Goal: Task Accomplishment & Management: Complete application form

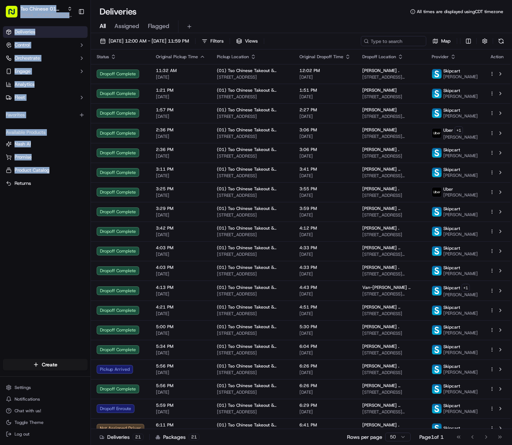
click at [0, 189] on html "Tso Chinese 01 Cherrywood [EMAIL_ADDRESS][DOMAIN_NAME] Toggle Sidebar Deliverie…" at bounding box center [256, 222] width 512 height 445
drag, startPoint x: -1, startPoint y: 189, endPoint x: 25, endPoint y: 211, distance: 34.4
click at [25, 211] on div "Deliveries Control Orchestrate Engage Analytics Fleet Favorites Available Produ…" at bounding box center [45, 188] width 91 height 330
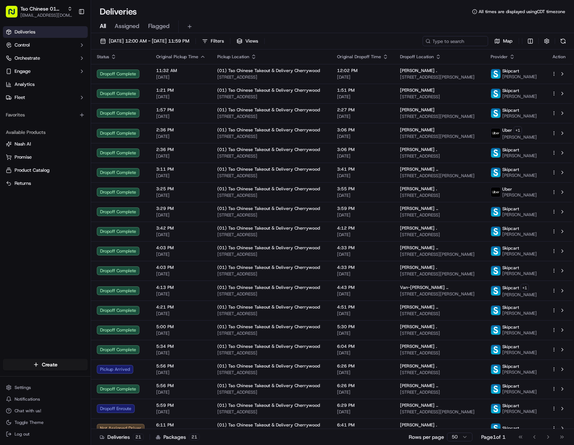
drag, startPoint x: 14, startPoint y: 216, endPoint x: 4, endPoint y: 216, distance: 10.6
click at [14, 216] on div "Deliveries Control Orchestrate Engage Analytics Fleet Favorites Available Produ…" at bounding box center [45, 188] width 91 height 330
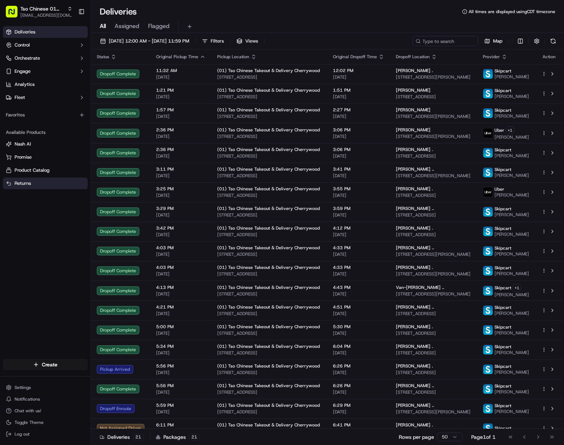
click at [7, 188] on button "Returns" at bounding box center [45, 183] width 85 height 12
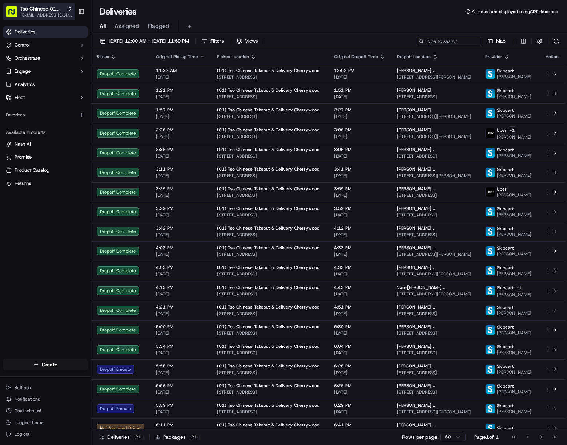
click at [43, 16] on span "[EMAIL_ADDRESS][DOMAIN_NAME]" at bounding box center [46, 15] width 52 height 6
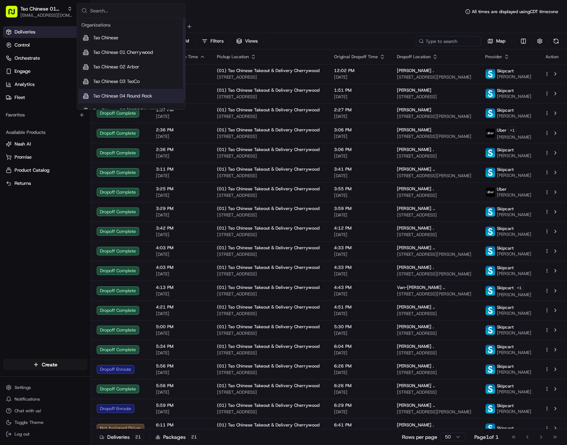
click at [147, 97] on span "Tso Chinese 04 Round Rock" at bounding box center [122, 96] width 59 height 7
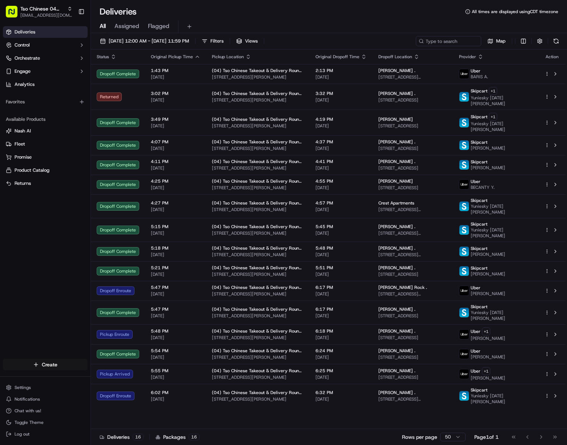
click at [66, 360] on html "Tso Chinese 04 Round Rock [EMAIL_ADDRESS][DOMAIN_NAME] Toggle Sidebar Deliverie…" at bounding box center [283, 222] width 567 height 445
drag, startPoint x: 119, startPoint y: 378, endPoint x: 138, endPoint y: 371, distance: 20.0
click at [120, 378] on link "Delivery" at bounding box center [131, 377] width 81 height 13
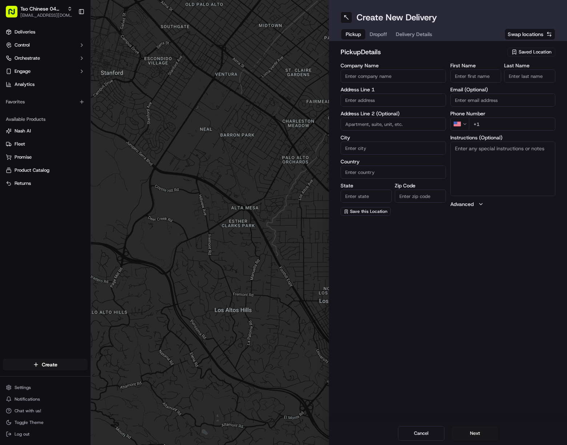
click at [512, 53] on span "Saved Location" at bounding box center [535, 52] width 33 height 7
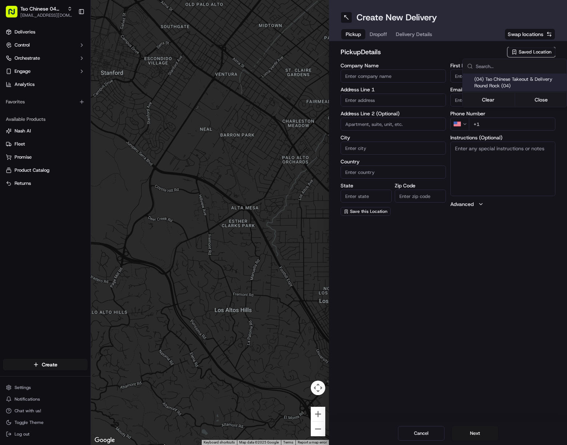
click at [493, 86] on span "(04) Tso Chinese Takeout & Delivery Round Rock (04)" at bounding box center [519, 82] width 89 height 13
type input "(04) Tso Chinese Takeout & Delivery Round Rock"
type input "2000 N [PERSON_NAME] St"
type input "Ste 108"
type input "Round Rock"
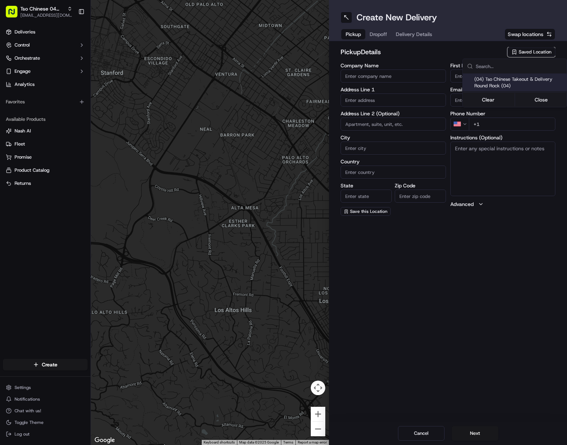
type input "US"
type input "[GEOGRAPHIC_DATA]"
type input "78664"
type input "Tso Chinese"
type input "Round Rock Manager"
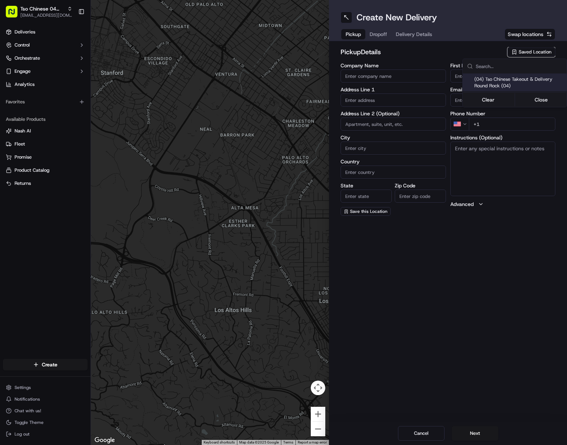
type input "[EMAIL_ADDRESS][DOMAIN_NAME]"
type input "[PHONE_NUMBER]"
type textarea "Submit a picture displaying address & food as Proof of Delivery. Envía una foto…"
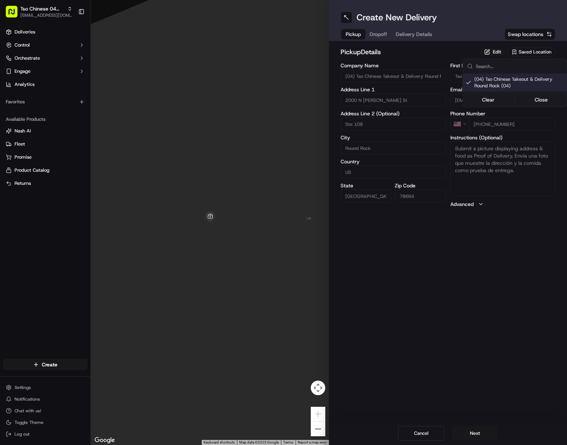
click at [404, 33] on html "Tso Chinese 04 Round Rock [EMAIL_ADDRESS][DOMAIN_NAME] Toggle Sidebar Deliverie…" at bounding box center [283, 222] width 567 height 445
click at [404, 33] on span "Delivery Details" at bounding box center [414, 34] width 36 height 7
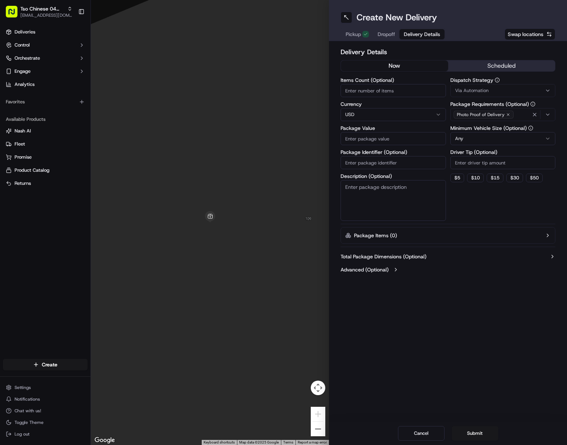
click at [380, 161] on input "Package Identifier (Optional)" at bounding box center [393, 162] width 105 height 13
paste input "DEDXDYT"
type input "DEDXDYT"
click at [498, 85] on button "Via Automation" at bounding box center [503, 90] width 105 height 13
click at [503, 129] on span "Tso Round Rock Strategy" at bounding box center [507, 130] width 89 height 7
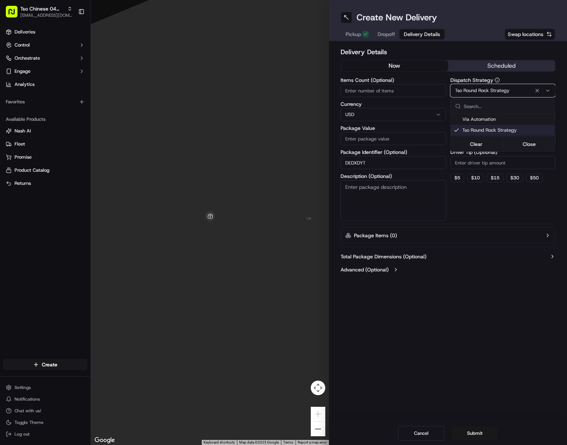
click at [512, 167] on html "Tso Chinese 04 Round Rock [EMAIL_ADDRESS][DOMAIN_NAME] Toggle Sidebar Deliverie…" at bounding box center [283, 222] width 567 height 445
click at [512, 167] on input "Driver Tip (Optional)" at bounding box center [503, 162] width 105 height 13
type input "2"
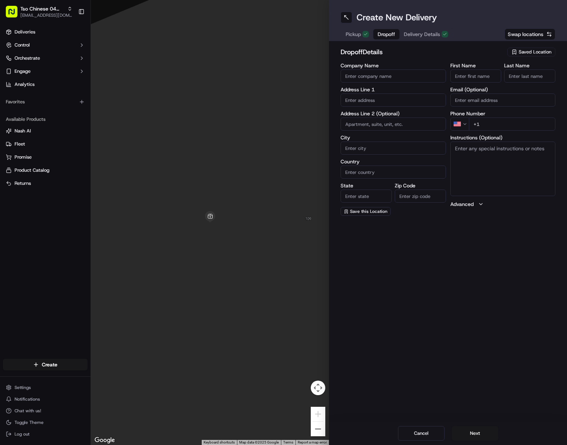
click at [388, 35] on span "Dropoff" at bounding box center [386, 34] width 17 height 7
click at [473, 78] on input "First Name" at bounding box center [476, 75] width 51 height 13
paste input "[PERSON_NAME]"
drag, startPoint x: 471, startPoint y: 78, endPoint x: 500, endPoint y: 79, distance: 29.8
click at [500, 79] on input "[PERSON_NAME]" at bounding box center [476, 75] width 51 height 13
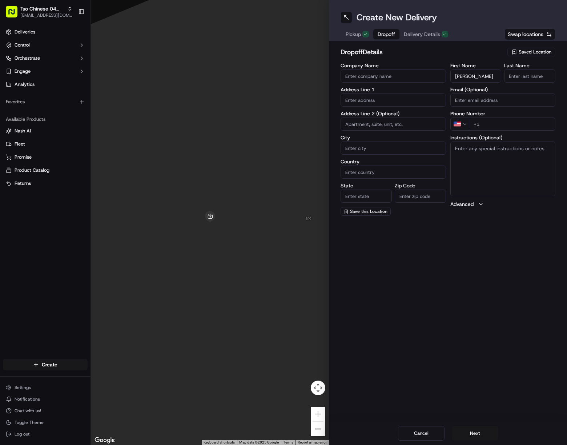
type input "[PERSON_NAME]"
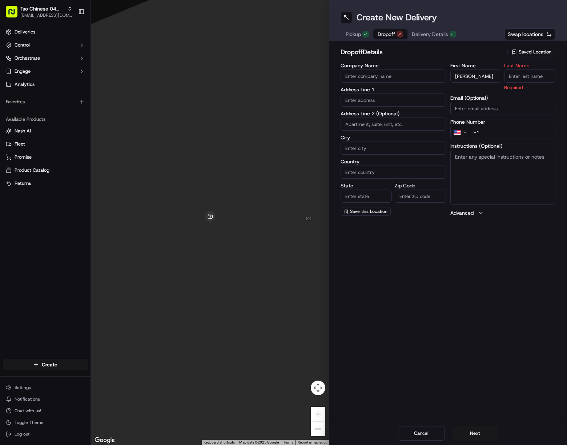
click at [512, 75] on input "Last Name" at bounding box center [529, 75] width 51 height 13
paste input "Cosgrove"
type input "Cosgrove"
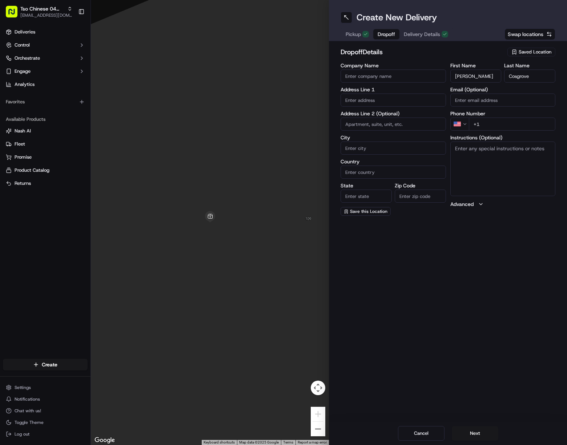
drag, startPoint x: 532, startPoint y: 123, endPoint x: 539, endPoint y: 127, distance: 8.2
click at [512, 122] on input "+1" at bounding box center [512, 123] width 87 height 13
paste input "[PHONE_NUMBER]"
type input "[PHONE_NUMBER]"
drag, startPoint x: 391, startPoint y: 101, endPoint x: 497, endPoint y: 212, distance: 153.6
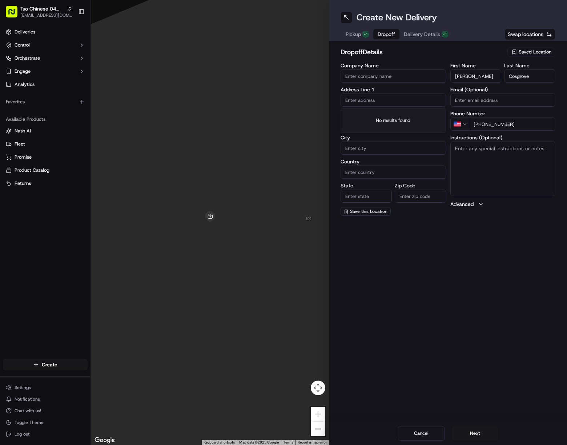
click at [391, 103] on input "text" at bounding box center [393, 99] width 105 height 13
click at [416, 115] on div "[STREET_ADDRESS]" at bounding box center [394, 115] width 102 height 11
type input "[STREET_ADDRESS]"
type input "Pflugerville"
type input "[GEOGRAPHIC_DATA]"
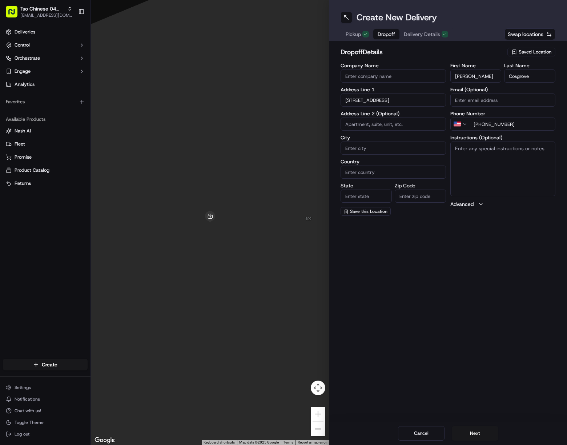
type input "[GEOGRAPHIC_DATA]"
type input "78660"
type input "[STREET_ADDRESS]"
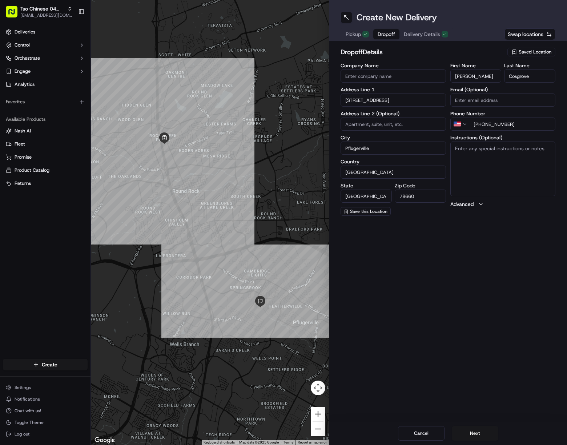
click at [495, 170] on textarea "Instructions (Optional)" at bounding box center [503, 168] width 105 height 55
paste textarea "Please ring the doorbell when you drop off the food, thanks!"
drag, startPoint x: 539, startPoint y: 163, endPoint x: 538, endPoint y: 170, distance: 6.6
click at [512, 163] on textarea "Please ring the doorbell when you drop off the food, thanks!" at bounding box center [503, 168] width 105 height 55
paste textarea "Drivers must deliver food directly to the customer (unless instructed otherwise…"
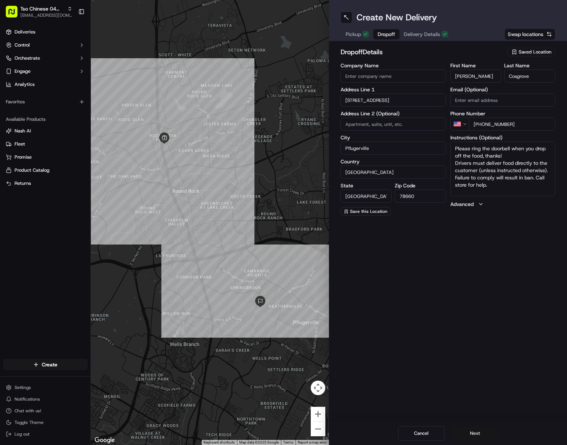
type textarea "Please ring the doorbell when you drop off the food, thanks! Drivers must deliv…"
click at [471, 439] on button "Next" at bounding box center [475, 433] width 47 height 15
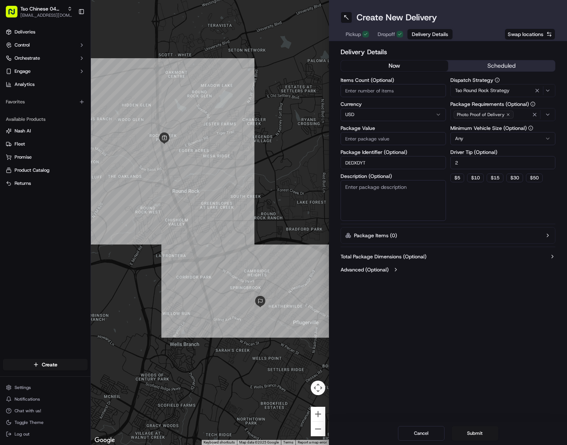
click at [384, 135] on input "Package Value" at bounding box center [393, 138] width 105 height 13
paste input "29.12"
type input "29.12"
click at [484, 434] on button "Submit" at bounding box center [475, 433] width 47 height 15
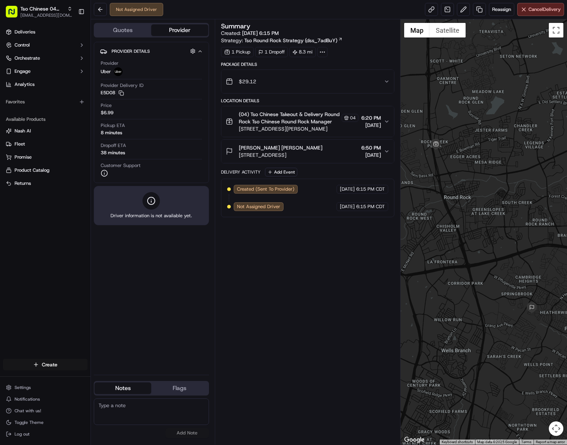
click at [59, 364] on html "Tso Chinese 04 Round Rock [EMAIL_ADDRESS][DOMAIN_NAME] Toggle Sidebar Deliverie…" at bounding box center [283, 222] width 567 height 445
click at [114, 374] on link "Delivery" at bounding box center [131, 377] width 81 height 13
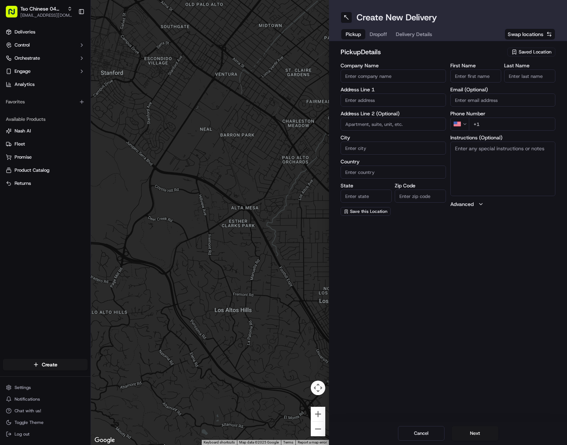
click at [512, 51] on div "Saved Location" at bounding box center [532, 52] width 48 height 9
click at [502, 82] on span "(04) Tso Chinese Takeout & Delivery Round Rock (04)" at bounding box center [519, 82] width 89 height 13
type input "(04) Tso Chinese Takeout & Delivery Round Rock"
type input "2000 N [PERSON_NAME] St"
type input "Ste 108"
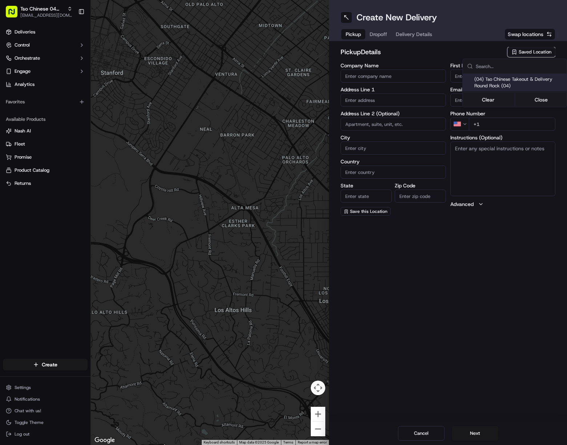
type input "Round Rock"
type input "US"
type input "[GEOGRAPHIC_DATA]"
type input "78664"
type input "Tso Chinese"
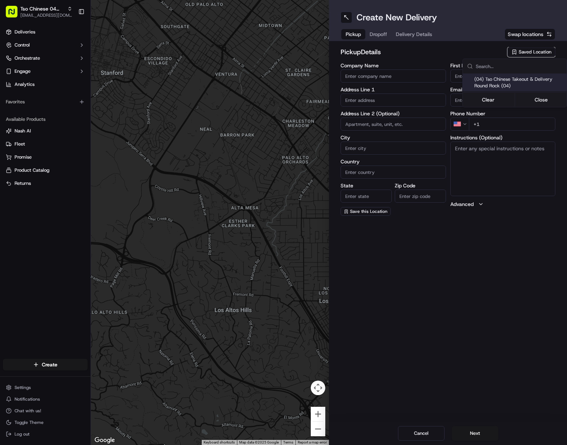
type input "Round Rock Manager"
type input "[EMAIL_ADDRESS][DOMAIN_NAME]"
type input "[PHONE_NUMBER]"
type textarea "Submit a picture displaying address & food as Proof of Delivery. Envía una foto…"
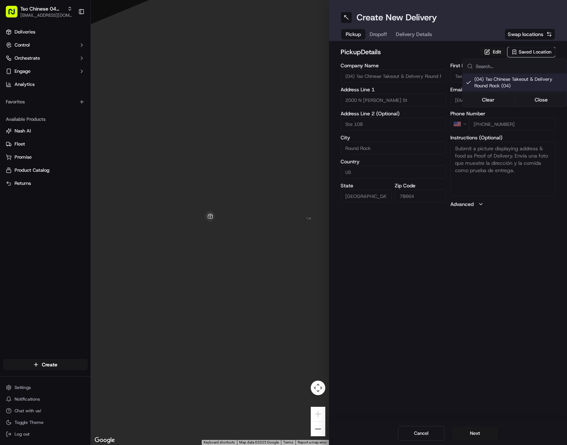
click at [404, 29] on html "Tso Chinese 04 Round Rock [EMAIL_ADDRESS][DOMAIN_NAME] Toggle Sidebar Deliverie…" at bounding box center [283, 222] width 567 height 445
drag, startPoint x: 404, startPoint y: 29, endPoint x: 407, endPoint y: 35, distance: 6.7
click at [407, 35] on span "Delivery Details" at bounding box center [414, 34] width 36 height 7
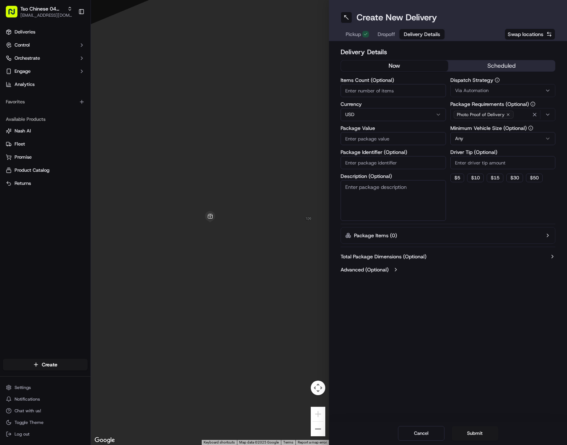
click at [374, 165] on input "Package Identifier (Optional)" at bounding box center [393, 162] width 105 height 13
paste input "[PERSON_NAME]"
type input "[PERSON_NAME]"
click at [502, 87] on button "Via Automation" at bounding box center [503, 90] width 105 height 13
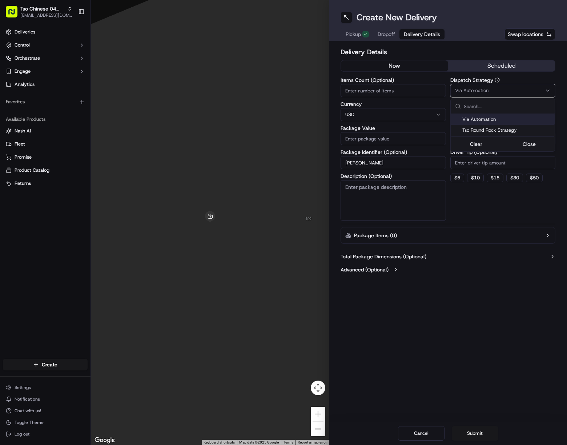
click at [510, 127] on div "Tso Round Rock Strategy" at bounding box center [503, 130] width 104 height 11
click at [509, 163] on html "Tso Chinese 04 Round Rock [EMAIL_ADDRESS][DOMAIN_NAME] Toggle Sidebar Deliverie…" at bounding box center [283, 222] width 567 height 445
click at [509, 163] on input "Driver Tip (Optional)" at bounding box center [503, 162] width 105 height 13
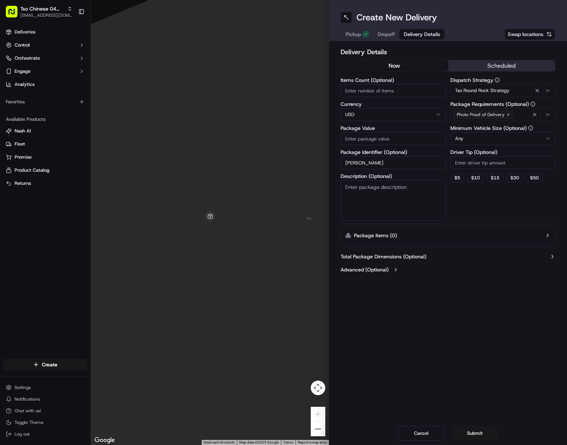
type input "2"
click at [383, 32] on span "Dropoff" at bounding box center [386, 34] width 17 height 7
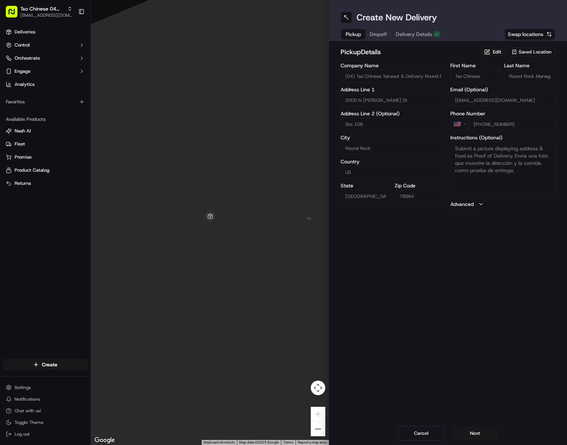
click at [356, 33] on span "Pickup" at bounding box center [353, 34] width 15 height 7
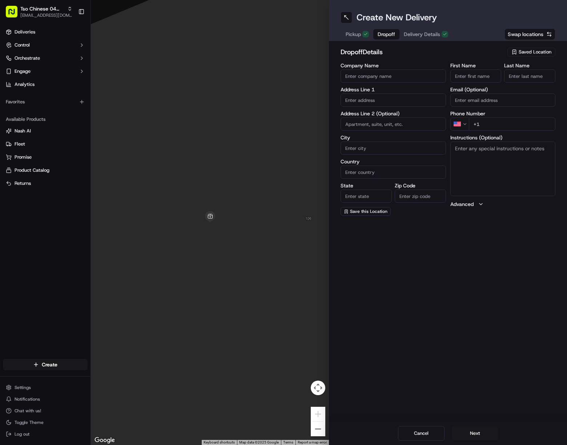
drag, startPoint x: 374, startPoint y: 31, endPoint x: 386, endPoint y: 31, distance: 12.0
click at [386, 31] on span "Dropoff" at bounding box center [386, 34] width 17 height 7
click at [420, 33] on span "Delivery Details" at bounding box center [422, 34] width 36 height 7
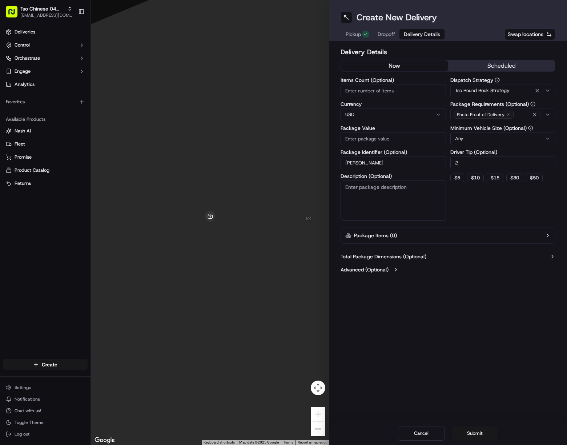
drag, startPoint x: 384, startPoint y: 167, endPoint x: 307, endPoint y: 175, distance: 77.9
click at [307, 175] on div "← Move left → Move right ↑ Move up ↓ Move down + Zoom in - Zoom out Home Jump l…" at bounding box center [329, 222] width 476 height 445
click at [390, 165] on input "[PERSON_NAME]" at bounding box center [393, 162] width 105 height 13
drag, startPoint x: 390, startPoint y: 165, endPoint x: 302, endPoint y: 160, distance: 88.1
click at [292, 160] on div "← Move left → Move right ↑ Move up ↓ Move down + Zoom in - Zoom out Home Jump l…" at bounding box center [329, 222] width 476 height 445
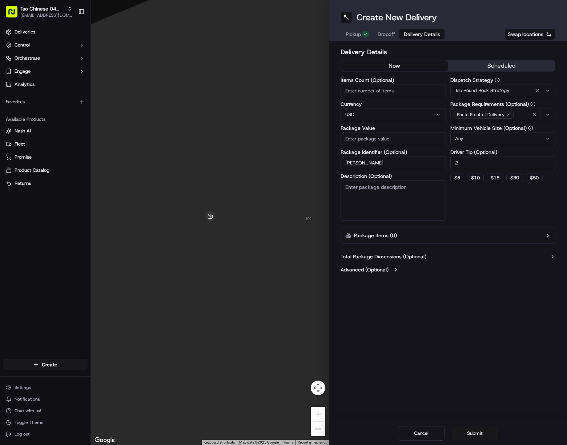
click at [379, 167] on input "[PERSON_NAME]" at bounding box center [393, 162] width 105 height 13
drag, startPoint x: 339, startPoint y: 159, endPoint x: 323, endPoint y: 155, distance: 16.3
click at [310, 156] on div "← Move left → Move right ↑ Move up ↓ Move down + Zoom in - Zoom out Home Jump l…" at bounding box center [329, 222] width 476 height 445
paste input "8BMDA0H"
type input "8BMDA0H"
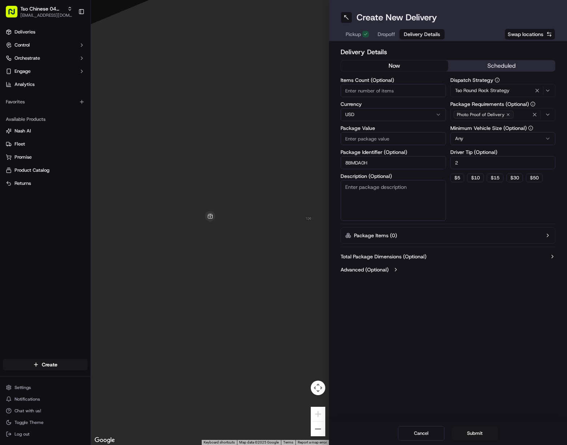
click at [382, 33] on span "Dropoff" at bounding box center [386, 34] width 17 height 7
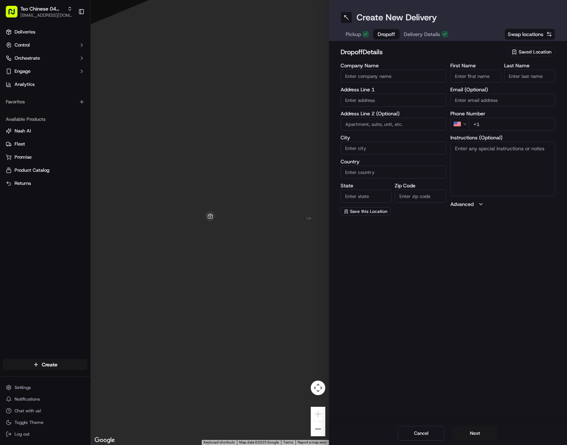
click at [479, 77] on input "First Name" at bounding box center [476, 75] width 51 height 13
paste input "[PERSON_NAME]"
drag, startPoint x: 470, startPoint y: 76, endPoint x: 516, endPoint y: 77, distance: 45.8
click at [491, 73] on input "[PERSON_NAME]" at bounding box center [476, 75] width 51 height 13
type input "[PERSON_NAME]"
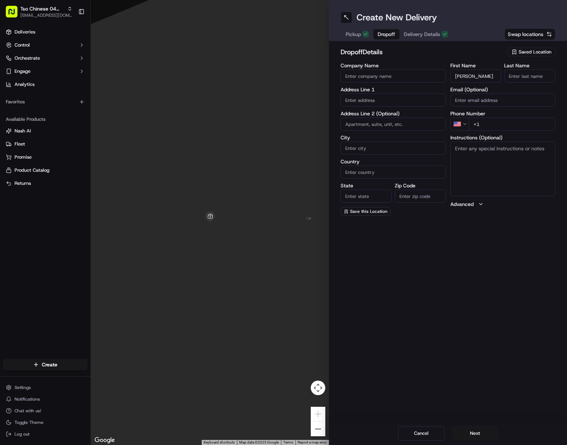
drag, startPoint x: 518, startPoint y: 76, endPoint x: 535, endPoint y: 80, distance: 18.1
click at [512, 76] on input "Last Name" at bounding box center [529, 75] width 51 height 13
paste input "[PERSON_NAME]"
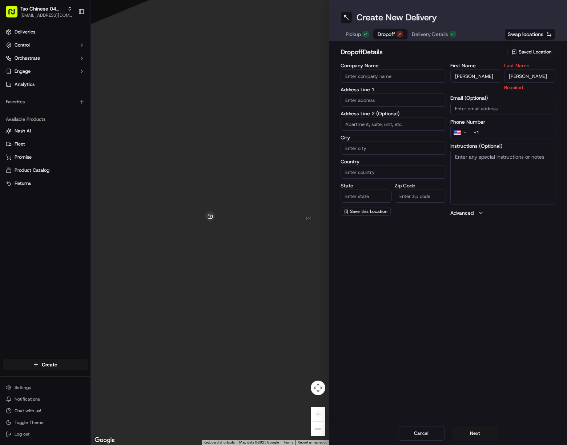
type input "[PERSON_NAME]"
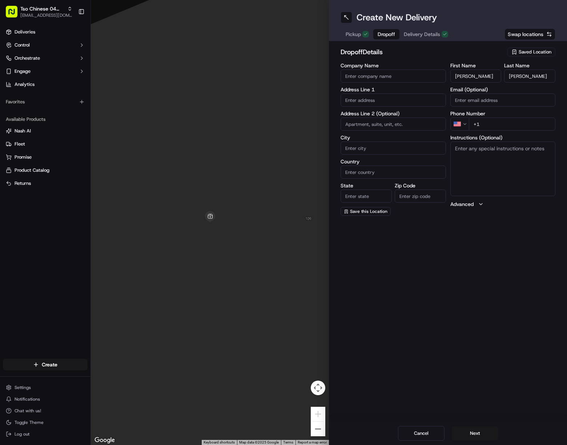
click at [512, 122] on input "+1" at bounding box center [512, 123] width 87 height 13
paste input "[PHONE_NUMBER]"
type input "[PHONE_NUMBER]"
drag, startPoint x: 376, startPoint y: 102, endPoint x: 379, endPoint y: 106, distance: 5.4
click at [375, 102] on input "text" at bounding box center [393, 99] width 105 height 13
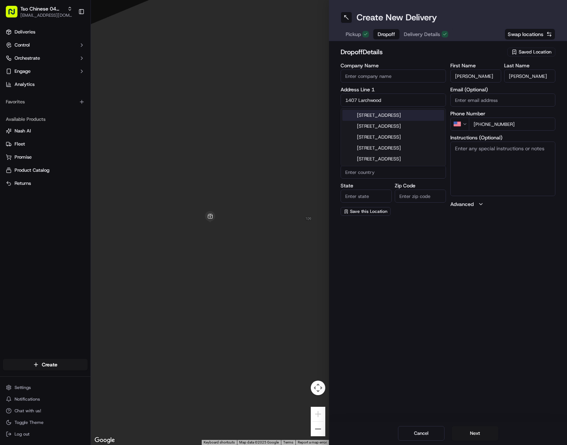
click at [408, 117] on div "[STREET_ADDRESS]" at bounding box center [394, 115] width 102 height 11
type input "[STREET_ADDRESS]"
type input "Round Rock"
type input "[GEOGRAPHIC_DATA]"
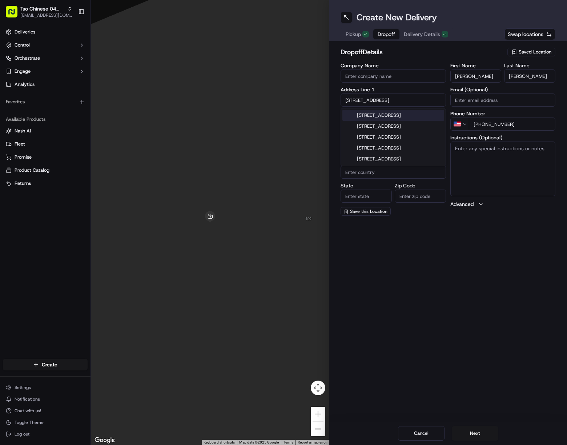
type input "78681"
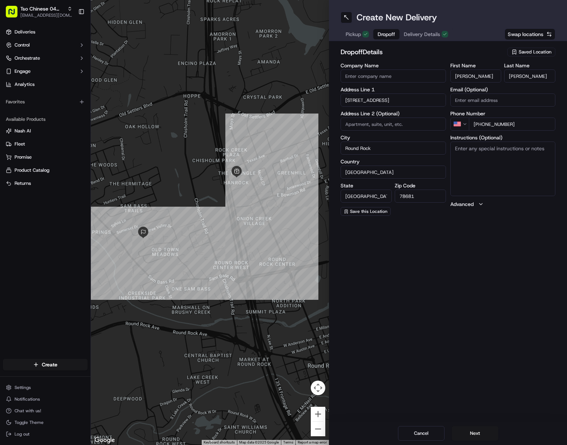
click at [490, 172] on textarea "Instructions (Optional)" at bounding box center [503, 168] width 105 height 55
drag, startPoint x: 505, startPoint y: 170, endPoint x: 517, endPoint y: 176, distance: 13.7
click at [505, 170] on textarea "Instructions (Optional)" at bounding box center [503, 168] width 105 height 55
paste textarea "Drivers must deliver food directly to the customer (unless instructed otherwise…"
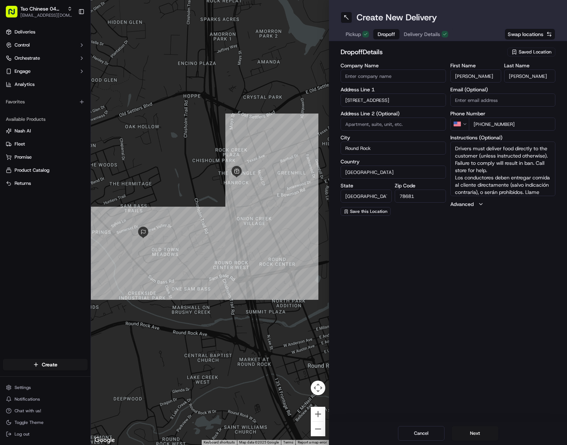
scroll to position [14, 0]
type textarea "Drivers must deliver food directly to the customer (unless instructed otherwise…"
click at [479, 430] on button "Next" at bounding box center [475, 433] width 47 height 15
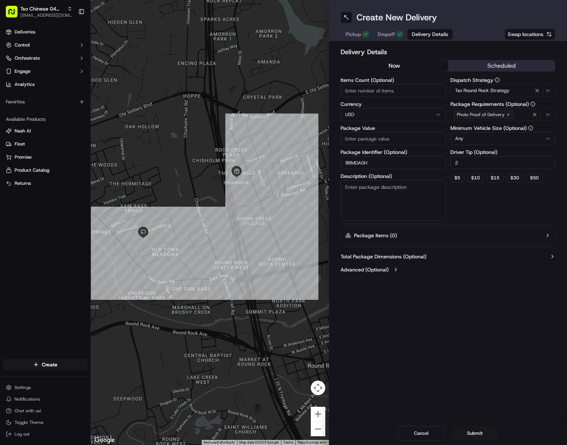
drag, startPoint x: 369, startPoint y: 141, endPoint x: 443, endPoint y: 243, distance: 125.8
click at [369, 141] on input "Package Value" at bounding box center [393, 138] width 105 height 13
paste input "73.29"
type input "73.29"
click at [479, 434] on button "Submit" at bounding box center [475, 433] width 47 height 15
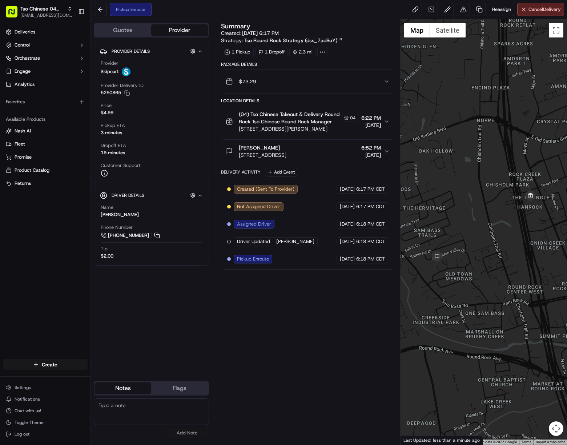
click at [512, 291] on div at bounding box center [484, 231] width 167 height 425
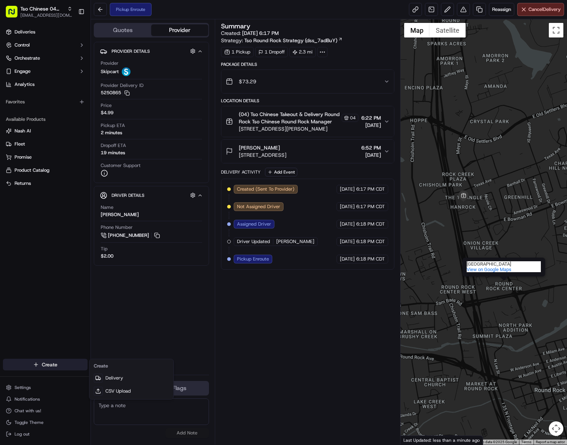
click at [64, 364] on html "Tso Chinese 04 Round Rock [EMAIL_ADDRESS][DOMAIN_NAME] Toggle Sidebar Deliverie…" at bounding box center [283, 222] width 567 height 445
click at [133, 376] on link "Delivery" at bounding box center [131, 377] width 81 height 13
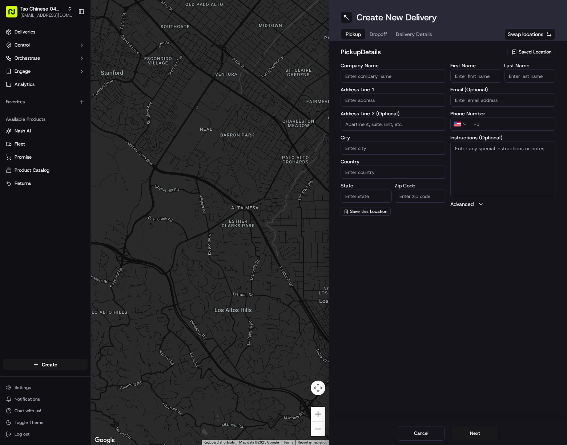
click at [512, 52] on span "Saved Location" at bounding box center [535, 52] width 33 height 7
click at [483, 85] on span "(04) Tso Chinese Takeout & Delivery Round Rock (04)" at bounding box center [519, 82] width 89 height 13
type input "(04) Tso Chinese Takeout & Delivery Round Rock"
type input "2000 N [PERSON_NAME] St"
type input "Ste 108"
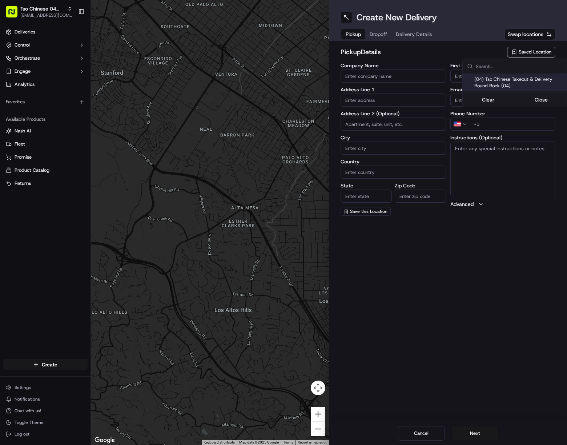
type input "Round Rock"
type input "US"
type input "[GEOGRAPHIC_DATA]"
type input "78664"
type input "Tso Chinese"
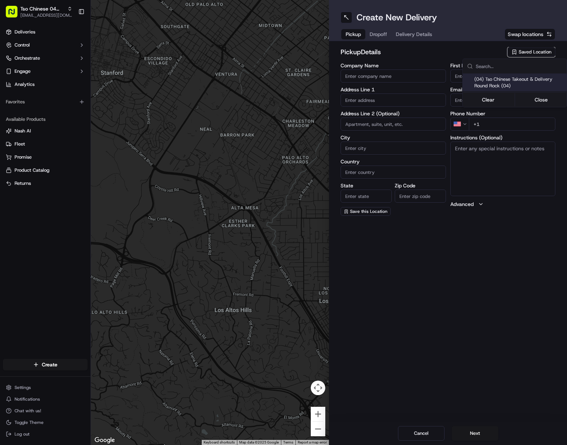
type input "Round Rock Manager"
type input "[EMAIL_ADDRESS][DOMAIN_NAME]"
type input "[PHONE_NUMBER]"
type textarea "Submit a picture displaying address & food as Proof of Delivery. Envía una foto…"
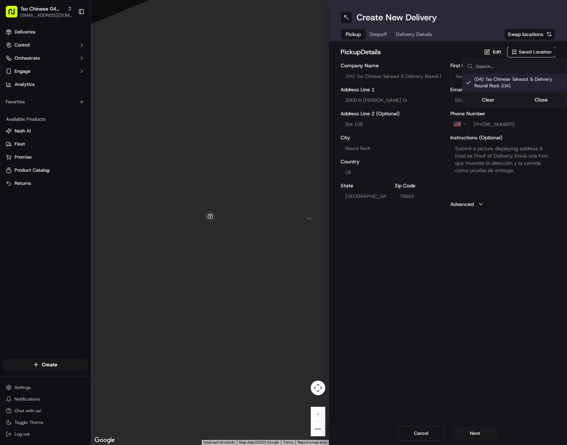
click at [410, 33] on html "Tso Chinese 04 Round Rock [EMAIL_ADDRESS][DOMAIN_NAME] Toggle Sidebar Deliverie…" at bounding box center [283, 222] width 567 height 445
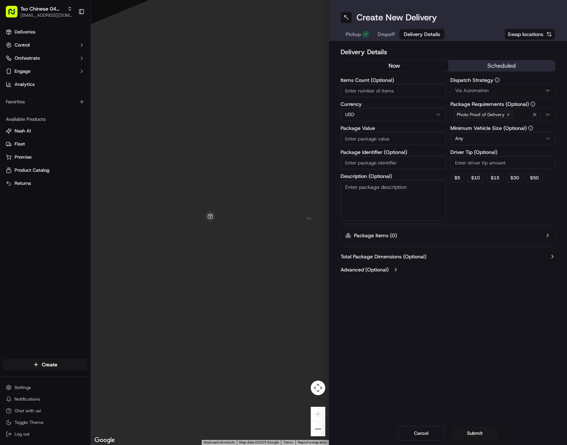
click at [410, 33] on span "Delivery Details" at bounding box center [422, 34] width 36 height 7
click at [405, 164] on input "Package Identifier (Optional)" at bounding box center [393, 162] width 105 height 13
paste input "WFJKQAN"
type input "WFJKQAN"
click at [512, 89] on div "Via Automation" at bounding box center [503, 90] width 102 height 7
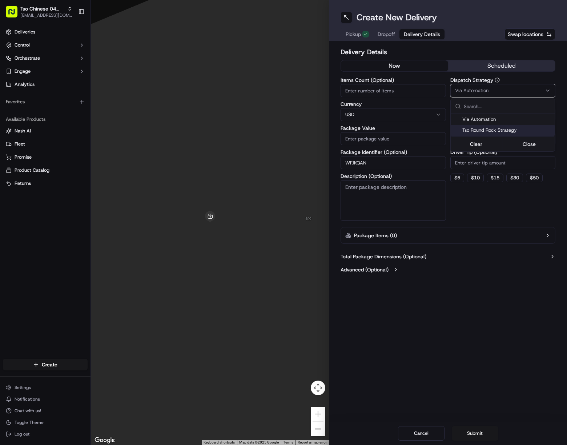
click at [511, 131] on span "Tso Round Rock Strategy" at bounding box center [507, 130] width 89 height 7
click at [512, 164] on html "Tso Chinese 04 Round Rock [EMAIL_ADDRESS][DOMAIN_NAME] Toggle Sidebar Deliverie…" at bounding box center [283, 222] width 567 height 445
click at [512, 162] on input "Driver Tip (Optional)" at bounding box center [503, 162] width 105 height 13
type input "2"
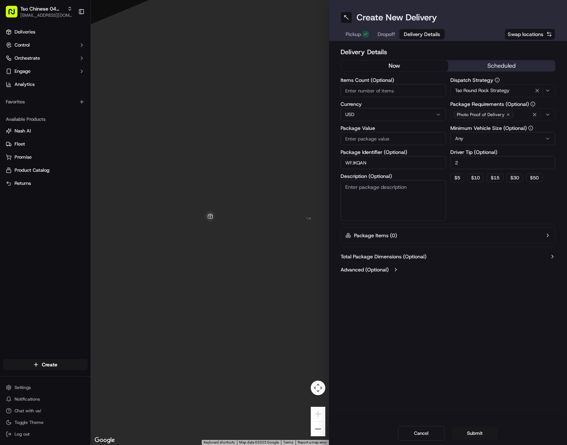
click at [387, 34] on span "Dropoff" at bounding box center [386, 34] width 17 height 7
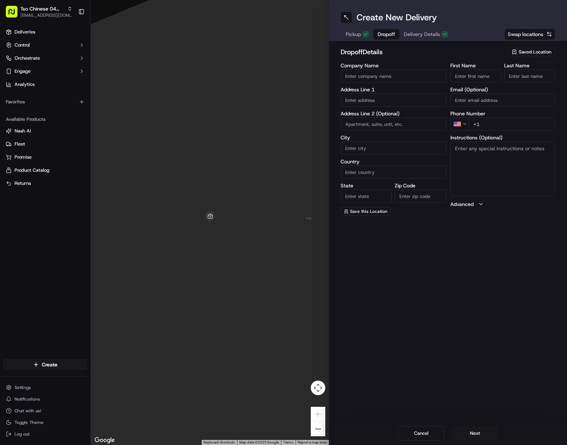
drag, startPoint x: 487, startPoint y: 73, endPoint x: 489, endPoint y: 77, distance: 4.9
click at [487, 73] on input "First Name" at bounding box center [476, 75] width 51 height 13
paste input "[PERSON_NAME]"
drag, startPoint x: 473, startPoint y: 76, endPoint x: 505, endPoint y: 76, distance: 32.0
click at [496, 75] on input "[PERSON_NAME]" at bounding box center [476, 75] width 51 height 13
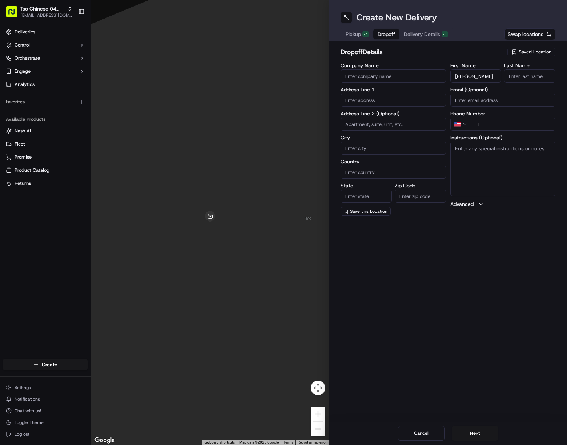
type input "[PERSON_NAME]"
paste input "Barrier"
click at [512, 76] on input "Barrier" at bounding box center [529, 75] width 51 height 13
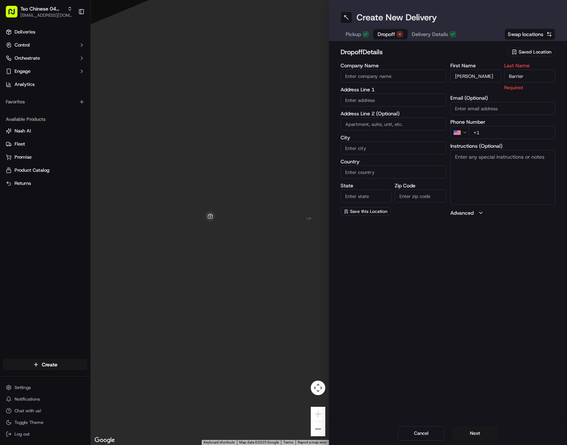
type input "Barrier"
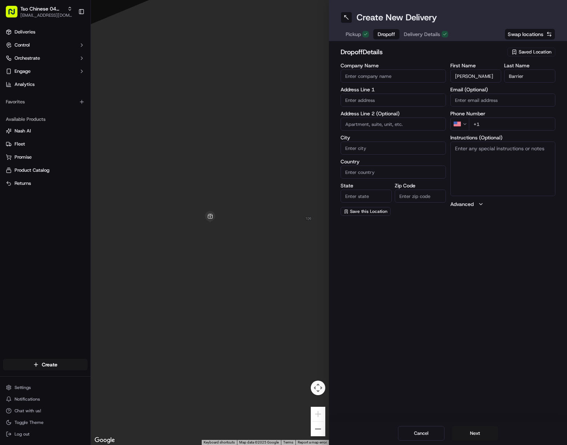
click at [512, 126] on input "+1" at bounding box center [512, 123] width 87 height 13
paste input "[PHONE_NUMBER]"
type input "[PHONE_NUMBER]"
click at [411, 101] on input "text" at bounding box center [393, 99] width 105 height 13
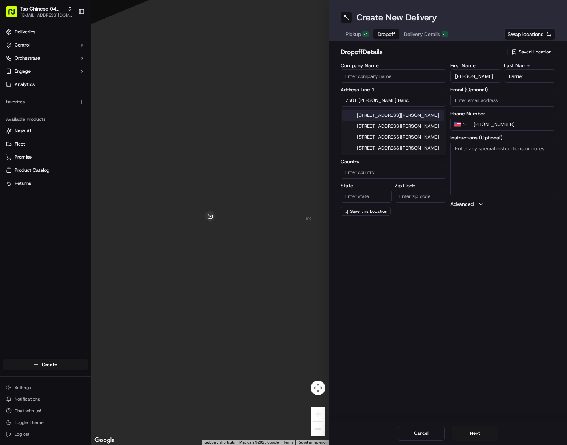
click at [418, 117] on div "[STREET_ADDRESS][PERSON_NAME]" at bounding box center [394, 115] width 102 height 11
type input "[STREET_ADDRESS][PERSON_NAME]"
type input "Austin"
type input "[GEOGRAPHIC_DATA]"
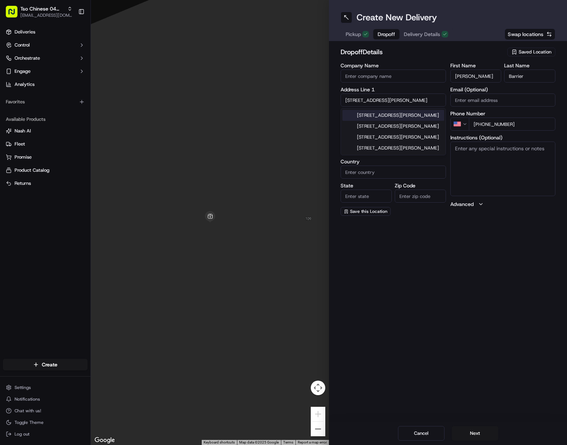
type input "78717"
type input "[STREET_ADDRESS][PERSON_NAME]"
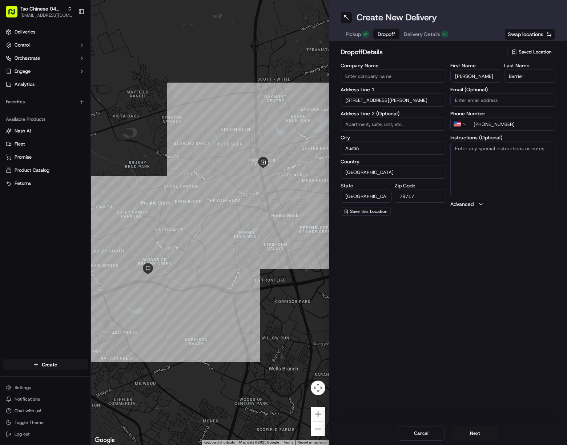
click at [481, 131] on div "First Name [PERSON_NAME] Last Name Barrier Email (Optional) Phone Number US [PH…" at bounding box center [503, 139] width 105 height 153
click at [478, 166] on textarea "Instructions (Optional)" at bounding box center [503, 168] width 105 height 55
paste textarea "The [PERSON_NAME]"
drag, startPoint x: 514, startPoint y: 155, endPoint x: 528, endPoint y: 164, distance: 16.7
click at [512, 155] on textarea "The [PERSON_NAME]. Unit 1408." at bounding box center [503, 168] width 105 height 55
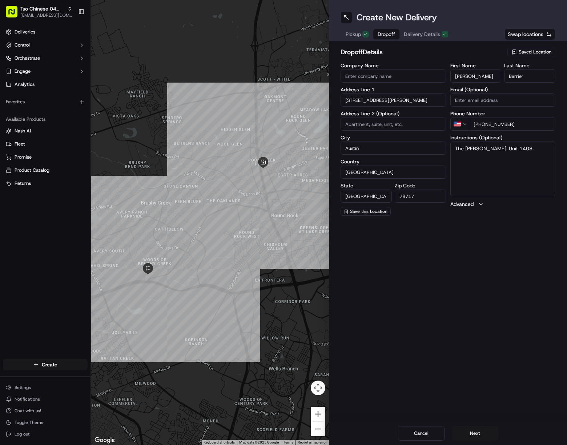
paste textarea "Drivers must deliver food directly to the customer (unless instructed otherwise…"
type textarea "The [PERSON_NAME]. Unit 1408. Drivers must deliver food directly to the custome…"
click at [486, 437] on button "Next" at bounding box center [475, 433] width 47 height 15
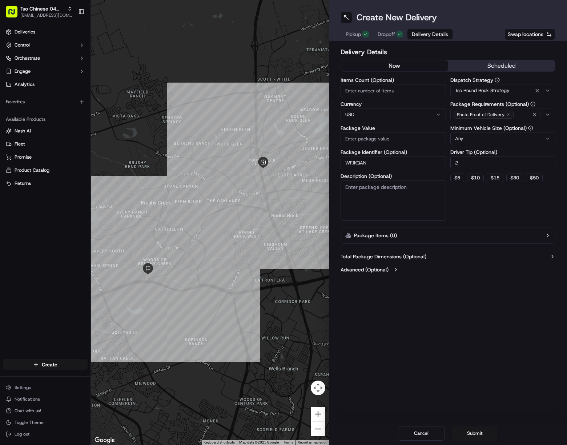
drag, startPoint x: 355, startPoint y: 140, endPoint x: 359, endPoint y: 142, distance: 4.9
click at [355, 140] on input "Package Value" at bounding box center [393, 138] width 105 height 13
paste input "51.8"
type input "51.8"
click at [478, 431] on button "Submit" at bounding box center [475, 433] width 47 height 15
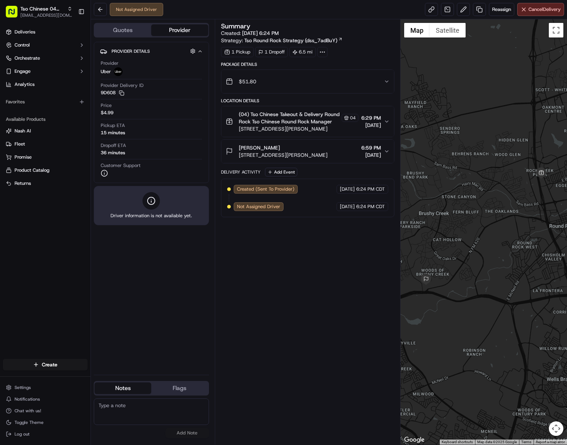
click at [512, 310] on div at bounding box center [484, 231] width 167 height 425
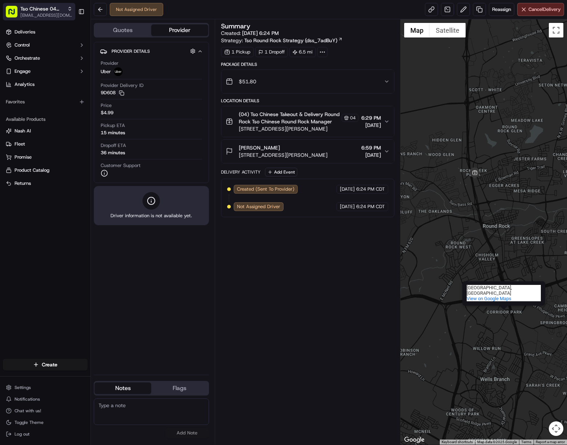
click at [46, 11] on span "Tso Chinese 04 Round Rock" at bounding box center [42, 8] width 44 height 7
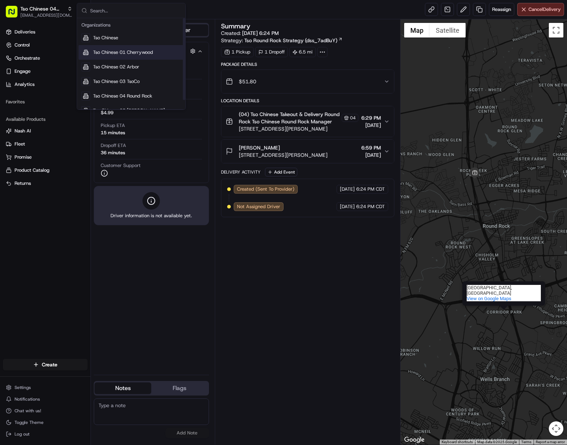
click at [135, 52] on span "Tso Chinese 01 Cherrywood" at bounding box center [123, 52] width 60 height 7
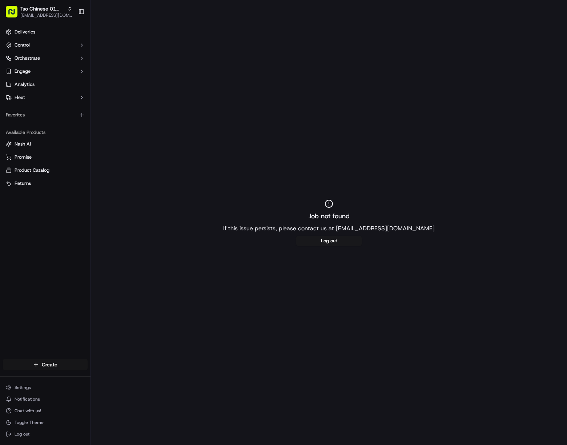
click at [65, 367] on html "Tso Chinese 01 Cherrywood [EMAIL_ADDRESS][DOMAIN_NAME] Toggle Sidebar Deliverie…" at bounding box center [283, 222] width 567 height 445
click at [119, 374] on link "Delivery" at bounding box center [131, 377] width 81 height 13
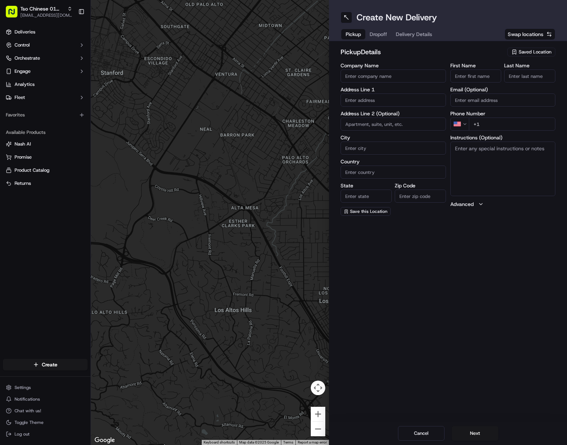
click at [512, 47] on button "Saved Location" at bounding box center [532, 52] width 48 height 10
click at [491, 79] on span "(01) Tso Chinese Takeout & Delivery Cherrywood" at bounding box center [519, 82] width 89 height 13
type input "(01) Tso Chinese Takeout & Delivery Cherrywood"
type input "[STREET_ADDRESS]"
type input "Ste E-5"
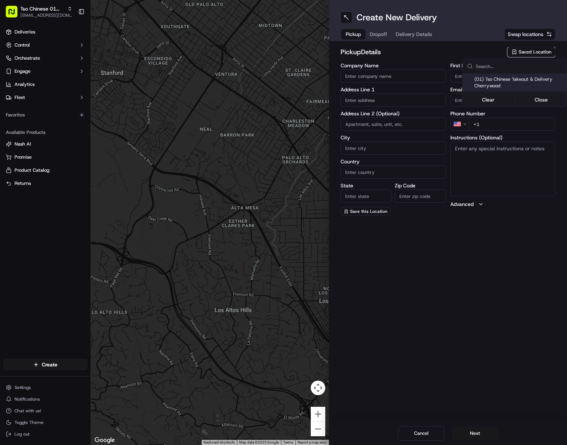
type input "Austin"
type input "US"
type input "[GEOGRAPHIC_DATA]"
type input "78722"
type input "Tso Chinese"
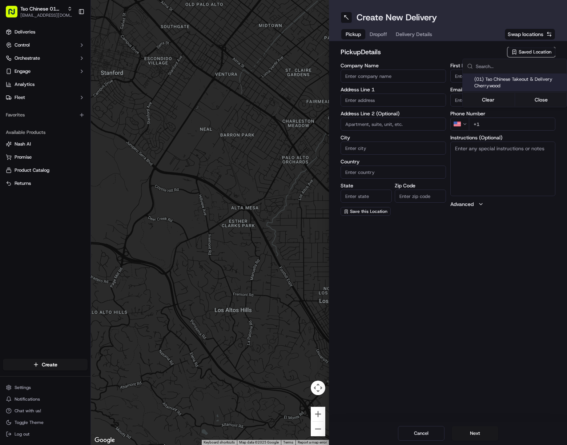
type input "Cherrywood Manager"
type input "[EMAIL_ADDRESS][DOMAIN_NAME]"
type input "[PHONE_NUMBER]"
type textarea "Submit a picture displaying address & food as Proof of Delivery. Envía una foto…"
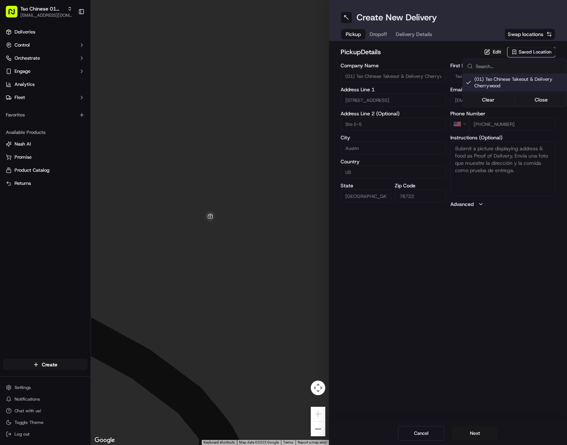
click at [415, 33] on html "Tso Chinese 01 Cherrywood [EMAIL_ADDRESS][DOMAIN_NAME] Toggle Sidebar Deliverie…" at bounding box center [283, 222] width 567 height 445
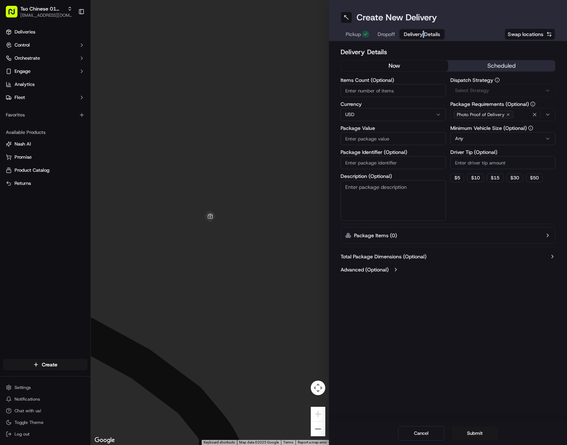
click at [415, 32] on span "Delivery Details" at bounding box center [422, 34] width 36 height 7
click at [400, 163] on input "Package Identifier (Optional)" at bounding box center [393, 162] width 105 height 13
paste input "1GH0B7R"
type input "1GH0B7R"
click at [503, 92] on div "Via Automation" at bounding box center [503, 90] width 102 height 7
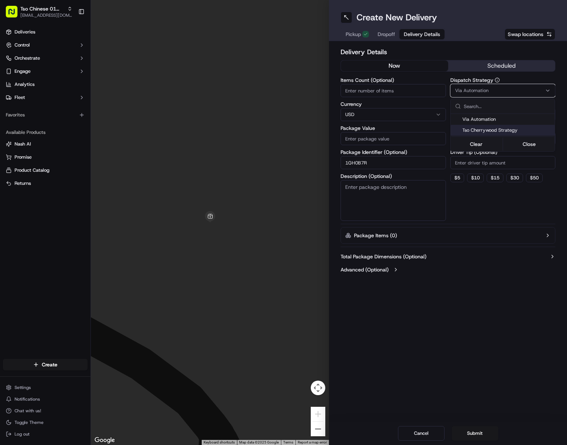
click at [503, 127] on span "Tso Cherrywood Strategy" at bounding box center [507, 130] width 89 height 7
click at [512, 161] on html "Tso Chinese 01 Cherrywood [EMAIL_ADDRESS][DOMAIN_NAME] Toggle Sidebar Deliverie…" at bounding box center [283, 222] width 567 height 445
click at [512, 162] on html "Tso Chinese 01 Cherrywood [EMAIL_ADDRESS][DOMAIN_NAME] Toggle Sidebar Deliverie…" at bounding box center [283, 222] width 567 height 445
click at [512, 163] on input "Driver Tip (Optional)" at bounding box center [503, 162] width 105 height 13
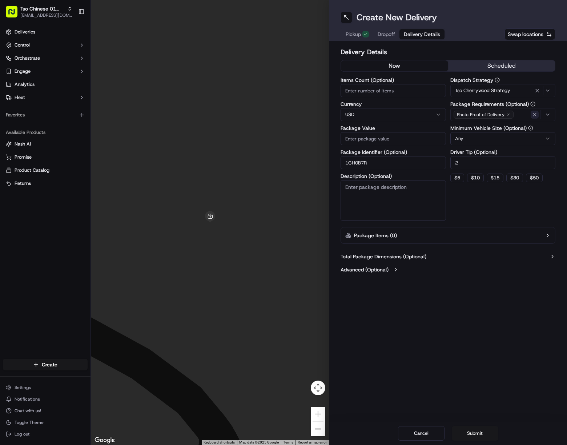
type input "2"
click at [512, 115] on icon "button" at bounding box center [535, 115] width 6 height 6
click at [512, 115] on div "Select requirements" at bounding box center [503, 114] width 102 height 7
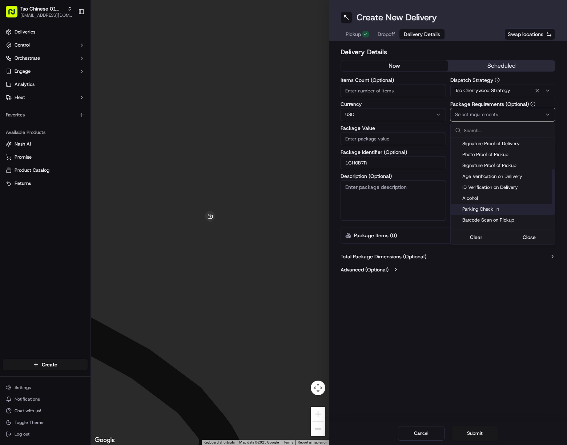
scroll to position [109, 0]
click at [498, 169] on div "Meet on Delivery" at bounding box center [503, 165] width 104 height 11
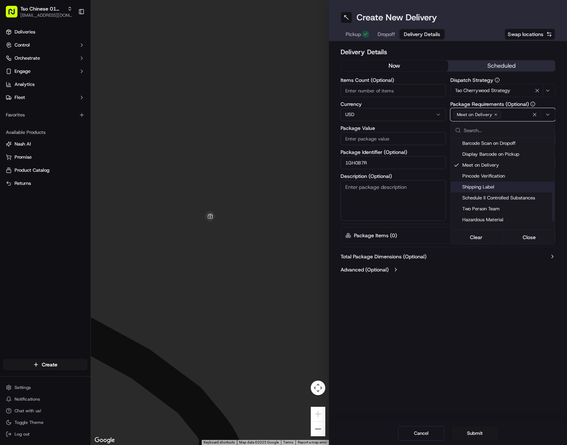
click at [488, 284] on html "Tso Chinese 01 Cherrywood [EMAIL_ADDRESS][DOMAIN_NAME] Toggle Sidebar Deliverie…" at bounding box center [283, 222] width 567 height 445
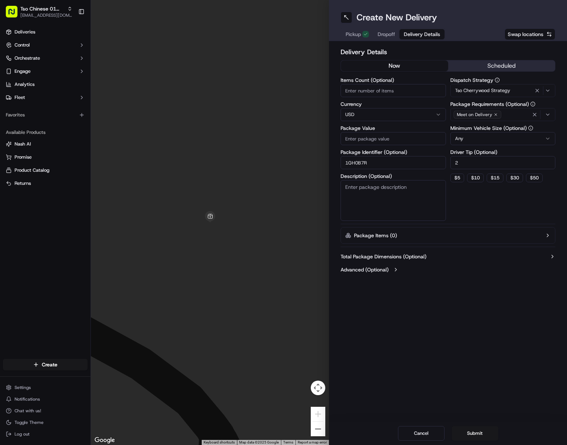
click at [386, 31] on span "Dropoff" at bounding box center [386, 34] width 17 height 7
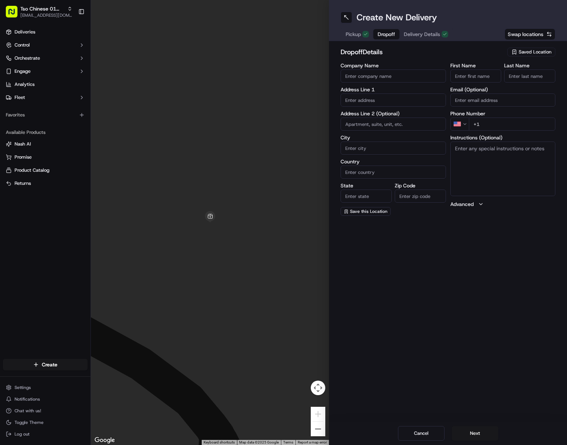
click at [512, 378] on div "Create New Delivery Pickup Dropoff Delivery Details Swap locations dropoff Deta…" at bounding box center [448, 222] width 238 height 445
click at [487, 73] on input "First Name" at bounding box center [476, 75] width 51 height 13
paste input "[PERSON_NAME]"
drag, startPoint x: 477, startPoint y: 75, endPoint x: 512, endPoint y: 77, distance: 35.7
click at [499, 76] on input "[PERSON_NAME]" at bounding box center [476, 75] width 51 height 13
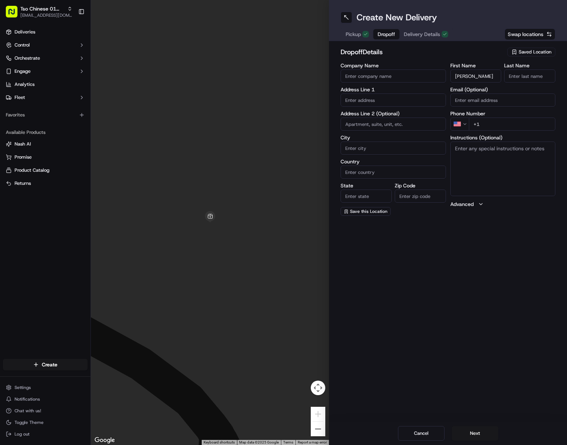
type input "[PERSON_NAME]"
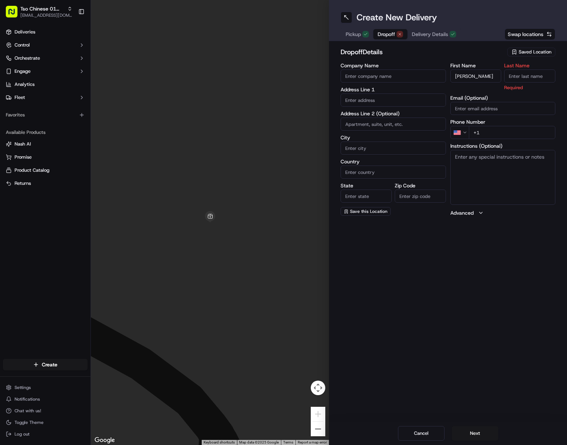
paste input "Khan"
click at [512, 72] on input "Khan" at bounding box center [529, 75] width 51 height 13
type input "Khan"
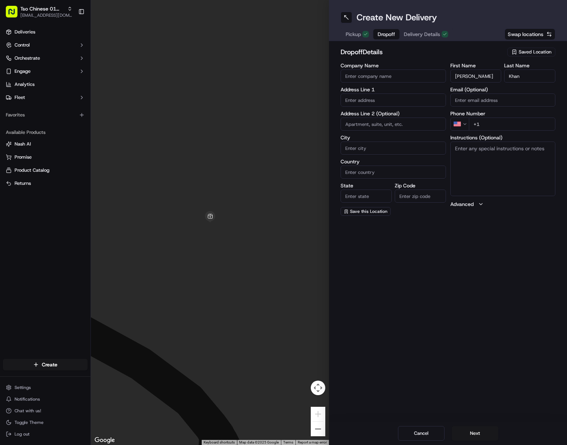
drag, startPoint x: 532, startPoint y: 125, endPoint x: 539, endPoint y: 142, distance: 17.8
click at [512, 126] on input "+1" at bounding box center [512, 123] width 87 height 13
paste input "[PHONE_NUMBER]"
type input "[PHONE_NUMBER]"
click at [369, 99] on input "text" at bounding box center [393, 99] width 105 height 13
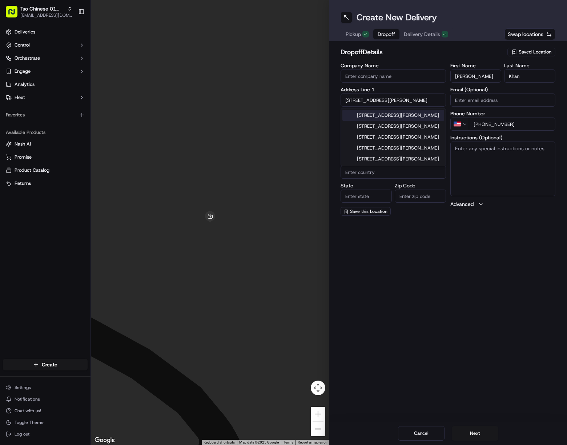
click at [419, 115] on div "[STREET_ADDRESS][PERSON_NAME]" at bounding box center [394, 115] width 102 height 11
type input "[STREET_ADDRESS][PERSON_NAME]"
type input "Austin"
type input "[GEOGRAPHIC_DATA]"
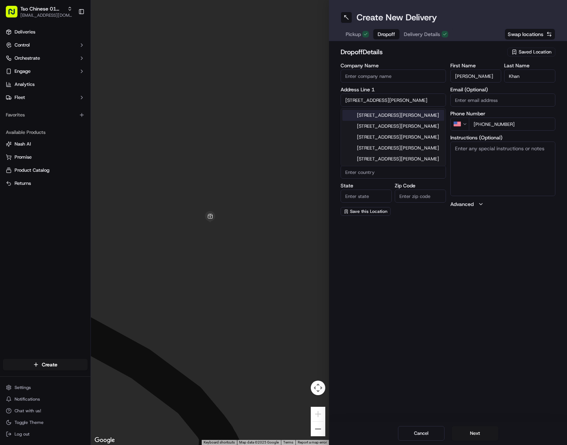
type input "78723"
type input "[STREET_ADDRESS][PERSON_NAME]"
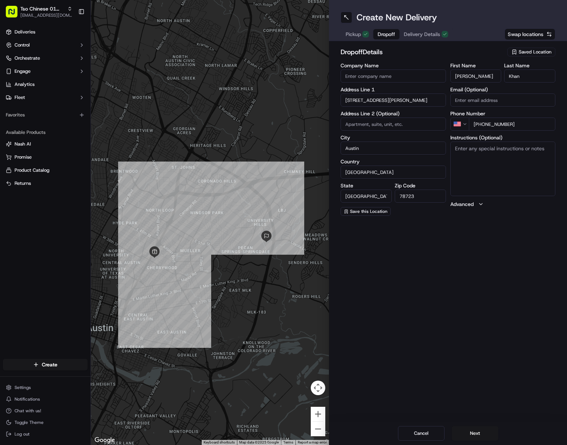
drag, startPoint x: 511, startPoint y: 175, endPoint x: 524, endPoint y: 222, distance: 48.5
click at [511, 175] on textarea "Instructions (Optional)" at bounding box center [503, 168] width 105 height 55
paste textarea "Soy sauce and chili oil please"
click at [512, 158] on textarea "Soy sauce and chili oil please" at bounding box center [503, 168] width 105 height 55
paste textarea "Drivers must deliver food directly to the customer (unless instructed otherwise…"
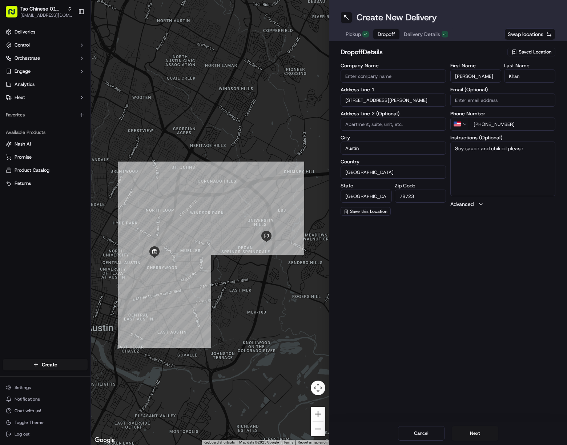
click at [512, 155] on textarea "Soy sauce and chili oil please" at bounding box center [503, 168] width 105 height 55
paste textarea "If the customer doesn't answer at a knock or doorbell ring, call the customer d…"
type textarea "Soy sauce and chili oil please If the customer doesn't answer at a knock or doo…"
drag, startPoint x: 476, startPoint y: 428, endPoint x: 486, endPoint y: 426, distance: 10.0
click at [476, 428] on button "Next" at bounding box center [475, 433] width 47 height 15
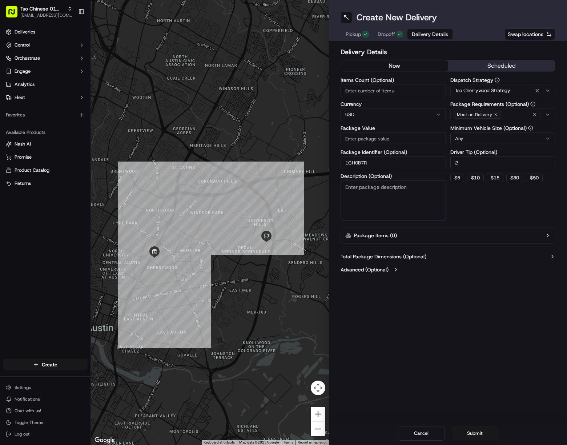
drag, startPoint x: 391, startPoint y: 139, endPoint x: 432, endPoint y: 216, distance: 87.5
click at [391, 139] on input "Package Value" at bounding box center [393, 138] width 105 height 13
paste input "51.26"
type input "51.26"
click at [488, 432] on button "Submit" at bounding box center [475, 433] width 47 height 15
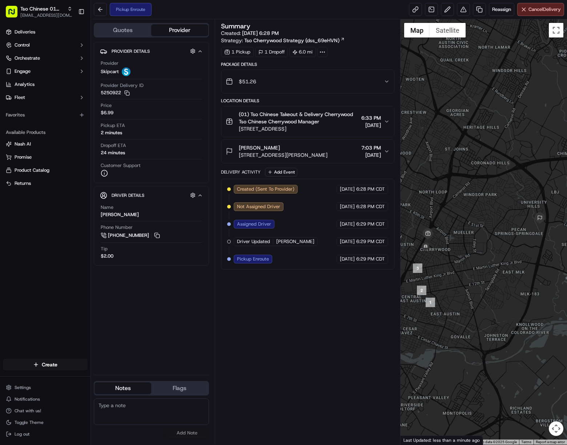
click at [512, 321] on div at bounding box center [484, 231] width 167 height 425
click at [48, 9] on span "Tso Chinese 01 Cherrywood" at bounding box center [42, 8] width 44 height 7
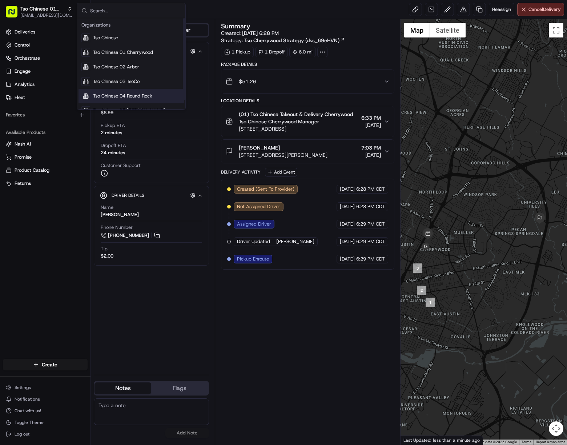
click at [142, 96] on span "Tso Chinese 04 Round Rock" at bounding box center [122, 96] width 59 height 7
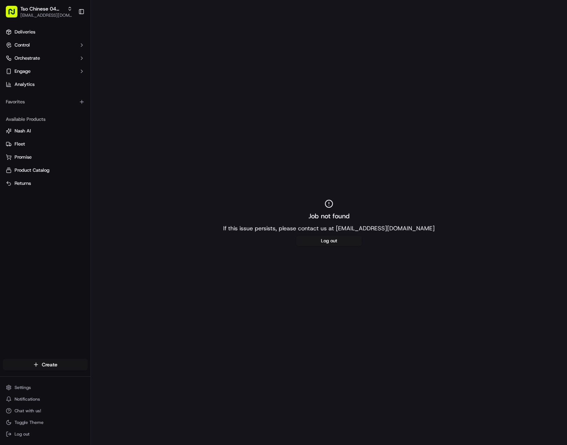
click at [70, 369] on html "Tso Chinese 04 Round Rock [EMAIL_ADDRESS][DOMAIN_NAME] Toggle Sidebar Deliverie…" at bounding box center [283, 222] width 567 height 445
click at [123, 383] on link "Delivery" at bounding box center [131, 377] width 81 height 13
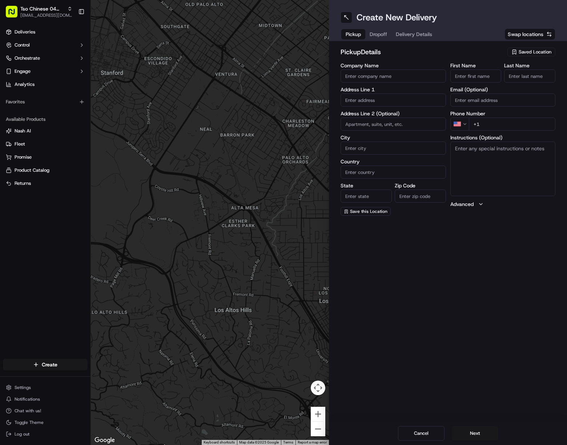
click at [512, 53] on span "Saved Location" at bounding box center [535, 52] width 33 height 7
click at [493, 84] on span "(04) Tso Chinese Takeout & Delivery Round Rock (04)" at bounding box center [519, 82] width 89 height 13
type input "(04) Tso Chinese Takeout & Delivery Round Rock"
type input "2000 N [PERSON_NAME] St"
type input "Ste 108"
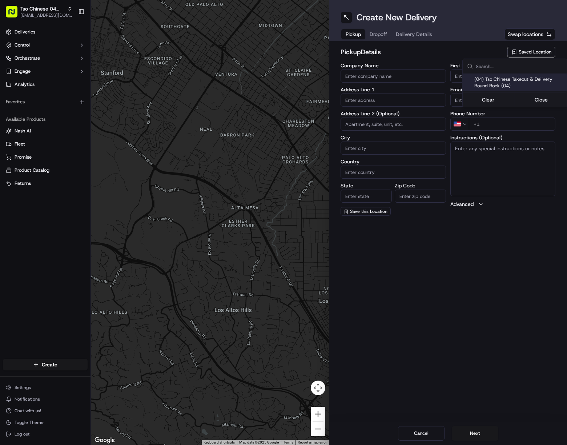
type input "Round Rock"
type input "US"
type input "[GEOGRAPHIC_DATA]"
type input "78664"
type input "Tso Chinese"
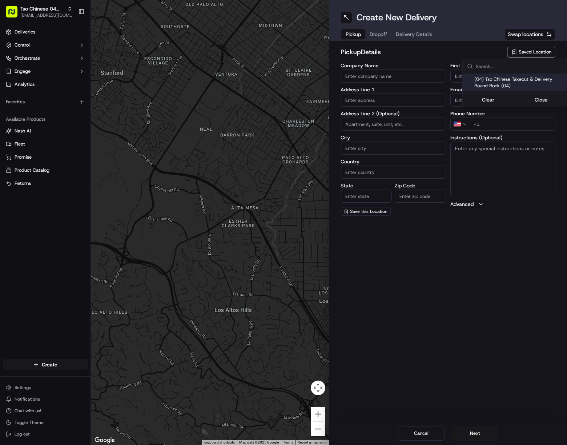
type input "Round Rock Manager"
type input "[EMAIL_ADDRESS][DOMAIN_NAME]"
type input "[PHONE_NUMBER]"
type textarea "Submit a picture displaying address & food as Proof of Delivery. Envía una foto…"
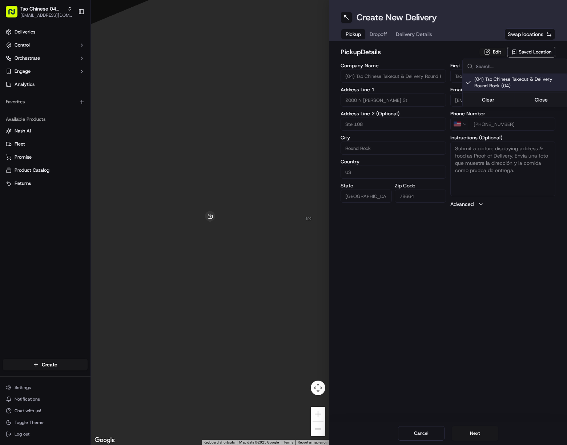
click at [408, 34] on html "Tso Chinese 04 Round Rock [EMAIL_ADDRESS][DOMAIN_NAME] Toggle Sidebar Deliverie…" at bounding box center [283, 222] width 567 height 445
click at [408, 34] on span "Delivery Details" at bounding box center [414, 34] width 36 height 7
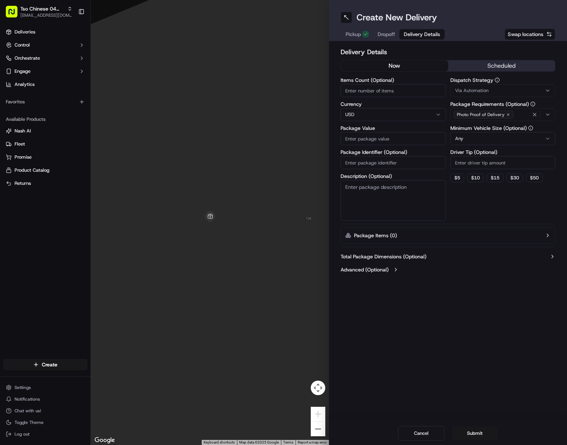
click at [402, 171] on div "Items Count (Optional) Currency USD Package Value Package Identifier (Optional)…" at bounding box center [393, 148] width 105 height 143
drag, startPoint x: 402, startPoint y: 171, endPoint x: 413, endPoint y: 161, distance: 14.7
click at [400, 161] on input "Package Identifier (Optional)" at bounding box center [393, 162] width 105 height 13
paste input "XUE8COF"
type input "XUE8COF"
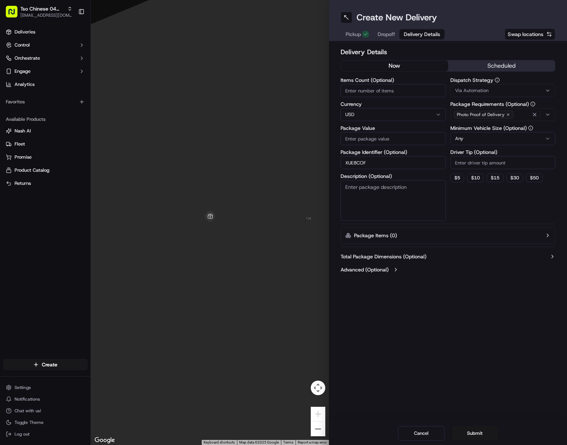
click at [495, 88] on div "Via Automation" at bounding box center [503, 90] width 102 height 7
click at [506, 124] on div "Via Automation" at bounding box center [503, 119] width 104 height 11
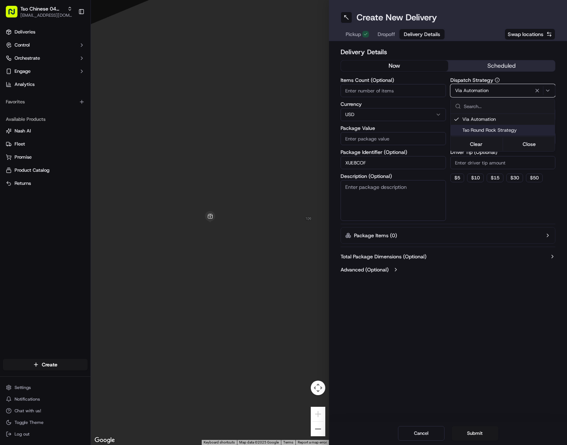
click at [507, 127] on span "Tso Round Rock Strategy" at bounding box center [507, 130] width 89 height 7
click at [510, 158] on html "Tso Chinese 04 Round Rock [EMAIL_ADDRESS][DOMAIN_NAME] Toggle Sidebar Deliverie…" at bounding box center [283, 222] width 567 height 445
click at [510, 158] on input "Driver Tip (Optional)" at bounding box center [503, 162] width 105 height 13
type input "2"
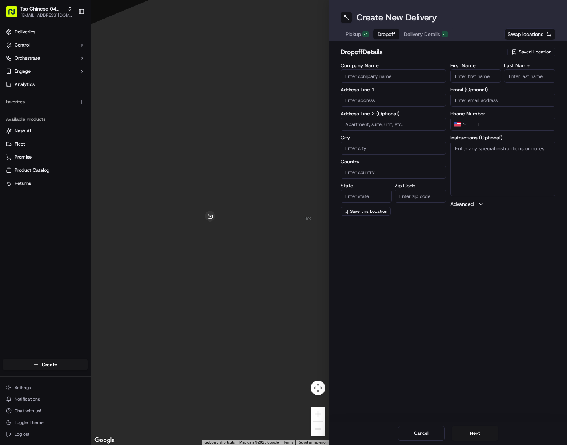
click at [391, 31] on span "Dropoff" at bounding box center [386, 34] width 17 height 7
drag, startPoint x: 467, startPoint y: 76, endPoint x: 474, endPoint y: 83, distance: 9.5
click at [467, 77] on input "First Name" at bounding box center [476, 75] width 51 height 13
paste input "[PERSON_NAME]"
drag, startPoint x: 468, startPoint y: 75, endPoint x: 521, endPoint y: 78, distance: 52.8
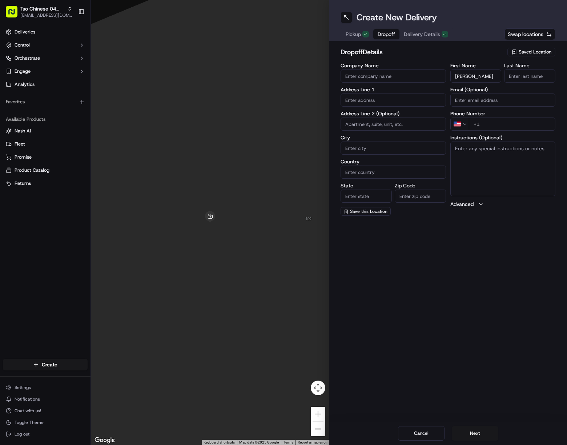
click at [512, 78] on div "First Name [PERSON_NAME] Last Name" at bounding box center [503, 73] width 105 height 20
type input "[PERSON_NAME]"
paste input "Nearhouse"
drag, startPoint x: 536, startPoint y: 78, endPoint x: 540, endPoint y: 78, distance: 4.0
click at [512, 78] on input "Nearhouse" at bounding box center [529, 75] width 51 height 13
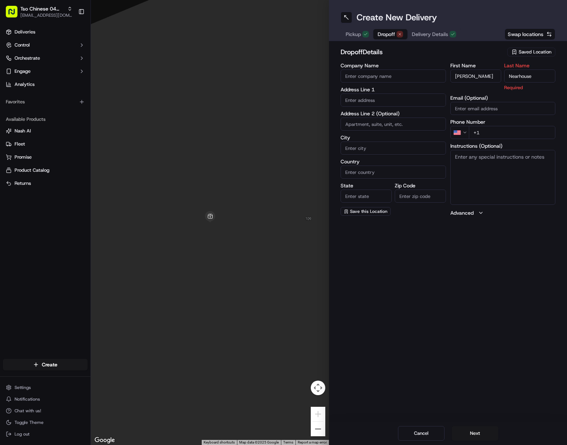
type input "Nearhouse"
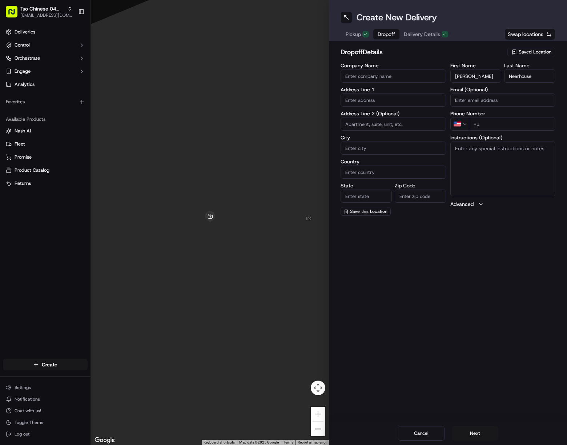
drag, startPoint x: 531, startPoint y: 122, endPoint x: 540, endPoint y: 130, distance: 12.6
click at [512, 122] on input "+1" at bounding box center [512, 123] width 87 height 13
paste input "[PHONE_NUMBER]"
type input "[PHONE_NUMBER]"
click at [369, 103] on input "text" at bounding box center [393, 99] width 105 height 13
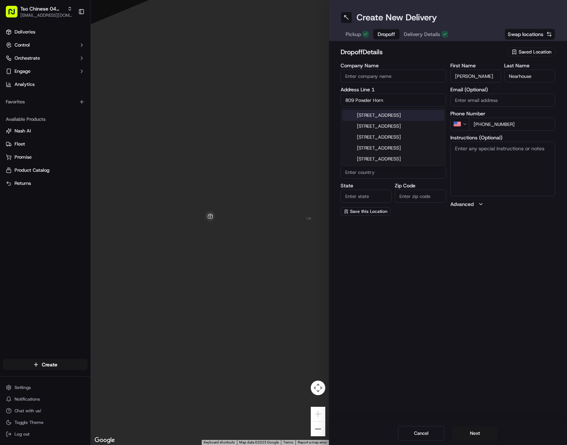
click at [424, 117] on div "[STREET_ADDRESS]" at bounding box center [394, 115] width 102 height 11
type input "[STREET_ADDRESS]"
type input "Round Rock"
type input "[GEOGRAPHIC_DATA]"
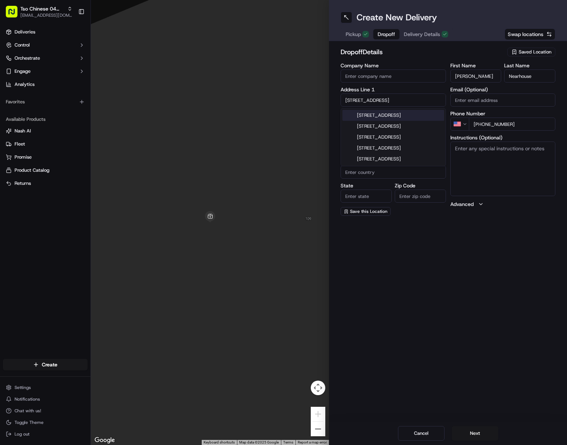
type input "78681"
type input "[STREET_ADDRESS]"
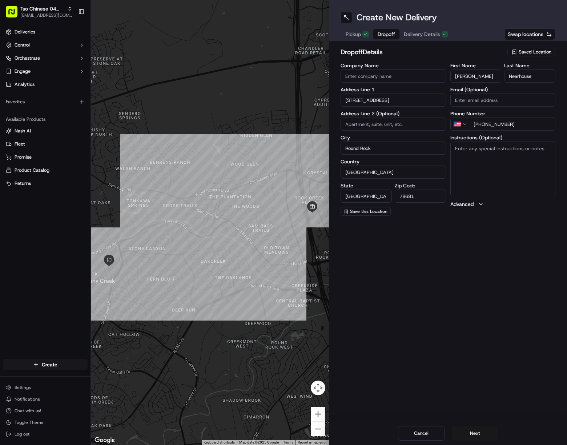
click at [510, 150] on textarea "Instructions (Optional)" at bounding box center [503, 168] width 105 height 55
paste textarea "Drivers must deliver food directly to the customer (unless instructed otherwise…"
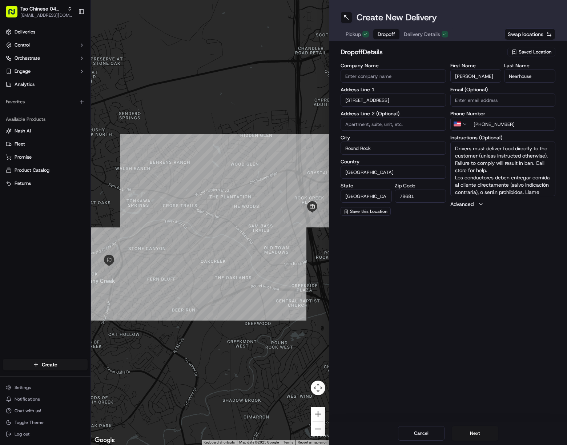
scroll to position [14, 0]
type textarea "Drivers must deliver food directly to the customer (unless instructed otherwise…"
click at [476, 427] on button "Next" at bounding box center [475, 433] width 47 height 15
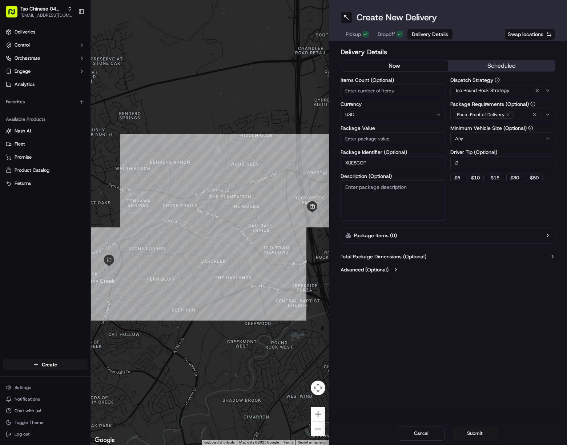
click at [395, 136] on input "Package Value" at bounding box center [393, 138] width 105 height 13
paste input "43.9"
type input "43.9"
click at [485, 432] on button "Submit" at bounding box center [475, 433] width 47 height 15
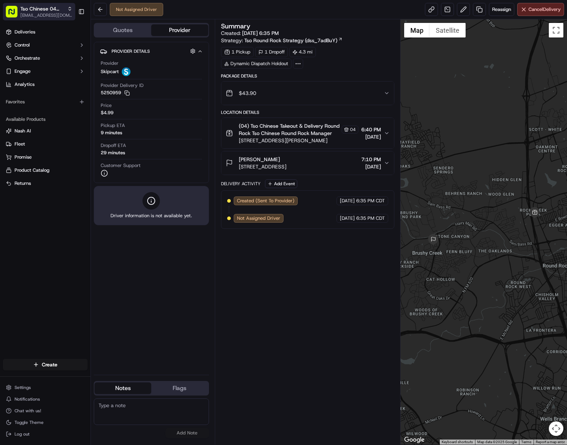
click at [49, 10] on span "Tso Chinese 04 Round Rock" at bounding box center [42, 8] width 44 height 7
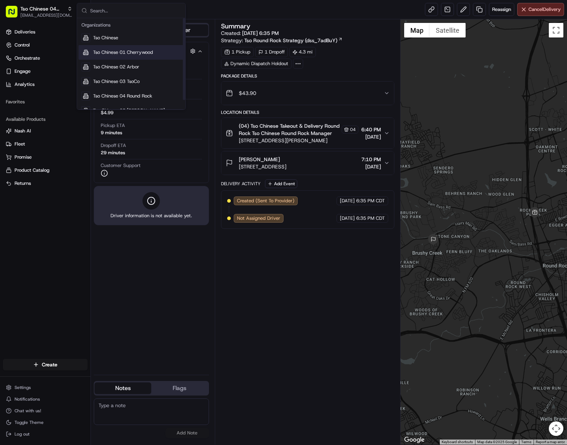
click at [147, 54] on span "Tso Chinese 01 Cherrywood" at bounding box center [123, 52] width 60 height 7
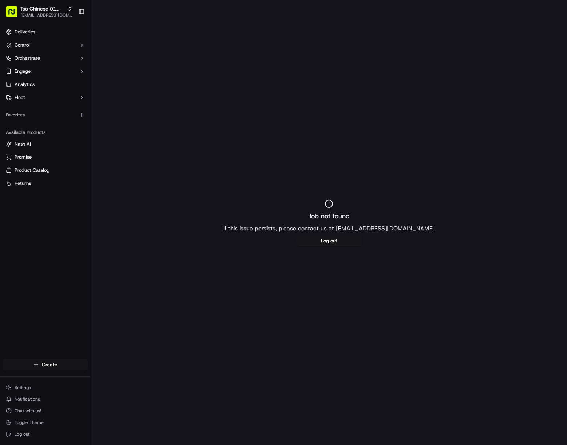
click at [77, 361] on html "Tso Chinese 01 Cherrywood [EMAIL_ADDRESS][DOMAIN_NAME] Toggle Sidebar Deliverie…" at bounding box center [283, 222] width 567 height 445
click at [138, 379] on link "Delivery" at bounding box center [131, 377] width 81 height 13
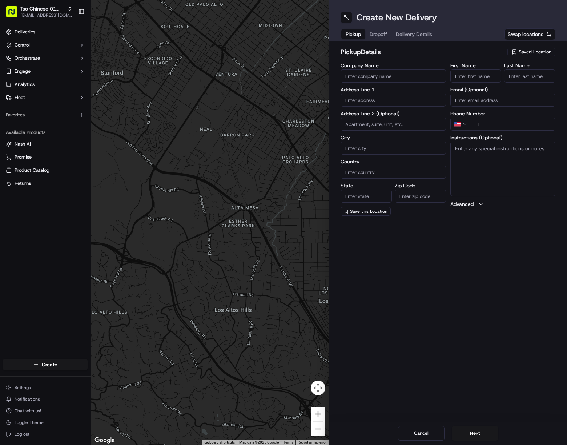
click at [512, 54] on span "Saved Location" at bounding box center [535, 52] width 33 height 7
click at [509, 79] on span "(01) Tso Chinese Takeout & Delivery Cherrywood" at bounding box center [519, 82] width 89 height 13
type input "(01) Tso Chinese Takeout & Delivery Cherrywood"
type input "[STREET_ADDRESS]"
type input "Ste E-5"
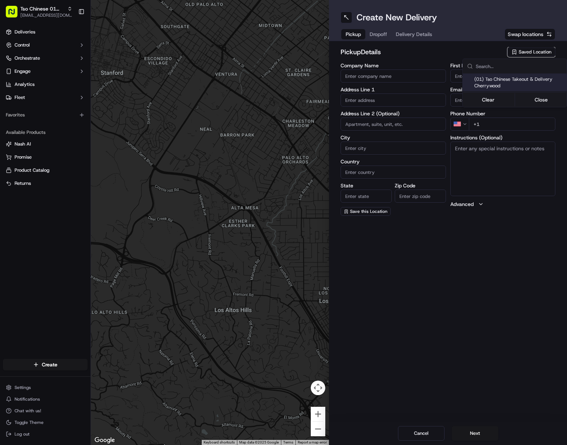
type input "Austin"
type input "US"
type input "[GEOGRAPHIC_DATA]"
type input "78722"
type input "Tso Chinese"
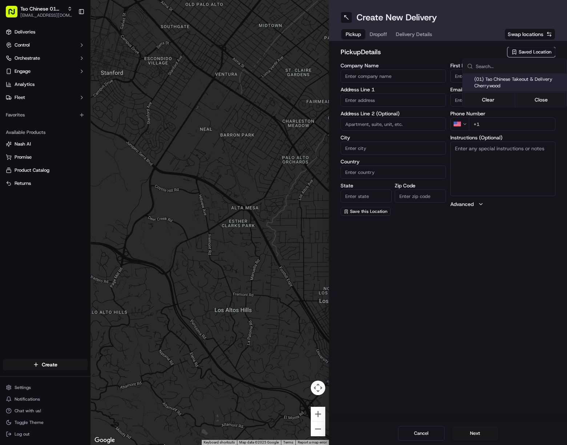
type input "Cherrywood Manager"
type input "[EMAIL_ADDRESS][DOMAIN_NAME]"
type input "[PHONE_NUMBER]"
type textarea "Submit a picture displaying address & food as Proof of Delivery. Envía una foto…"
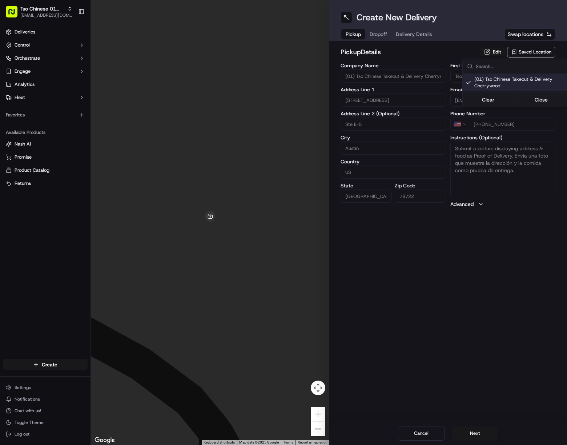
click at [409, 36] on html "Tso Chinese 01 Cherrywood [EMAIL_ADDRESS][DOMAIN_NAME] Toggle Sidebar Deliverie…" at bounding box center [283, 222] width 567 height 445
click at [409, 36] on span "Delivery Details" at bounding box center [414, 34] width 36 height 7
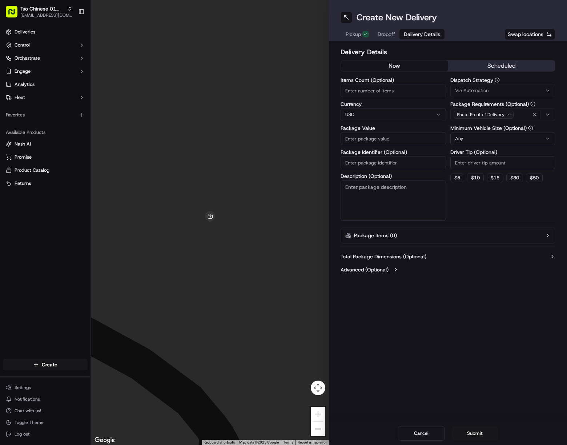
click at [403, 163] on input "Package Identifier (Optional)" at bounding box center [393, 162] width 105 height 13
paste input "W8IOVVO"
type input "W8IOVVO"
click at [511, 89] on div "Via Automation" at bounding box center [503, 90] width 102 height 7
click at [512, 127] on span "Tso Cherrywood Strategy" at bounding box center [507, 130] width 89 height 7
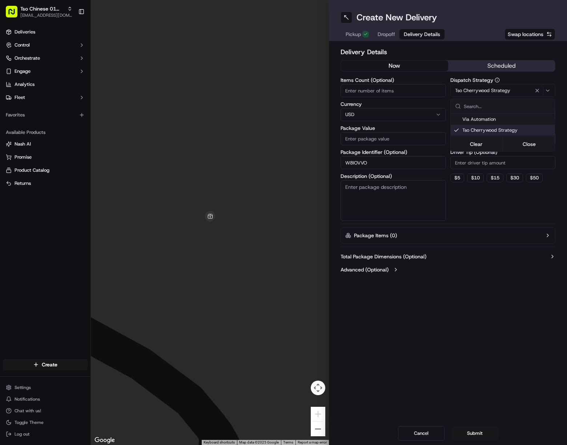
click at [512, 160] on html "Tso Chinese 01 Cherrywood [EMAIL_ADDRESS][DOMAIN_NAME] Toggle Sidebar Deliverie…" at bounding box center [283, 222] width 567 height 445
click at [512, 160] on input "Driver Tip (Optional)" at bounding box center [503, 162] width 105 height 13
type input "2"
click at [512, 114] on icon "button" at bounding box center [535, 115] width 6 height 6
click at [512, 114] on div "Photo Proof of Delivery" at bounding box center [503, 114] width 102 height 11
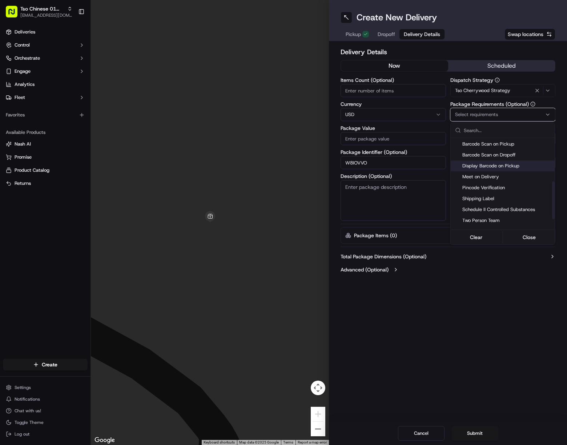
scroll to position [109, 0]
click at [494, 170] on div "Photo Proof of Delivery Signature Proof of Delivery Photo Proof of Pickup Signa…" at bounding box center [503, 143] width 104 height 207
click at [494, 167] on span "Meet on Delivery" at bounding box center [507, 165] width 89 height 7
click at [476, 302] on html "Tso Chinese 01 Cherrywood [EMAIL_ADDRESS][DOMAIN_NAME] Toggle Sidebar Deliverie…" at bounding box center [283, 222] width 567 height 445
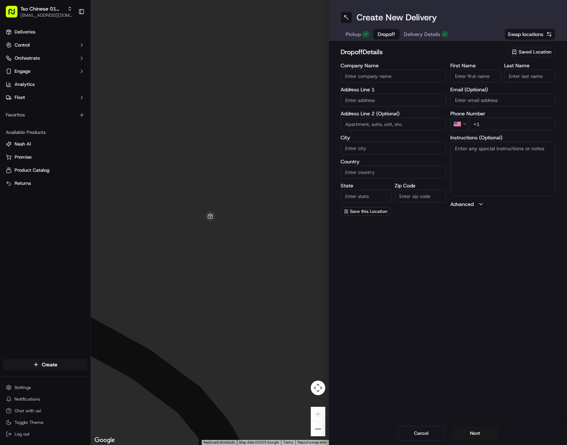
click at [388, 36] on span "Dropoff" at bounding box center [386, 34] width 17 height 7
click at [484, 76] on input "First Name" at bounding box center [476, 75] width 51 height 13
paste input "[PERSON_NAME]"
drag, startPoint x: 482, startPoint y: 78, endPoint x: 517, endPoint y: 81, distance: 35.0
click at [504, 80] on div "First Name [PERSON_NAME] Last Name" at bounding box center [503, 73] width 105 height 20
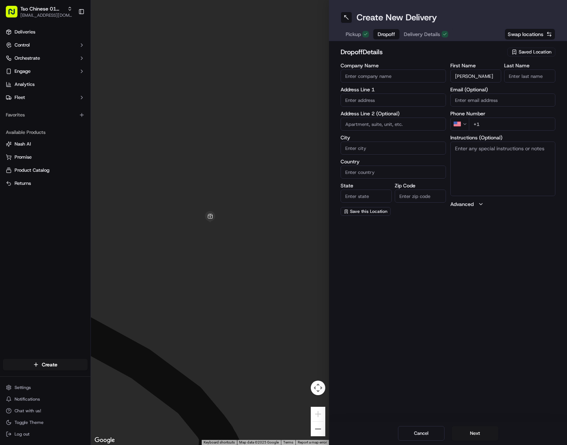
type input "[PERSON_NAME]"
paste input "[PERSON_NAME]"
click at [512, 75] on input "[PERSON_NAME]" at bounding box center [529, 75] width 51 height 13
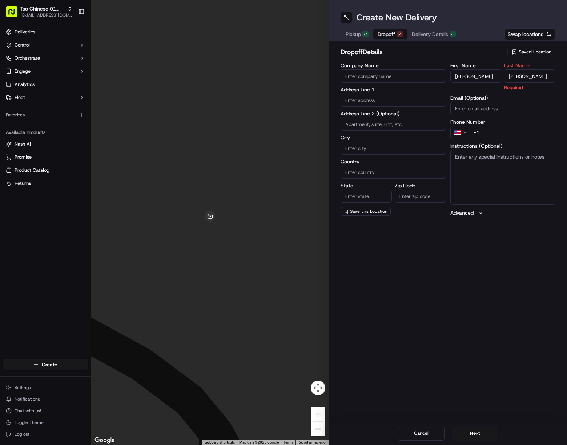
type input "[PERSON_NAME]"
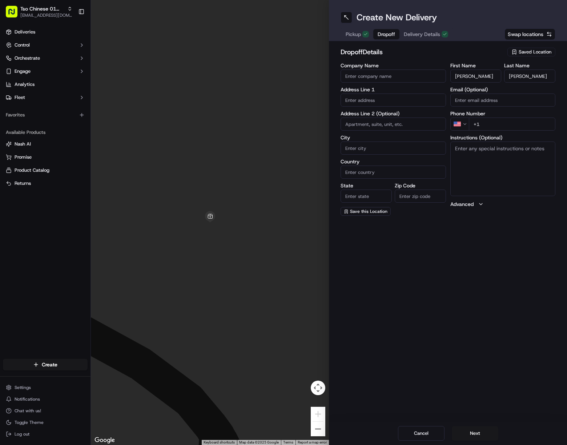
click at [512, 117] on div "Phone Number US +1" at bounding box center [503, 121] width 105 height 20
click at [512, 123] on input "+1" at bounding box center [512, 123] width 87 height 13
paste input "[PHONE_NUMBER]"
type input "[PHONE_NUMBER]"
drag, startPoint x: 394, startPoint y: 103, endPoint x: 476, endPoint y: 218, distance: 141.2
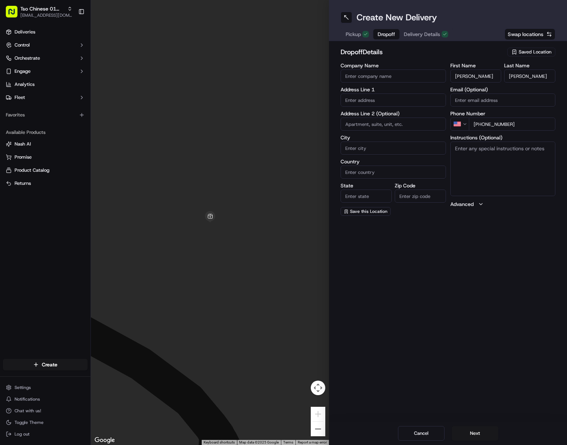
click at [396, 105] on input "text" at bounding box center [393, 99] width 105 height 13
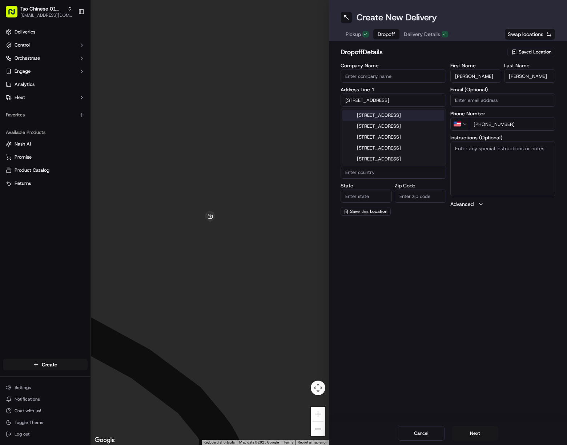
click at [414, 117] on div "[STREET_ADDRESS]" at bounding box center [394, 115] width 102 height 11
type input "[STREET_ADDRESS]"
type input "Austin"
type input "[GEOGRAPHIC_DATA]"
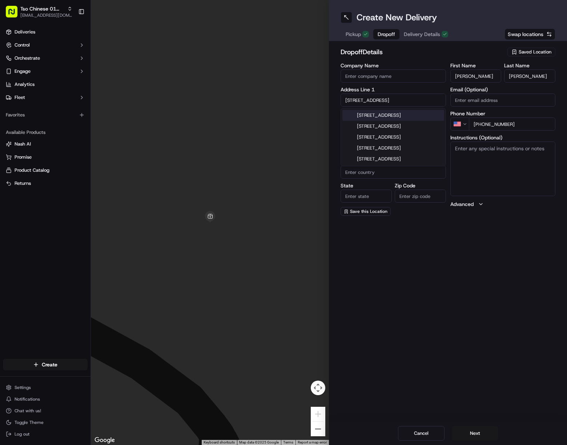
type input "78705"
type input "[STREET_ADDRESS]"
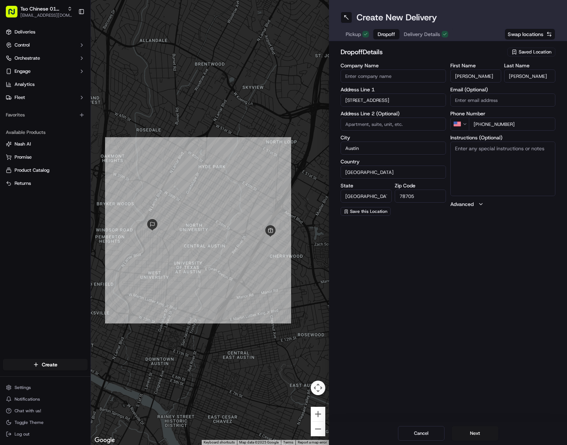
drag, startPoint x: 499, startPoint y: 173, endPoint x: 508, endPoint y: 181, distance: 11.9
click at [501, 173] on textarea "Instructions (Optional)" at bounding box center [503, 168] width 105 height 55
paste textarea "If the customer doesn't answer at a knock or doorbell ring, call the customer d…"
type textarea "If the customer doesn't answer at a knock or doorbell ring, call the customer d…"
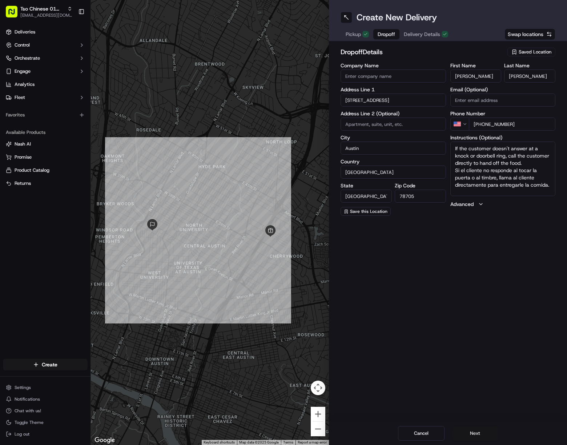
click at [484, 427] on button "Next" at bounding box center [475, 433] width 47 height 15
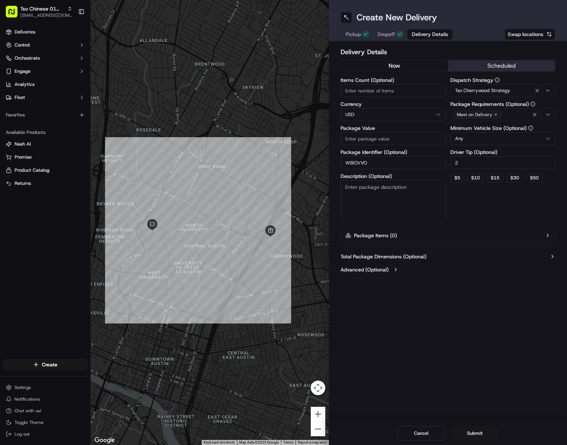
click at [391, 140] on input "Package Value" at bounding box center [393, 138] width 105 height 13
paste input "36.7"
type input "36.7"
click at [482, 434] on button "Submit" at bounding box center [475, 433] width 47 height 15
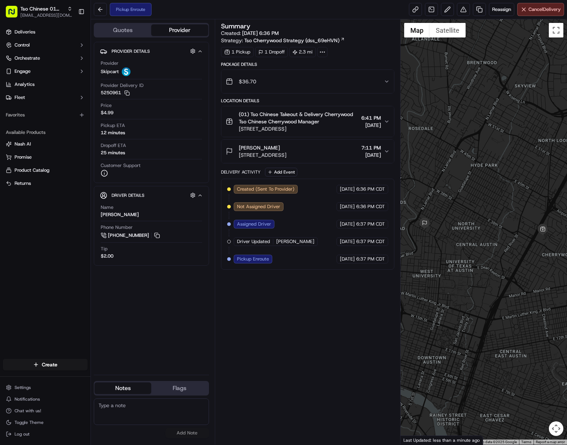
click at [512, 314] on div at bounding box center [484, 231] width 167 height 425
click at [68, 362] on html "Tso Chinese 01 Cherrywood [EMAIL_ADDRESS][DOMAIN_NAME] Toggle Sidebar Deliverie…" at bounding box center [283, 222] width 567 height 445
drag, startPoint x: 126, startPoint y: 380, endPoint x: 147, endPoint y: 368, distance: 24.1
click at [126, 380] on link "Delivery" at bounding box center [131, 377] width 81 height 13
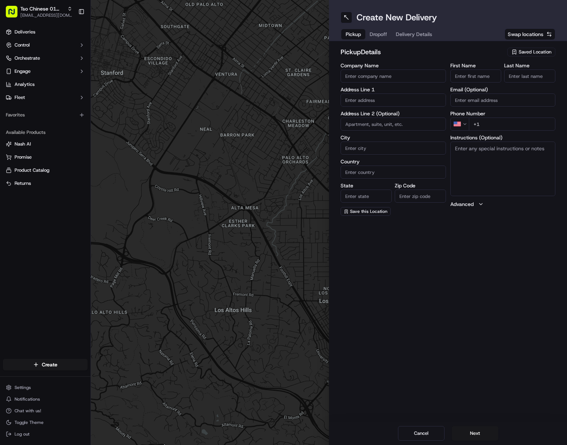
click at [512, 49] on span "Saved Location" at bounding box center [535, 52] width 33 height 7
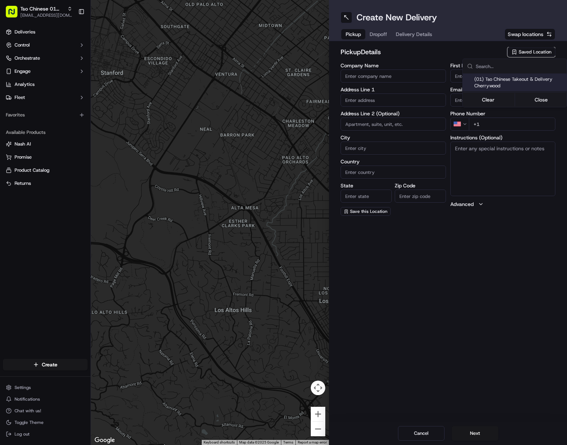
click at [510, 78] on span "(01) Tso Chinese Takeout & Delivery Cherrywood" at bounding box center [519, 82] width 89 height 13
type input "(01) Tso Chinese Takeout & Delivery Cherrywood"
type input "[STREET_ADDRESS]"
type input "Ste E-5"
type input "Austin"
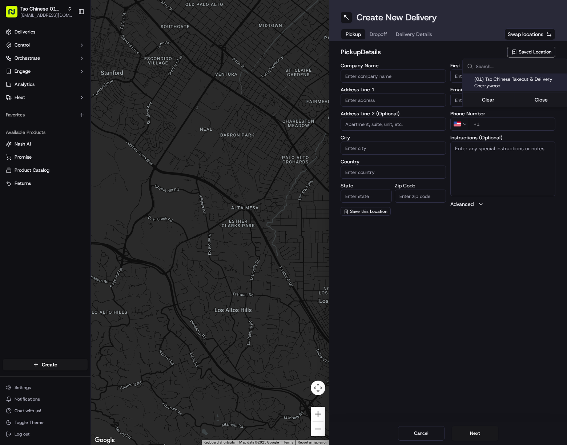
type input "US"
type input "[GEOGRAPHIC_DATA]"
type input "78722"
type input "Tso Chinese"
type input "Cherrywood Manager"
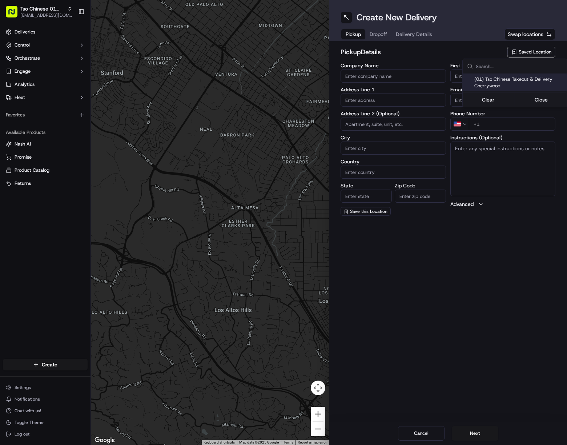
type input "[EMAIL_ADDRESS][DOMAIN_NAME]"
type input "[PHONE_NUMBER]"
type textarea "Submit a picture displaying address & food as Proof of Delivery. Envía una foto…"
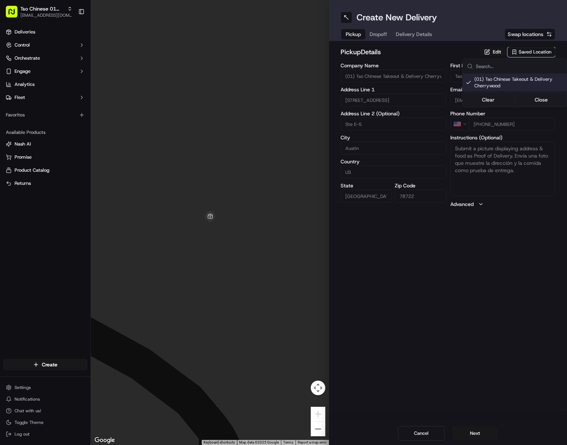
click at [407, 32] on html "Tso Chinese 01 Cherrywood [EMAIL_ADDRESS][DOMAIN_NAME] Toggle Sidebar Deliverie…" at bounding box center [283, 222] width 567 height 445
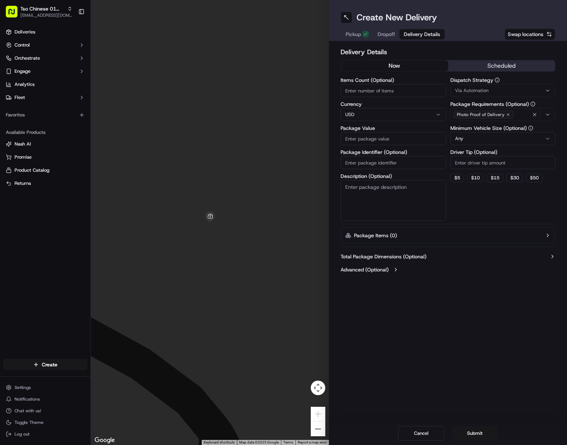
click at [407, 33] on span "Delivery Details" at bounding box center [422, 34] width 36 height 7
click at [404, 166] on input "Package Identifier (Optional)" at bounding box center [393, 162] width 105 height 13
paste input "KKHDUZR"
type input "KKHDUZR"
click at [504, 89] on div "Via Automation" at bounding box center [503, 90] width 102 height 7
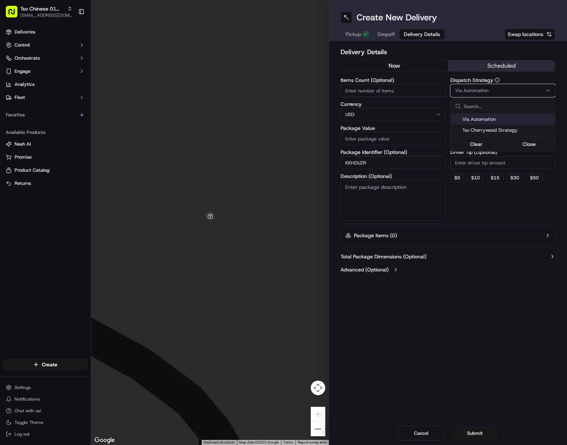
click at [512, 125] on div "Tso Cherrywood Strategy" at bounding box center [503, 130] width 104 height 11
click at [508, 164] on html "Tso Chinese 01 Cherrywood [EMAIL_ADDRESS][DOMAIN_NAME] Toggle Sidebar Deliverie…" at bounding box center [283, 222] width 567 height 445
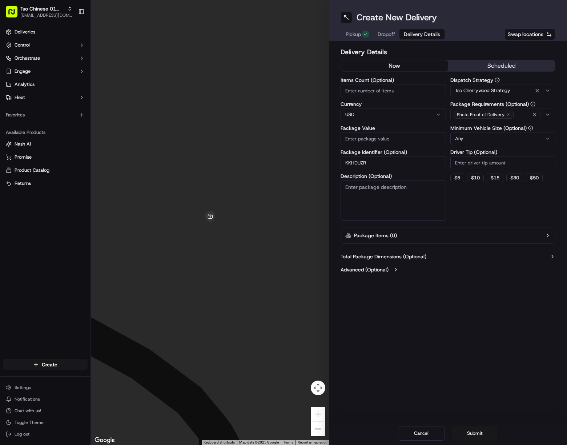
click at [508, 164] on html "Tso Chinese 01 Cherrywood [EMAIL_ADDRESS][DOMAIN_NAME] Toggle Sidebar Deliverie…" at bounding box center [283, 222] width 567 height 445
click at [508, 164] on input "Driver Tip (Optional)" at bounding box center [503, 162] width 105 height 13
type input "2"
click at [512, 112] on icon "button" at bounding box center [535, 115] width 6 height 6
click at [512, 112] on div "Photo Proof of Delivery" at bounding box center [503, 114] width 102 height 11
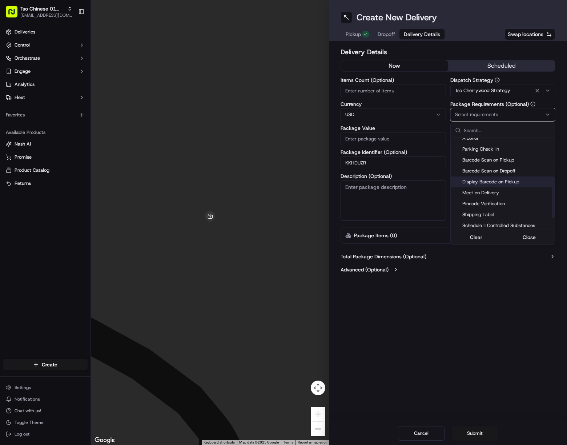
scroll to position [127, 0]
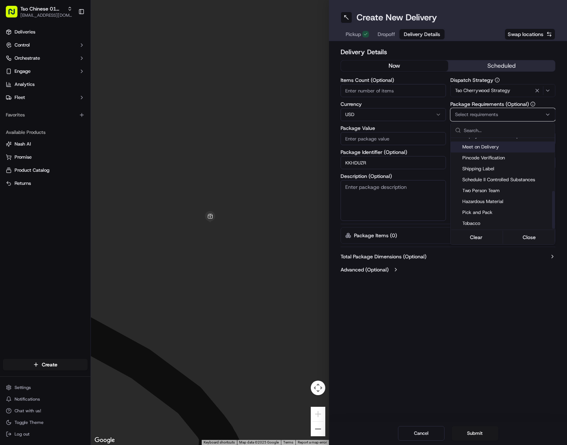
click at [496, 144] on span "Meet on Delivery" at bounding box center [507, 147] width 89 height 7
click at [472, 328] on html "Tso Chinese 01 Cherrywood [EMAIL_ADDRESS][DOMAIN_NAME] Toggle Sidebar Deliverie…" at bounding box center [283, 222] width 567 height 445
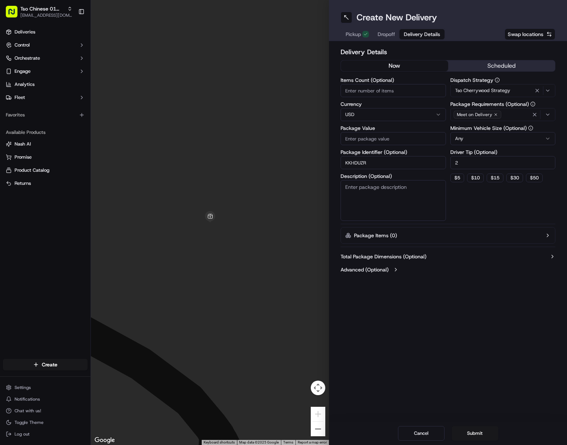
click at [388, 32] on span "Dropoff" at bounding box center [386, 34] width 17 height 7
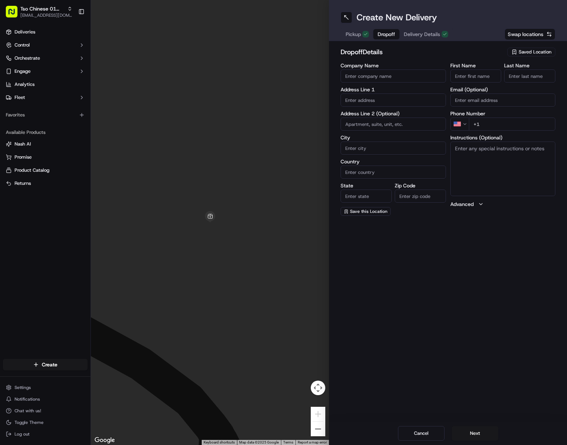
drag, startPoint x: 479, startPoint y: 77, endPoint x: 489, endPoint y: 80, distance: 10.2
click at [479, 77] on input "First Name" at bounding box center [476, 75] width 51 height 13
paste input "[PERSON_NAME]"
drag, startPoint x: 472, startPoint y: 75, endPoint x: 504, endPoint y: 74, distance: 32.7
click at [504, 74] on div "First Name [PERSON_NAME] Last Name" at bounding box center [503, 73] width 105 height 20
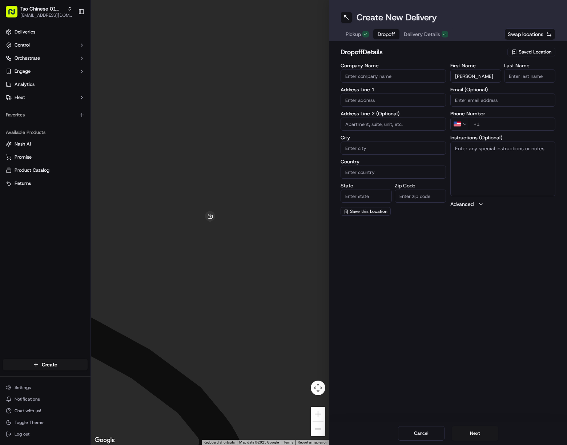
click at [471, 75] on input "[PERSON_NAME]" at bounding box center [476, 75] width 51 height 13
drag, startPoint x: 471, startPoint y: 75, endPoint x: 506, endPoint y: 76, distance: 35.6
click at [504, 76] on div "First Name [PERSON_NAME] Last Name" at bounding box center [503, 73] width 105 height 20
type input "[PERSON_NAME]"
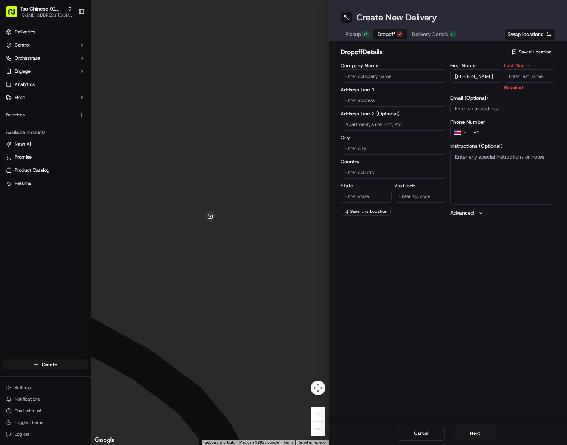
paste input "[PERSON_NAME]"
click at [512, 73] on input "Last Name" at bounding box center [529, 75] width 51 height 13
type input "[PERSON_NAME]"
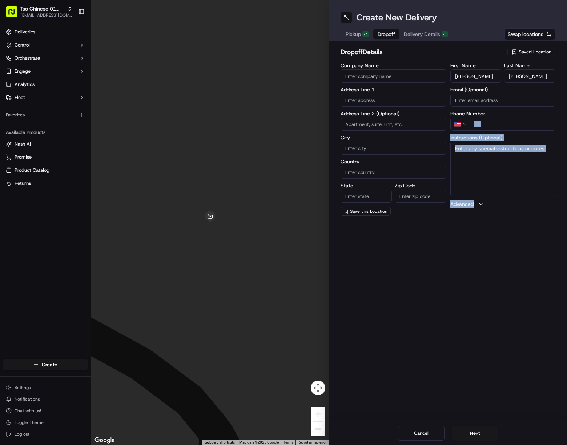
click at [512, 123] on div "dropoff Details Saved Location Company Name Address Line 1 Address Line 2 (Opti…" at bounding box center [448, 131] width 238 height 180
drag, startPoint x: 556, startPoint y: 123, endPoint x: 532, endPoint y: 125, distance: 23.4
click at [512, 123] on input "+1" at bounding box center [512, 123] width 87 height 13
paste input "[PHONE_NUMBER]"
type input "[PHONE_NUMBER]"
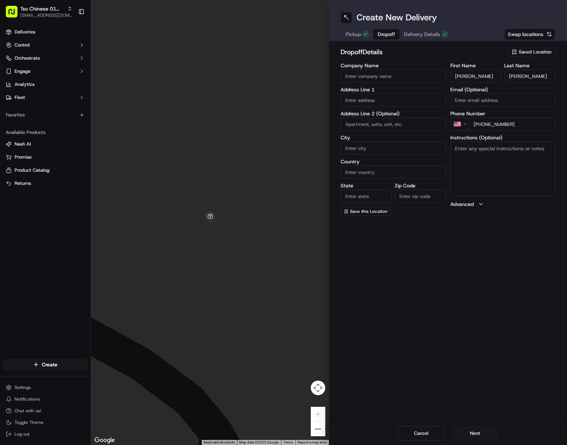
click at [390, 99] on input "text" at bounding box center [393, 99] width 105 height 13
click at [427, 118] on div "[STREET_ADDRESS]" at bounding box center [394, 115] width 102 height 11
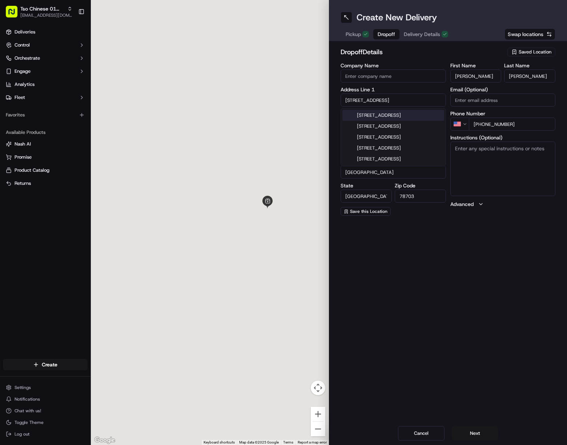
type input "[STREET_ADDRESS]"
type input "Austin"
type input "[GEOGRAPHIC_DATA]"
type input "78703"
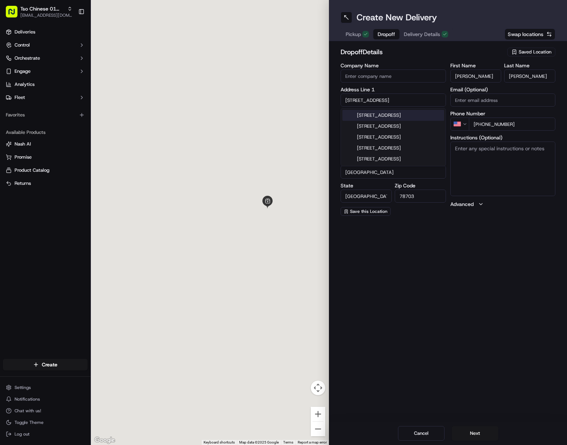
type input "[STREET_ADDRESS]"
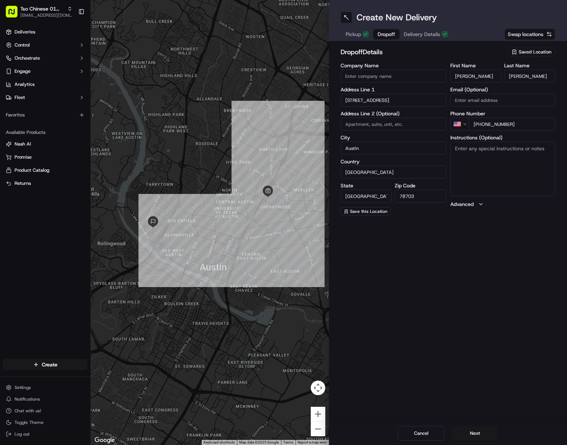
click at [512, 157] on textarea "Instructions (Optional)" at bounding box center [503, 168] width 105 height 55
paste textarea "Corner house, wood door"
click at [512, 160] on textarea "Corner house, wood door" at bounding box center [503, 168] width 105 height 55
paste textarea "If the customer doesn't answer at a knock or doorbell ring, call the customer d…"
type textarea "Corner house, wood door. If the customer doesn't answer at a knock or doorbell …"
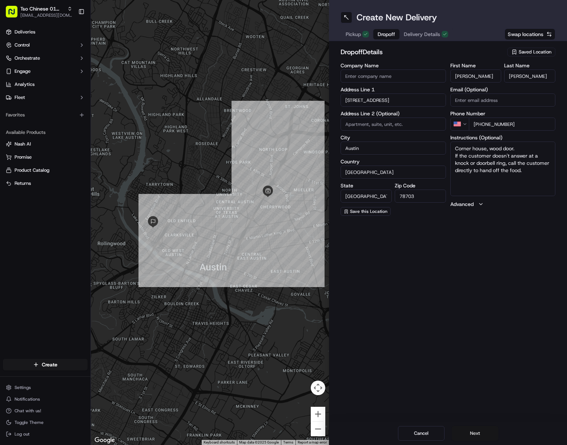
click at [479, 428] on button "Next" at bounding box center [475, 433] width 47 height 15
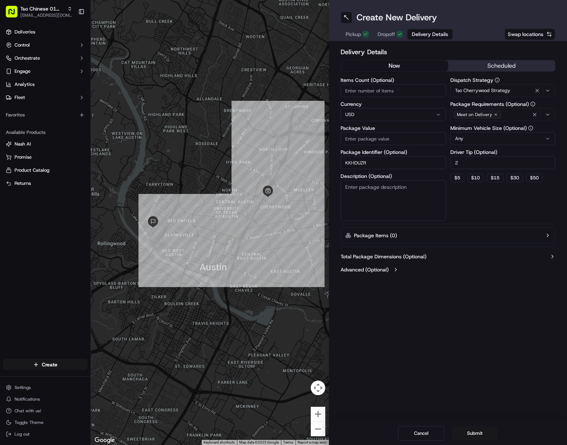
drag, startPoint x: 381, startPoint y: 133, endPoint x: 386, endPoint y: 142, distance: 10.4
click at [381, 133] on input "Package Value" at bounding box center [393, 138] width 105 height 13
paste input "67.87"
type input "67.87"
click at [512, 371] on div "Create New Delivery Pickup Dropoff Delivery Details Swap locations Delivery Det…" at bounding box center [448, 222] width 238 height 445
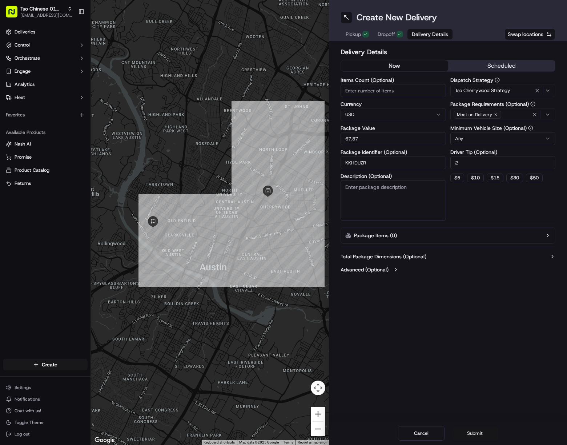
click at [482, 431] on button "Submit" at bounding box center [475, 433] width 47 height 15
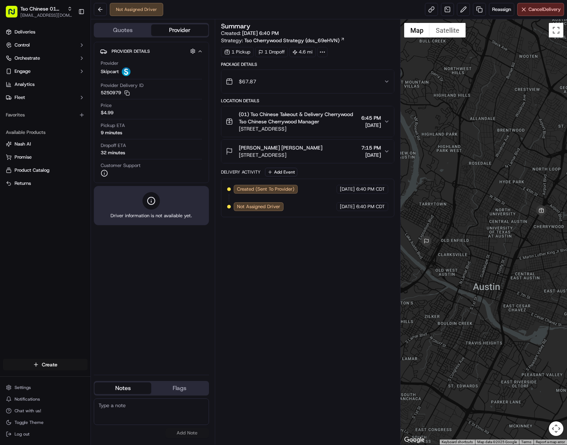
click at [60, 363] on html "Tso Chinese 01 Cherrywood [EMAIL_ADDRESS][DOMAIN_NAME] Toggle Sidebar Deliverie…" at bounding box center [283, 222] width 567 height 445
click at [109, 374] on link "Delivery" at bounding box center [131, 377] width 81 height 13
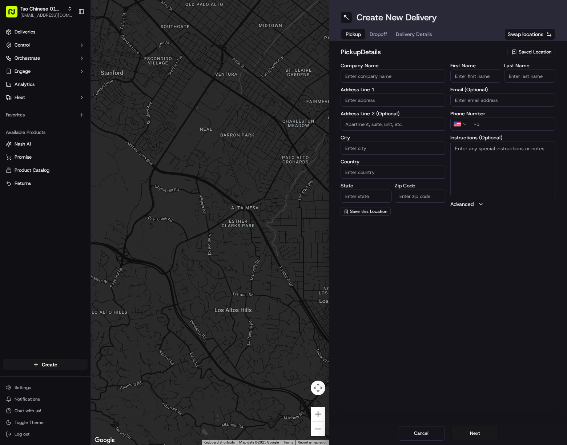
click at [512, 51] on icon "button" at bounding box center [515, 52] width 6 height 6
click at [488, 85] on span "(01) Tso Chinese Takeout & Delivery Cherrywood" at bounding box center [519, 82] width 89 height 13
type input "(01) Tso Chinese Takeout & Delivery Cherrywood"
type input "[STREET_ADDRESS]"
type input "Ste E-5"
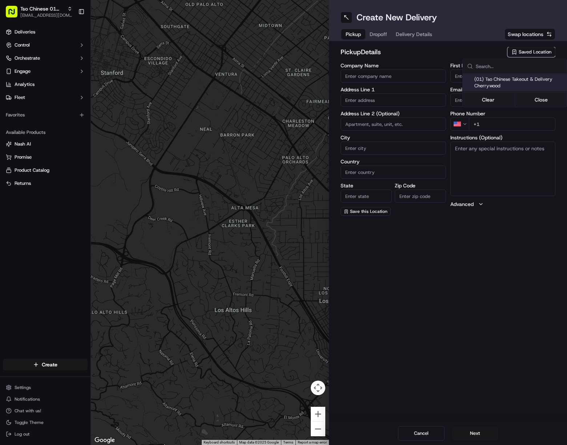
type input "Austin"
type input "US"
type input "[GEOGRAPHIC_DATA]"
type input "78722"
type input "Tso Chinese"
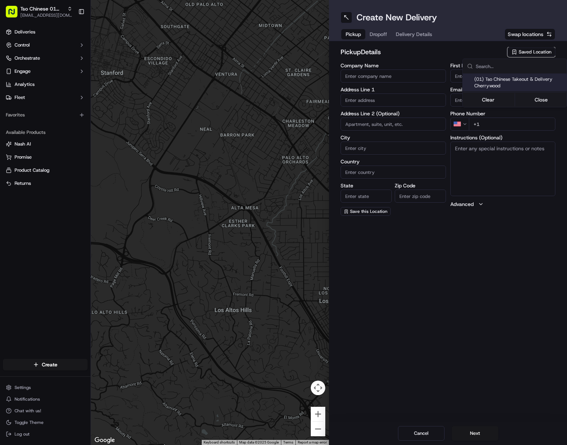
type input "Cherrywood Manager"
type input "[EMAIL_ADDRESS][DOMAIN_NAME]"
type input "[PHONE_NUMBER]"
type textarea "Submit a picture displaying address & food as Proof of Delivery. Envía una foto…"
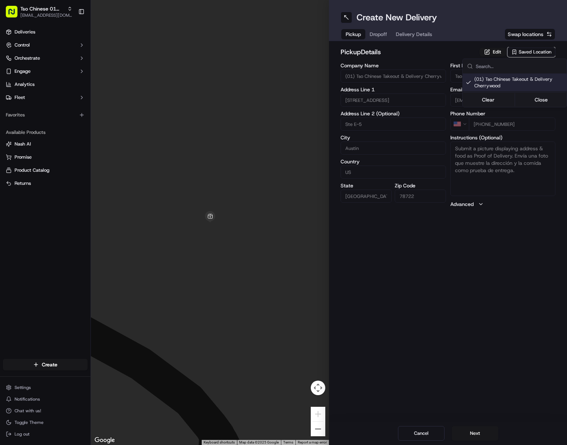
click at [409, 33] on html "Tso Chinese 01 Cherrywood [EMAIL_ADDRESS][DOMAIN_NAME] Toggle Sidebar Deliverie…" at bounding box center [283, 222] width 567 height 445
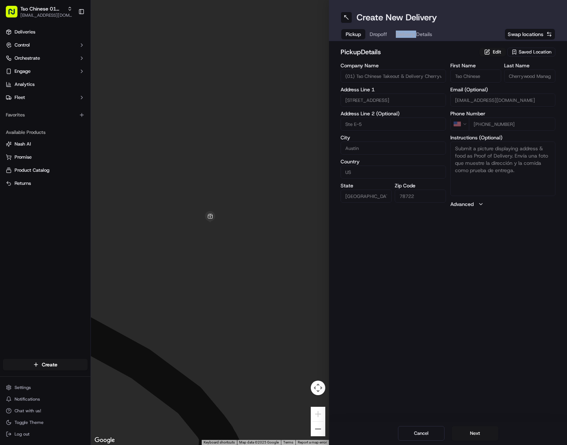
click at [409, 33] on html "Tso Chinese 01 Cherrywood [EMAIL_ADDRESS][DOMAIN_NAME] Toggle Sidebar Deliverie…" at bounding box center [283, 222] width 567 height 445
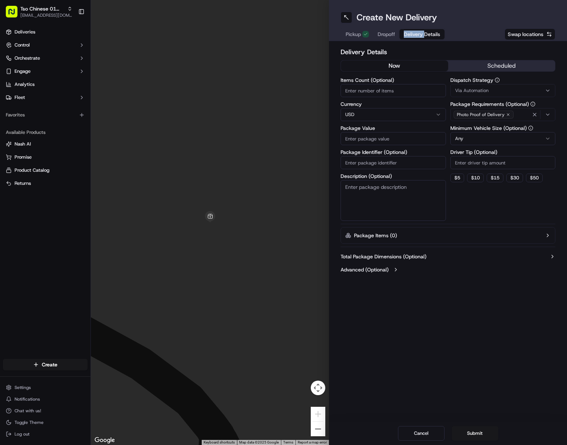
click at [409, 33] on span "Delivery Details" at bounding box center [422, 34] width 36 height 7
click at [408, 157] on input "Package Identifier (Optional)" at bounding box center [393, 162] width 105 height 13
click at [410, 161] on input "Package Identifier (Optional)" at bounding box center [393, 162] width 105 height 13
paste input "JIWAJCE"
type input "JIWAJCE"
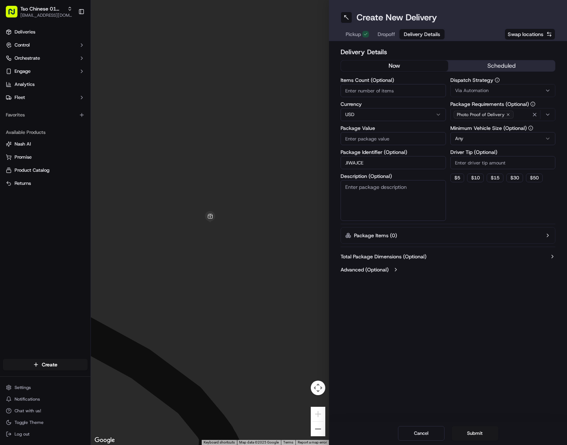
click at [512, 87] on button "Via Automation" at bounding box center [503, 90] width 105 height 13
click at [512, 126] on div "Tso Cherrywood Strategy" at bounding box center [503, 130] width 104 height 11
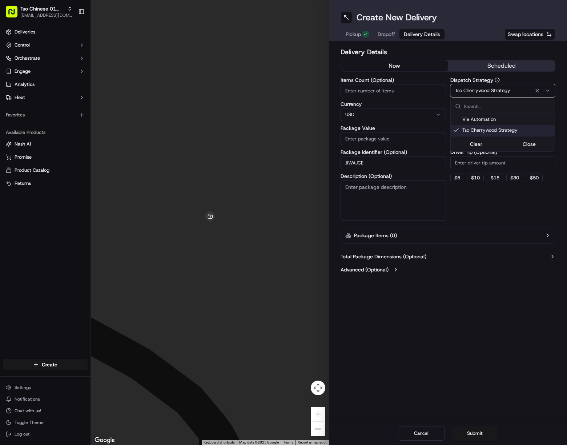
click at [512, 164] on html "Tso Chinese 01 Cherrywood [EMAIL_ADDRESS][DOMAIN_NAME] Toggle Sidebar Deliverie…" at bounding box center [283, 222] width 567 height 445
click at [512, 164] on input "Driver Tip (Optional)" at bounding box center [503, 162] width 105 height 13
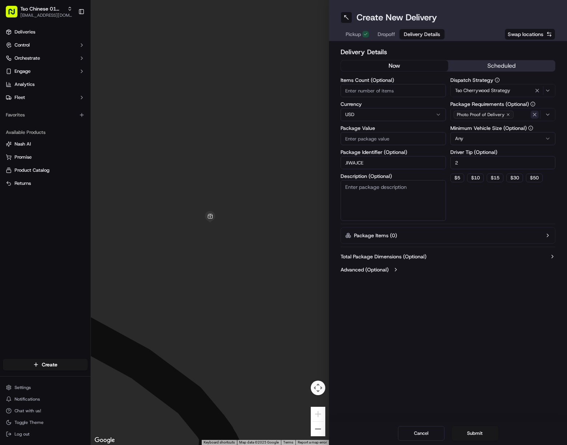
type input "2"
click at [512, 115] on icon "button" at bounding box center [535, 114] width 3 height 3
click at [512, 115] on div "Photo Proof of Delivery" at bounding box center [503, 114] width 102 height 11
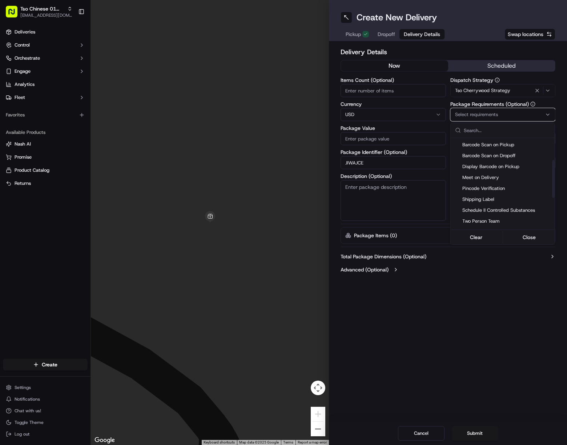
scroll to position [109, 0]
click at [498, 164] on span "Meet on Delivery" at bounding box center [507, 165] width 89 height 7
click at [493, 282] on html "Tso Chinese 01 Cherrywood [EMAIL_ADDRESS][DOMAIN_NAME] Toggle Sidebar Deliverie…" at bounding box center [283, 222] width 567 height 445
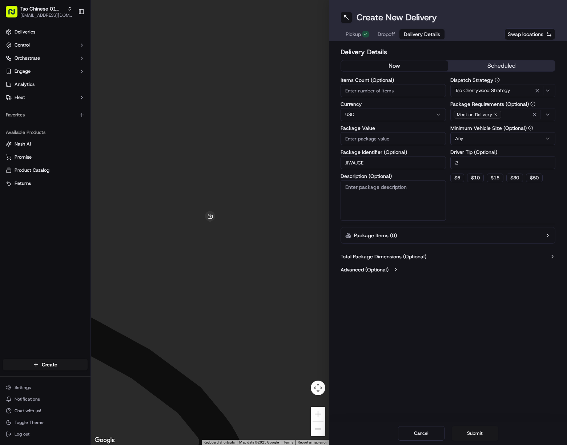
click at [385, 32] on span "Dropoff" at bounding box center [386, 34] width 17 height 7
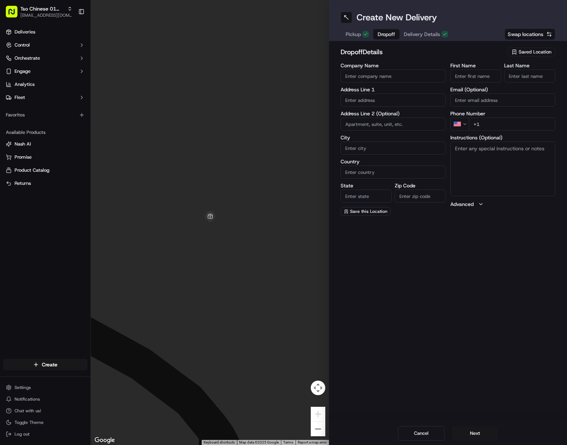
click at [472, 79] on input "First Name" at bounding box center [476, 75] width 51 height 13
paste input "[PERSON_NAME]"
drag, startPoint x: 469, startPoint y: 76, endPoint x: 510, endPoint y: 77, distance: 40.4
click at [488, 73] on input "[PERSON_NAME]" at bounding box center [476, 75] width 51 height 13
type input "[PERSON_NAME]"
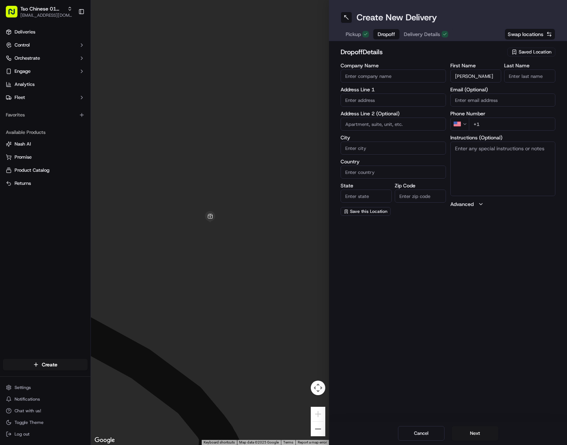
drag, startPoint x: 532, startPoint y: 74, endPoint x: 537, endPoint y: 77, distance: 6.6
click at [512, 74] on input "Last Name" at bounding box center [529, 75] width 51 height 13
paste input "[PERSON_NAME]"
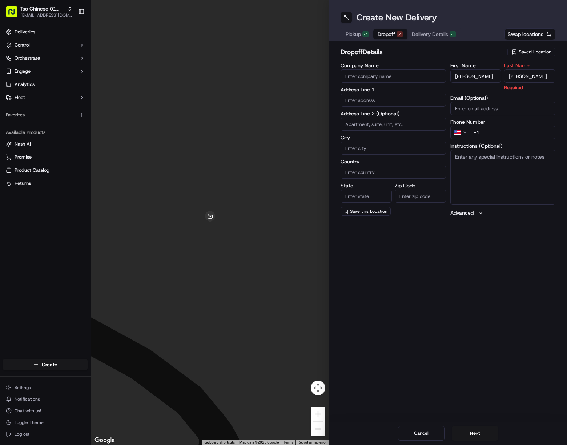
type input "[PERSON_NAME]"
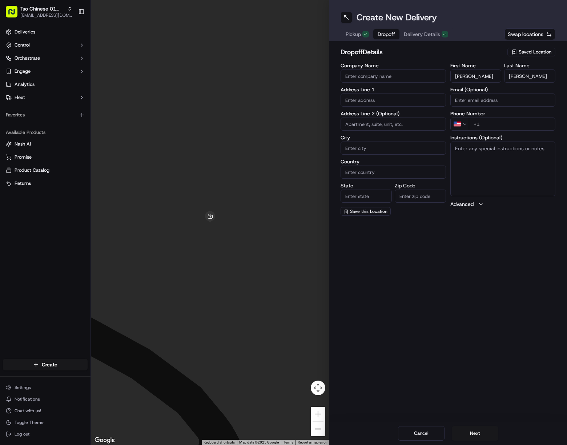
click at [512, 121] on input "+1" at bounding box center [512, 123] width 87 height 13
paste input "[PHONE_NUMBER]"
type input "[PHONE_NUMBER]"
click at [388, 102] on input "text" at bounding box center [393, 99] width 105 height 13
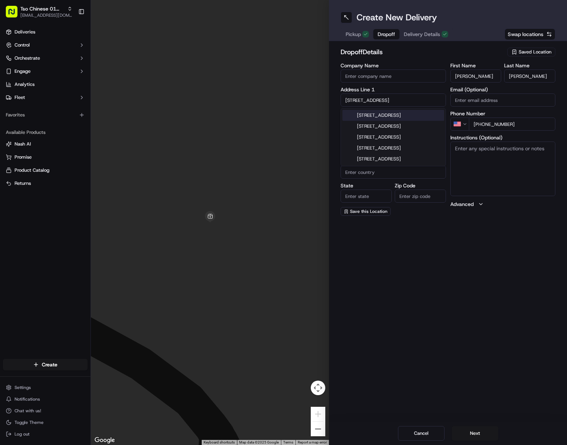
click at [422, 109] on div "[STREET_ADDRESS] [STREET_ADDRESS] [STREET_ADDRESS] [STREET_ADDRESS] [STREET_ADD…" at bounding box center [393, 136] width 105 height 57
click at [423, 112] on div "[STREET_ADDRESS]" at bounding box center [394, 115] width 102 height 11
type input "[STREET_ADDRESS]"
type input "Austin"
type input "[GEOGRAPHIC_DATA]"
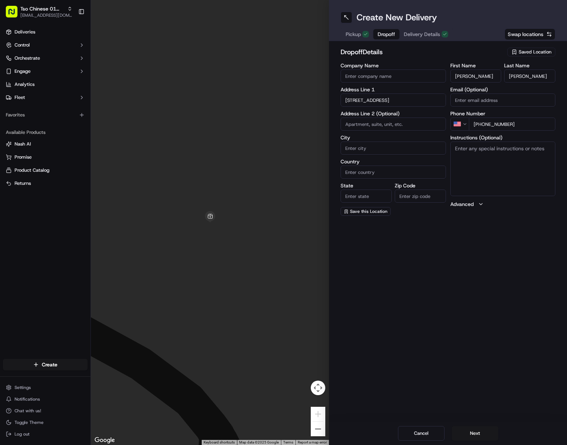
type input "[GEOGRAPHIC_DATA]"
type input "78702"
type input "[STREET_ADDRESS]"
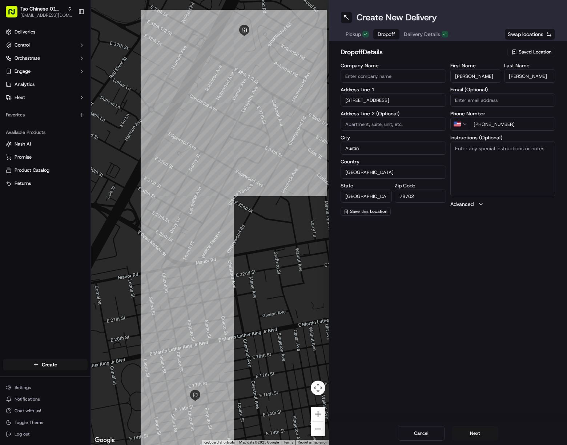
drag, startPoint x: 519, startPoint y: 154, endPoint x: 530, endPoint y: 174, distance: 23.1
click at [512, 154] on textarea "Instructions (Optional)" at bounding box center [503, 168] width 105 height 55
paste textarea "Please bring the bell and leave the bag on the doorstep. Thank you!"
click at [512, 162] on textarea "Please bring the bell and leave the bag on the doorstep. Thank you!" at bounding box center [503, 168] width 105 height 55
paste textarea "If the customer doesn't answer at a knock or doorbell ring, call the customer d…"
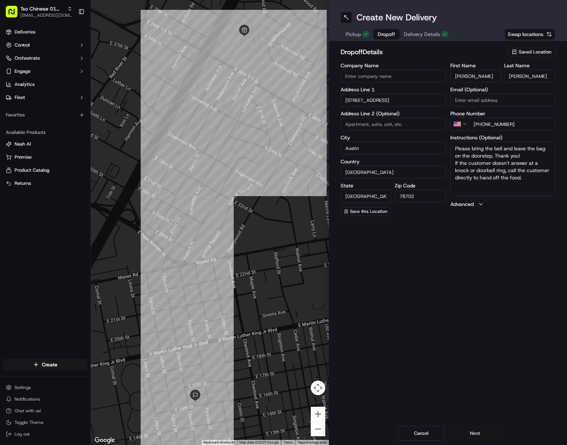
click at [478, 432] on button "Next" at bounding box center [475, 433] width 47 height 15
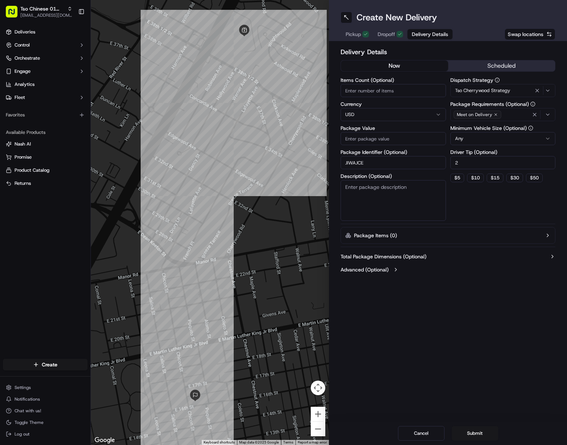
click at [380, 138] on input "Package Value" at bounding box center [393, 138] width 105 height 13
paste input "63.65"
click at [479, 435] on button "Submit" at bounding box center [475, 433] width 47 height 15
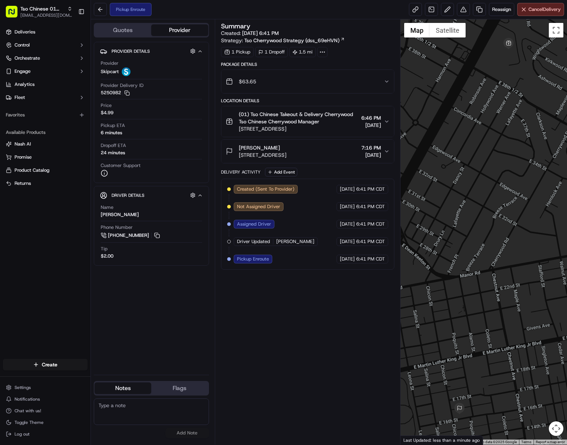
click at [512, 339] on div at bounding box center [484, 231] width 167 height 425
click at [66, 361] on html "Tso Chinese 01 Cherrywood [EMAIL_ADDRESS][DOMAIN_NAME] Toggle Sidebar Deliverie…" at bounding box center [283, 222] width 567 height 445
click at [133, 374] on link "Delivery" at bounding box center [131, 377] width 81 height 13
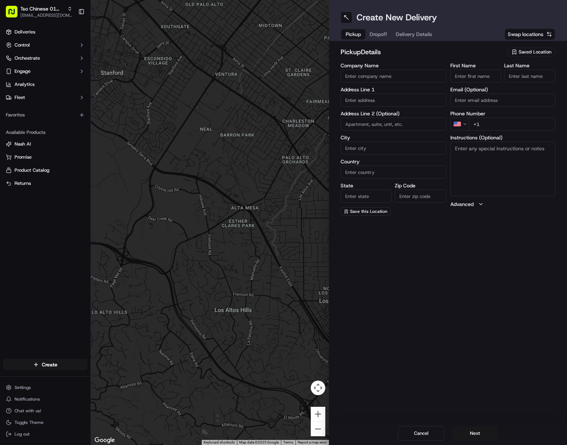
click at [512, 56] on button "Saved Location" at bounding box center [532, 52] width 48 height 10
click at [512, 77] on span "(01) Tso Chinese Takeout & Delivery Cherrywood" at bounding box center [519, 82] width 89 height 13
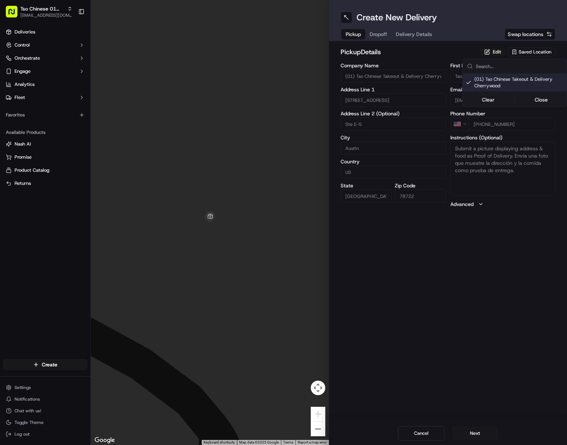
click at [411, 34] on html "Tso Chinese 01 Cherrywood [EMAIL_ADDRESS][DOMAIN_NAME] Toggle Sidebar Deliverie…" at bounding box center [283, 222] width 567 height 445
click at [412, 35] on span "Delivery Details" at bounding box center [414, 34] width 36 height 7
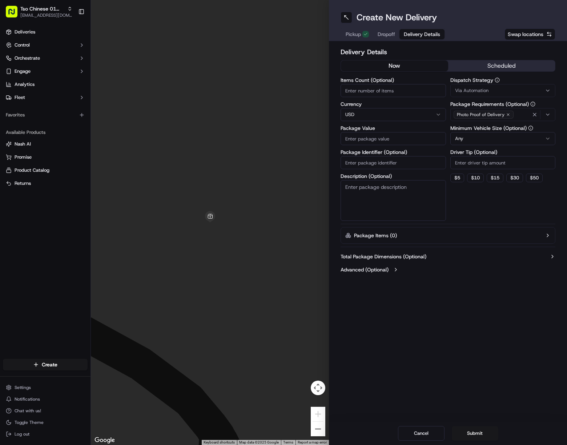
click at [402, 164] on input "Package Identifier (Optional)" at bounding box center [393, 162] width 105 height 13
paste input "EYRFETG"
click at [506, 88] on div "Via Automation" at bounding box center [503, 90] width 102 height 7
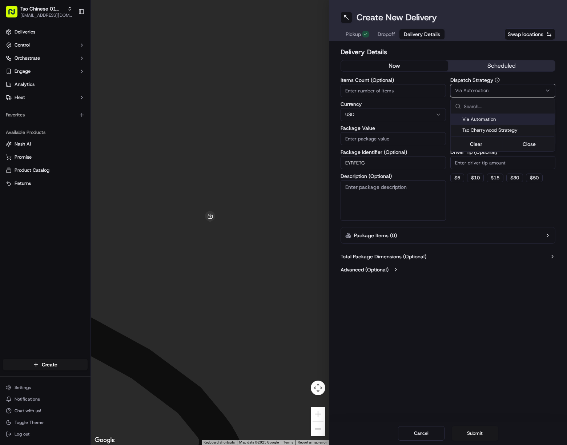
click at [512, 128] on span "Tso Cherrywood Strategy" at bounding box center [507, 130] width 89 height 7
click at [505, 160] on html "Tso Chinese 01 Cherrywood [EMAIL_ADDRESS][DOMAIN_NAME] Toggle Sidebar Deliverie…" at bounding box center [283, 222] width 567 height 445
click at [505, 160] on input "Driver Tip (Optional)" at bounding box center [503, 162] width 105 height 13
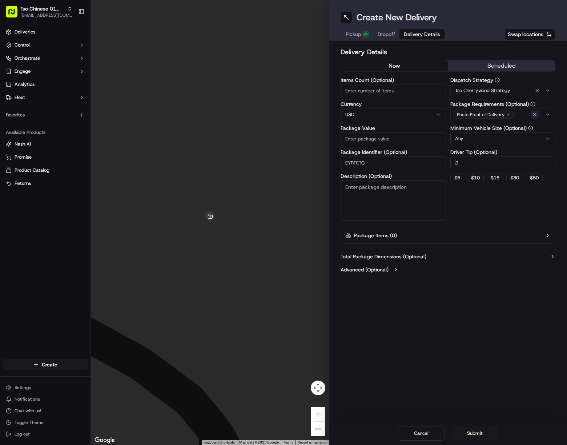
click at [512, 115] on icon "button" at bounding box center [535, 115] width 6 height 6
click at [512, 115] on div "Photo Proof of Delivery" at bounding box center [503, 114] width 102 height 11
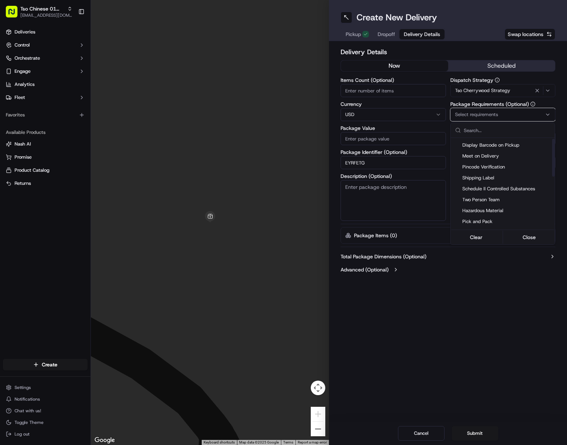
scroll to position [127, 0]
click at [495, 148] on span "Meet on Delivery" at bounding box center [507, 147] width 89 height 7
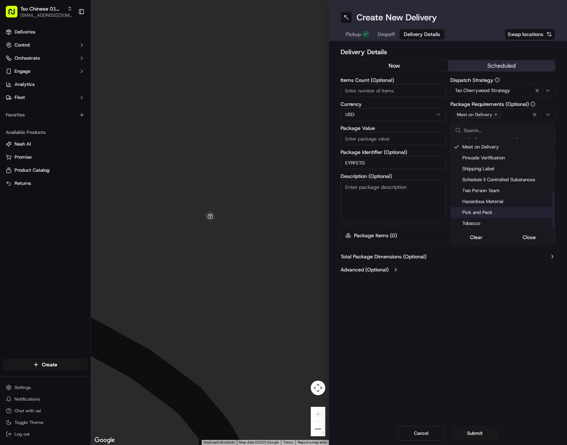
click at [512, 336] on html "Tso Chinese 01 Cherrywood [EMAIL_ADDRESS][DOMAIN_NAME] Toggle Sidebar Deliverie…" at bounding box center [283, 222] width 567 height 445
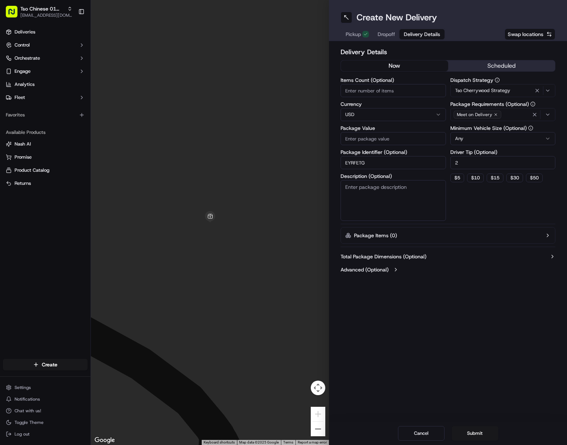
click at [384, 33] on span "Dropoff" at bounding box center [386, 34] width 17 height 7
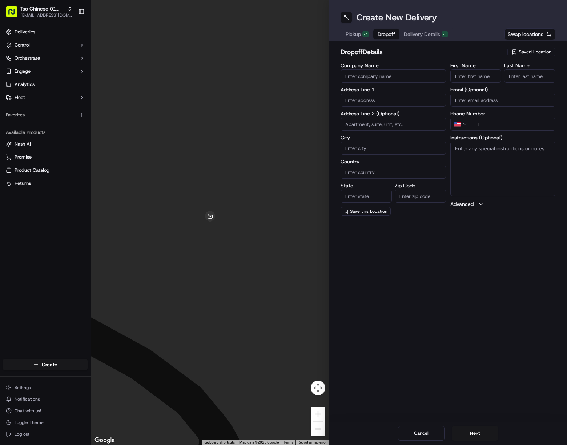
drag, startPoint x: 467, startPoint y: 79, endPoint x: 475, endPoint y: 80, distance: 8.1
click at [467, 78] on input "First Name" at bounding box center [476, 75] width 51 height 13
paste input "[PERSON_NAME]"
drag, startPoint x: 465, startPoint y: 76, endPoint x: 486, endPoint y: 75, distance: 21.1
click at [486, 75] on input "[PERSON_NAME]" at bounding box center [476, 75] width 51 height 13
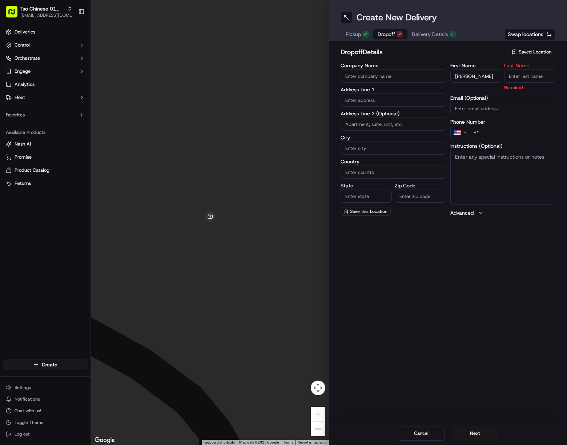
click at [512, 77] on input "Last Name" at bounding box center [529, 75] width 51 height 13
paste input "[PERSON_NAME]"
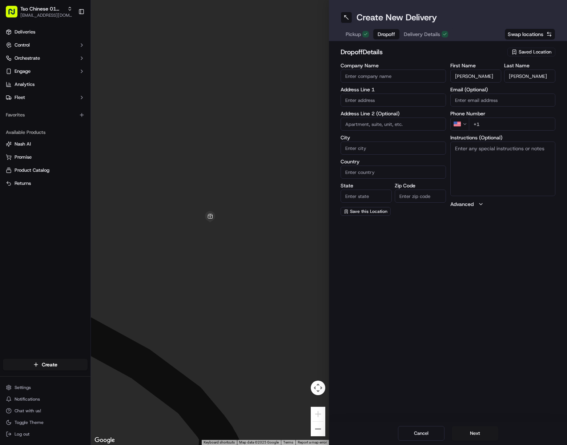
click at [512, 126] on input "+1" at bounding box center [512, 123] width 87 height 13
paste input "[PHONE_NUMBER]"
drag, startPoint x: 375, startPoint y: 99, endPoint x: 468, endPoint y: 230, distance: 160.9
click at [375, 100] on input "text" at bounding box center [393, 99] width 105 height 13
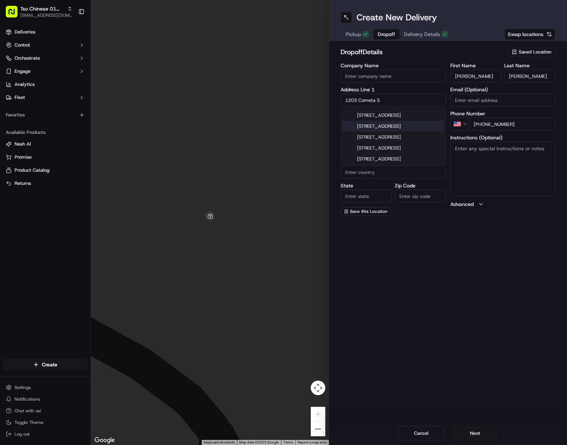
click at [423, 118] on div "[STREET_ADDRESS]" at bounding box center [394, 115] width 102 height 11
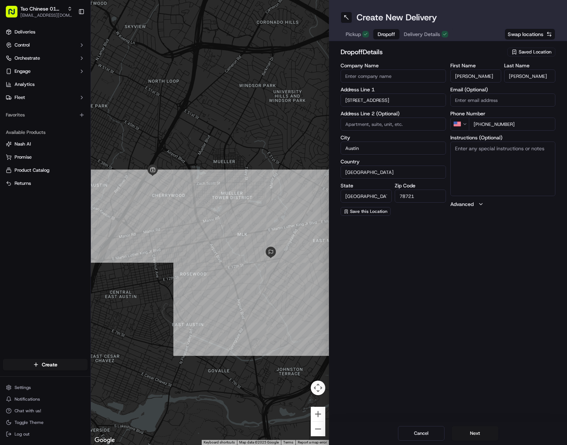
click at [486, 156] on textarea "Instructions (Optional)" at bounding box center [503, 168] width 105 height 55
paste textarea "Unit B"
click at [497, 155] on textarea "Unit B" at bounding box center [503, 168] width 105 height 55
paste textarea "If the customer doesn't answer at a knock or doorbell ring, call the customer d…"
drag, startPoint x: 478, startPoint y: 430, endPoint x: 486, endPoint y: 430, distance: 8.0
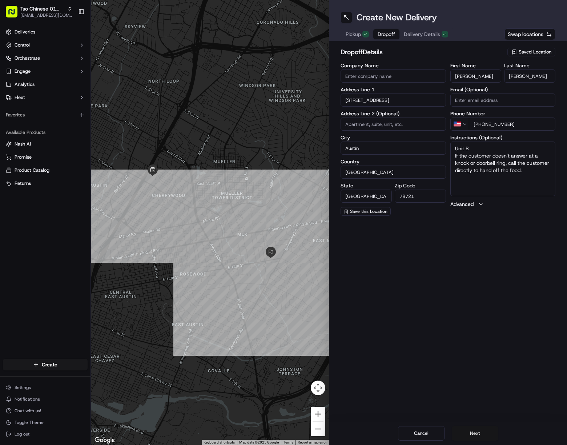
click at [478, 430] on button "Next" at bounding box center [475, 433] width 47 height 15
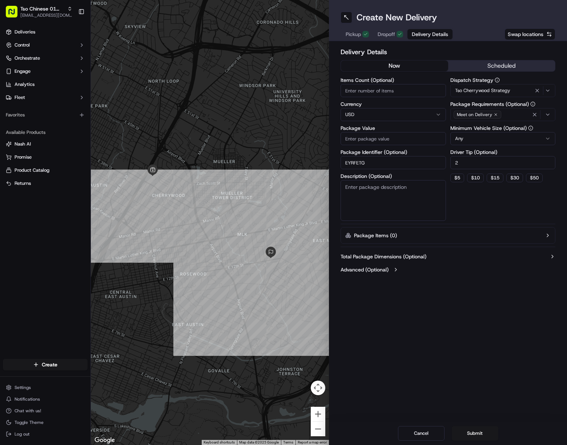
click at [389, 141] on input "Package Value" at bounding box center [393, 138] width 105 height 13
paste input "55.05"
click at [482, 432] on button "Submit" at bounding box center [475, 433] width 47 height 15
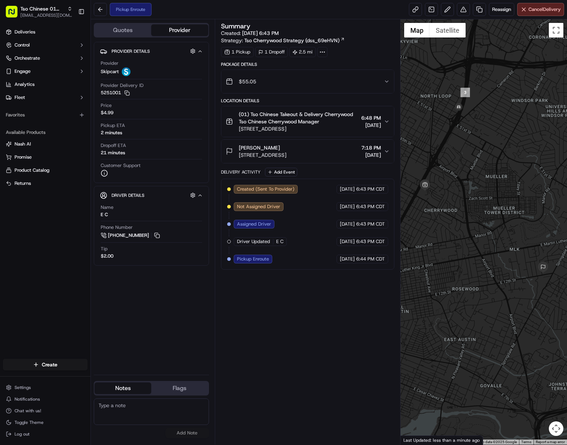
click at [512, 315] on div at bounding box center [484, 231] width 167 height 425
click at [37, 14] on span "[EMAIL_ADDRESS][DOMAIN_NAME]" at bounding box center [46, 15] width 52 height 6
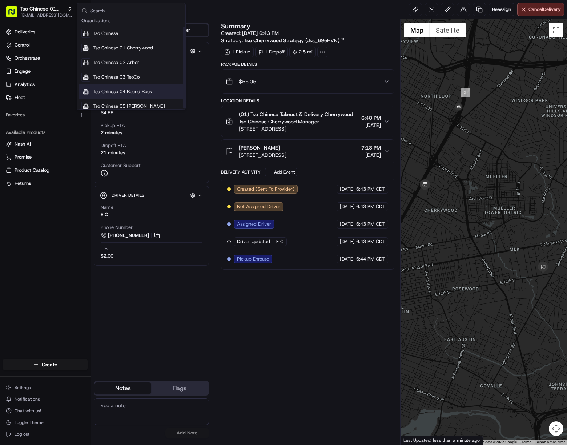
scroll to position [10, 0]
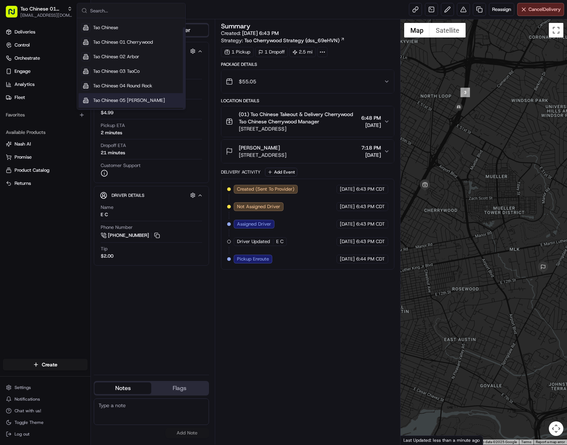
click at [143, 95] on div "Tso Chinese 05 [PERSON_NAME]" at bounding box center [131, 100] width 105 height 15
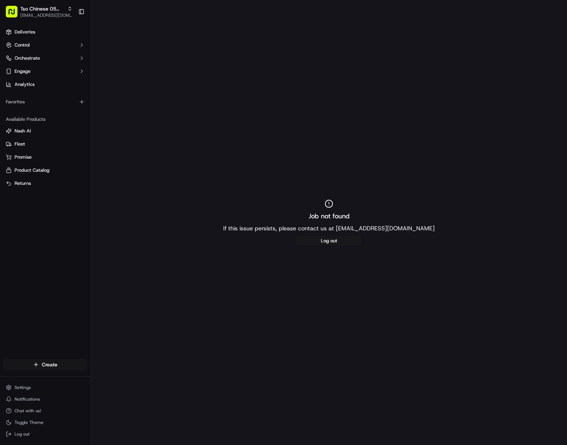
click at [69, 367] on html "Tso Chinese 05 [PERSON_NAME] [EMAIL_ADDRESS][DOMAIN_NAME] Toggle Sidebar Delive…" at bounding box center [283, 222] width 567 height 445
click at [124, 379] on link "Delivery" at bounding box center [131, 377] width 81 height 13
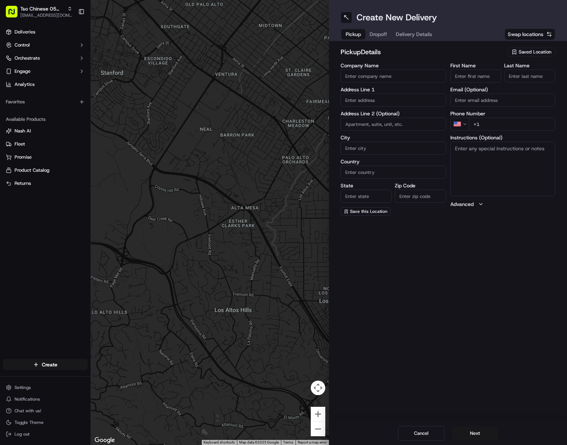
click at [512, 54] on span "Saved Location" at bounding box center [535, 52] width 33 height 7
click at [512, 74] on div "(05) Tso Chinese Takeout & Delivery (05)" at bounding box center [515, 79] width 104 height 11
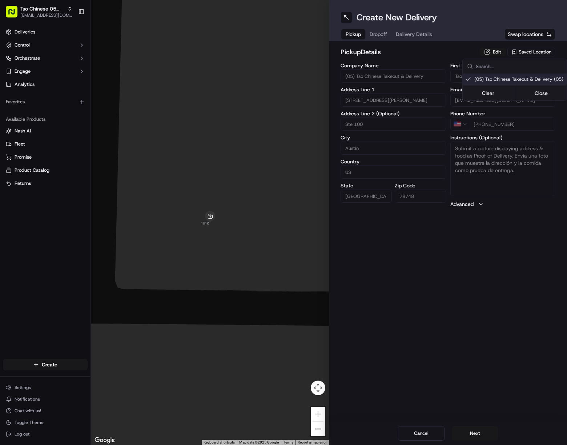
click at [415, 34] on html "[PERSON_NAME] Chinese 05 [PERSON_NAME] [EMAIL_ADDRESS][DOMAIN_NAME] Toggle Side…" at bounding box center [283, 222] width 567 height 445
click at [414, 34] on span "Delivery Details" at bounding box center [414, 34] width 36 height 7
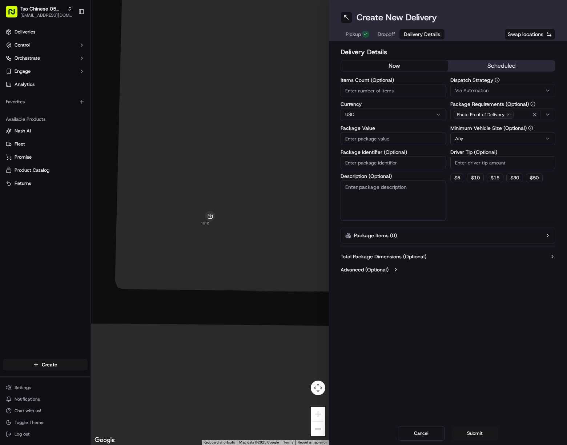
drag, startPoint x: 408, startPoint y: 162, endPoint x: 422, endPoint y: 161, distance: 13.1
click at [408, 162] on input "Package Identifier (Optional)" at bounding box center [393, 162] width 105 height 13
paste input "UZLNGRY"
drag, startPoint x: 497, startPoint y: 88, endPoint x: 508, endPoint y: 89, distance: 10.6
click at [497, 88] on div "Via Automation" at bounding box center [503, 90] width 102 height 7
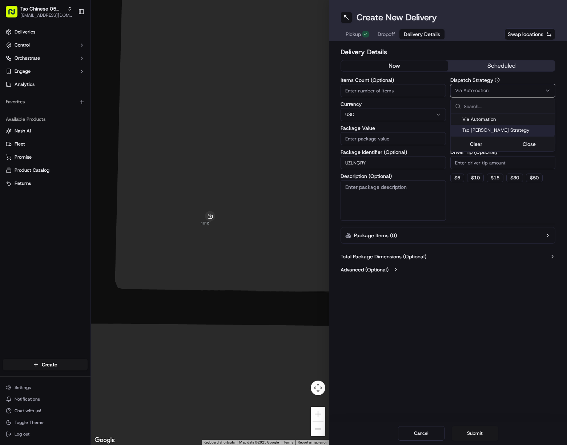
click at [494, 128] on span "Tso [PERSON_NAME] Strategy" at bounding box center [507, 130] width 89 height 7
click at [494, 161] on html "Tso Chinese 05 [PERSON_NAME] [EMAIL_ADDRESS][DOMAIN_NAME] Toggle Sidebar Delive…" at bounding box center [283, 222] width 567 height 445
click at [494, 161] on input "Driver Tip (Optional)" at bounding box center [503, 162] width 105 height 13
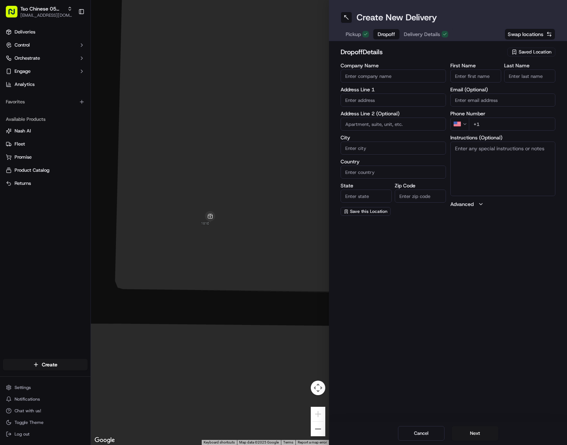
click at [384, 30] on button "Dropoff" at bounding box center [387, 34] width 26 height 10
drag, startPoint x: 482, startPoint y: 75, endPoint x: 497, endPoint y: 78, distance: 14.9
click at [483, 75] on input "First Name" at bounding box center [476, 75] width 51 height 13
paste input "[PERSON_NAME]"
drag, startPoint x: 470, startPoint y: 76, endPoint x: 530, endPoint y: 82, distance: 60.7
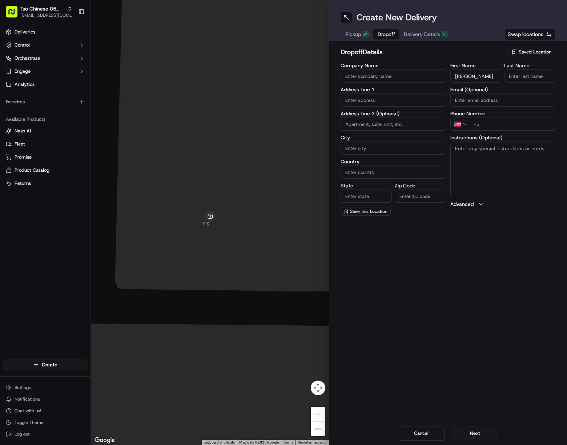
click at [506, 79] on div "First Name [PERSON_NAME] Last Name" at bounding box center [503, 73] width 105 height 20
click at [512, 75] on input "Last Name" at bounding box center [529, 75] width 51 height 13
paste input "[PERSON_NAME]"
click at [512, 121] on input "+1" at bounding box center [512, 123] width 87 height 13
paste input "[PHONE_NUMBER]"
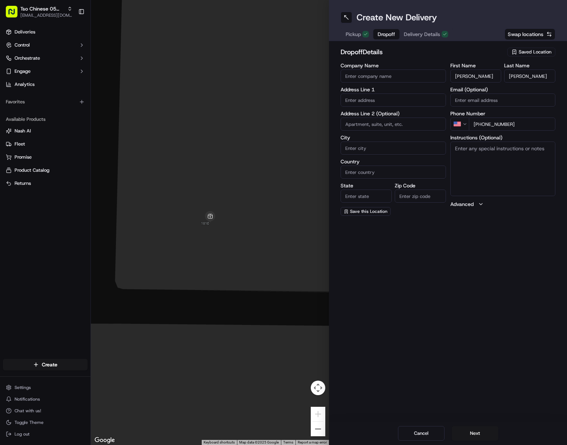
click at [393, 97] on input "text" at bounding box center [393, 99] width 105 height 13
click at [408, 113] on div "[STREET_ADDRESS]" at bounding box center [394, 115] width 102 height 11
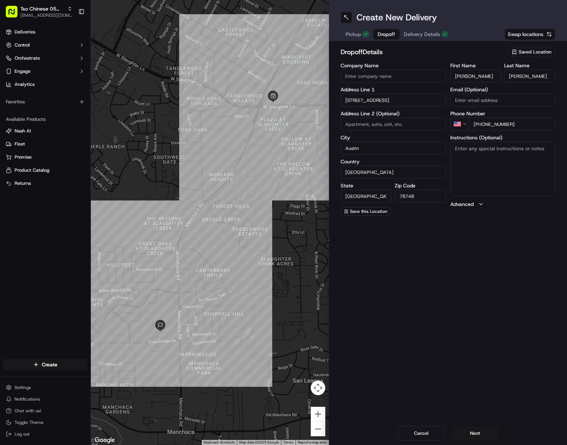
click at [512, 165] on textarea "Instructions (Optional)" at bounding box center [503, 168] width 105 height 55
paste textarea "Drivers must deliver food directly to the customer (unless instructed otherwise…"
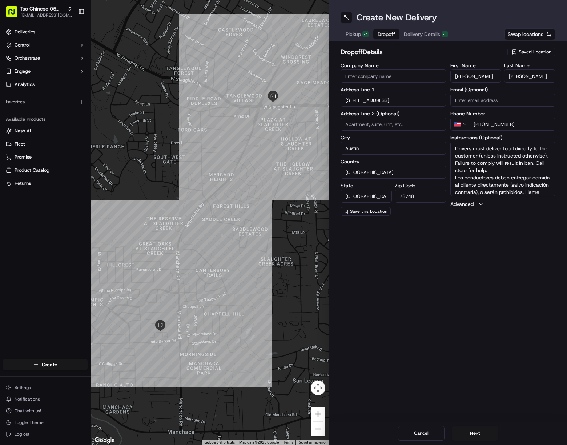
scroll to position [14, 0]
drag, startPoint x: 478, startPoint y: 432, endPoint x: 487, endPoint y: 432, distance: 9.8
click at [479, 432] on button "Next" at bounding box center [475, 433] width 47 height 15
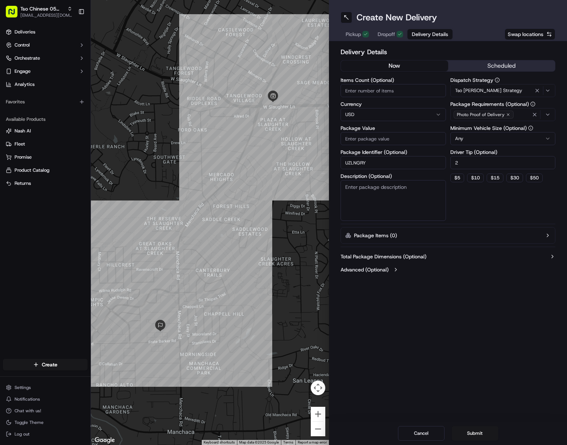
drag, startPoint x: 399, startPoint y: 139, endPoint x: 457, endPoint y: 271, distance: 144.5
click at [400, 139] on input "Package Value" at bounding box center [393, 138] width 105 height 13
paste input "31.83"
click at [480, 431] on button "Submit" at bounding box center [475, 433] width 47 height 15
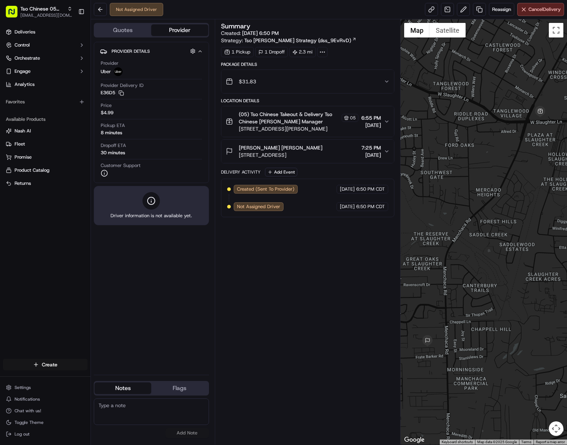
click at [64, 362] on html "Tso Chinese 05 [PERSON_NAME] [EMAIL_ADDRESS][DOMAIN_NAME] Toggle Sidebar Delive…" at bounding box center [283, 222] width 567 height 445
drag, startPoint x: 122, startPoint y: 379, endPoint x: 138, endPoint y: 376, distance: 16.7
click at [122, 379] on link "Delivery" at bounding box center [131, 377] width 81 height 13
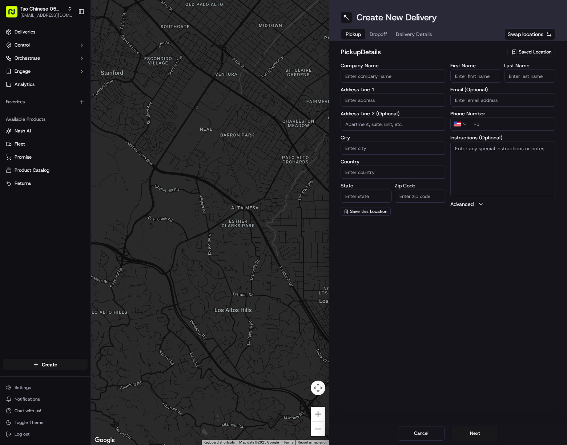
click at [512, 51] on span "Saved Location" at bounding box center [535, 52] width 33 height 7
drag, startPoint x: 516, startPoint y: 79, endPoint x: 493, endPoint y: 69, distance: 25.1
click at [512, 79] on span "(05) Tso Chinese Takeout & Delivery (05)" at bounding box center [519, 79] width 89 height 7
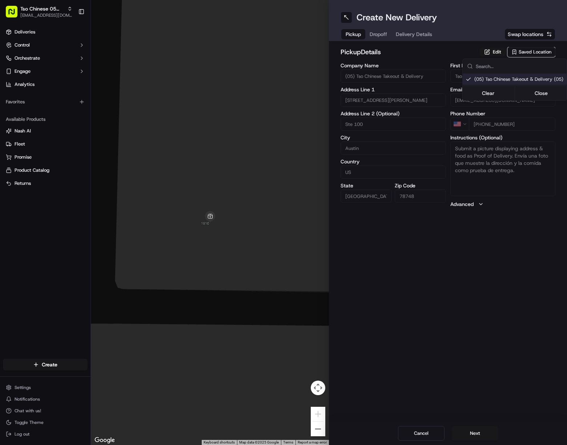
click at [412, 32] on html "[PERSON_NAME] Chinese 05 [PERSON_NAME] [EMAIL_ADDRESS][DOMAIN_NAME] Toggle Side…" at bounding box center [283, 222] width 567 height 445
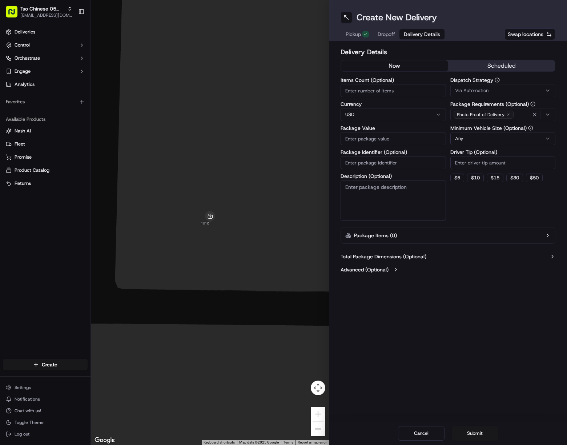
click at [412, 32] on span "Delivery Details" at bounding box center [422, 34] width 36 height 7
drag, startPoint x: 393, startPoint y: 162, endPoint x: 410, endPoint y: 161, distance: 17.5
click at [393, 161] on input "Package Identifier (Optional)" at bounding box center [393, 162] width 105 height 13
paste input "7GJ9ZJE"
click at [498, 88] on div "Via Automation" at bounding box center [503, 90] width 102 height 7
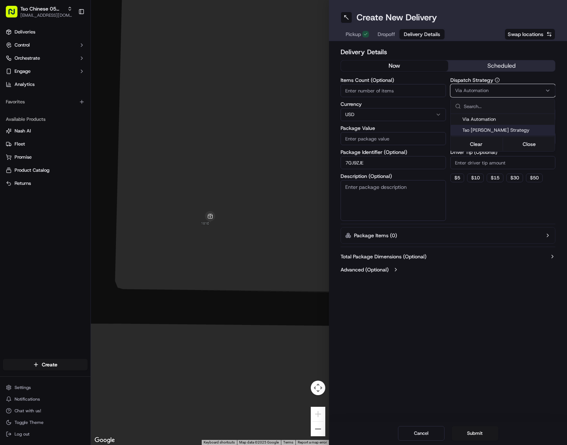
click at [491, 130] on span "Tso [PERSON_NAME] Strategy" at bounding box center [507, 130] width 89 height 7
click at [487, 165] on html "Tso Chinese 05 [PERSON_NAME] [EMAIL_ADDRESS][DOMAIN_NAME] Toggle Sidebar Delive…" at bounding box center [283, 222] width 567 height 445
click at [487, 165] on input "Driver Tip (Optional)" at bounding box center [503, 162] width 105 height 13
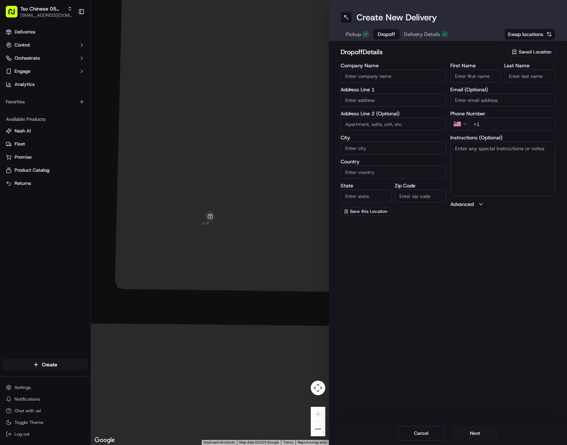
click at [380, 36] on span "Dropoff" at bounding box center [386, 34] width 17 height 7
click at [512, 302] on div "Create New Delivery Pickup Dropoff Delivery Details Swap locations dropoff Deta…" at bounding box center [448, 222] width 238 height 445
click at [485, 71] on input "First Name" at bounding box center [476, 75] width 51 height 13
paste input "[PERSON_NAME]"
drag, startPoint x: 473, startPoint y: 76, endPoint x: 499, endPoint y: 75, distance: 26.6
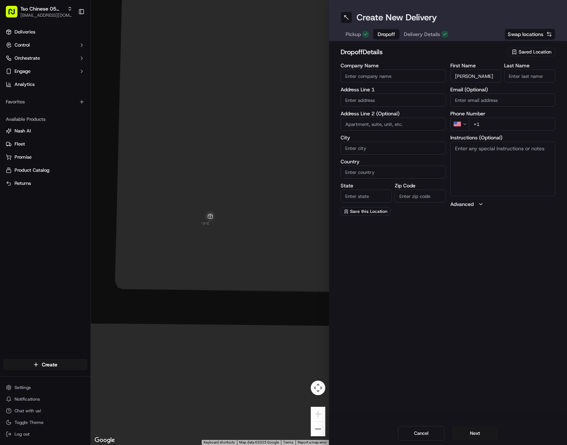
click at [498, 76] on input "[PERSON_NAME]" at bounding box center [476, 75] width 51 height 13
paste input "[PERSON_NAME]"
click at [512, 76] on input "Last Name" at bounding box center [529, 75] width 51 height 13
click at [512, 126] on input "+1" at bounding box center [512, 123] width 87 height 13
paste input "[PHONE_NUMBER]"
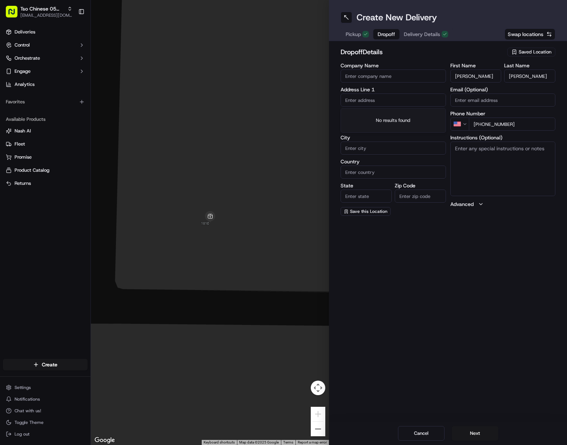
click at [388, 96] on input "text" at bounding box center [393, 99] width 105 height 13
click at [422, 114] on div "[STREET_ADDRESS][PERSON_NAME][PERSON_NAME]" at bounding box center [394, 118] width 102 height 17
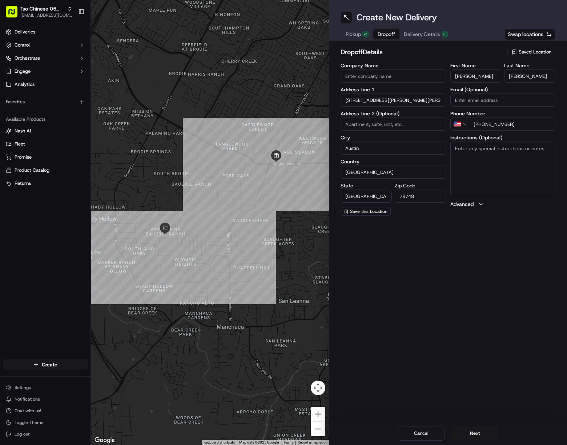
click at [512, 177] on textarea "Instructions (Optional)" at bounding box center [503, 168] width 105 height 55
paste textarea "Drivers must deliver food directly to the customer (unless instructed otherwise…"
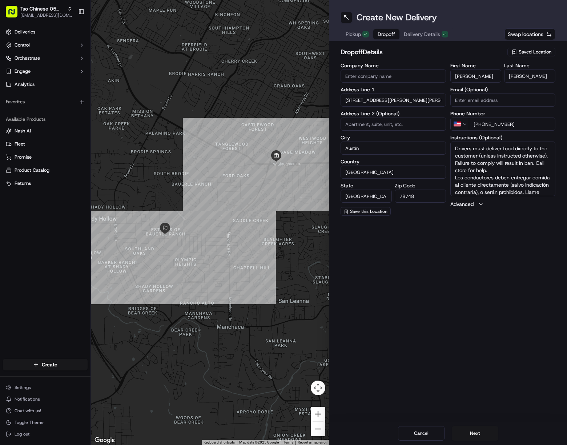
scroll to position [14, 0]
click at [478, 430] on button "Next" at bounding box center [475, 433] width 47 height 15
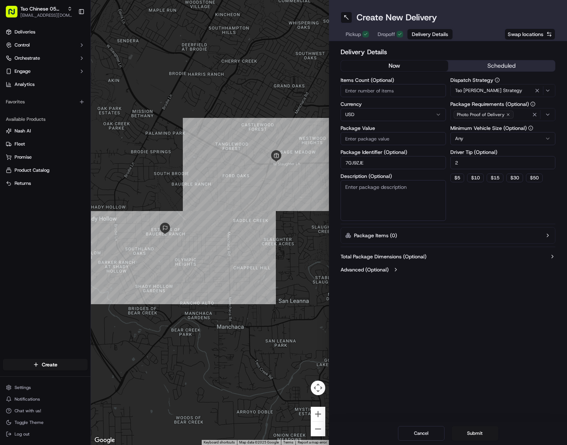
drag, startPoint x: 392, startPoint y: 136, endPoint x: 392, endPoint y: 140, distance: 4.0
click at [391, 137] on input "Package Value" at bounding box center [393, 138] width 105 height 13
paste input "61"
click at [482, 431] on button "Submit" at bounding box center [475, 433] width 47 height 15
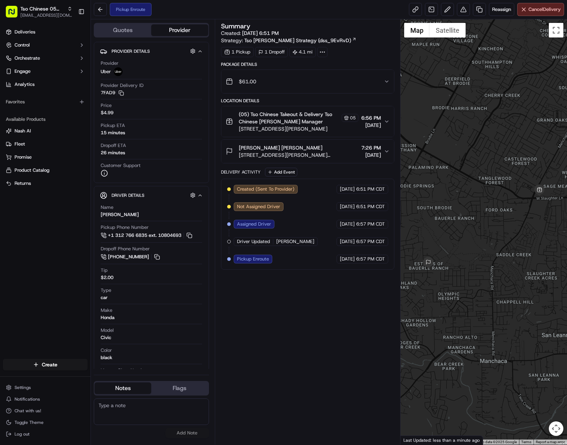
drag, startPoint x: 563, startPoint y: 319, endPoint x: 567, endPoint y: 319, distance: 4.0
click at [512, 319] on div at bounding box center [484, 231] width 167 height 425
click at [42, 11] on span "Tso Chinese 05 [PERSON_NAME]" at bounding box center [42, 8] width 44 height 7
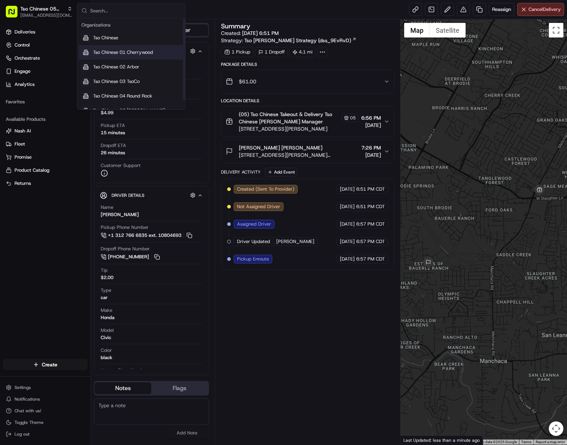
click at [153, 53] on span "Tso Chinese 01 Cherrywood" at bounding box center [123, 52] width 60 height 7
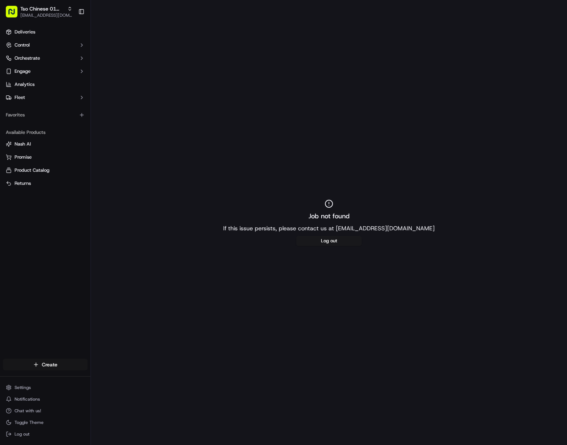
click at [65, 367] on html "Tso Chinese 01 Cherrywood [EMAIL_ADDRESS][DOMAIN_NAME] Toggle Sidebar Deliverie…" at bounding box center [283, 222] width 567 height 445
click at [107, 381] on link "Delivery" at bounding box center [131, 377] width 81 height 13
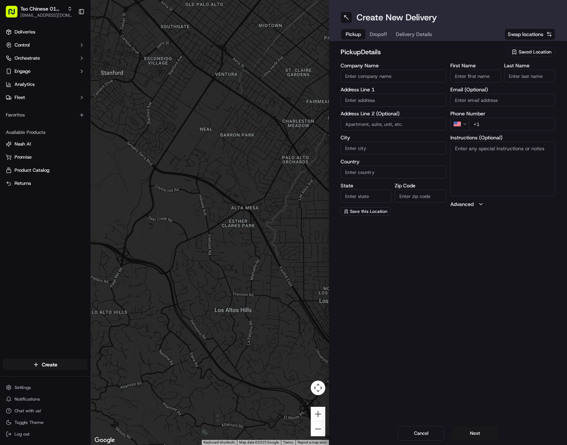
click at [512, 54] on span "Saved Location" at bounding box center [535, 52] width 33 height 7
click at [512, 86] on span "(01) Tso Chinese Takeout & Delivery Cherrywood" at bounding box center [519, 82] width 89 height 13
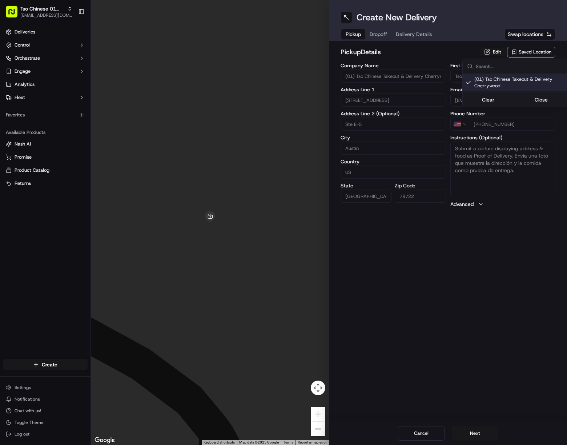
click at [407, 30] on html "Tso Chinese 01 Cherrywood [EMAIL_ADDRESS][DOMAIN_NAME] Toggle Sidebar Deliverie…" at bounding box center [283, 222] width 567 height 445
click at [407, 30] on button "Delivery Details" at bounding box center [414, 34] width 45 height 10
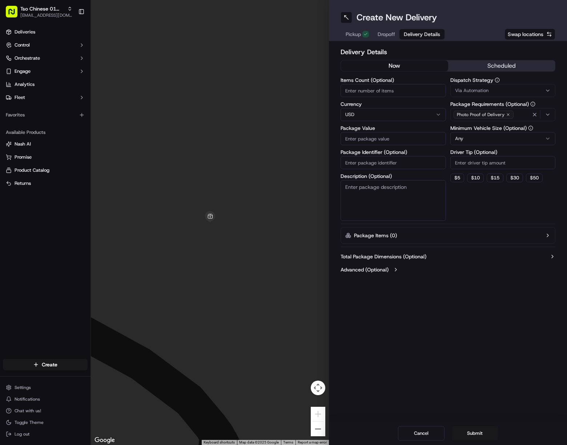
click at [371, 158] on input "Package Identifier (Optional)" at bounding box center [393, 162] width 105 height 13
paste input "WMNMEAS"
click at [488, 90] on span "Via Automation" at bounding box center [471, 90] width 33 height 7
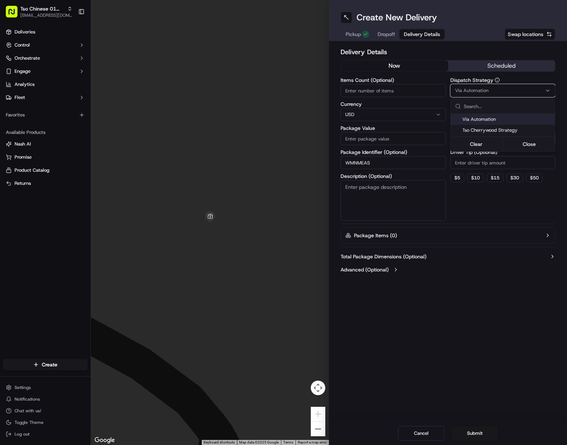
click at [511, 131] on span "Tso Cherrywood Strategy" at bounding box center [507, 130] width 89 height 7
click at [505, 165] on html "Tso Chinese 01 Cherrywood [EMAIL_ADDRESS][DOMAIN_NAME] Toggle Sidebar Deliverie…" at bounding box center [283, 222] width 567 height 445
click at [505, 164] on input "Driver Tip (Optional)" at bounding box center [503, 162] width 105 height 13
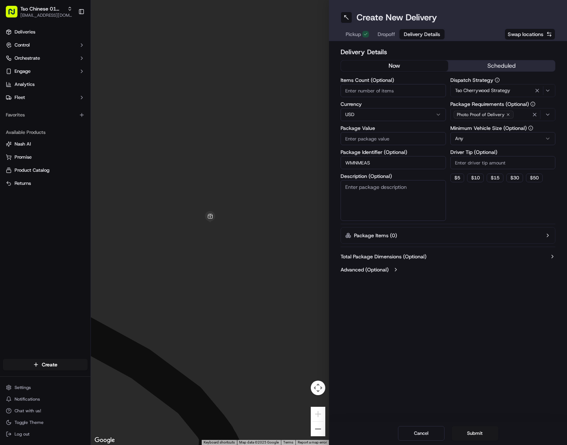
click at [508, 163] on input "Driver Tip (Optional)" at bounding box center [503, 162] width 105 height 13
click at [512, 113] on icon "button" at bounding box center [535, 115] width 6 height 6
click at [512, 113] on div "Photo Proof of Delivery" at bounding box center [503, 114] width 102 height 11
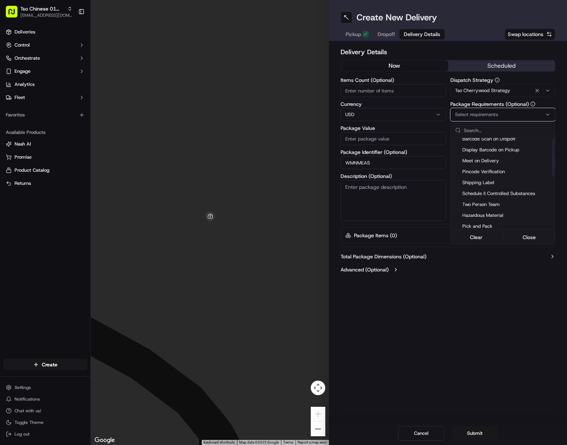
scroll to position [127, 0]
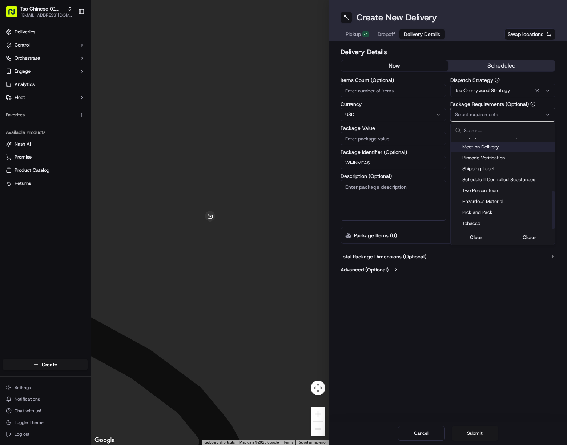
click at [487, 148] on span "Meet on Delivery" at bounding box center [507, 147] width 89 height 7
click at [480, 282] on html "Tso Chinese 01 Cherrywood [EMAIL_ADDRESS][DOMAIN_NAME] Toggle Sidebar Deliverie…" at bounding box center [283, 222] width 567 height 445
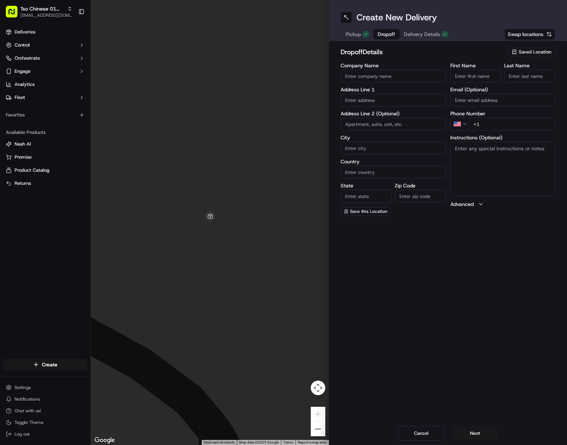
click at [385, 31] on span "Dropoff" at bounding box center [386, 34] width 17 height 7
click at [488, 73] on input "First Name" at bounding box center [476, 75] width 51 height 13
paste input "[PERSON_NAME]"
drag, startPoint x: 479, startPoint y: 77, endPoint x: 530, endPoint y: 76, distance: 51.7
click at [512, 76] on div "First Name [PERSON_NAME] Last Name" at bounding box center [503, 73] width 105 height 20
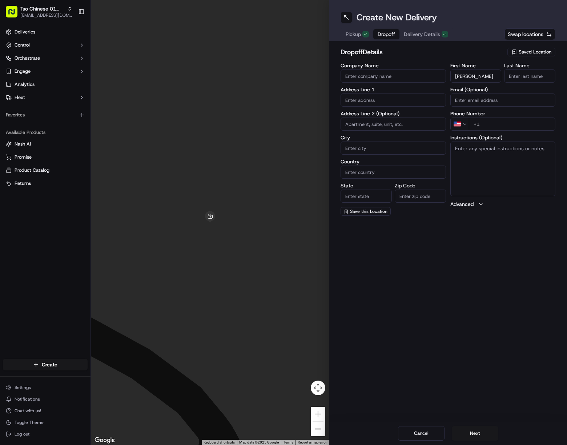
click at [512, 74] on input "Last Name" at bounding box center [529, 75] width 51 height 13
paste input "[PERSON_NAME]"
click at [512, 127] on input "+1" at bounding box center [512, 123] width 87 height 13
paste input "[PHONE_NUMBER]"
drag, startPoint x: 401, startPoint y: 101, endPoint x: 503, endPoint y: 172, distance: 124.1
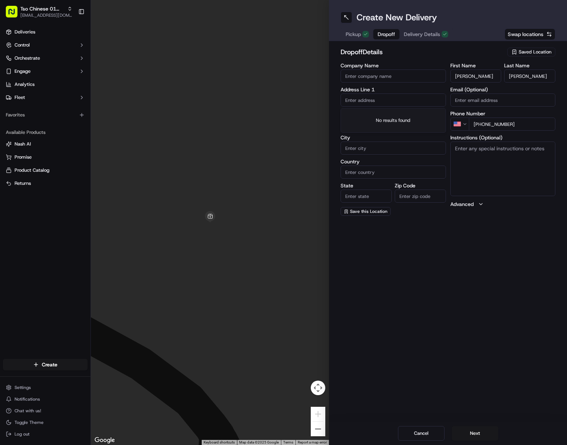
click at [405, 106] on input "text" at bounding box center [393, 99] width 105 height 13
click at [399, 118] on div "[STREET_ADDRESS][PERSON_NAME]" at bounding box center [394, 115] width 102 height 11
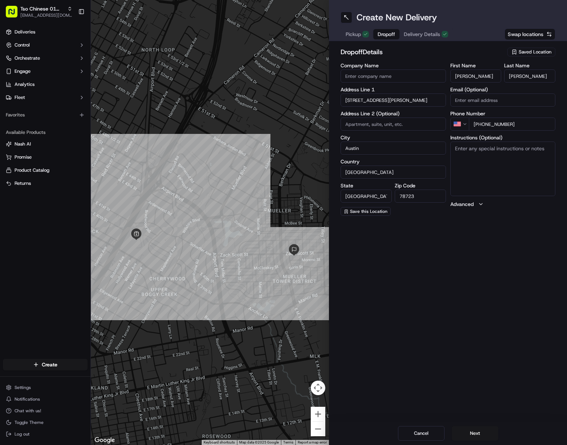
drag, startPoint x: 510, startPoint y: 162, endPoint x: 535, endPoint y: 170, distance: 26.3
click at [511, 162] on textarea "Instructions (Optional)" at bounding box center [503, 168] width 105 height 55
paste textarea "If the customer doesn't answer at a knock or doorbell ring, call the customer d…"
click at [476, 431] on button "Next" at bounding box center [475, 433] width 47 height 15
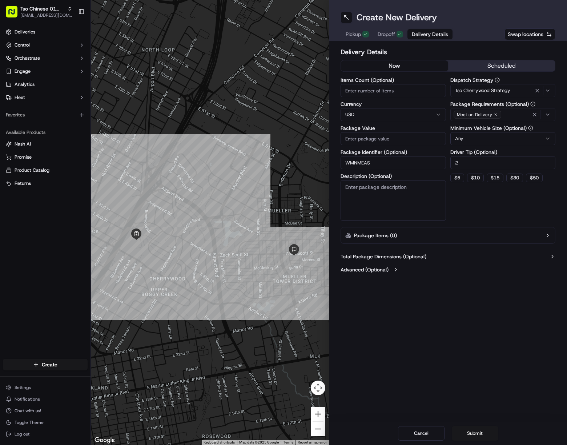
drag, startPoint x: 398, startPoint y: 138, endPoint x: 480, endPoint y: 267, distance: 152.6
click at [398, 138] on input "Package Value" at bounding box center [393, 138] width 105 height 13
paste input "39.84"
click at [485, 427] on button "Submit" at bounding box center [475, 433] width 47 height 15
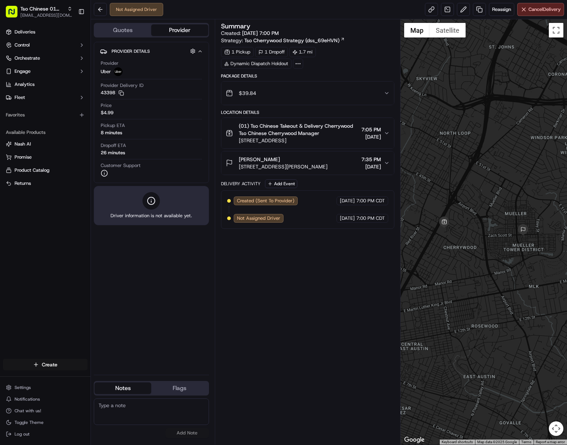
click at [66, 365] on html "Tso Chinese 01 Cherrywood [EMAIL_ADDRESS][DOMAIN_NAME] Toggle Sidebar Deliverie…" at bounding box center [283, 222] width 567 height 445
drag, startPoint x: 136, startPoint y: 381, endPoint x: 139, endPoint y: 378, distance: 4.4
click at [136, 381] on link "Delivery" at bounding box center [131, 377] width 81 height 13
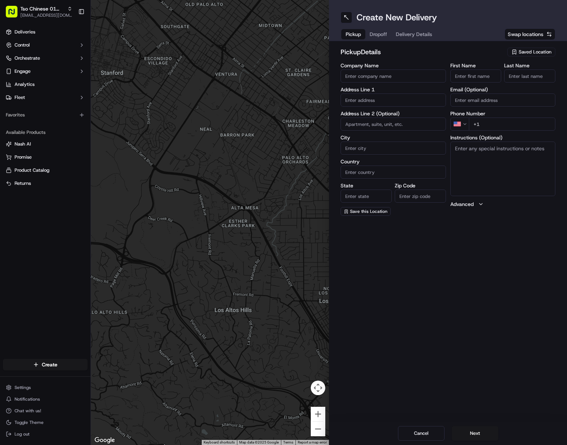
click at [512, 56] on div "Saved Location" at bounding box center [532, 52] width 48 height 9
click at [495, 79] on span "(01) Tso Chinese Takeout & Delivery Cherrywood" at bounding box center [519, 82] width 89 height 13
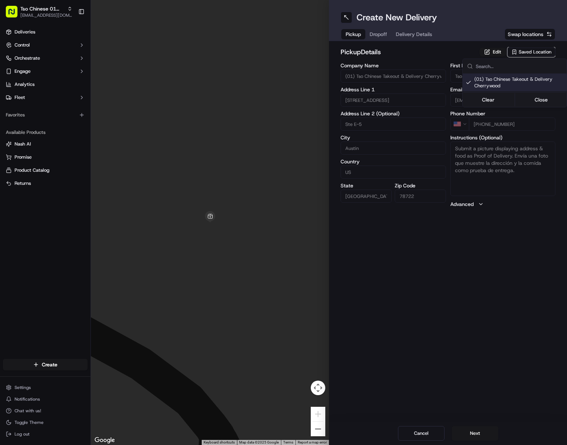
click at [408, 35] on html "Tso Chinese 01 Cherrywood [EMAIL_ADDRESS][DOMAIN_NAME] Toggle Sidebar Deliverie…" at bounding box center [283, 222] width 567 height 445
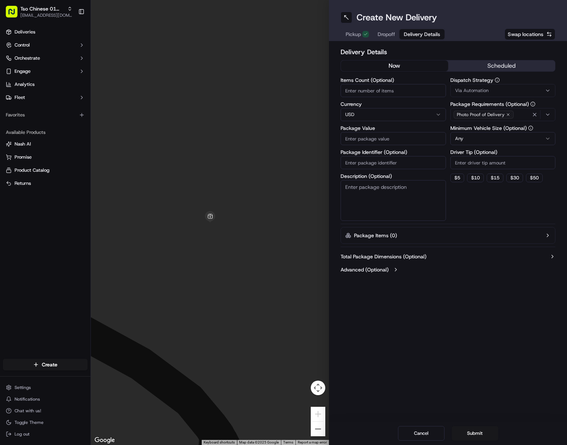
click at [408, 35] on span "Delivery Details" at bounding box center [422, 34] width 36 height 7
click at [398, 164] on input "Package Identifier (Optional)" at bounding box center [393, 162] width 105 height 13
paste input "JWGCXPW"
drag, startPoint x: 500, startPoint y: 88, endPoint x: 511, endPoint y: 95, distance: 13.6
click at [500, 88] on div "Via Automation" at bounding box center [503, 90] width 102 height 7
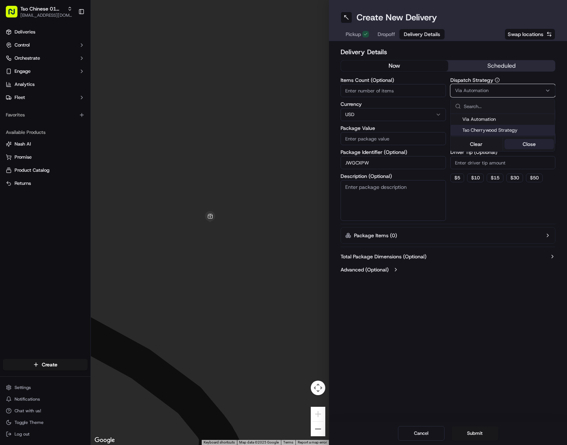
drag, startPoint x: 517, startPoint y: 130, endPoint x: 529, endPoint y: 149, distance: 21.9
click at [512, 130] on span "Tso Cherrywood Strategy" at bounding box center [507, 130] width 89 height 7
click at [512, 157] on html "Tso Chinese 01 Cherrywood [EMAIL_ADDRESS][DOMAIN_NAME] Toggle Sidebar Deliverie…" at bounding box center [283, 222] width 567 height 445
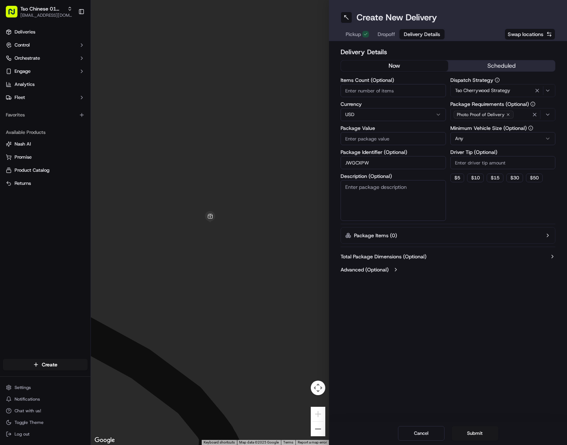
click at [512, 157] on input "Driver Tip (Optional)" at bounding box center [503, 162] width 105 height 13
click at [512, 113] on icon "button" at bounding box center [535, 115] width 6 height 6
click at [512, 113] on div "Photo Proof of Delivery" at bounding box center [503, 114] width 102 height 11
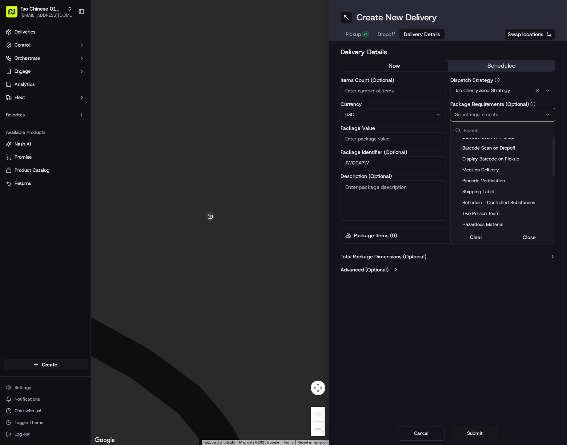
scroll to position [109, 0]
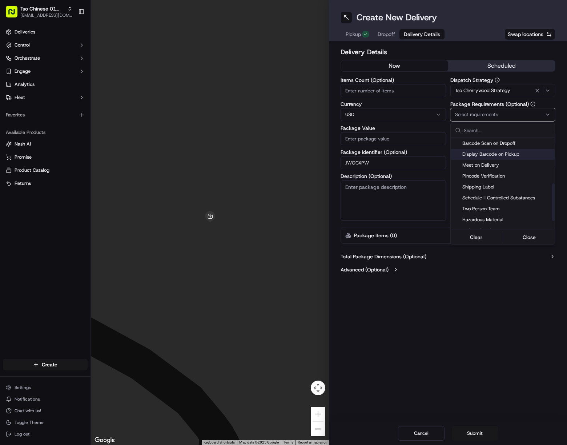
click at [495, 161] on div "Meet on Delivery" at bounding box center [503, 165] width 104 height 11
click at [484, 277] on html "Tso Chinese 01 Cherrywood [EMAIL_ADDRESS][DOMAIN_NAME] Toggle Sidebar Deliverie…" at bounding box center [283, 222] width 567 height 445
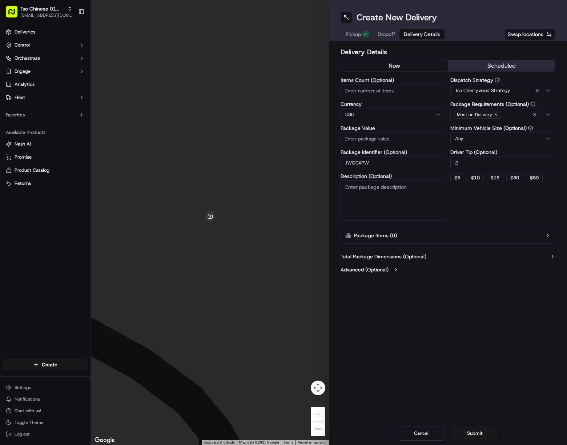
click at [380, 34] on span "Dropoff" at bounding box center [386, 34] width 17 height 7
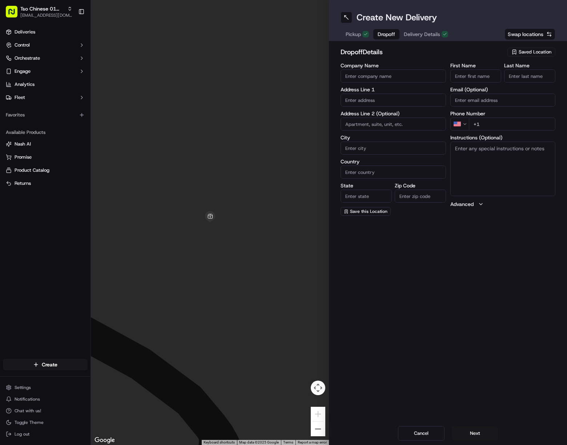
drag, startPoint x: 470, startPoint y: 74, endPoint x: 491, endPoint y: 82, distance: 22.2
click at [470, 74] on input "First Name" at bounding box center [476, 75] width 51 height 13
paste input "[PERSON_NAME]"
drag, startPoint x: 483, startPoint y: 75, endPoint x: 523, endPoint y: 83, distance: 41.0
click at [490, 76] on input "[PERSON_NAME]" at bounding box center [476, 75] width 51 height 13
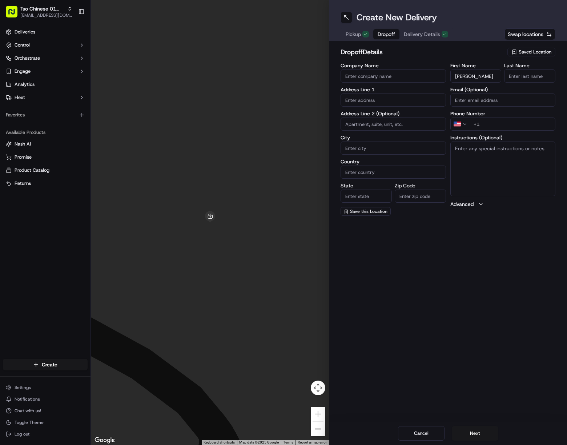
paste input "[PERSON_NAME]"
drag, startPoint x: 534, startPoint y: 72, endPoint x: 567, endPoint y: 101, distance: 44.1
click at [512, 72] on input "[PERSON_NAME]" at bounding box center [529, 75] width 51 height 13
click at [512, 132] on div "First Name [PERSON_NAME] Last Name [PERSON_NAME] Email (Optional) Phone Number …" at bounding box center [503, 139] width 105 height 153
click at [512, 125] on input "+1" at bounding box center [512, 123] width 87 height 13
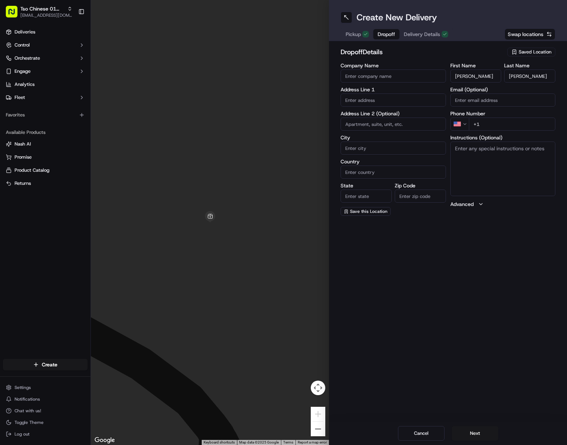
paste input "[PHONE_NUMBER]"
click at [395, 101] on input "text" at bounding box center [393, 99] width 105 height 13
click at [387, 115] on div "[STREET_ADDRESS]" at bounding box center [394, 115] width 102 height 11
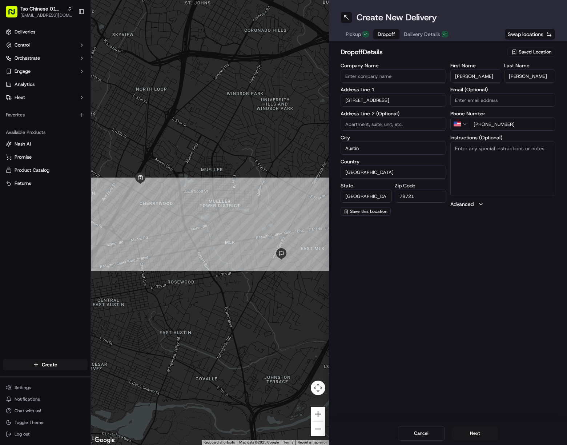
click at [481, 179] on textarea "Instructions (Optional)" at bounding box center [503, 168] width 105 height 55
paste textarea "If the customer doesn't answer at a knock or doorbell ring, call the customer d…"
click at [478, 434] on button "Next" at bounding box center [475, 433] width 47 height 15
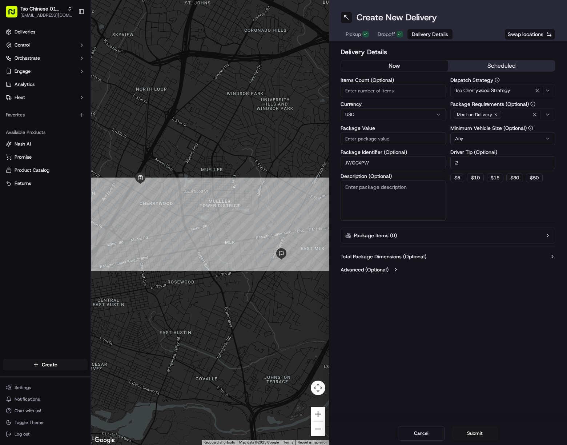
drag, startPoint x: 371, startPoint y: 140, endPoint x: 459, endPoint y: 223, distance: 121.2
click at [371, 140] on input "Package Value" at bounding box center [393, 138] width 105 height 13
paste input "36.64"
click at [479, 430] on button "Submit" at bounding box center [475, 433] width 47 height 15
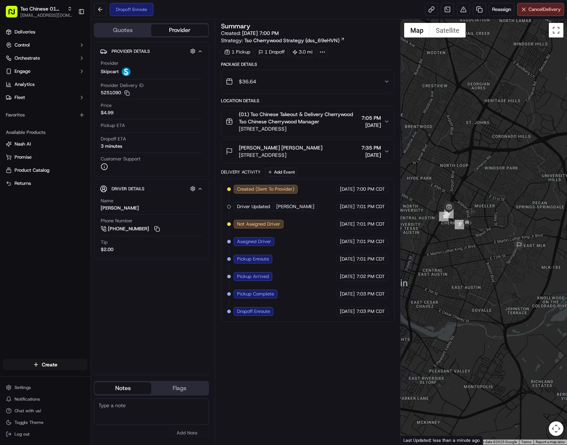
click at [512, 314] on div at bounding box center [484, 231] width 167 height 425
drag, startPoint x: 42, startPoint y: 9, endPoint x: 47, endPoint y: 11, distance: 5.4
click at [42, 9] on span "Tso Chinese 01 Cherrywood" at bounding box center [42, 8] width 44 height 7
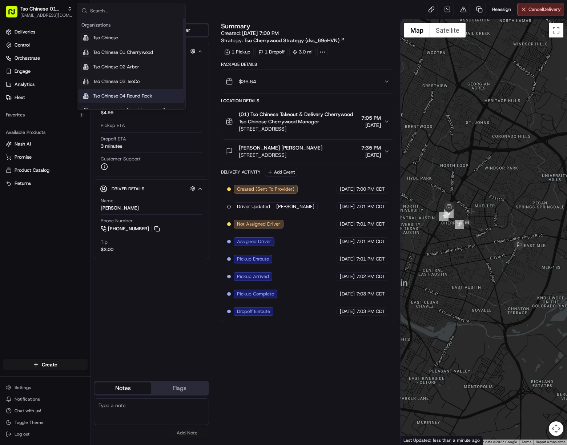
click at [137, 91] on div "Tso Chinese 04 Round Rock" at bounding box center [131, 96] width 105 height 15
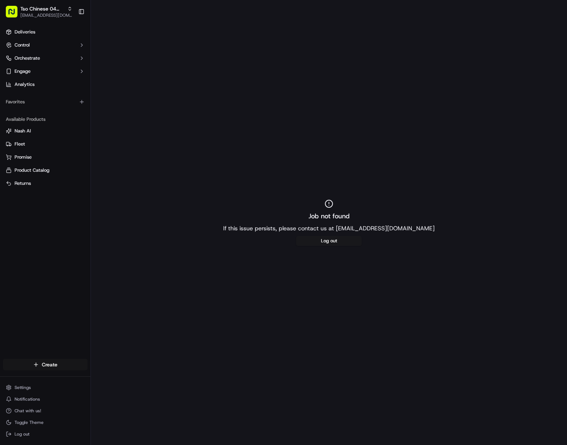
click at [68, 365] on html "Tso Chinese 04 Round Rock [EMAIL_ADDRESS][DOMAIN_NAME] Toggle Sidebar Deliverie…" at bounding box center [283, 222] width 567 height 445
click at [140, 380] on link "Delivery" at bounding box center [131, 377] width 81 height 13
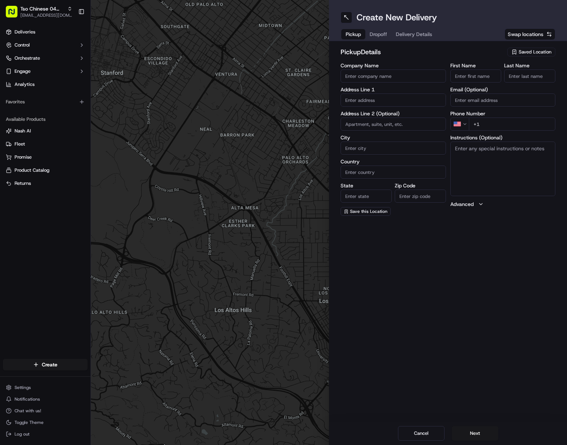
click at [512, 51] on span "Saved Location" at bounding box center [535, 52] width 33 height 7
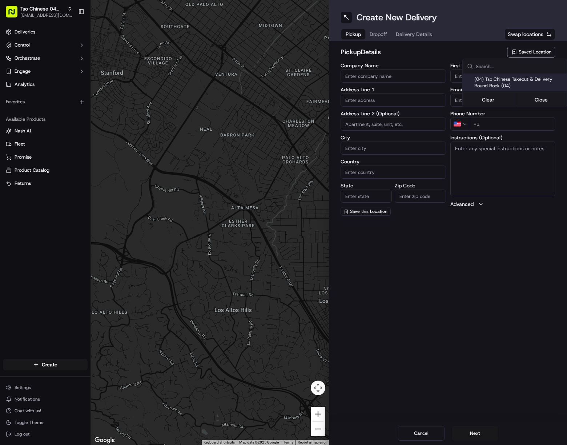
click at [498, 76] on span "(04) Tso Chinese Takeout & Delivery Round Rock (04)" at bounding box center [519, 82] width 89 height 13
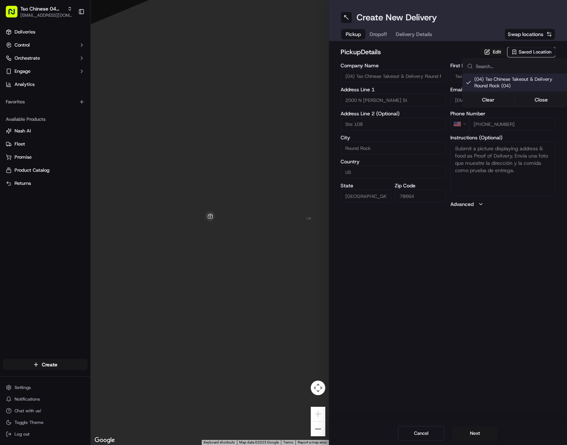
click at [413, 37] on html "Tso Chinese 04 Round Rock [EMAIL_ADDRESS][DOMAIN_NAME] Toggle Sidebar Deliverie…" at bounding box center [283, 222] width 567 height 445
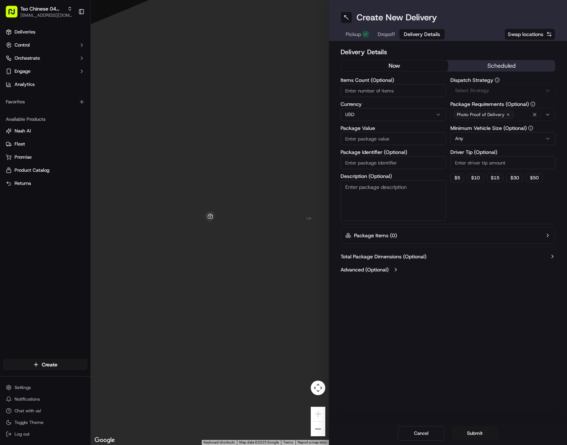
click at [413, 37] on span "Delivery Details" at bounding box center [422, 34] width 36 height 7
drag, startPoint x: 370, startPoint y: 161, endPoint x: 452, endPoint y: 157, distance: 81.6
click at [371, 161] on input "Package Identifier (Optional)" at bounding box center [393, 162] width 105 height 13
paste input "PY3ZEBB"
click at [496, 91] on div "Via Automation" at bounding box center [503, 90] width 102 height 7
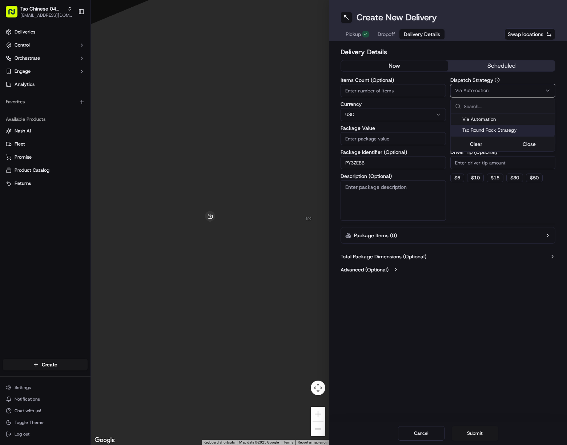
click at [505, 130] on span "Tso Round Rock Strategy" at bounding box center [507, 130] width 89 height 7
click at [509, 163] on html "Tso Chinese 04 Round Rock [EMAIL_ADDRESS][DOMAIN_NAME] Toggle Sidebar Deliverie…" at bounding box center [283, 222] width 567 height 445
click at [509, 163] on input "Driver Tip (Optional)" at bounding box center [503, 162] width 105 height 13
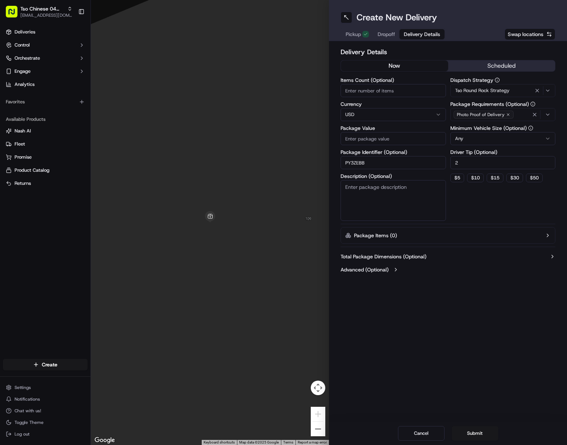
click at [388, 34] on span "Dropoff" at bounding box center [386, 34] width 17 height 7
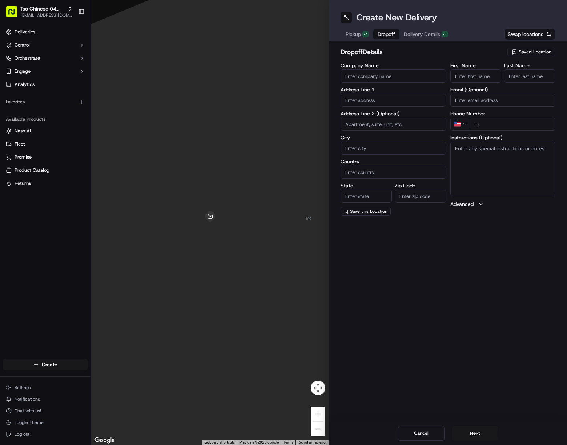
click at [478, 75] on input "First Name" at bounding box center [476, 75] width 51 height 13
paste input "[PERSON_NAME]"
drag, startPoint x: 462, startPoint y: 76, endPoint x: 529, endPoint y: 77, distance: 67.7
click at [507, 75] on div "First Name [PERSON_NAME] Last Name" at bounding box center [503, 73] width 105 height 20
drag, startPoint x: 545, startPoint y: 78, endPoint x: 551, endPoint y: 80, distance: 6.4
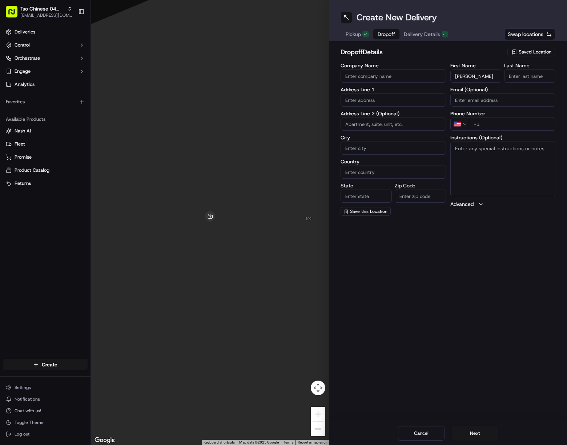
click at [512, 78] on input "Last Name" at bounding box center [529, 75] width 51 height 13
paste input "Barberree"
click at [512, 127] on input "+1" at bounding box center [512, 123] width 87 height 13
paste input "[PHONE_NUMBER]"
click at [371, 100] on input "text" at bounding box center [393, 99] width 105 height 13
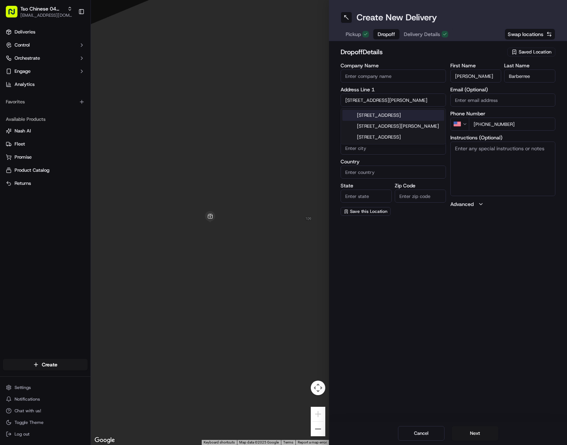
click at [401, 115] on div "[STREET_ADDRESS]" at bounding box center [394, 115] width 102 height 11
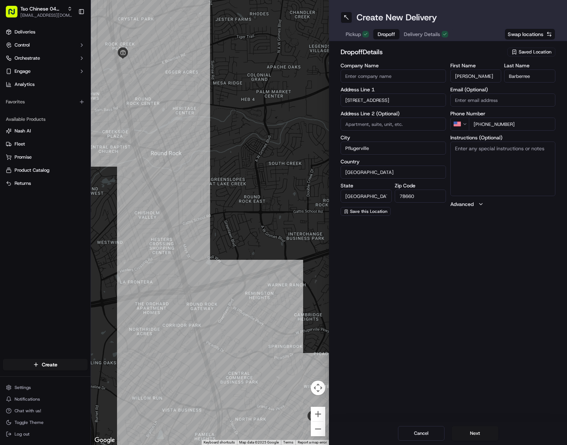
click at [512, 172] on textarea "Instructions (Optional)" at bounding box center [503, 168] width 105 height 55
paste textarea "Drivers must deliver food directly to the customer (unless instructed otherwise…"
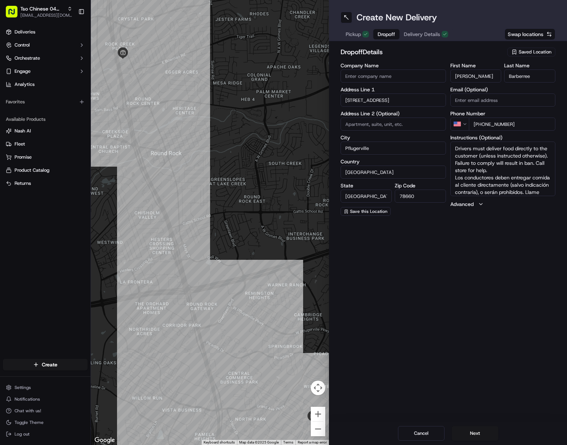
scroll to position [14, 0]
click at [481, 434] on button "Next" at bounding box center [475, 433] width 47 height 15
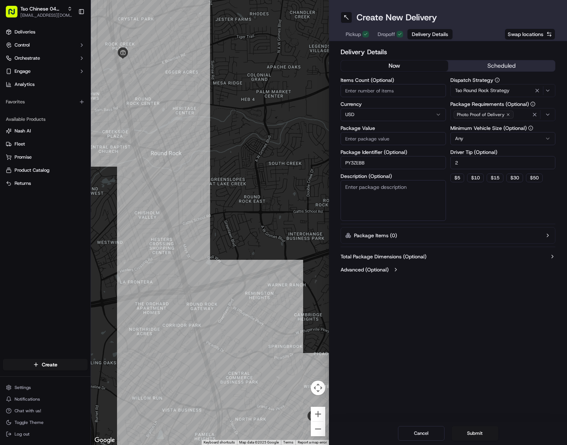
click at [384, 143] on input "Package Value" at bounding box center [393, 138] width 105 height 13
paste input "31.83"
click at [486, 430] on button "Submit" at bounding box center [475, 433] width 47 height 15
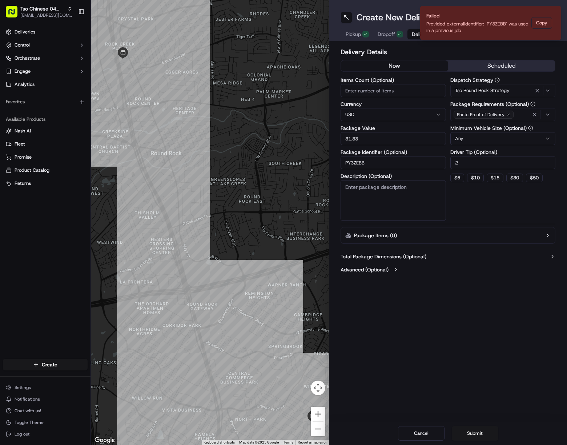
click at [512, 306] on div "Create New Delivery Pickup Dropoff Delivery Details Swap locations Delivery Det…" at bounding box center [448, 222] width 238 height 445
click at [409, 163] on input "PY3ZEBB" at bounding box center [393, 162] width 105 height 13
click at [389, 37] on span "Dropoff" at bounding box center [386, 34] width 17 height 7
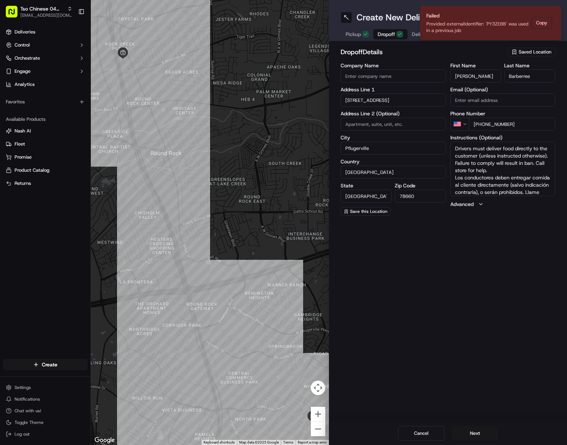
click at [415, 36] on ol "Failed Provided externalIdentifier: 'PY3ZEBB' was used in a previous job Copy" at bounding box center [491, 23] width 153 height 46
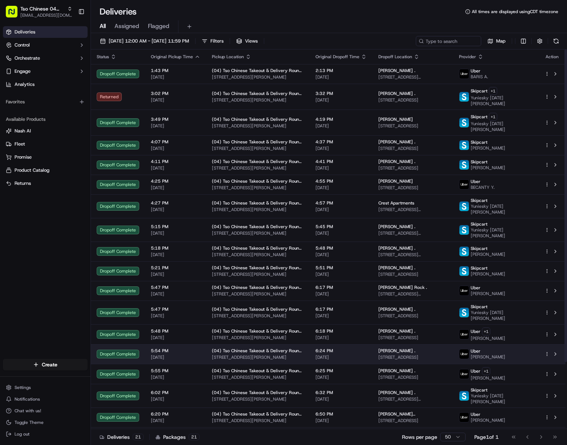
scroll to position [81, 0]
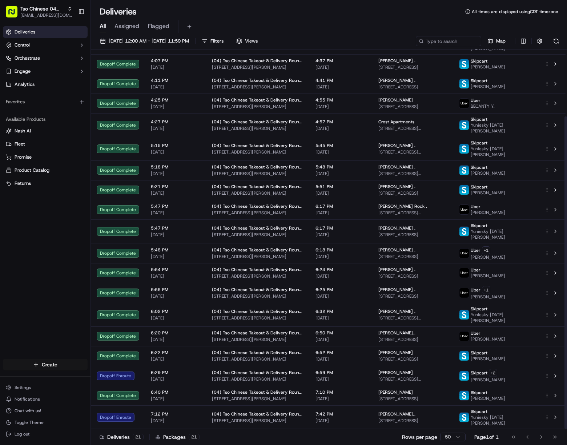
click at [52, 366] on html "Tso Chinese 04 Round Rock [EMAIL_ADDRESS][DOMAIN_NAME] Toggle Sidebar Deliverie…" at bounding box center [283, 222] width 567 height 445
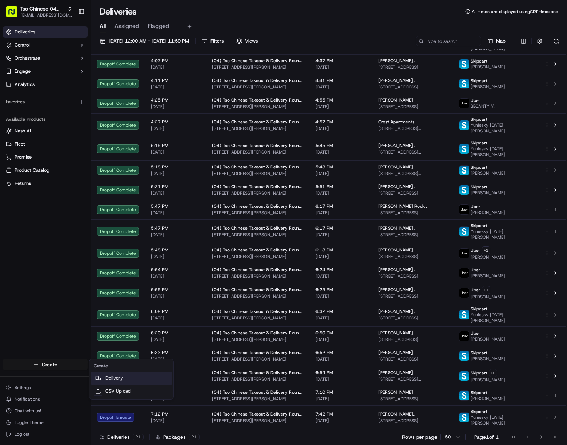
click at [115, 379] on link "Delivery" at bounding box center [131, 377] width 81 height 13
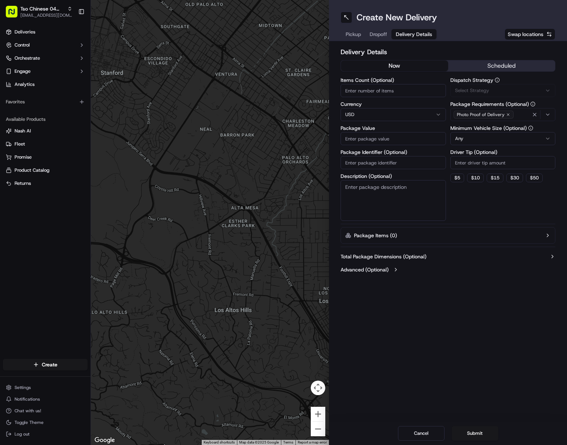
click at [413, 35] on span "Delivery Details" at bounding box center [414, 34] width 36 height 7
click at [390, 166] on input "Package Identifier (Optional)" at bounding box center [393, 162] width 105 height 13
paste input "YIHCXYD"
type input "YIHCXYD"
click at [491, 93] on div "Via Automation" at bounding box center [503, 90] width 102 height 7
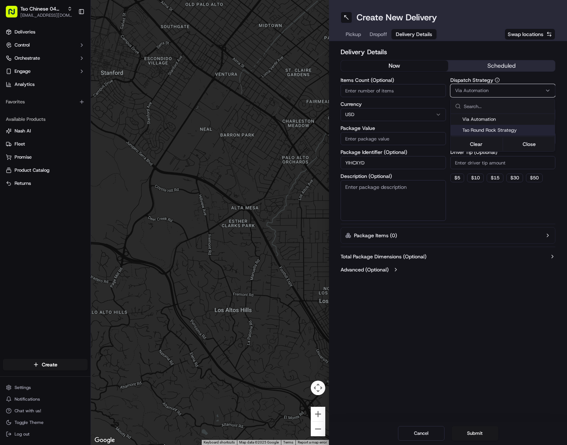
click at [515, 128] on span "Tso Round Rock Strategy" at bounding box center [507, 130] width 89 height 7
click at [532, 167] on html "Tso Chinese 04 Round Rock javillain22@gmail.com Toggle Sidebar Deliveries Contr…" at bounding box center [283, 222] width 567 height 445
click at [531, 165] on input "Driver Tip (Optional)" at bounding box center [503, 162] width 105 height 13
type input "2"
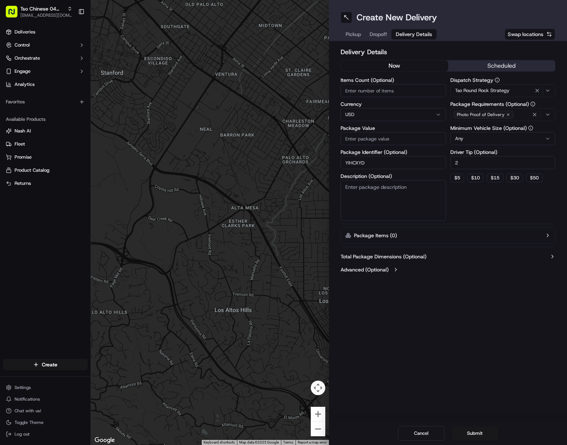
click at [375, 32] on span "Dropoff" at bounding box center [378, 34] width 17 height 7
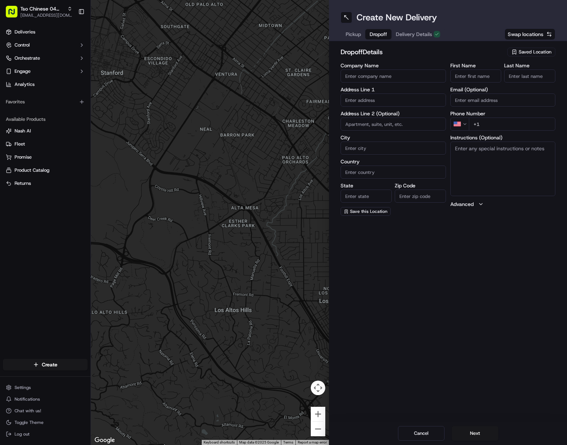
click at [357, 34] on span "Pickup" at bounding box center [353, 34] width 15 height 7
click at [536, 55] on span "Saved Location" at bounding box center [535, 52] width 33 height 7
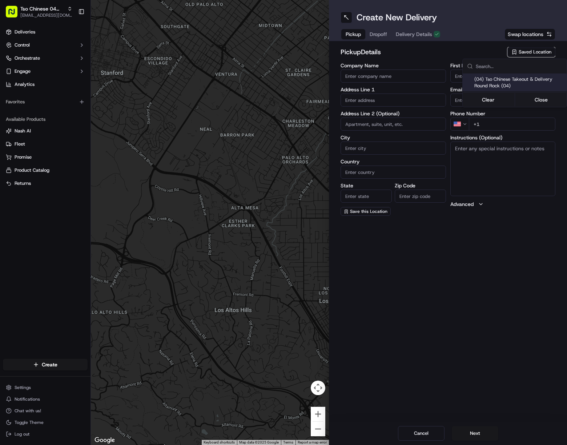
click at [516, 77] on span "(04) Tso Chinese Takeout & Delivery Round Rock (04)" at bounding box center [519, 82] width 89 height 13
type input "(04) Tso Chinese Takeout & Delivery Round Rock"
type input "2000 N [PERSON_NAME] St"
type input "Ste 108"
type input "Round Rock"
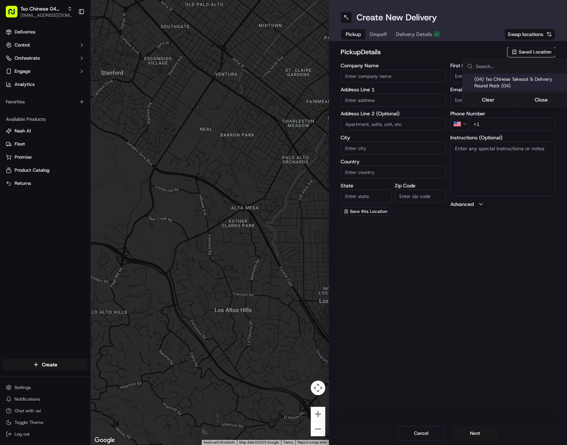
type input "US"
type input "[GEOGRAPHIC_DATA]"
type input "78664"
type input "Tso Chinese"
type input "Round Rock Manager"
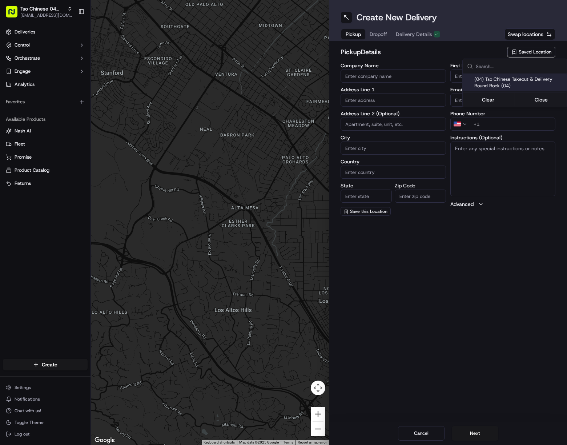
type input "[EMAIL_ADDRESS][DOMAIN_NAME]"
type input "[PHONE_NUMBER]"
type textarea "Submit a picture displaying address & food as Proof of Delivery. Envía una foto…"
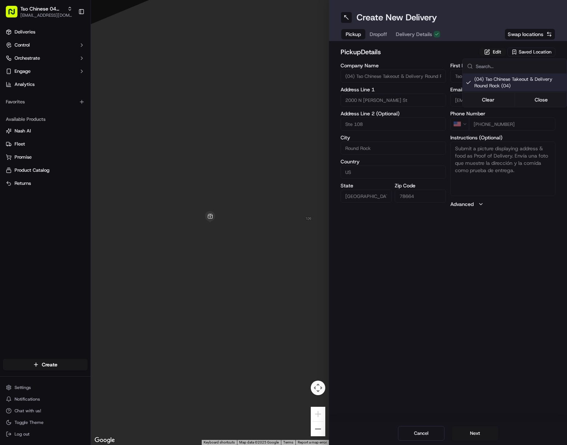
click at [381, 36] on html "Tso Chinese 04 Round Rock [EMAIL_ADDRESS][DOMAIN_NAME] Toggle Sidebar Deliverie…" at bounding box center [283, 222] width 567 height 445
click at [381, 36] on span "Dropoff" at bounding box center [378, 34] width 17 height 7
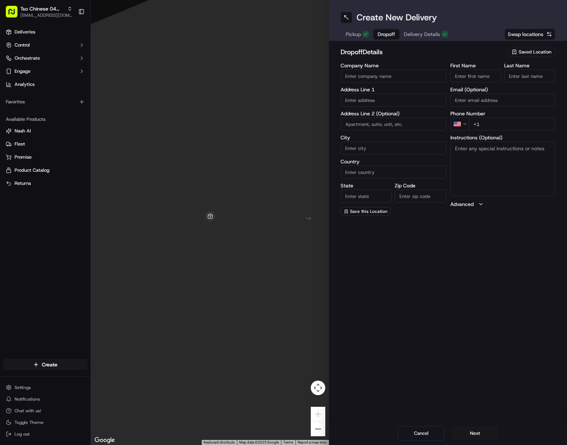
click at [420, 37] on span "Delivery Details" at bounding box center [422, 34] width 36 height 7
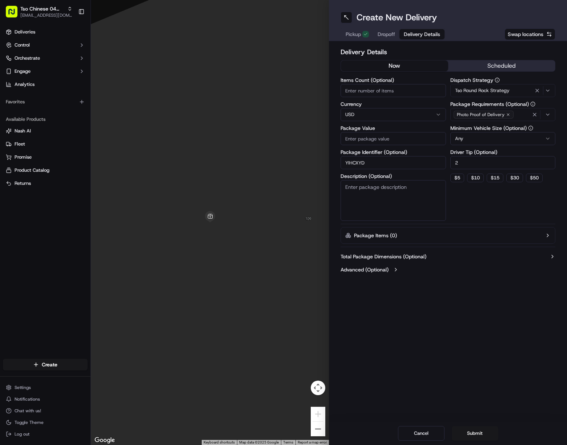
click at [383, 35] on span "Dropoff" at bounding box center [386, 34] width 17 height 7
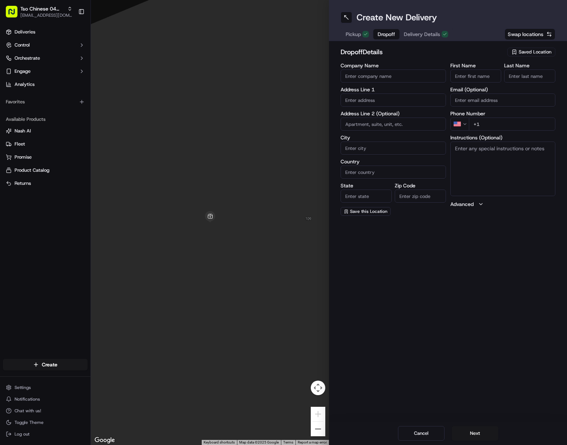
click at [485, 75] on input "First Name" at bounding box center [476, 75] width 51 height 13
paste input "Jacqueline Hampton"
drag, startPoint x: 478, startPoint y: 77, endPoint x: 539, endPoint y: 78, distance: 61.1
click at [526, 77] on div "First Name Jacqueline Hampton Last Name" at bounding box center [503, 73] width 105 height 20
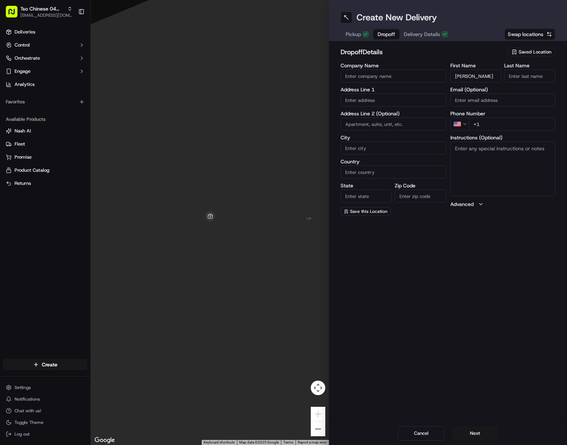
type input "Jacqueline Hampton"
paste input "Hampton"
click at [538, 74] on input "Last Name" at bounding box center [529, 75] width 51 height 13
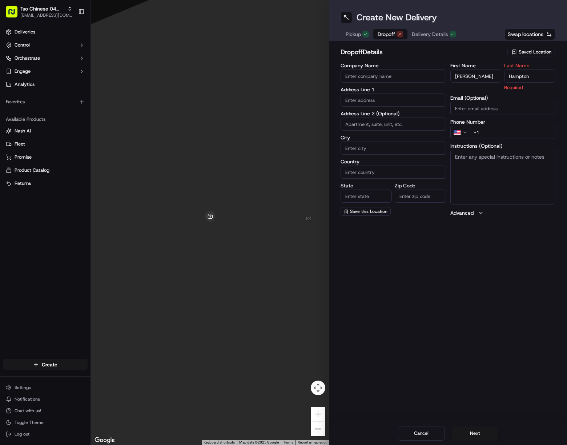
type input "Hampton"
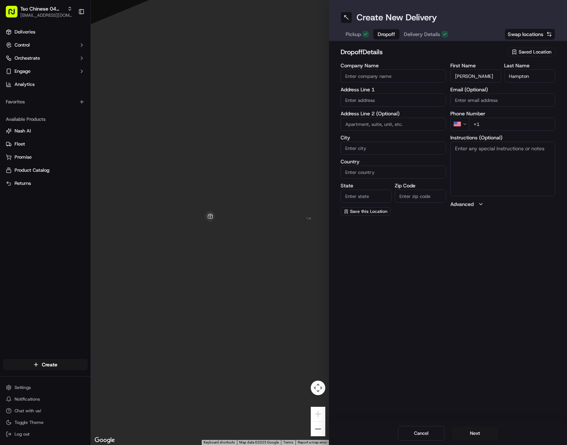
click at [532, 126] on input "+1" at bounding box center [512, 123] width 87 height 13
paste input "512 365 9584"
type input "+1 512 365 9584"
click at [396, 101] on input "text" at bounding box center [393, 99] width 105 height 13
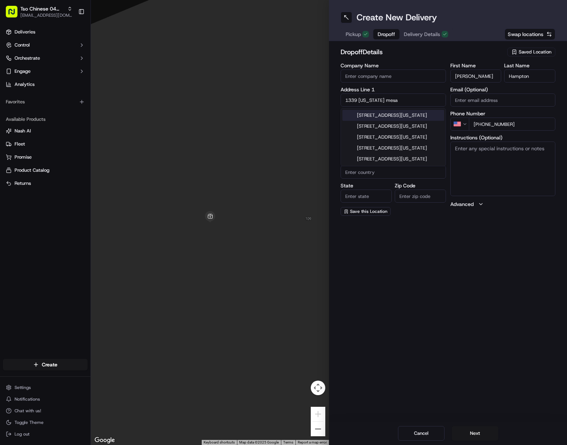
click at [413, 116] on div "1339 Arizona Mesa Cove, Round Rock, TX" at bounding box center [394, 115] width 102 height 11
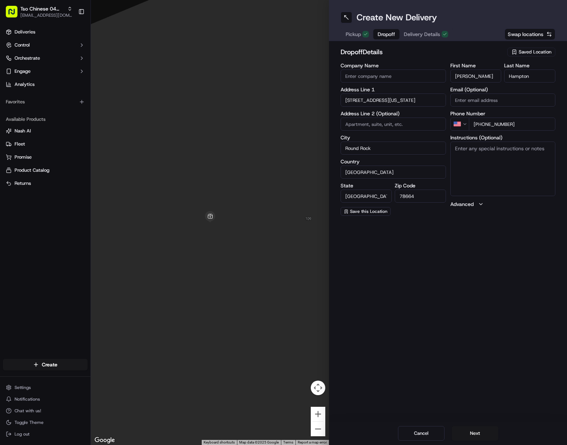
type input "1339 Arizona Mesa Cove, Round Rock, TX 78664, USA"
type input "Round Rock"
type input "[GEOGRAPHIC_DATA]"
type input "78664"
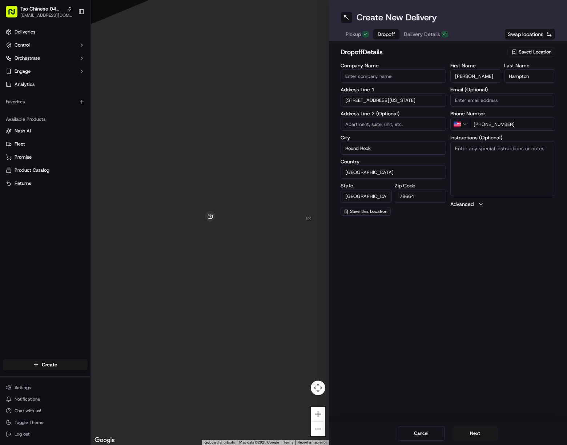
type input "1339 Arizona Mesa Cove"
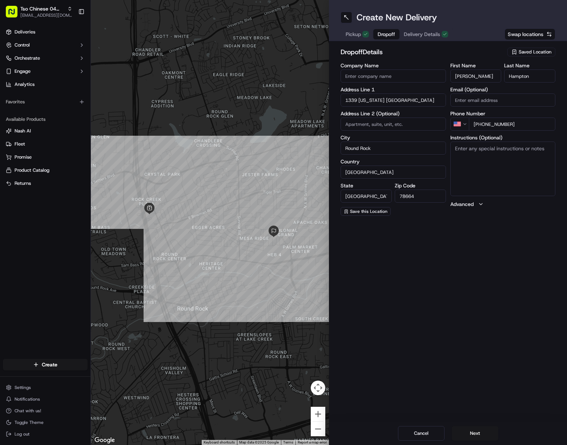
click at [514, 191] on textarea "Instructions (Optional)" at bounding box center [503, 168] width 105 height 55
paste textarea "Drivers must deliver food directly to the customer (unless instructed otherwise…"
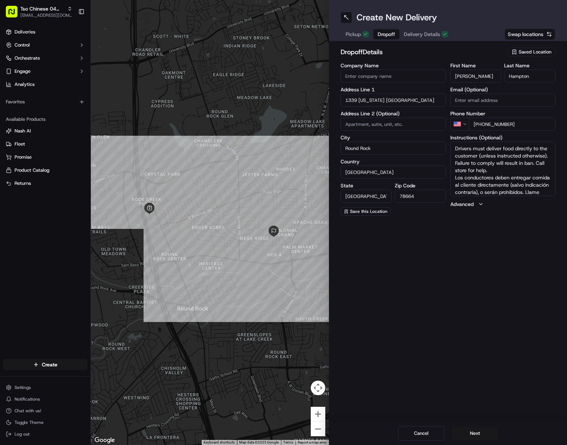
scroll to position [14, 0]
type textarea "Drivers must deliver food directly to the customer (unless instructed otherwise…"
drag, startPoint x: 488, startPoint y: 432, endPoint x: 494, endPoint y: 431, distance: 5.5
click at [488, 432] on button "Next" at bounding box center [475, 433] width 47 height 15
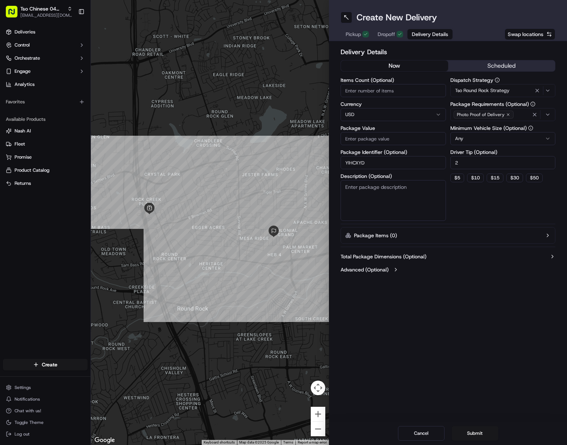
click at [396, 135] on input "Package Value" at bounding box center [393, 138] width 105 height 13
paste input "70.04"
type input "70.04"
click at [489, 428] on button "Submit" at bounding box center [475, 433] width 47 height 15
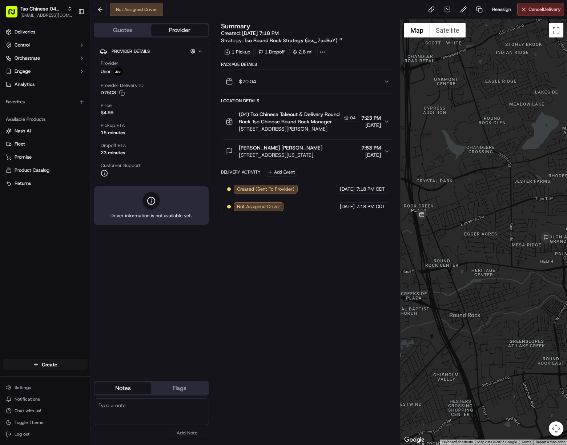
click at [564, 342] on div at bounding box center [484, 231] width 167 height 425
click at [39, 10] on span "Tso Chinese 04 Round Rock" at bounding box center [42, 8] width 44 height 7
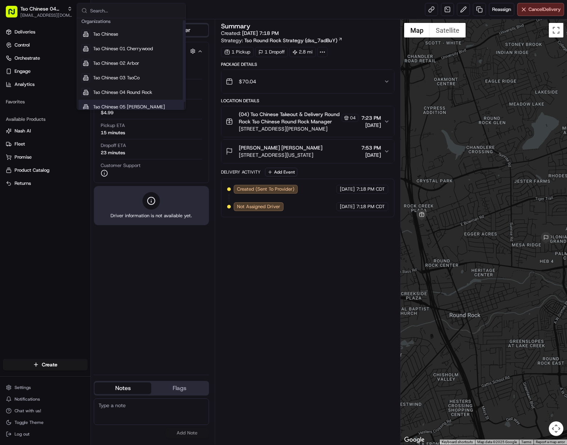
scroll to position [10, 0]
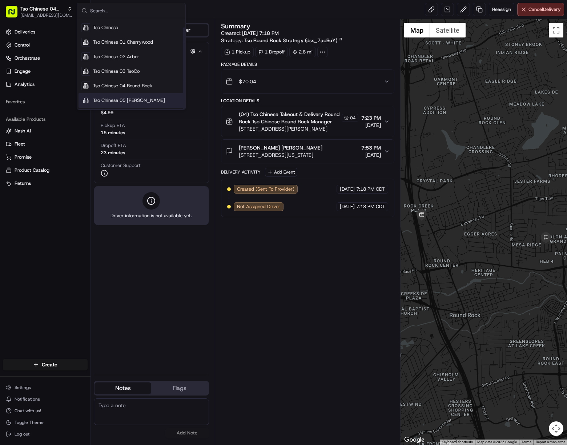
click at [153, 94] on div "Tso Chinese 05 [PERSON_NAME]" at bounding box center [131, 100] width 105 height 15
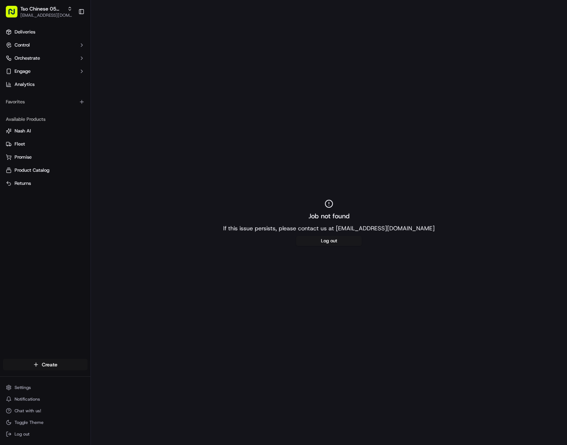
click at [71, 368] on html "Tso Chinese 05 [PERSON_NAME] [EMAIL_ADDRESS][DOMAIN_NAME] Toggle Sidebar Delive…" at bounding box center [283, 222] width 567 height 445
click at [139, 377] on link "Delivery" at bounding box center [131, 377] width 81 height 13
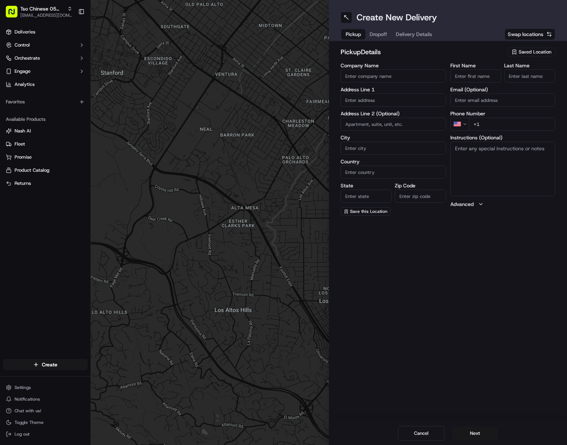
click at [530, 50] on span "Saved Location" at bounding box center [535, 52] width 33 height 7
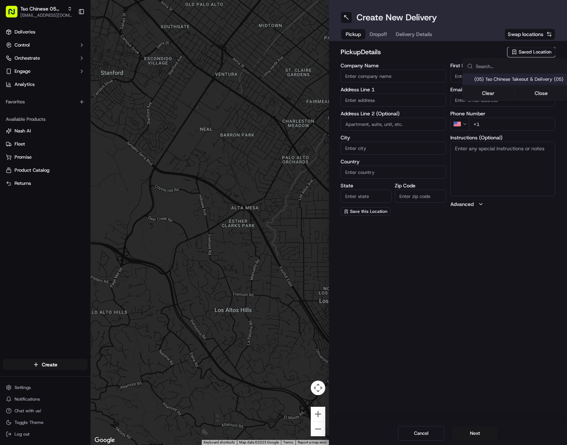
click at [489, 81] on span "(05) Tso Chinese Takeout & Delivery (05)" at bounding box center [519, 79] width 89 height 7
type input "(05) Tso Chinese Takeout & Delivery"
type input "[STREET_ADDRESS][PERSON_NAME]"
type input "Ste 100"
type input "Austin"
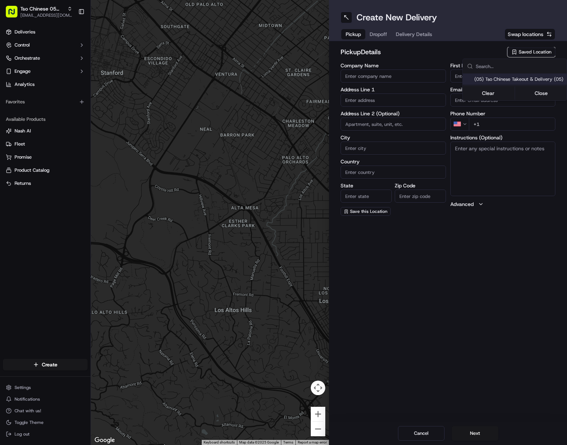
type input "US"
type input "[GEOGRAPHIC_DATA]"
type input "78748"
type input "Tso Chinese"
type input "[PERSON_NAME] Manager"
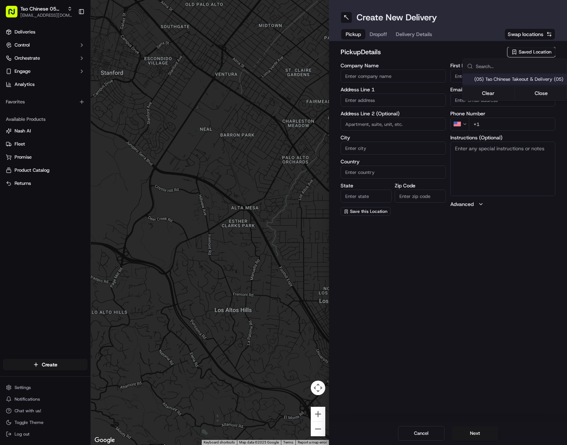
type input "[EMAIL_ADDRESS][DOMAIN_NAME]"
type input "[PHONE_NUMBER]"
type textarea "Submit a picture displaying address & food as Proof of Delivery. Envía una foto…"
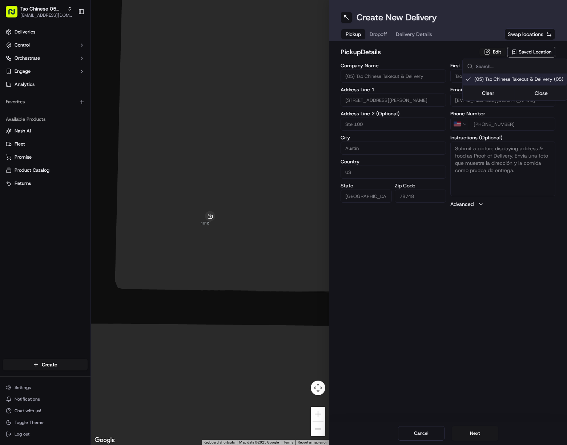
click at [407, 33] on html "[PERSON_NAME] Chinese 05 [PERSON_NAME] [EMAIL_ADDRESS][DOMAIN_NAME] Toggle Side…" at bounding box center [283, 222] width 567 height 445
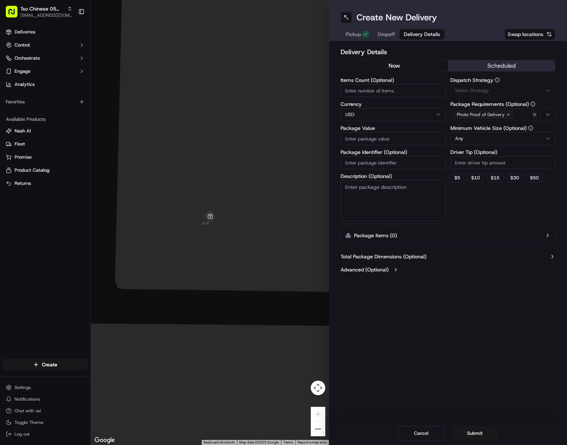
click at [407, 33] on span "Delivery Details" at bounding box center [422, 34] width 36 height 7
click at [407, 159] on input "Package Identifier (Optional)" at bounding box center [393, 162] width 105 height 13
paste input "NGGXD7X"
type input "NGGXD7X"
click at [478, 92] on span "Via Automation" at bounding box center [471, 90] width 33 height 7
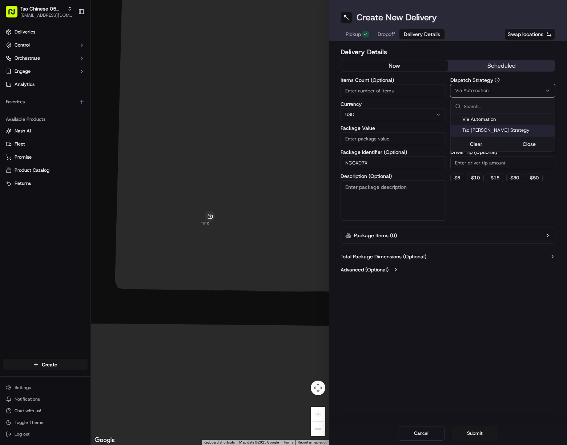
click at [506, 130] on span "Tso [PERSON_NAME] Strategy" at bounding box center [507, 130] width 89 height 7
click at [515, 167] on html "Tso Chinese 05 Menchaca javillain22@gmail.com Toggle Sidebar Deliveries Control…" at bounding box center [283, 222] width 567 height 445
click at [515, 167] on input "Driver Tip (Optional)" at bounding box center [503, 162] width 105 height 13
type input "2"
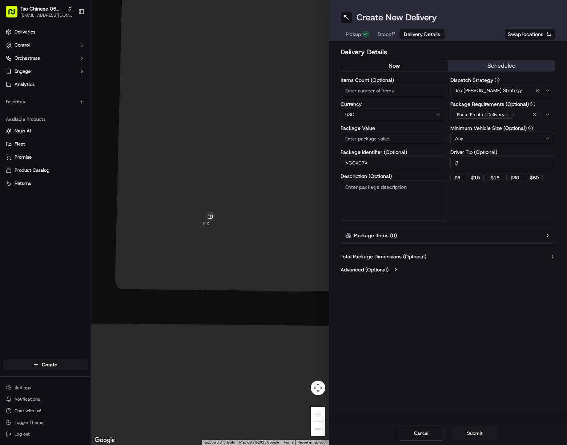
click at [382, 33] on span "Dropoff" at bounding box center [386, 34] width 17 height 7
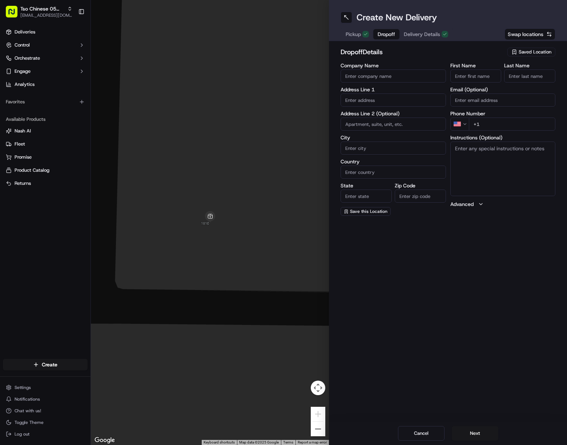
click at [480, 70] on input "First Name" at bounding box center [476, 75] width 51 height 13
paste input "Monique Rodriguez"
drag, startPoint x: 475, startPoint y: 77, endPoint x: 547, endPoint y: 79, distance: 71.3
click at [514, 79] on div "First Name Monique Rodriguez Last Name" at bounding box center [503, 73] width 105 height 20
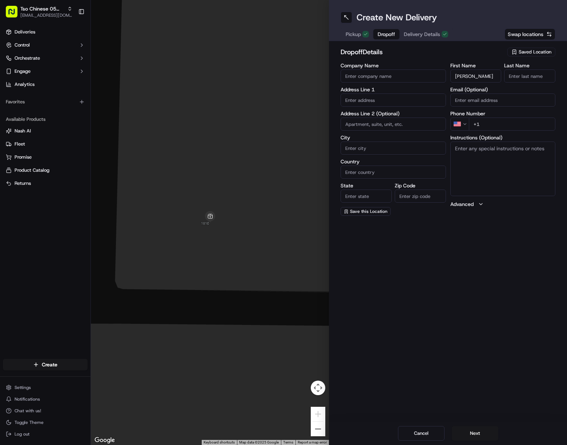
type input "Monique Rodriguez"
drag, startPoint x: 531, startPoint y: 73, endPoint x: 545, endPoint y: 84, distance: 17.4
click at [531, 73] on input "Last Name" at bounding box center [529, 75] width 51 height 13
paste input "Rodriguez"
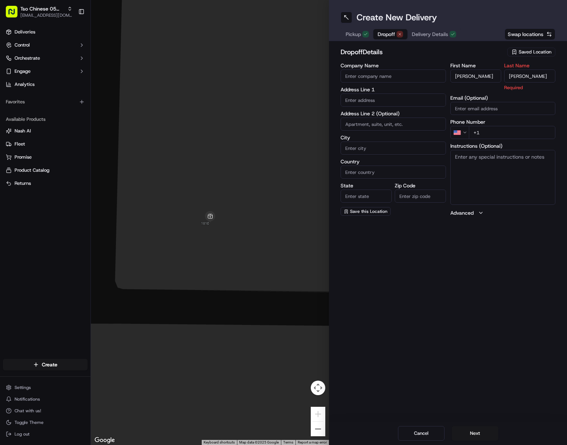
type input "Rodriguez"
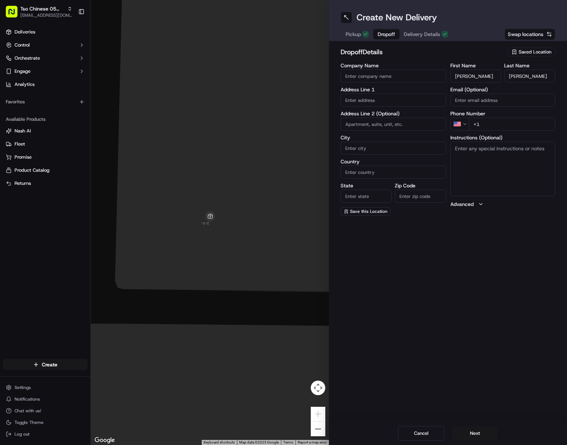
click at [528, 123] on input "+1" at bounding box center [512, 123] width 87 height 13
paste input "915 525 4402"
type input "+1 915 525 4402"
click at [360, 97] on input "text" at bounding box center [393, 99] width 105 height 13
click at [417, 114] on div "600 Bernese Pass, Austin, TX" at bounding box center [394, 115] width 102 height 11
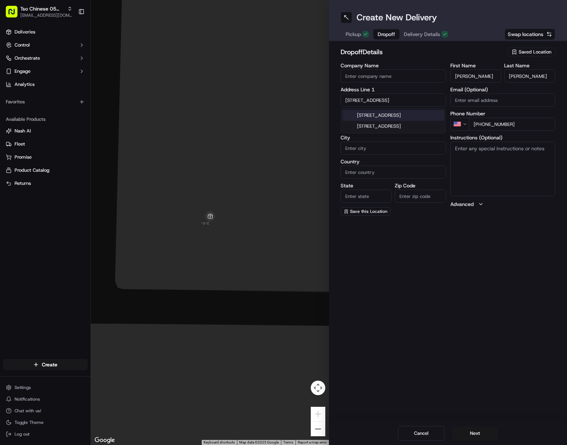
type input "600 Bernese Pass, Austin, TX 78745, USA"
type input "Austin"
type input "[GEOGRAPHIC_DATA]"
type input "78745"
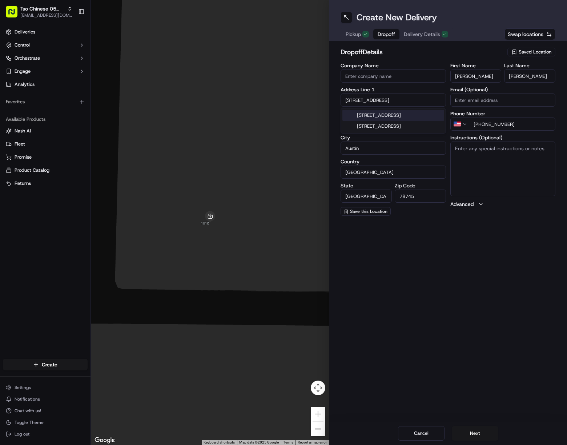
type input "600 Bernese Pass"
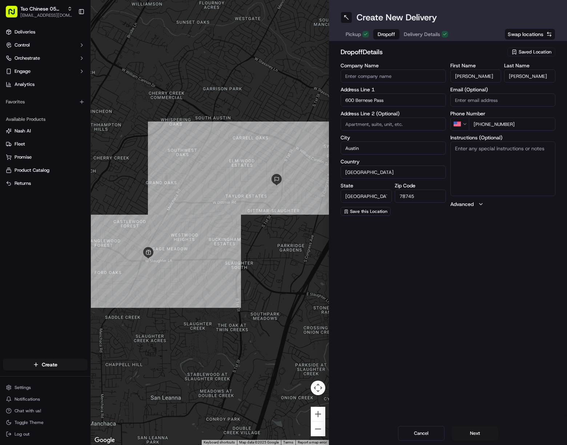
drag, startPoint x: 481, startPoint y: 147, endPoint x: 495, endPoint y: 167, distance: 25.0
click at [483, 148] on textarea "Instructions (Optional)" at bounding box center [503, 168] width 105 height 55
paste textarea "Drivers must deliver food directly to the customer (unless instructed otherwise…"
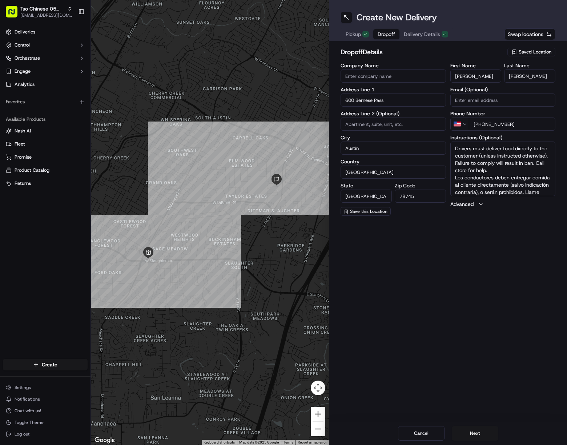
scroll to position [14, 0]
type textarea "Drivers must deliver food directly to the customer (unless instructed otherwise…"
click at [475, 430] on button "Next" at bounding box center [475, 433] width 47 height 15
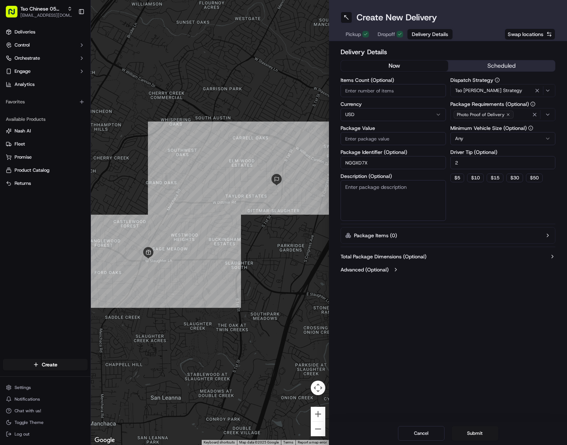
click at [387, 138] on input "Package Value" at bounding box center [393, 138] width 105 height 13
paste input "38.27"
type input "38.27"
click at [488, 430] on button "Submit" at bounding box center [475, 433] width 47 height 15
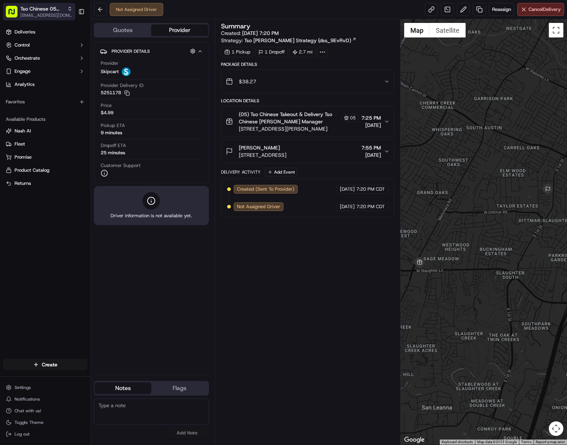
click at [60, 12] on span "[EMAIL_ADDRESS][DOMAIN_NAME]" at bounding box center [46, 15] width 52 height 6
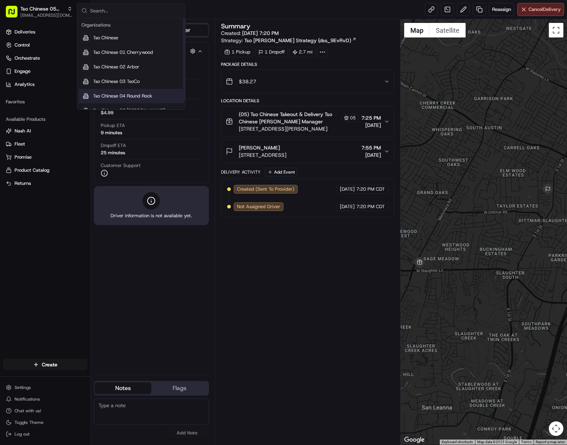
click at [135, 96] on span "Tso Chinese 04 Round Rock" at bounding box center [122, 96] width 59 height 7
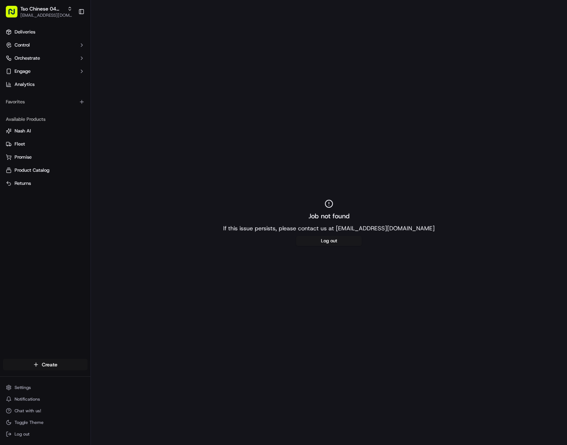
click at [76, 368] on html "Tso Chinese 04 Round Rock [EMAIL_ADDRESS][DOMAIN_NAME] Toggle Sidebar Deliverie…" at bounding box center [283, 222] width 567 height 445
drag, startPoint x: 135, startPoint y: 380, endPoint x: 146, endPoint y: 376, distance: 12.0
click at [135, 380] on link "Delivery" at bounding box center [131, 377] width 81 height 13
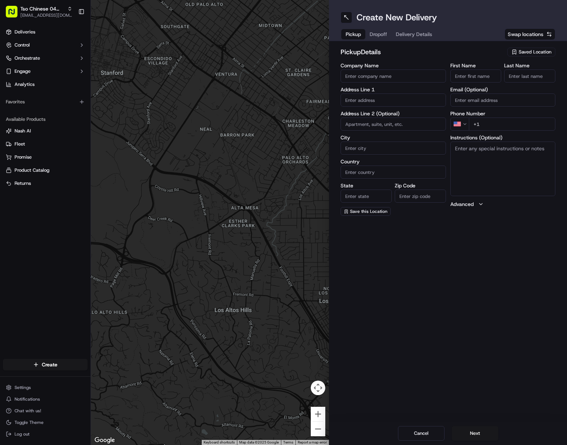
click at [533, 52] on span "Saved Location" at bounding box center [535, 52] width 33 height 7
click at [507, 76] on div "(04) Tso Chinese Takeout & Delivery Round Rock (04)" at bounding box center [515, 82] width 104 height 17
type input "(04) Tso Chinese Takeout & Delivery Round Rock"
type input "2000 N [PERSON_NAME] St"
type input "Ste 108"
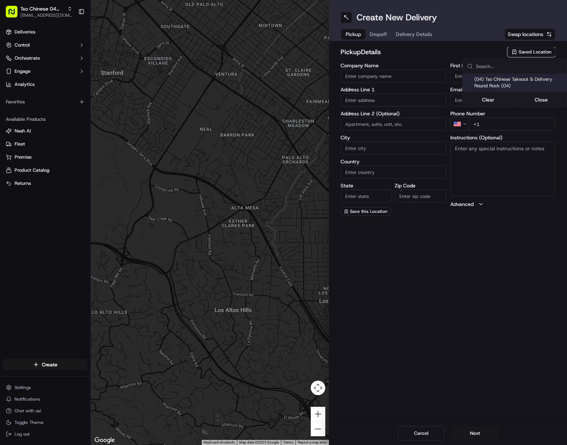
type input "Round Rock"
type input "US"
type input "[GEOGRAPHIC_DATA]"
type input "78664"
type input "Tso Chinese"
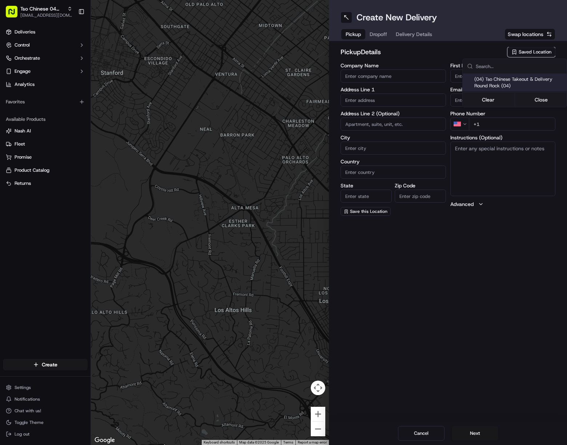
type input "Round Rock Manager"
type input "[EMAIL_ADDRESS][DOMAIN_NAME]"
type input "[PHONE_NUMBER]"
type textarea "Submit a picture displaying address & food as Proof of Delivery. Envía una foto…"
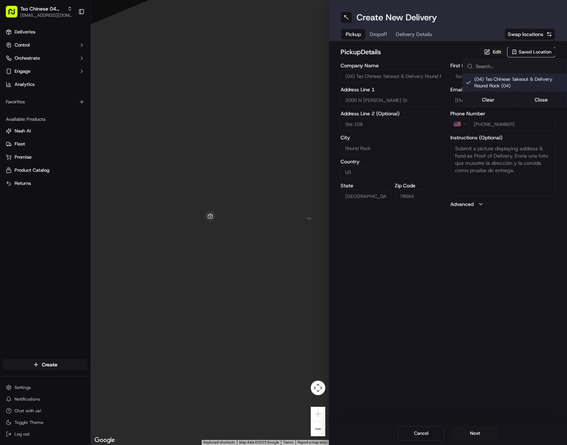
click at [415, 37] on html "Tso Chinese 04 Round Rock [EMAIL_ADDRESS][DOMAIN_NAME] Toggle Sidebar Deliverie…" at bounding box center [283, 222] width 567 height 445
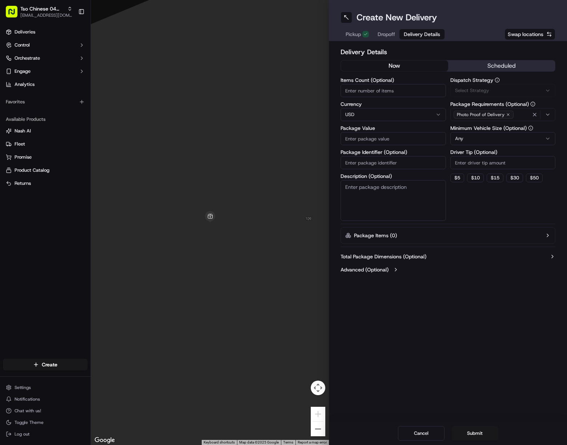
click at [415, 37] on span "Delivery Details" at bounding box center [422, 34] width 36 height 7
click at [404, 167] on input "Package Identifier (Optional)" at bounding box center [393, 162] width 105 height 13
paste input "93P3BTE"
type input "93P3BTE"
click at [498, 88] on div "Via Automation" at bounding box center [503, 90] width 102 height 7
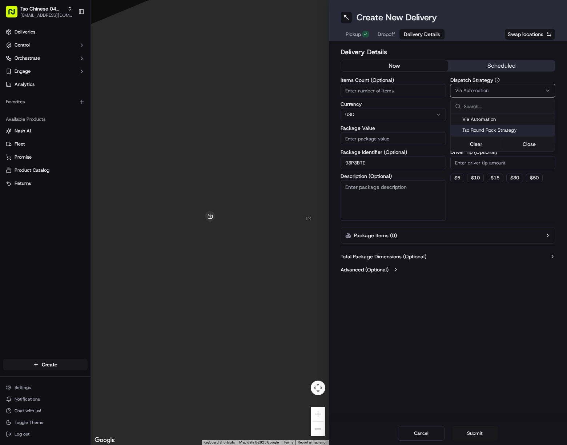
click at [510, 130] on span "Tso Round Rock Strategy" at bounding box center [507, 130] width 89 height 7
click at [514, 164] on html "Tso Chinese 04 Round Rock javillain22@gmail.com Toggle Sidebar Deliveries Contr…" at bounding box center [283, 222] width 567 height 445
click at [514, 164] on input "Driver Tip (Optional)" at bounding box center [503, 162] width 105 height 13
type input "2"
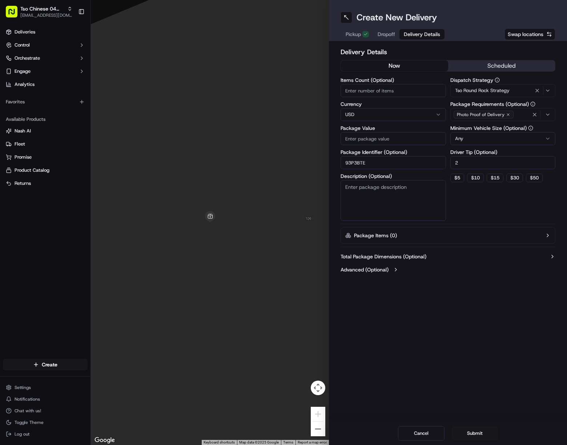
click at [390, 35] on span "Dropoff" at bounding box center [386, 34] width 17 height 7
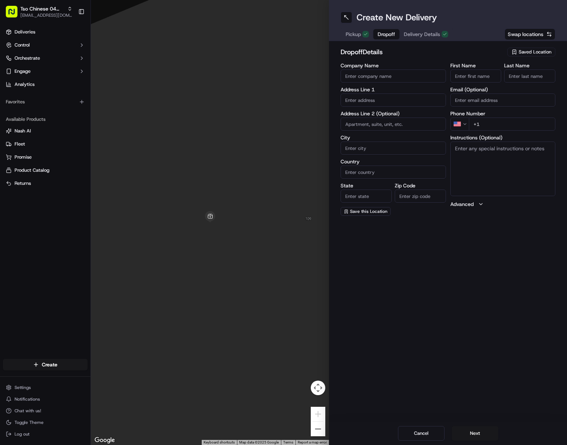
click at [466, 78] on input "First Name" at bounding box center [476, 75] width 51 height 13
paste input "Teresa Salinas"
drag, startPoint x: 472, startPoint y: 77, endPoint x: 489, endPoint y: 77, distance: 16.4
click at [483, 76] on input "Teresa Salinas" at bounding box center [476, 75] width 51 height 13
type input "Teresa Salinas"
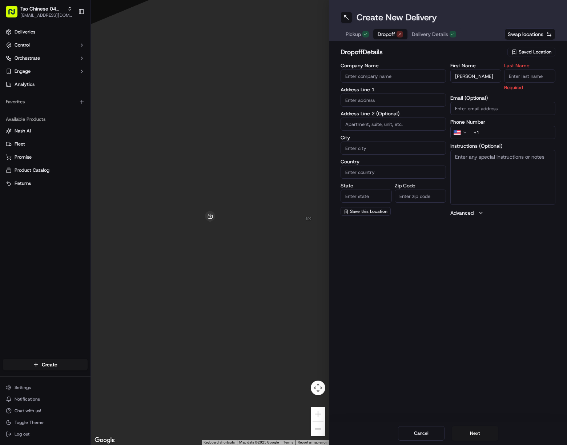
click at [525, 76] on input "Last Name" at bounding box center [529, 75] width 51 height 13
paste input "Salina"
type input "Salinas"
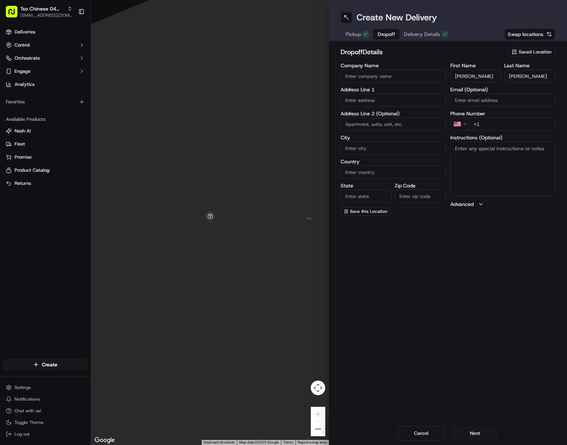
click at [520, 127] on input "+1" at bounding box center [512, 123] width 87 height 13
paste input "512 796 6932"
type input "+1 512 796 6932"
click at [389, 96] on input "text" at bounding box center [393, 99] width 105 height 13
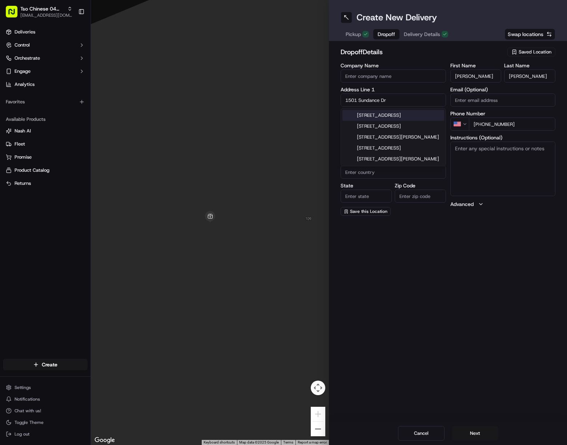
click at [408, 115] on div "1501 Sundance Dr, Round Rock, TX" at bounding box center [394, 115] width 102 height 11
type input "1501 Sundance Dr, Round Rock, TX 78665, USA"
type input "Round Rock"
type input "[GEOGRAPHIC_DATA]"
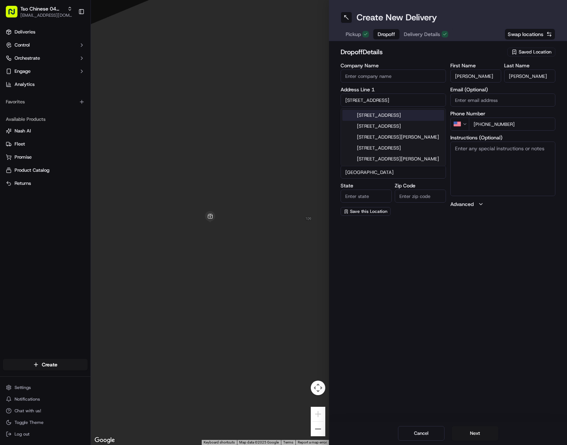
type input "78665"
type input "1501 Sundance Drive"
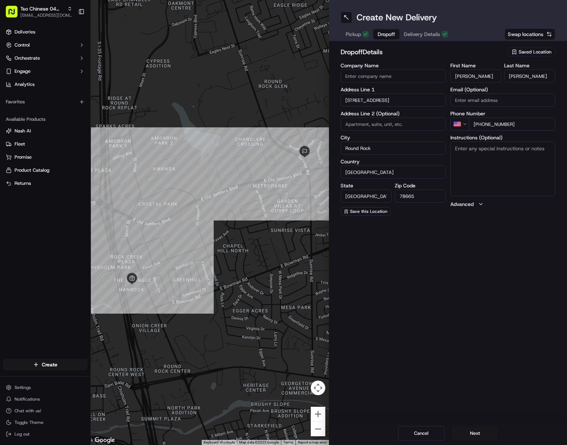
click at [510, 168] on textarea "Instructions (Optional)" at bounding box center [503, 168] width 105 height 55
paste textarea "Drivers must deliver food directly to the customer (unless instructed otherwise…"
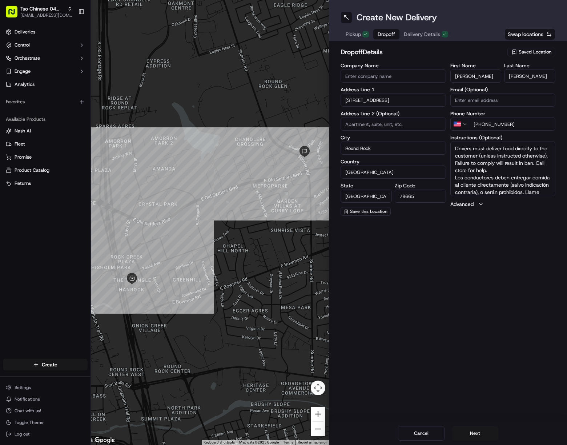
scroll to position [14, 0]
type textarea "Drivers must deliver food directly to the customer (unless instructed otherwise…"
click at [478, 428] on button "Next" at bounding box center [475, 433] width 47 height 15
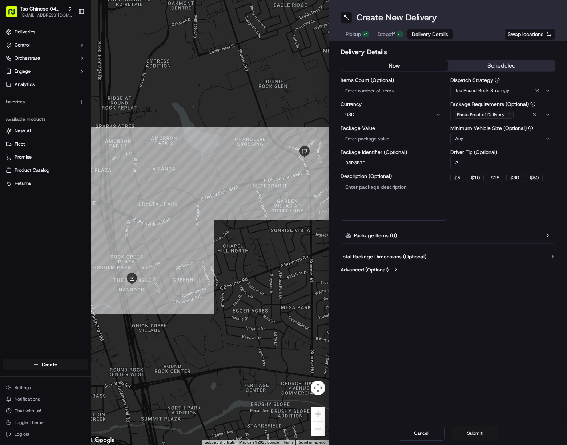
click at [398, 143] on input "Package Value" at bounding box center [393, 138] width 105 height 13
paste input "74.37"
type input "74.37"
click at [484, 434] on button "Submit" at bounding box center [475, 433] width 47 height 15
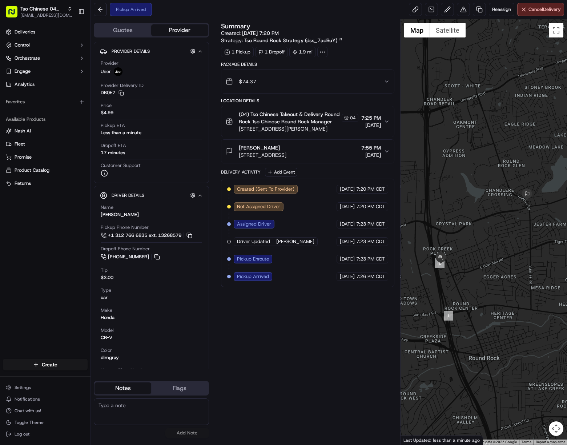
click at [557, 337] on div at bounding box center [484, 231] width 167 height 425
click at [49, 10] on span "Tso Chinese 04 Round Rock" at bounding box center [42, 8] width 44 height 7
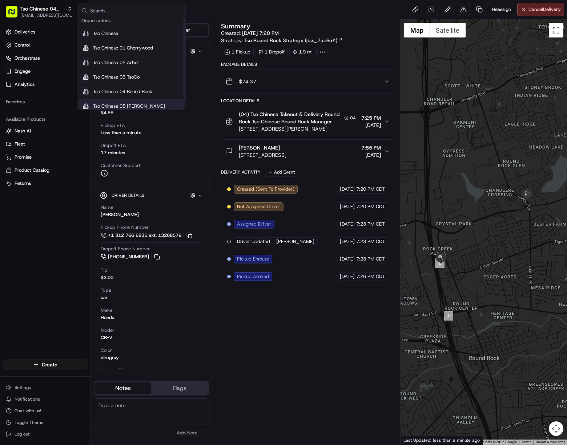
scroll to position [10, 0]
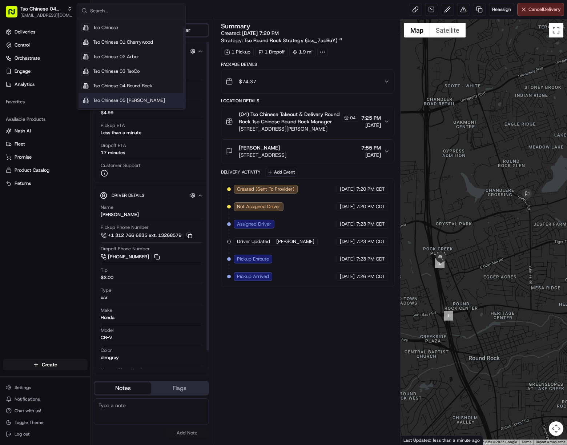
click at [144, 99] on span "Tso Chinese 05 [PERSON_NAME]" at bounding box center [129, 100] width 72 height 7
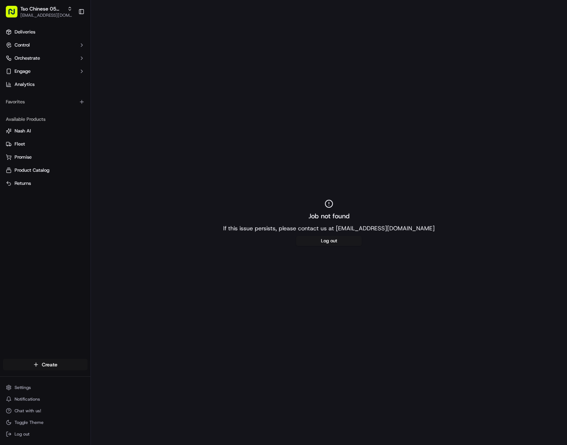
click at [47, 370] on html "Tso Chinese 05 Menchaca javillain22@gmail.com Toggle Sidebar Deliveries Control…" at bounding box center [283, 222] width 567 height 445
click at [105, 378] on link "Delivery" at bounding box center [131, 377] width 81 height 13
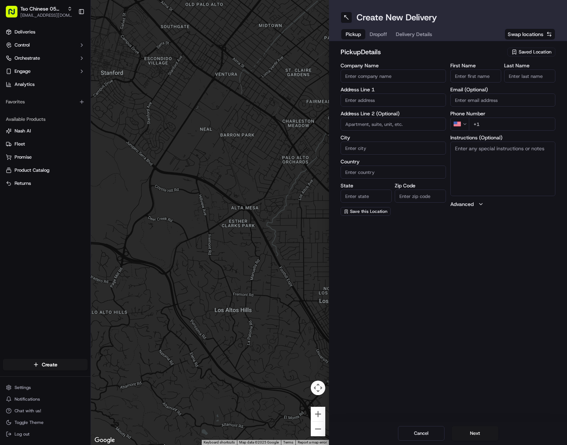
click at [518, 50] on div "Saved Location" at bounding box center [532, 52] width 48 height 9
click at [492, 83] on span "(05) Tso Chinese Takeout & Delivery (05)" at bounding box center [519, 79] width 89 height 7
type input "(05) Tso Chinese Takeout & Delivery"
type input "[STREET_ADDRESS][PERSON_NAME]"
type input "Ste 100"
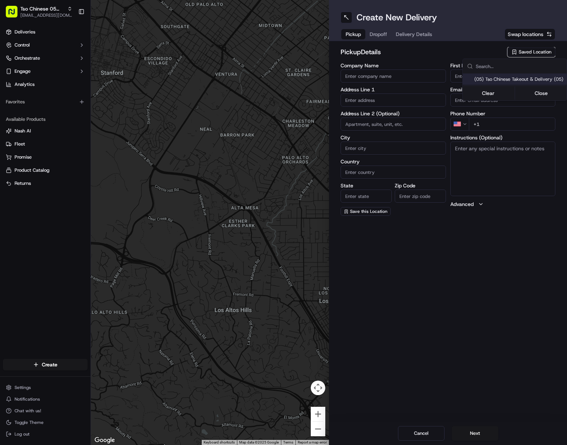
type input "Austin"
type input "US"
type input "[GEOGRAPHIC_DATA]"
type input "78748"
type input "Tso Chinese"
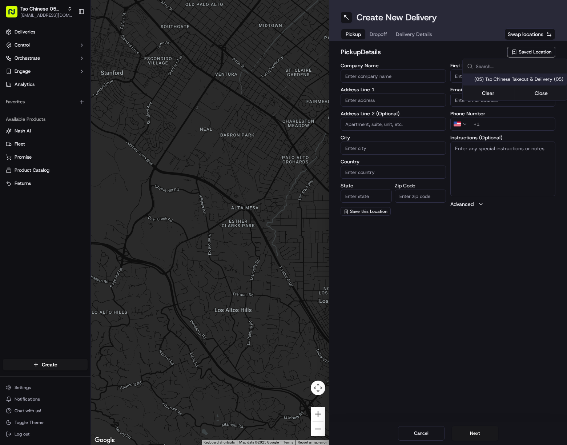
type input "[PERSON_NAME] Manager"
type input "[EMAIL_ADDRESS][DOMAIN_NAME]"
type input "[PHONE_NUMBER]"
type textarea "Submit a picture displaying address & food as Proof of Delivery. Envía una foto…"
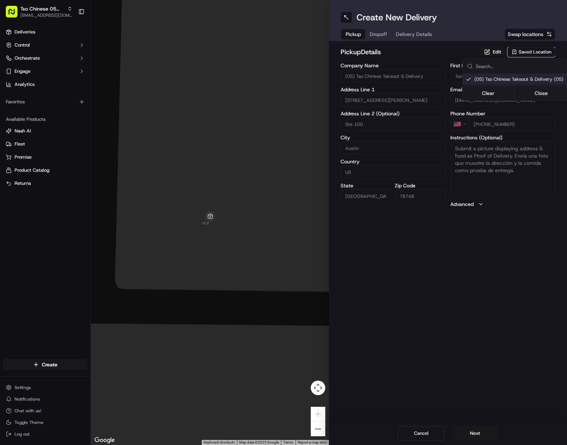
click at [402, 35] on html "[PERSON_NAME] Chinese 05 [PERSON_NAME] [EMAIL_ADDRESS][DOMAIN_NAME] Toggle Side…" at bounding box center [283, 222] width 567 height 445
click at [402, 35] on button "Delivery Details" at bounding box center [414, 34] width 45 height 10
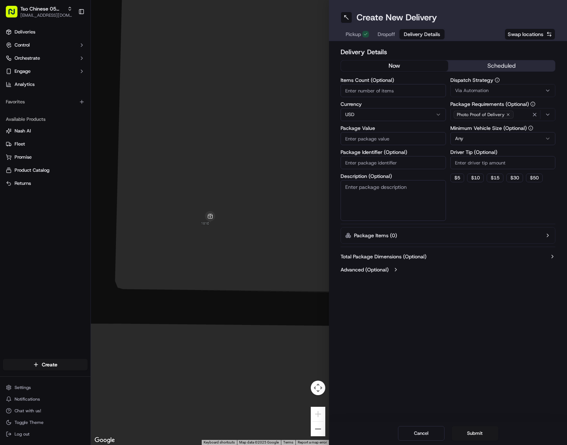
click at [402, 168] on input "Package Identifier (Optional)" at bounding box center [393, 162] width 105 height 13
paste input "TCVTVYX"
type input "TCVTVYX"
click at [505, 87] on button "Via Automation" at bounding box center [503, 90] width 105 height 13
click at [525, 127] on span "Tso [PERSON_NAME] Strategy" at bounding box center [507, 130] width 89 height 7
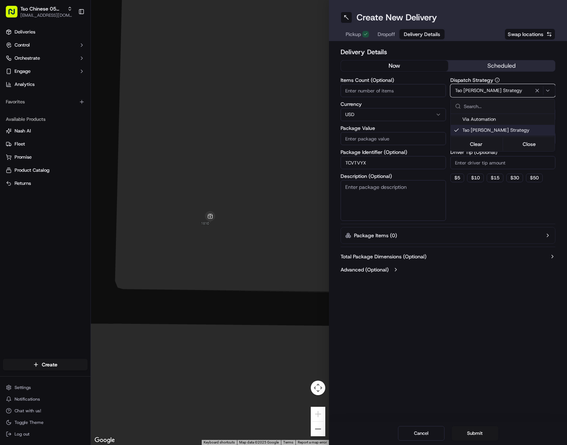
click at [520, 170] on html "Tso Chinese 05 Menchaca javillain22@gmail.com Toggle Sidebar Deliveries Control…" at bounding box center [283, 222] width 567 height 445
click at [518, 165] on input "Driver Tip (Optional)" at bounding box center [503, 162] width 105 height 13
type input "2"
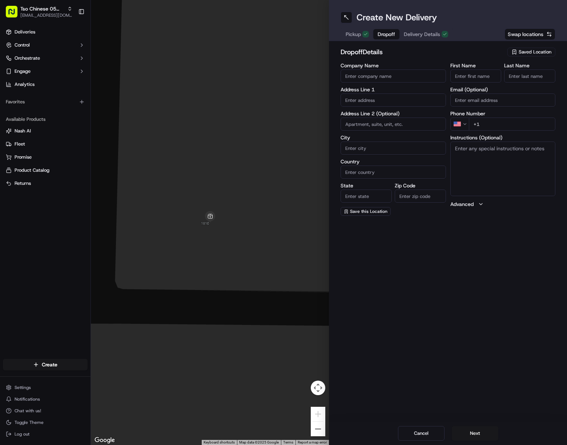
click at [384, 32] on span "Dropoff" at bounding box center [386, 34] width 17 height 7
click at [483, 75] on input "First Name" at bounding box center [476, 75] width 51 height 13
paste input "Charlene Jones"
drag, startPoint x: 478, startPoint y: 75, endPoint x: 494, endPoint y: 75, distance: 16.4
click at [494, 75] on input "Charlene Jones" at bounding box center [476, 75] width 51 height 13
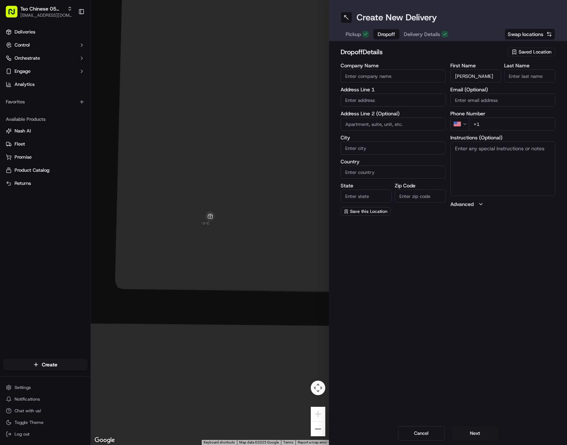
type input "Charlene Jones"
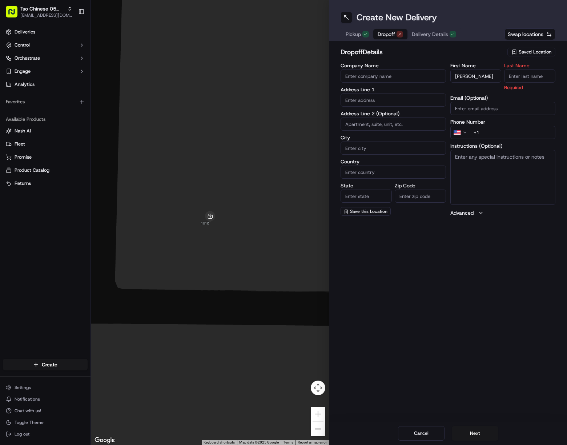
paste input "[PERSON_NAME]"
drag, startPoint x: 533, startPoint y: 74, endPoint x: 535, endPoint y: 79, distance: 5.2
click at [533, 73] on input "[PERSON_NAME]" at bounding box center [529, 75] width 51 height 13
type input "[PERSON_NAME]"
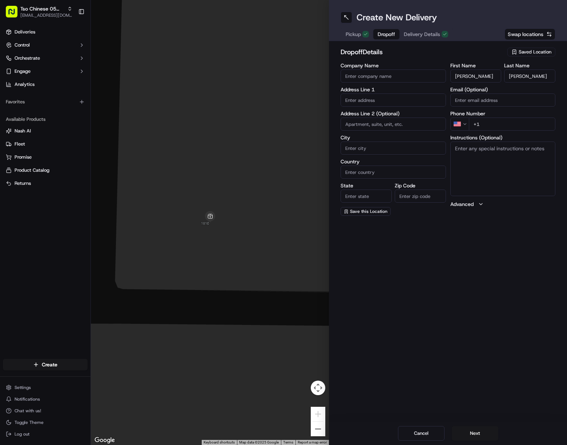
click at [536, 129] on input "+1" at bounding box center [512, 123] width 87 height 13
paste input "512 644 4749"
type input "+1 512 644 4749"
click at [381, 99] on input "text" at bounding box center [393, 99] width 105 height 13
click at [402, 115] on div "3607 Counselor Drive, Austin, TX" at bounding box center [394, 115] width 102 height 11
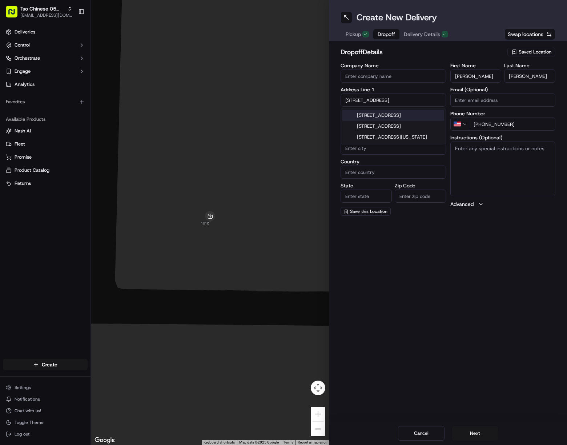
type input "3607 Counselor Dr, Austin, TX 78749, USA"
type input "Austin"
type input "[GEOGRAPHIC_DATA]"
type input "78749"
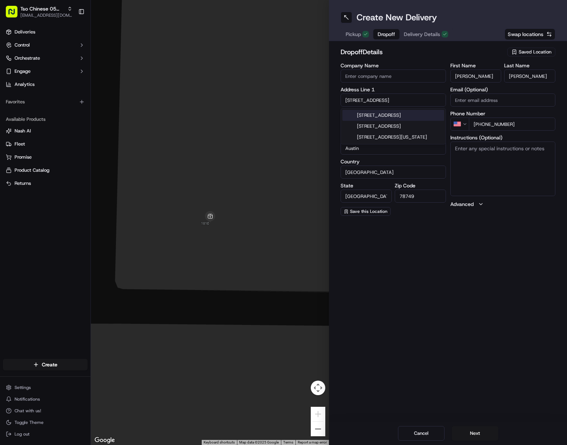
type input "3607 Counselor Drive"
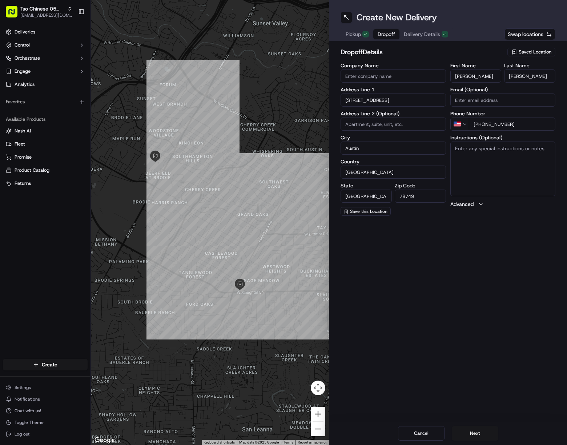
click at [502, 156] on textarea "Instructions (Optional)" at bounding box center [503, 168] width 105 height 55
paste textarea "House with olive green Rv/camper in driveway. Audi also."
click at [522, 161] on textarea "House with olive green Rv/camper in driveway. Audi also." at bounding box center [503, 168] width 105 height 55
paste textarea "Drivers must deliver food directly to the customer (unless instructed otherwise…"
type textarea "House with olive green Rv/camper in driveway. Audi also. Drivers must deliver f…"
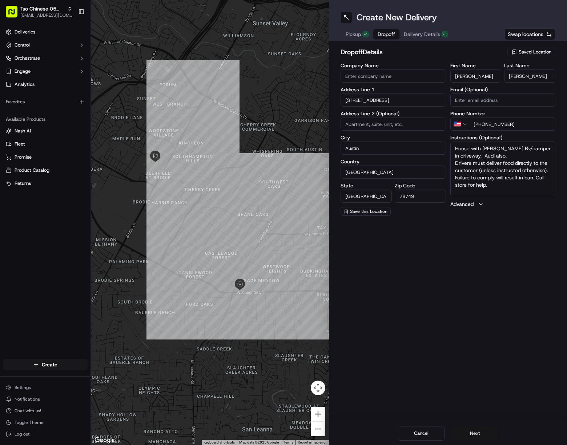
click at [489, 434] on button "Next" at bounding box center [475, 433] width 47 height 15
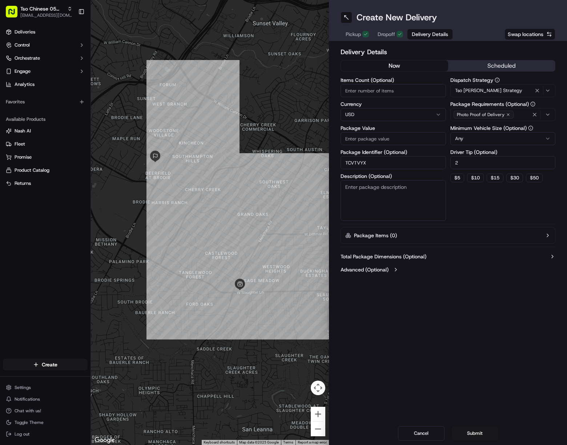
click at [404, 136] on input "Package Value" at bounding box center [393, 138] width 105 height 13
paste input "90.12"
type input "90.12"
click at [486, 431] on button "Submit" at bounding box center [475, 433] width 47 height 15
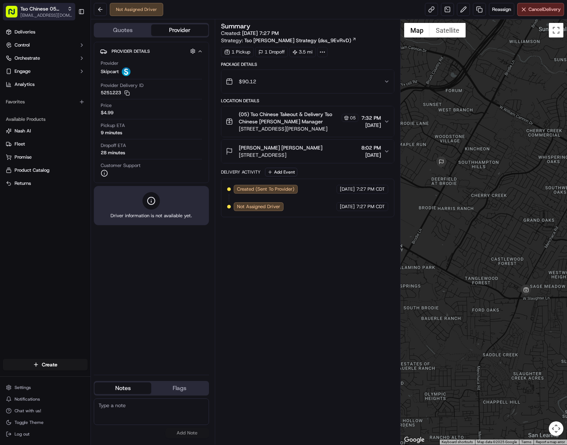
click at [50, 9] on span "Tso Chinese 05 [PERSON_NAME]" at bounding box center [42, 8] width 44 height 7
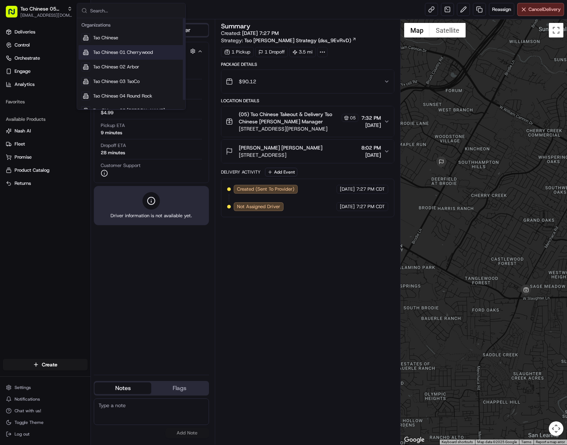
click at [132, 49] on div "Tso Chinese 01 Cherrywood" at bounding box center [131, 52] width 105 height 15
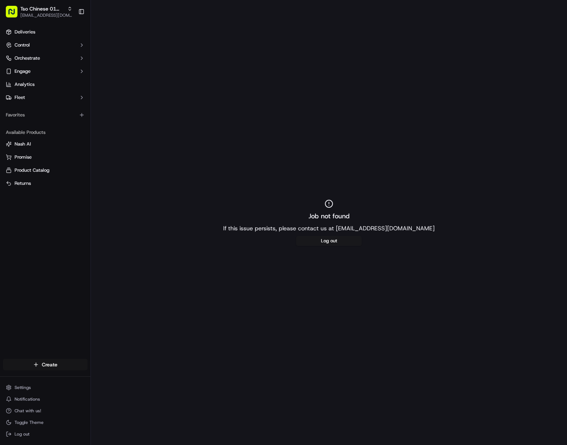
click at [77, 367] on html "Tso Chinese 01 Cherrywood [EMAIL_ADDRESS][DOMAIN_NAME] Toggle Sidebar Deliverie…" at bounding box center [283, 222] width 567 height 445
click at [141, 377] on link "Delivery" at bounding box center [131, 377] width 81 height 13
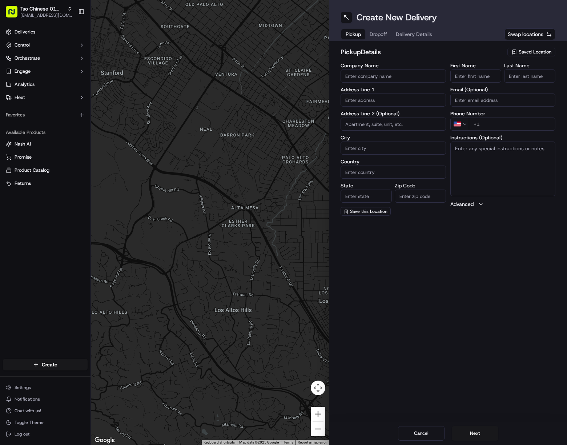
click at [518, 53] on div "Saved Location" at bounding box center [532, 52] width 48 height 9
click at [487, 79] on span "(01) Tso Chinese Takeout & Delivery Cherrywood" at bounding box center [519, 82] width 89 height 13
type input "(01) Tso Chinese Takeout & Delivery Cherrywood"
type input "[STREET_ADDRESS]"
type input "Ste E-5"
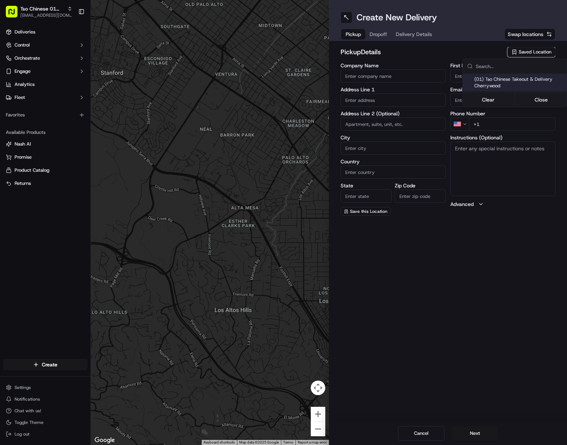
type input "Austin"
type input "US"
type input "[GEOGRAPHIC_DATA]"
type input "78722"
type input "Tso Chinese"
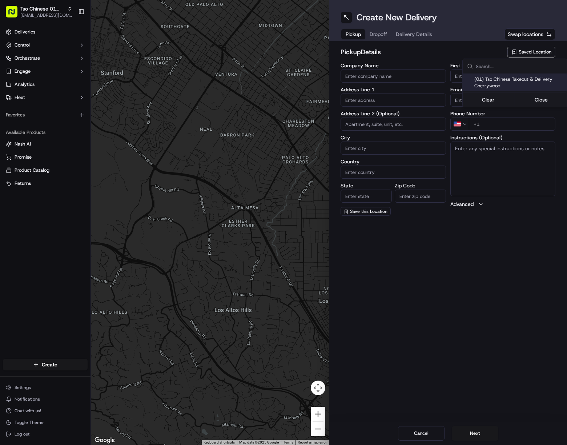
type input "Cherrywood Manager"
type input "[EMAIL_ADDRESS][DOMAIN_NAME]"
type input "[PHONE_NUMBER]"
type textarea "Submit a picture displaying address & food as Proof of Delivery. Envía una foto…"
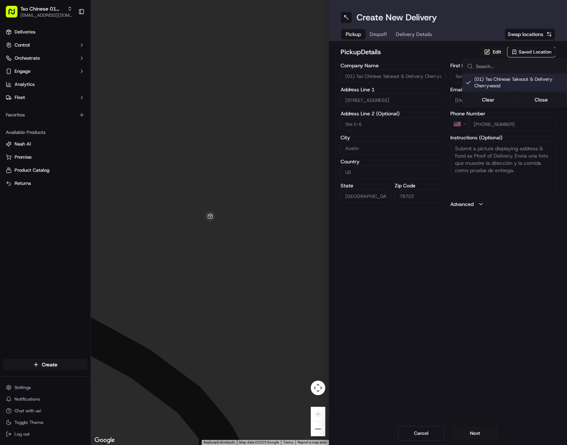
click at [412, 36] on html "Tso Chinese 01 Cherrywood [EMAIL_ADDRESS][DOMAIN_NAME] Toggle Sidebar Deliverie…" at bounding box center [283, 222] width 567 height 445
click at [412, 36] on span "Delivery Details" at bounding box center [414, 34] width 36 height 7
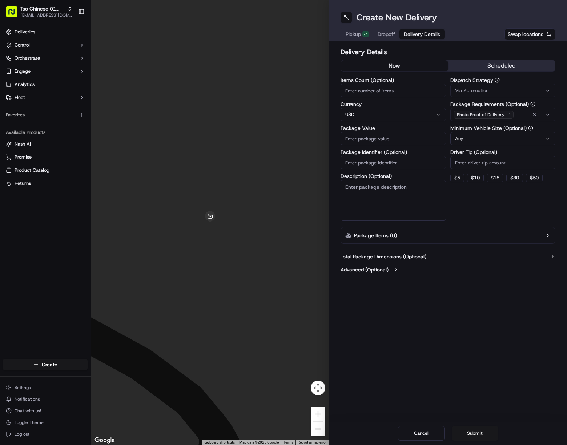
click at [416, 158] on input "Package Identifier (Optional)" at bounding box center [393, 162] width 105 height 13
paste input "J76GJNY"
type input "J76GJNY"
click at [488, 90] on span "Via Automation" at bounding box center [471, 90] width 33 height 7
click at [513, 132] on span "Tso Cherrywood Strategy" at bounding box center [507, 130] width 89 height 7
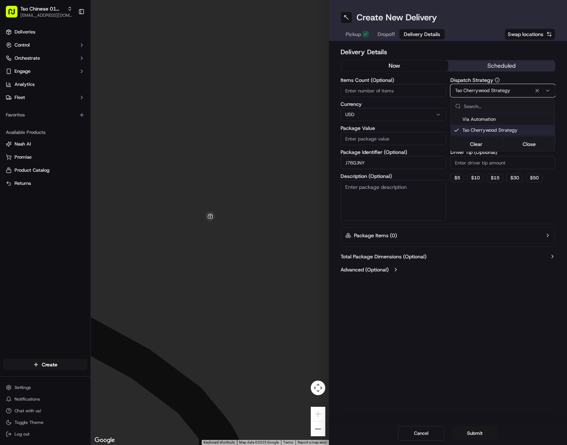
click at [512, 159] on html "Tso Chinese 01 Cherrywood javillain22@gmail.com Toggle Sidebar Deliveries Contr…" at bounding box center [283, 222] width 567 height 445
click at [511, 160] on input "Driver Tip (Optional)" at bounding box center [503, 162] width 105 height 13
type input "2"
click at [537, 112] on icon "button" at bounding box center [535, 115] width 6 height 6
click at [536, 113] on div "Select requirements" at bounding box center [503, 114] width 102 height 7
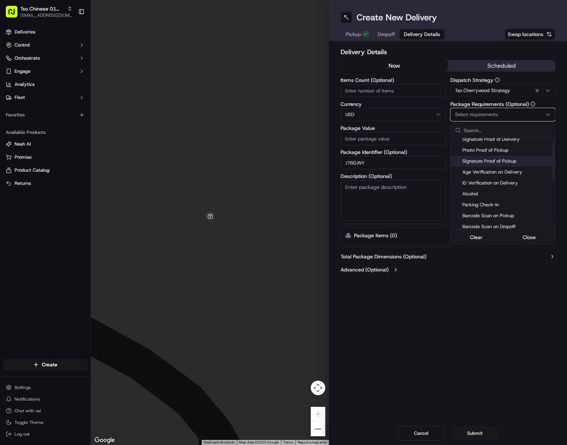
scroll to position [109, 0]
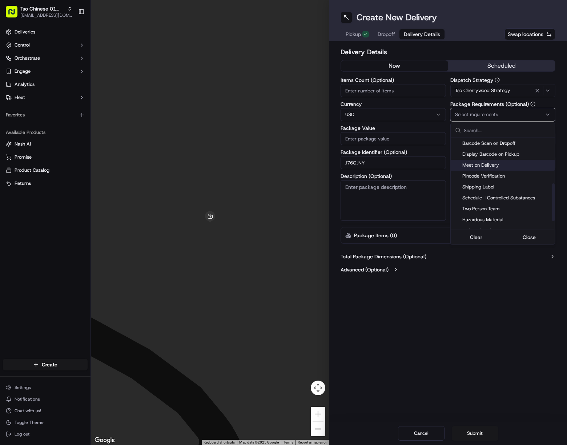
click at [507, 161] on div "Meet on Delivery" at bounding box center [503, 165] width 104 height 11
click at [504, 296] on html "Tso Chinese 01 Cherrywood javillain22@gmail.com Toggle Sidebar Deliveries Contr…" at bounding box center [283, 222] width 567 height 445
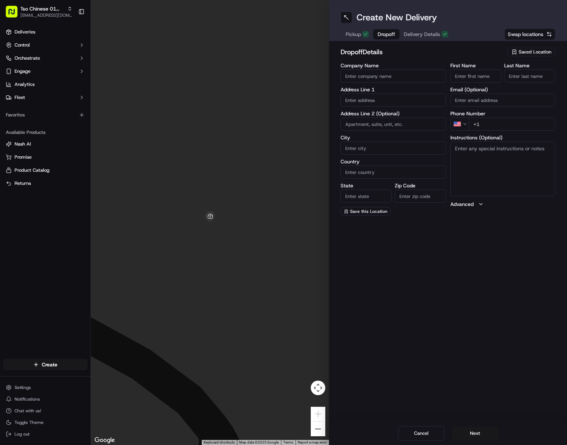
click at [383, 33] on span "Dropoff" at bounding box center [386, 34] width 17 height 7
click at [561, 264] on div "Create New Delivery Pickup Dropoff Delivery Details Swap locations dropoff Deta…" at bounding box center [448, 222] width 238 height 445
click at [482, 75] on input "First Name" at bounding box center [476, 75] width 51 height 13
paste input "Rob Reeger"
drag, startPoint x: 467, startPoint y: 76, endPoint x: 499, endPoint y: 77, distance: 31.6
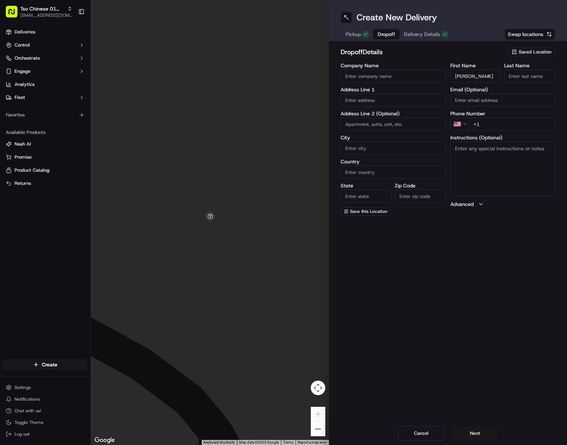
click at [498, 77] on input "Rob Reeger" at bounding box center [476, 75] width 51 height 13
type input "Rob Reeger"
paste input "Reeger"
click at [533, 76] on input "Reeger" at bounding box center [529, 75] width 51 height 13
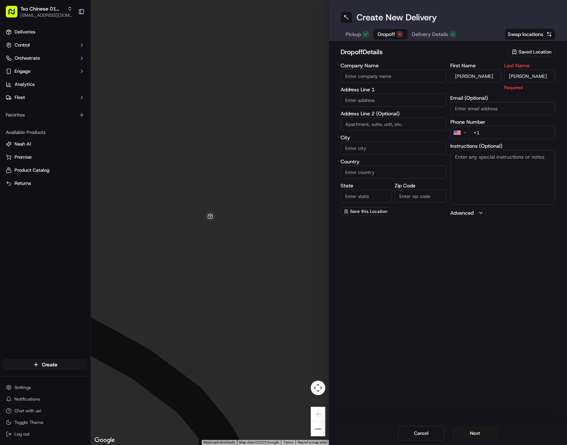
type input "Reeger"
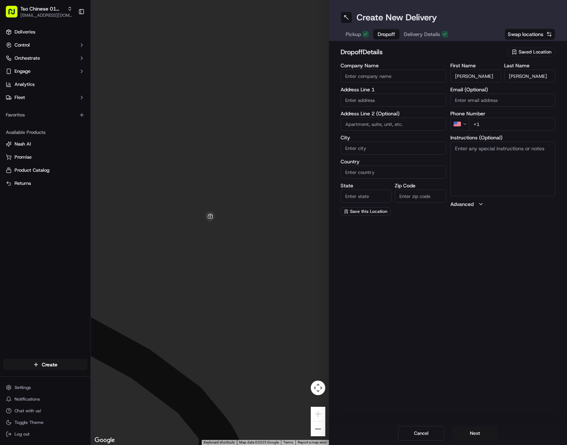
click at [534, 120] on input "+1" at bounding box center [512, 123] width 87 height 13
paste input "281 435 8770"
type input "+1 281 435 8770"
click at [404, 96] on input "text" at bounding box center [393, 99] width 105 height 13
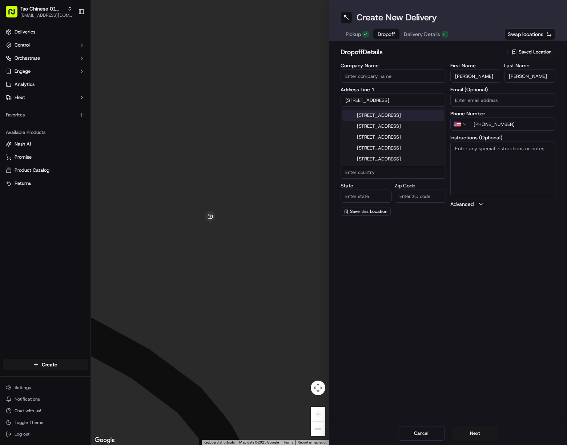
click at [414, 111] on div "2211 N Loop Blvd, Austin, TX" at bounding box center [394, 115] width 102 height 11
type input "2211 N Loop Blvd, Austin, TX 78756, USA"
type input "Austin"
type input "[GEOGRAPHIC_DATA]"
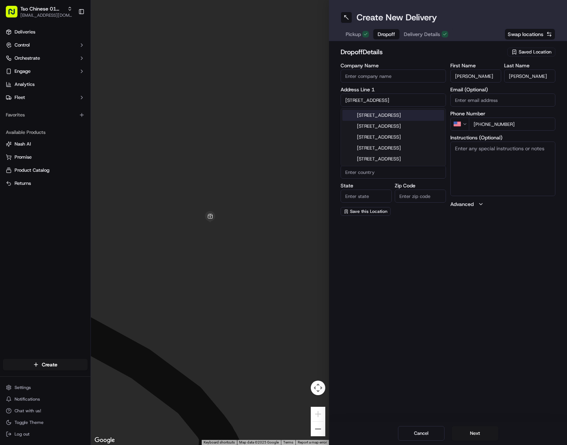
type input "78756"
type input "2211 North Loop Boulevard"
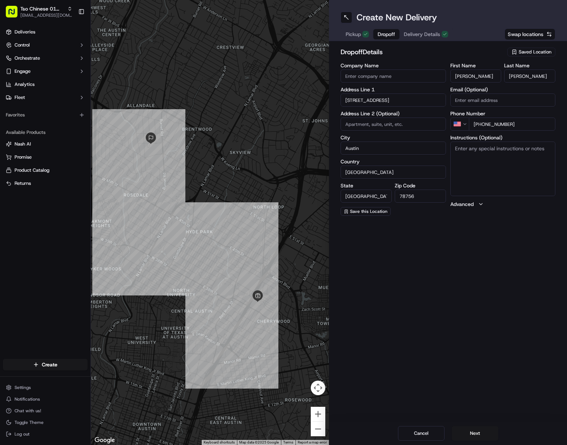
paste textarea "The rosedale"
click at [504, 177] on textarea "The rosedale" at bounding box center [503, 168] width 105 height 55
click at [534, 131] on div "First Name Rob Reeger Last Name Reeger Email (Optional) Phone Number US +1 281 …" at bounding box center [503, 139] width 105 height 153
drag, startPoint x: 534, startPoint y: 131, endPoint x: 535, endPoint y: 152, distance: 21.5
click at [535, 152] on textarea "The rosedale. Unit 202." at bounding box center [503, 168] width 105 height 55
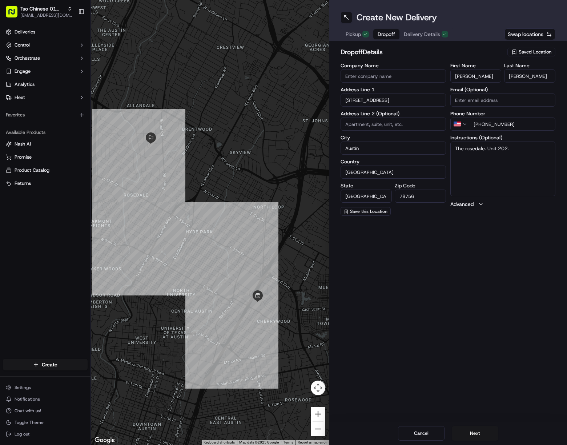
paste textarea "1st building very front 2nd floor closest to road"
click at [533, 159] on textarea "The rosedale. Unit 202. 1st building very front 2nd floor closest to road" at bounding box center [503, 168] width 105 height 55
click at [535, 163] on textarea "The rosedale. Unit 202. 1st building very front 2nd floor closest to road." at bounding box center [503, 168] width 105 height 55
paste textarea "Drivers must deliver food directly to the customer (unless instructed otherwise…"
click at [499, 433] on div "Cancel Next" at bounding box center [448, 433] width 238 height 23
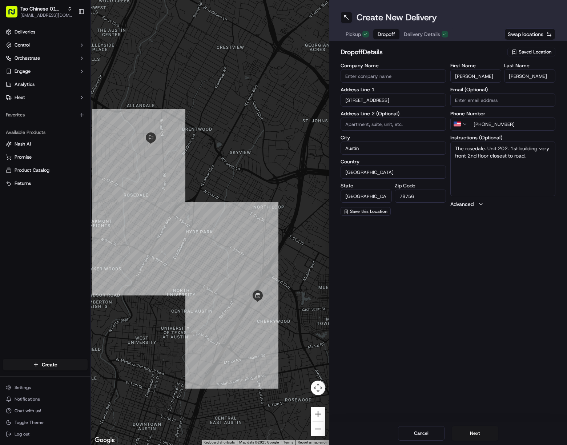
click at [534, 163] on textarea "The rosedale. Unit 202. 1st building very front 2nd floor closest to road." at bounding box center [503, 168] width 105 height 55
paste textarea "If the customer doesn't answer at a knock or doorbell ring, call the customer d…"
type textarea "The rosedale. Unit 202. 1st building very front 2nd floor closest to road. If t…"
click at [483, 430] on button "Next" at bounding box center [475, 433] width 47 height 15
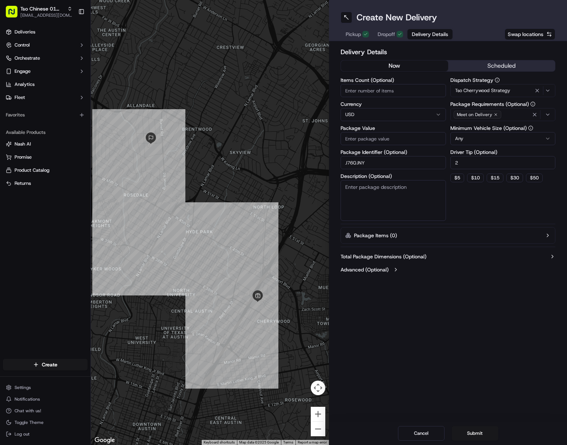
click at [383, 133] on input "Package Value" at bounding box center [393, 138] width 105 height 13
paste input "29.93"
type input "29.93"
click at [483, 434] on button "Submit" at bounding box center [475, 433] width 47 height 15
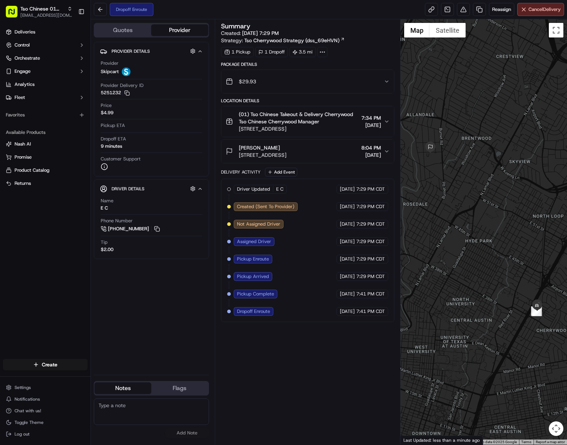
drag, startPoint x: 559, startPoint y: 298, endPoint x: 567, endPoint y: 298, distance: 7.7
click at [559, 298] on div at bounding box center [484, 231] width 167 height 425
click at [57, 366] on html "Tso Chinese 01 Cherrywood javillain22@gmail.com Toggle Sidebar Deliveries Contr…" at bounding box center [283, 222] width 567 height 445
drag, startPoint x: 135, startPoint y: 377, endPoint x: 173, endPoint y: 373, distance: 38.1
click at [135, 377] on link "Delivery" at bounding box center [131, 377] width 81 height 13
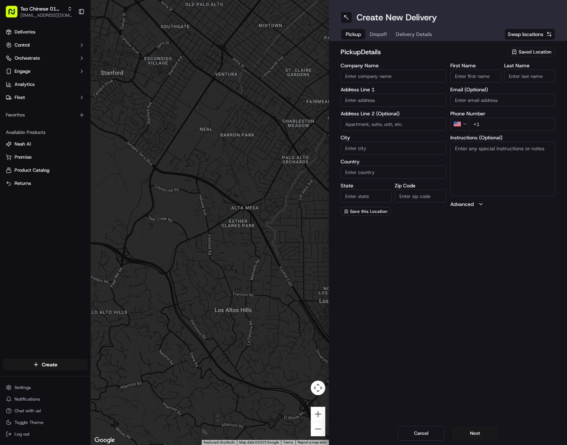
click at [529, 50] on span "Saved Location" at bounding box center [535, 52] width 33 height 7
click at [484, 80] on span "(01) Tso Chinese Takeout & Delivery Cherrywood" at bounding box center [519, 82] width 89 height 13
type input "(01) Tso Chinese Takeout & Delivery Cherrywood"
type input "[STREET_ADDRESS]"
type input "Ste E-5"
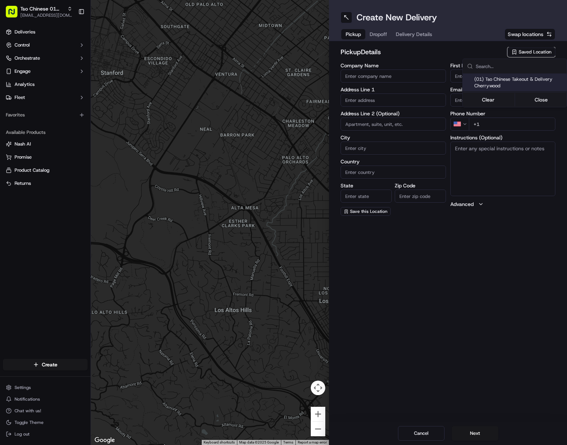
type input "Austin"
type input "US"
type input "[GEOGRAPHIC_DATA]"
type input "78722"
type input "Tso Chinese"
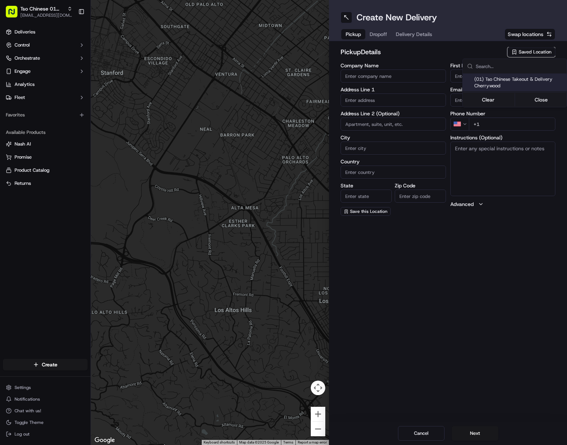
type input "Cherrywood Manager"
type input "[EMAIL_ADDRESS][DOMAIN_NAME]"
type input "[PHONE_NUMBER]"
type textarea "Submit a picture displaying address & food as Proof of Delivery. Envía una foto…"
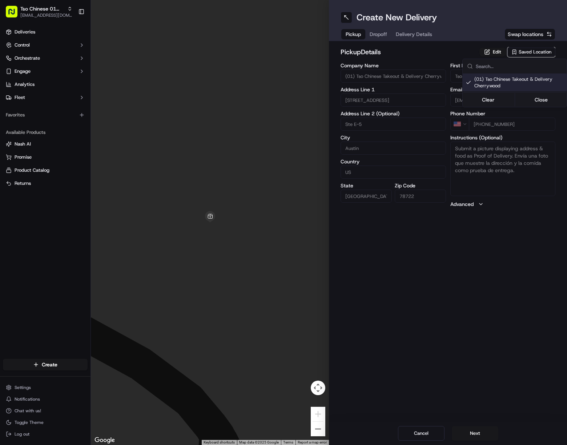
click at [399, 29] on html "Tso Chinese 01 Cherrywood [EMAIL_ADDRESS][DOMAIN_NAME] Toggle Sidebar Deliverie…" at bounding box center [283, 222] width 567 height 445
click at [401, 33] on button "Delivery Details" at bounding box center [414, 34] width 45 height 10
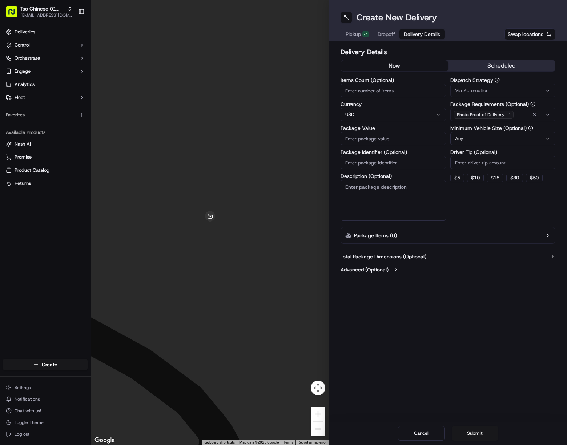
click at [411, 164] on input "Package Identifier (Optional)" at bounding box center [393, 162] width 105 height 13
paste input "T66TVTB"
type input "T66TVTB"
click at [510, 83] on div "Dispatch Strategy Via Automation" at bounding box center [503, 87] width 105 height 20
click at [510, 87] on div "Via Automation" at bounding box center [503, 90] width 102 height 7
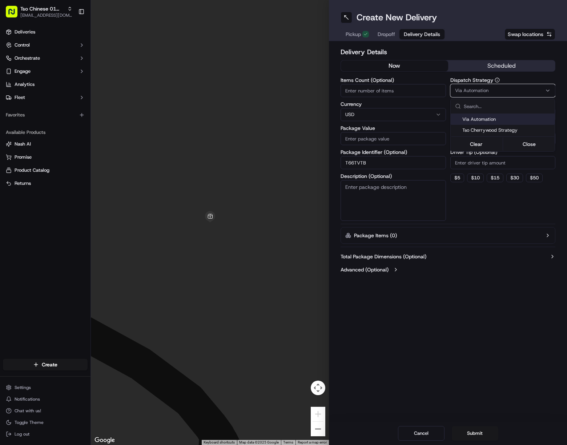
click at [508, 125] on div "Tso Cherrywood Strategy" at bounding box center [503, 130] width 104 height 11
click at [509, 163] on html "Tso Chinese 01 Cherrywood javillain22@gmail.com Toggle Sidebar Deliveries Contr…" at bounding box center [283, 222] width 567 height 445
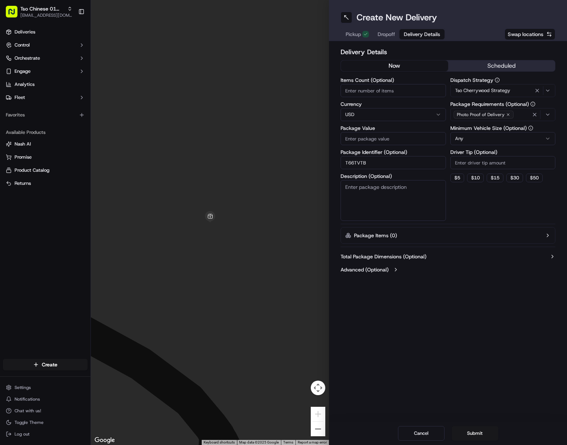
click at [509, 163] on input "Driver Tip (Optional)" at bounding box center [503, 162] width 105 height 13
type input "2"
click at [538, 112] on button "button" at bounding box center [535, 115] width 8 height 8
click at [538, 112] on div "Select requirements" at bounding box center [503, 114] width 102 height 7
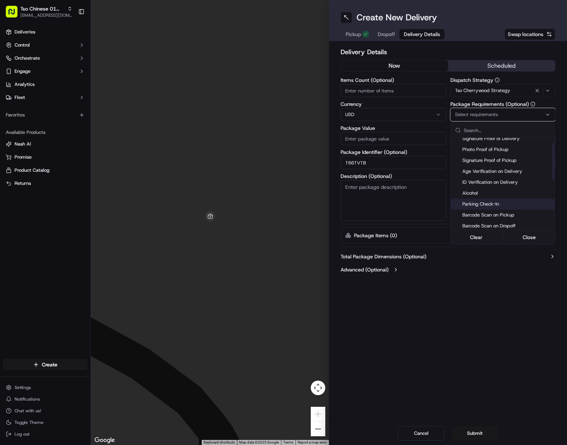
scroll to position [109, 0]
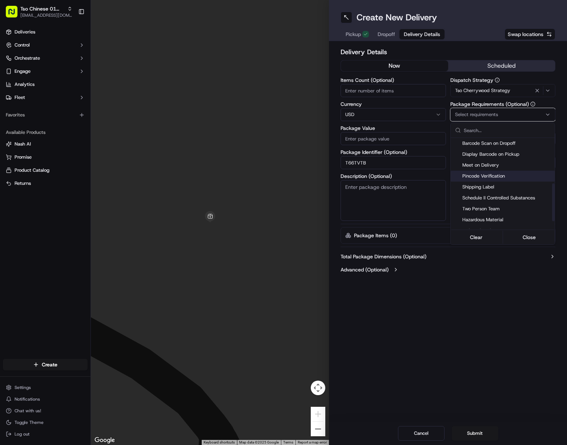
click at [499, 167] on span "Meet on Delivery" at bounding box center [507, 165] width 89 height 7
drag, startPoint x: 491, startPoint y: 342, endPoint x: 496, endPoint y: 333, distance: 10.4
click at [493, 340] on html "Tso Chinese 01 Cherrywood javillain22@gmail.com Toggle Sidebar Deliveries Contr…" at bounding box center [283, 222] width 567 height 445
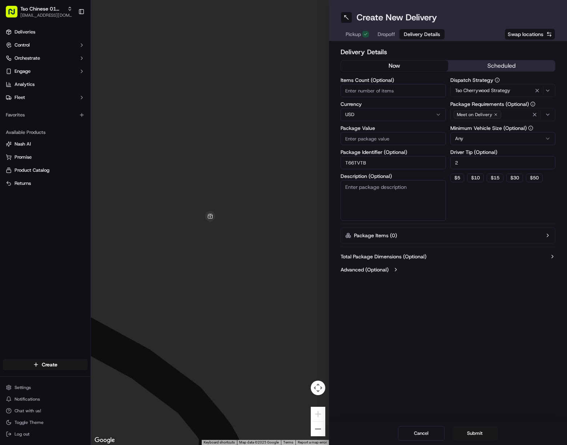
click at [390, 33] on span "Dropoff" at bounding box center [386, 34] width 17 height 7
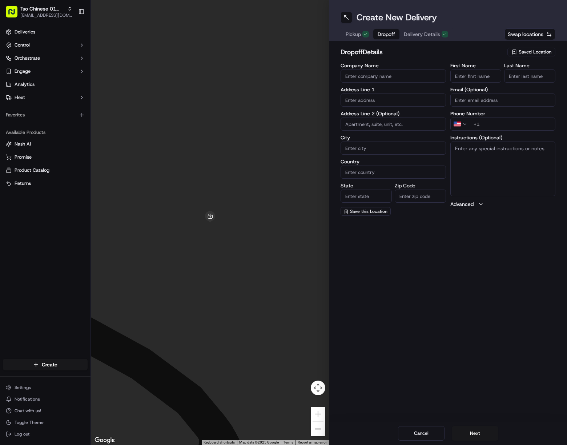
paste input "Rosalva Lopez"
drag, startPoint x: 479, startPoint y: 73, endPoint x: 480, endPoint y: 77, distance: 4.8
click at [479, 73] on input "First Name" at bounding box center [476, 75] width 51 height 13
click at [476, 78] on input "Rosalva Lopez" at bounding box center [476, 75] width 51 height 13
drag, startPoint x: 475, startPoint y: 77, endPoint x: 506, endPoint y: 81, distance: 30.8
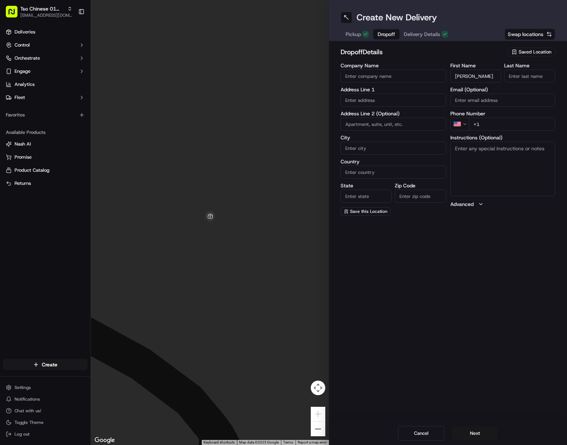
click at [506, 81] on div "First Name Rosalva Lopez Last Name" at bounding box center [503, 73] width 105 height 20
type input "Rosalva Lopez"
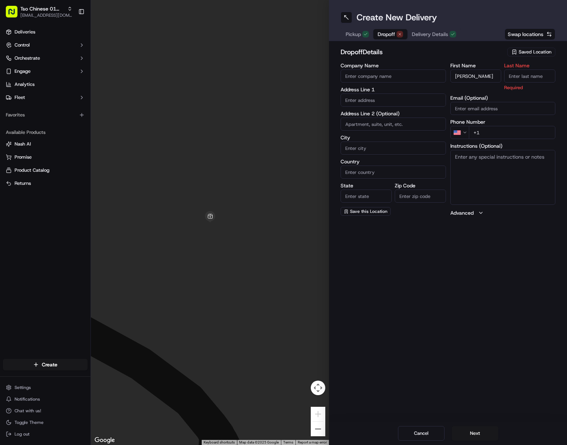
click at [523, 72] on input "Last Name" at bounding box center [529, 75] width 51 height 13
paste input "Lopez"
type input "Lopez"
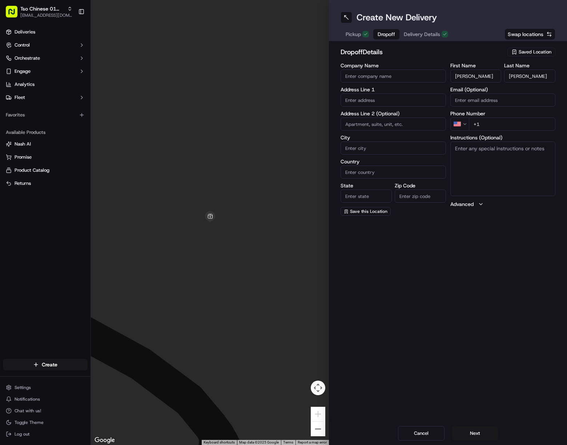
drag, startPoint x: 528, startPoint y: 124, endPoint x: 551, endPoint y: 128, distance: 23.5
click at [529, 124] on input "+1" at bounding box center [512, 123] width 87 height 13
paste input "956 244 5402"
type input "+1 956 244 5402"
click at [420, 96] on input "text" at bounding box center [393, 99] width 105 height 13
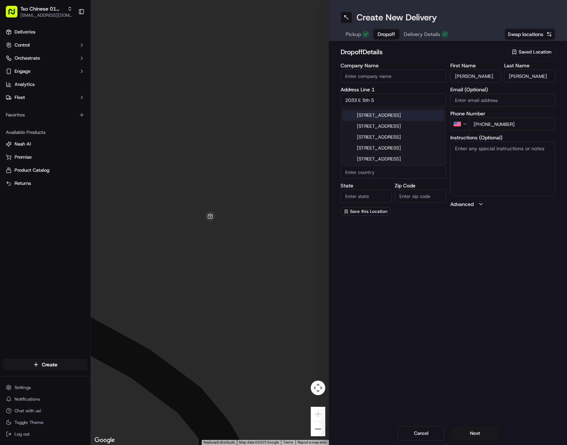
click at [411, 113] on div "2033 East 5th Street, Austin, TX" at bounding box center [394, 115] width 102 height 11
type input "2033 E 5th St., Austin, TX 78702, USA"
type input "Austin"
type input "[GEOGRAPHIC_DATA]"
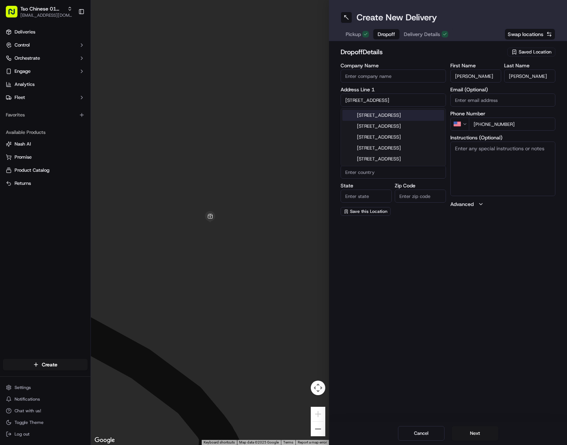
type input "78702"
type input "2033 East 5th Street"
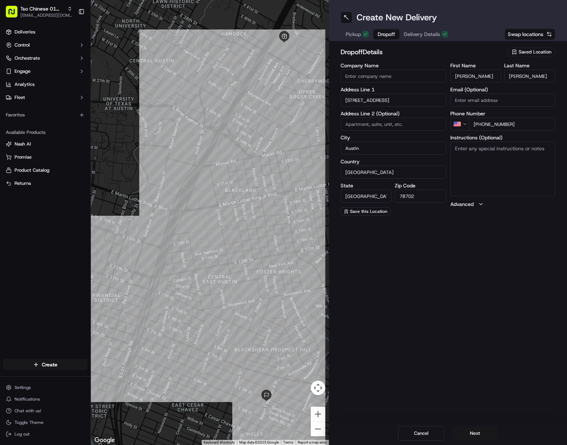
click at [499, 165] on textarea "Instructions (Optional)" at bounding box center [503, 168] width 105 height 55
paste textarea "Delivery is at the Hampton Inn hotel. Will wait at the front entrance of hotel …"
click at [504, 179] on textarea "Delivery is at the Hampton Inn hotel. Will wait at the front entrance of hotel …" at bounding box center [503, 168] width 105 height 55
paste textarea "If the customer doesn't answer at a knock or doorbell ring, call the customer d…"
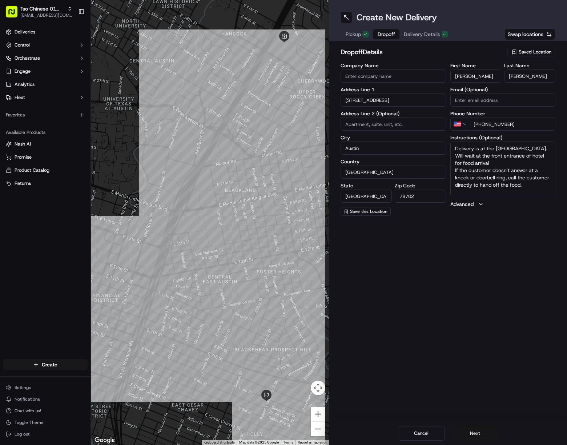
type textarea "Delivery is at the Hampton Inn hotel. Will wait at the front entrance of hotel …"
click at [475, 439] on button "Next" at bounding box center [475, 433] width 47 height 15
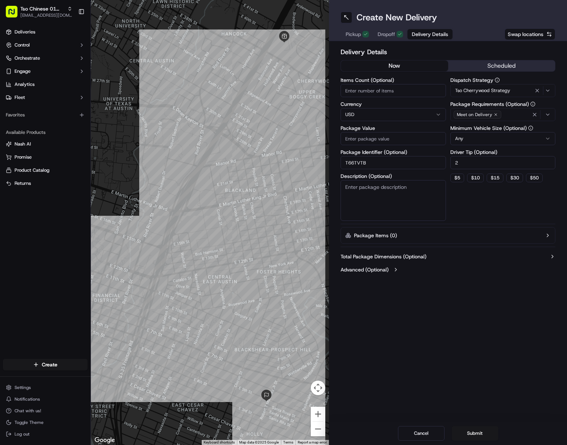
click at [386, 137] on input "Package Value" at bounding box center [393, 138] width 105 height 13
paste input "39.94"
type input "39.94"
click at [485, 430] on button "Submit" at bounding box center [475, 433] width 47 height 15
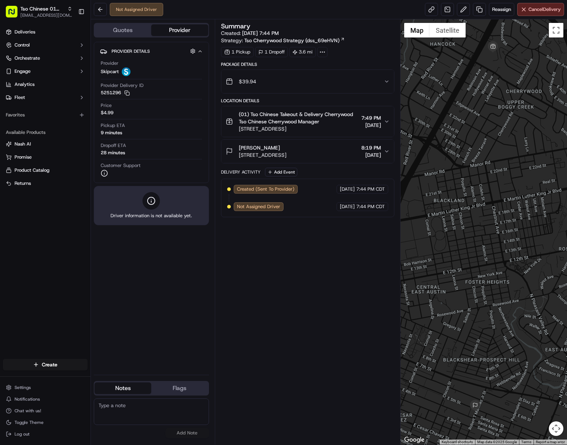
click at [73, 359] on html "Tso Chinese 01 Cherrywood javillain22@gmail.com Toggle Sidebar Deliveries Contr…" at bounding box center [283, 222] width 567 height 445
click at [132, 378] on link "Delivery" at bounding box center [131, 377] width 81 height 13
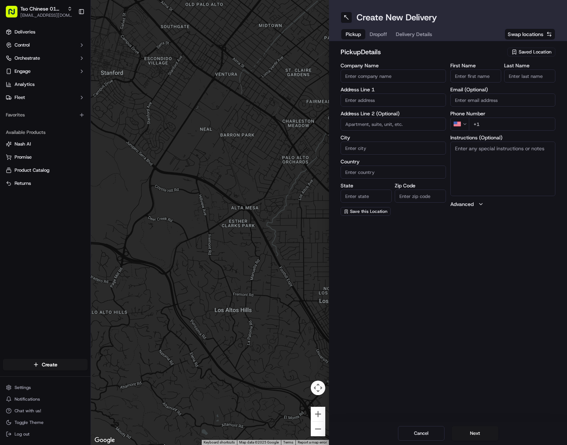
click at [522, 49] on span "Saved Location" at bounding box center [535, 52] width 33 height 7
click at [491, 83] on span "(01) Tso Chinese Takeout & Delivery Cherrywood" at bounding box center [519, 82] width 89 height 13
type input "(01) Tso Chinese Takeout & Delivery Cherrywood"
type input "[STREET_ADDRESS]"
type input "Ste E-5"
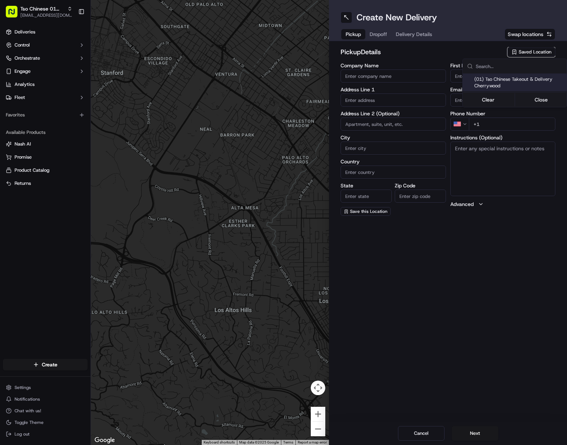
type input "Austin"
type input "US"
type input "[GEOGRAPHIC_DATA]"
type input "78722"
type input "Tso Chinese"
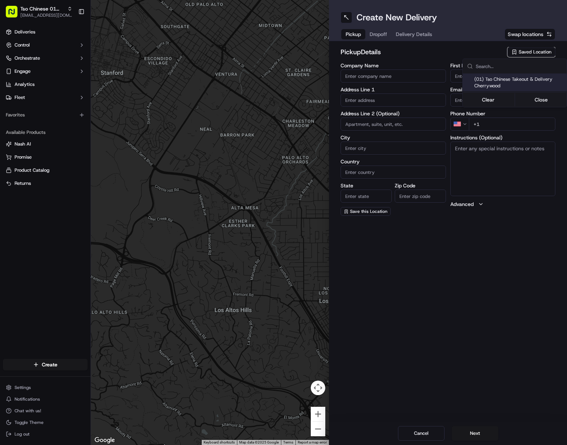
type input "Cherrywood Manager"
type input "[EMAIL_ADDRESS][DOMAIN_NAME]"
type input "[PHONE_NUMBER]"
type textarea "Submit a picture displaying address & food as Proof of Delivery. Envía una foto…"
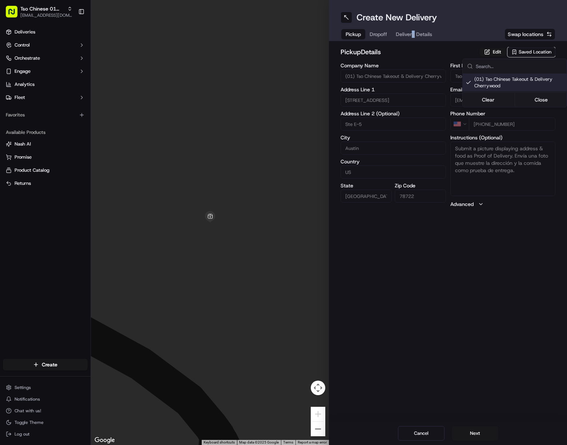
click at [413, 35] on html "Tso Chinese 01 Cherrywood [EMAIL_ADDRESS][DOMAIN_NAME] Toggle Sidebar Deliverie…" at bounding box center [283, 222] width 567 height 445
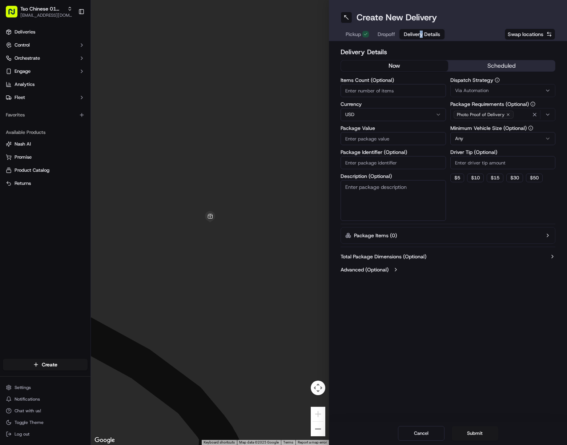
click at [413, 35] on span "Delivery Details" at bounding box center [422, 34] width 36 height 7
click at [400, 157] on input "Package Identifier (Optional)" at bounding box center [393, 162] width 105 height 13
paste input "ZAM6TNK"
type input "ZAM6TNK"
click at [492, 88] on div "Via Automation" at bounding box center [503, 90] width 102 height 7
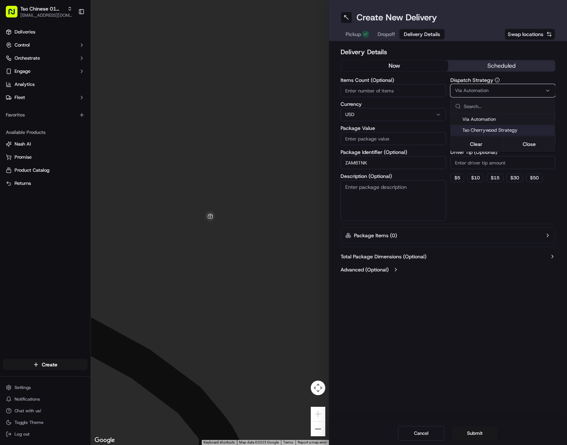
click at [510, 132] on span "Tso Cherrywood Strategy" at bounding box center [507, 130] width 89 height 7
click at [511, 168] on html "Tso Chinese 01 Cherrywood javillain22@gmail.com Toggle Sidebar Deliveries Contr…" at bounding box center [283, 222] width 567 height 445
click at [509, 163] on input "Driver Tip (Optional)" at bounding box center [503, 162] width 105 height 13
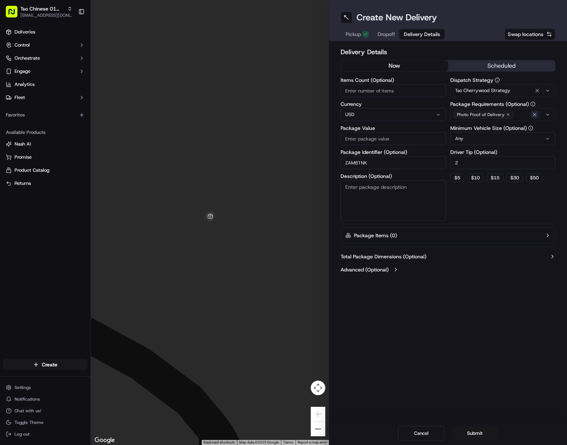
type input "2"
click at [538, 115] on icon "button" at bounding box center [535, 115] width 6 height 6
click at [538, 115] on div "Photo Proof of Delivery" at bounding box center [503, 114] width 102 height 11
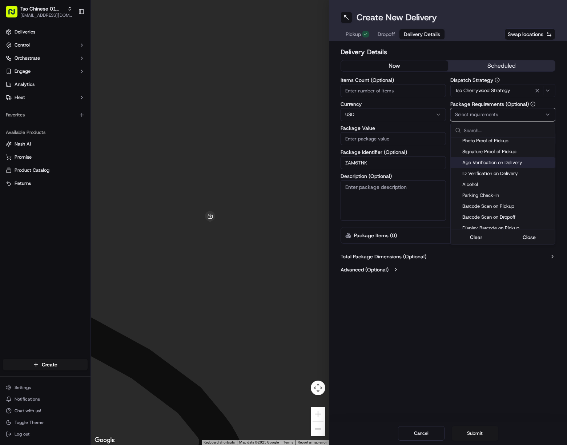
scroll to position [109, 0]
click at [495, 167] on span "Meet on Delivery" at bounding box center [507, 165] width 89 height 7
click at [488, 293] on html "Tso Chinese 01 Cherrywood javillain22@gmail.com Toggle Sidebar Deliveries Contr…" at bounding box center [283, 222] width 567 height 445
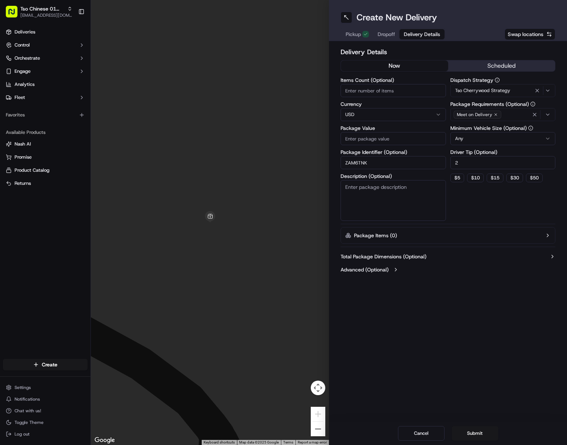
click at [384, 35] on span "Dropoff" at bounding box center [386, 34] width 17 height 7
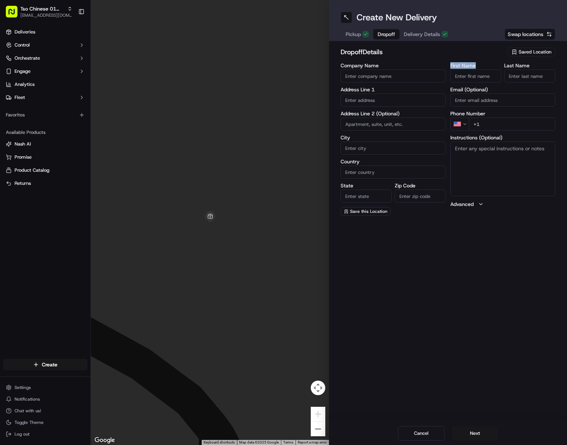
drag, startPoint x: 477, startPoint y: 68, endPoint x: 480, endPoint y: 74, distance: 6.9
click at [478, 71] on div "First Name" at bounding box center [476, 73] width 51 height 20
click at [482, 75] on input "First Name" at bounding box center [476, 75] width 51 height 13
paste input "Elizabeth Nezda"
drag, startPoint x: 479, startPoint y: 75, endPoint x: 508, endPoint y: 74, distance: 29.1
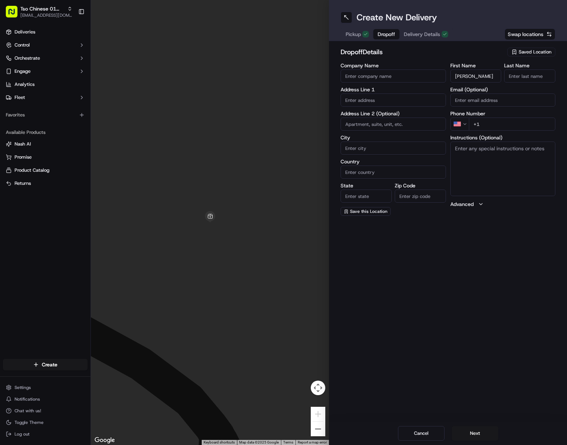
click at [508, 74] on div "First Name Elizabeth Nezda Last Name" at bounding box center [503, 73] width 105 height 20
drag, startPoint x: 478, startPoint y: 76, endPoint x: 505, endPoint y: 75, distance: 27.3
click at [501, 75] on input "Elizabeth Nezda" at bounding box center [476, 75] width 51 height 13
type input "Elizabeth Nezda"
paste input "Nezda"
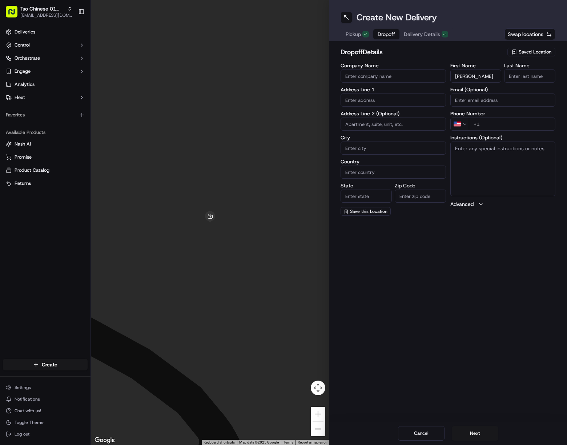
click at [532, 74] on input "Last Name" at bounding box center [529, 75] width 51 height 13
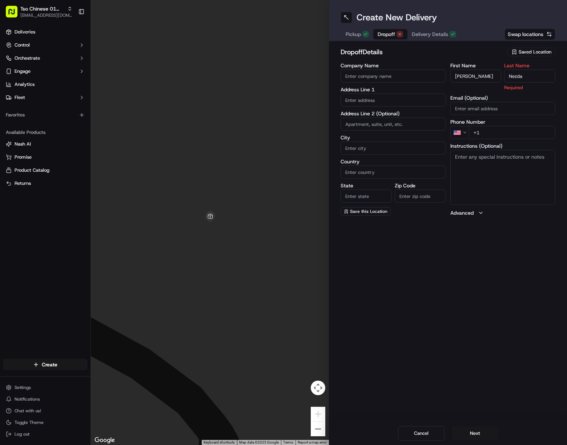
type input "Nezda"
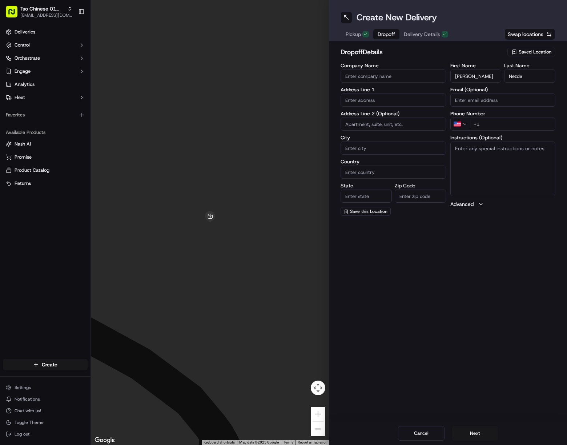
click at [540, 127] on input "+1" at bounding box center [512, 123] width 87 height 13
paste input "214 213 7446"
type input "+1 214 213 7446"
drag, startPoint x: 416, startPoint y: 101, endPoint x: 488, endPoint y: 178, distance: 105.0
click at [420, 104] on input "text" at bounding box center [393, 99] width 105 height 13
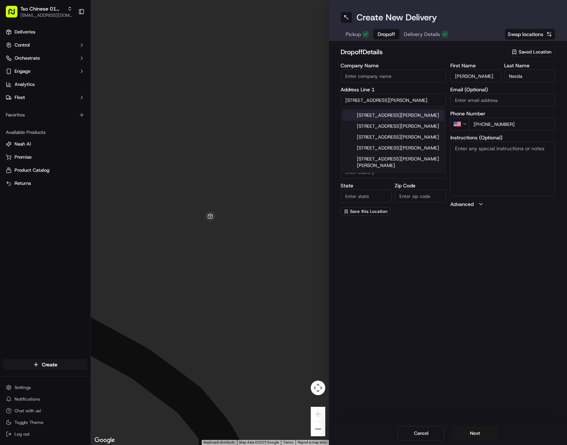
click at [428, 117] on div "5112 Duval Street, Austin, TX" at bounding box center [394, 115] width 102 height 11
type input "5112 Duval St, Austin, TX 78751, USA"
type input "Austin"
type input "[GEOGRAPHIC_DATA]"
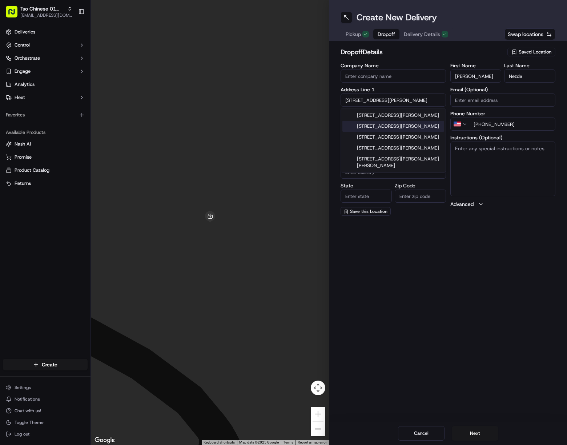
type input "78751"
type input "5112 Duval Street"
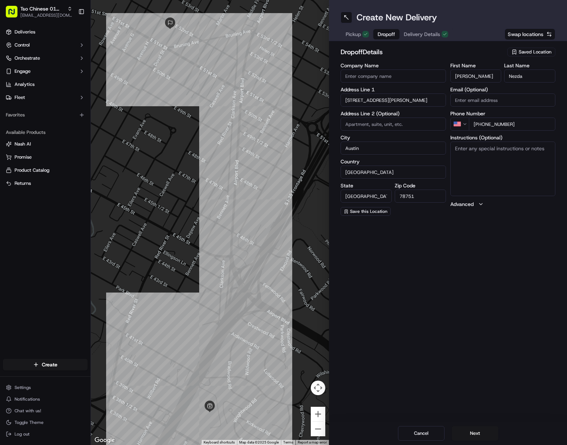
click at [550, 131] on div "First Name Elizabeth Nezda Last Name Nezda Email (Optional) Phone Number US +1 …" at bounding box center [503, 139] width 105 height 153
click at [524, 164] on textarea "Instructions (Optional)" at bounding box center [503, 168] width 105 height 55
type textarea "v"
paste textarea "If the customer doesn't answer at a knock or doorbell ring, call the customer d…"
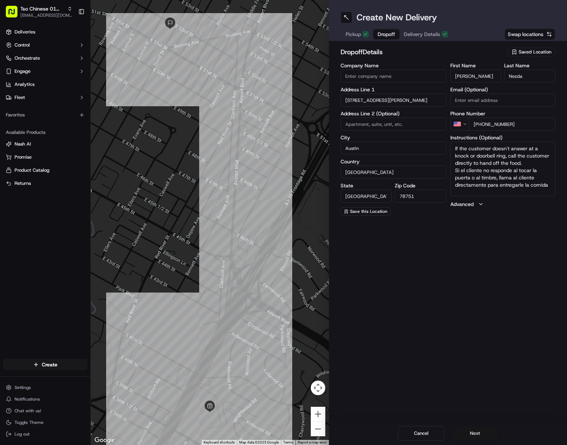
type textarea "If the customer doesn't answer at a knock or doorbell ring, call the customer d…"
click at [476, 428] on button "Next" at bounding box center [475, 433] width 47 height 15
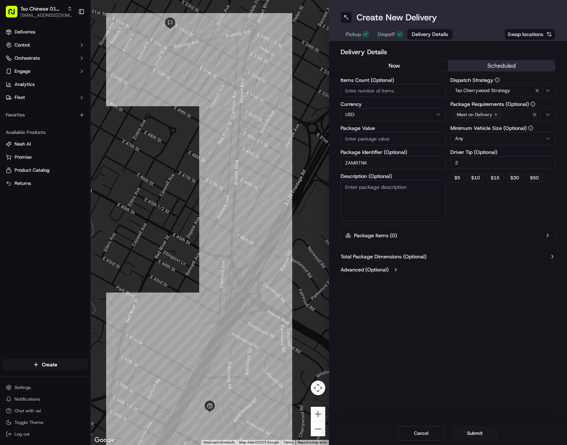
drag, startPoint x: 406, startPoint y: 139, endPoint x: 410, endPoint y: 142, distance: 5.4
click at [406, 139] on input "Package Value" at bounding box center [393, 138] width 105 height 13
paste input "54.99"
type input "54.99"
drag, startPoint x: 474, startPoint y: 434, endPoint x: 480, endPoint y: 431, distance: 7.5
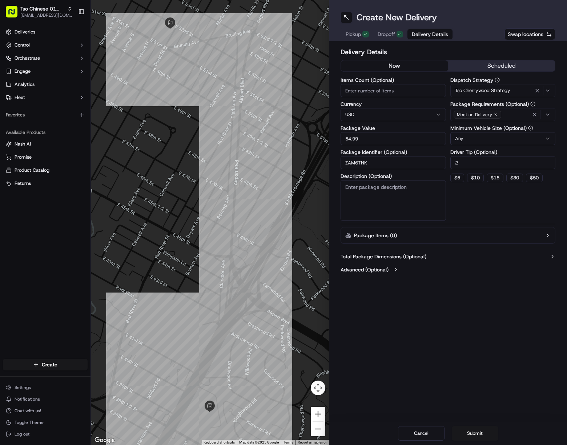
click at [474, 434] on button "Submit" at bounding box center [475, 433] width 47 height 15
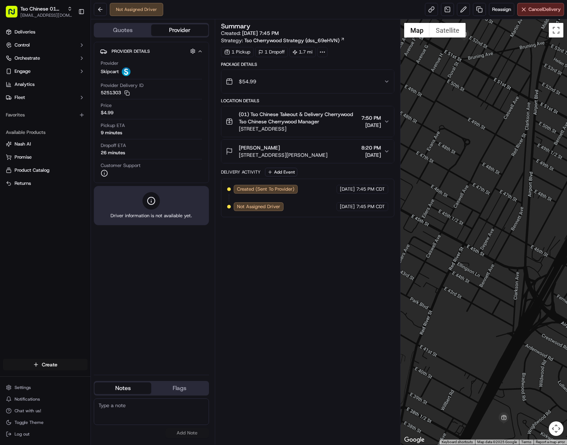
click at [54, 363] on html "Tso Chinese 01 Cherrywood javillain22@gmail.com Toggle Sidebar Deliveries Contr…" at bounding box center [283, 222] width 567 height 445
drag, startPoint x: 145, startPoint y: 376, endPoint x: 170, endPoint y: 364, distance: 27.8
click at [145, 375] on link "Delivery" at bounding box center [131, 377] width 81 height 13
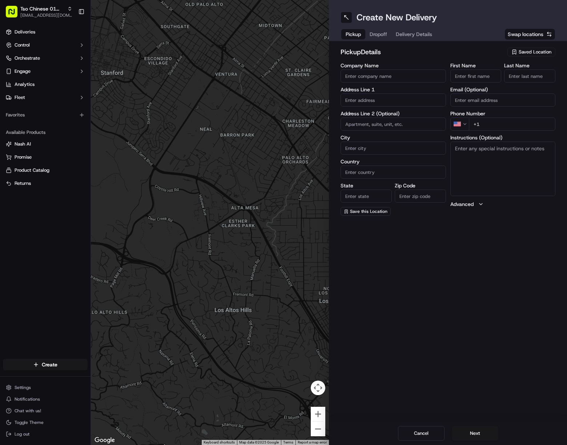
click at [526, 53] on span "Saved Location" at bounding box center [535, 52] width 33 height 7
click at [496, 88] on span "(01) Tso Chinese Takeout & Delivery Cherrywood" at bounding box center [519, 82] width 89 height 13
type input "(01) Tso Chinese Takeout & Delivery Cherrywood"
type input "[STREET_ADDRESS]"
type input "Ste E-5"
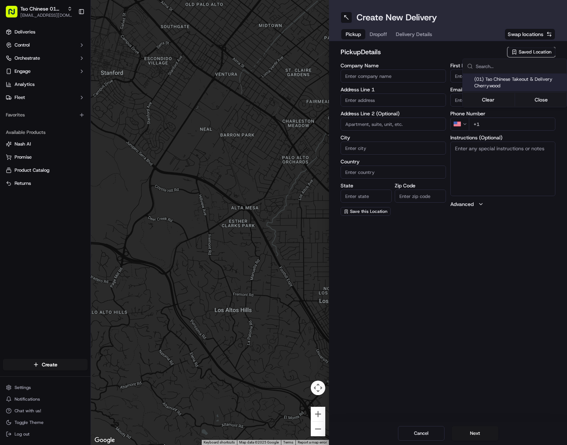
type input "Austin"
type input "US"
type input "[GEOGRAPHIC_DATA]"
type input "78722"
type input "Tso Chinese"
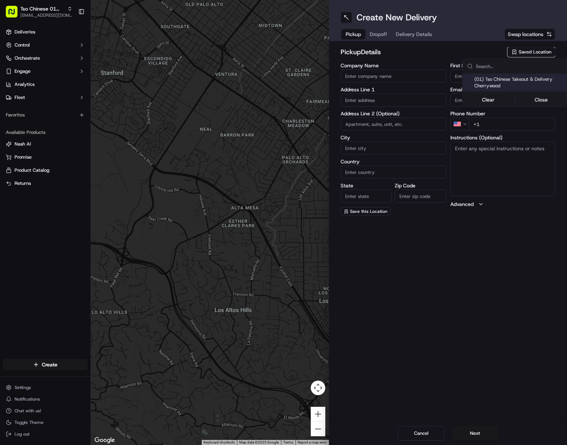
type input "Cherrywood Manager"
type input "[EMAIL_ADDRESS][DOMAIN_NAME]"
type input "[PHONE_NUMBER]"
type textarea "Submit a picture displaying address & food as Proof of Delivery. Envía una foto…"
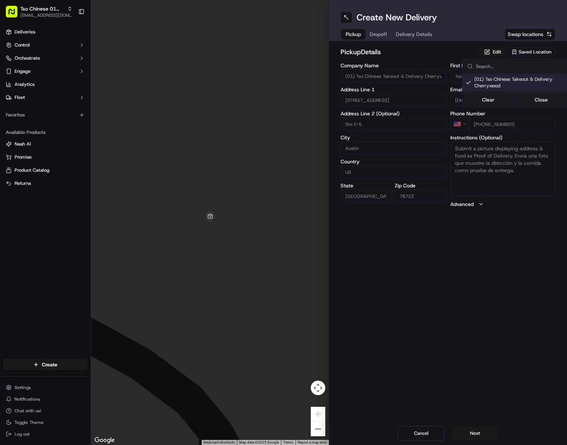
click at [415, 35] on html "Tso Chinese 01 Cherrywood [EMAIL_ADDRESS][DOMAIN_NAME] Toggle Sidebar Deliverie…" at bounding box center [283, 222] width 567 height 445
click at [415, 35] on span "Delivery Details" at bounding box center [414, 34] width 36 height 7
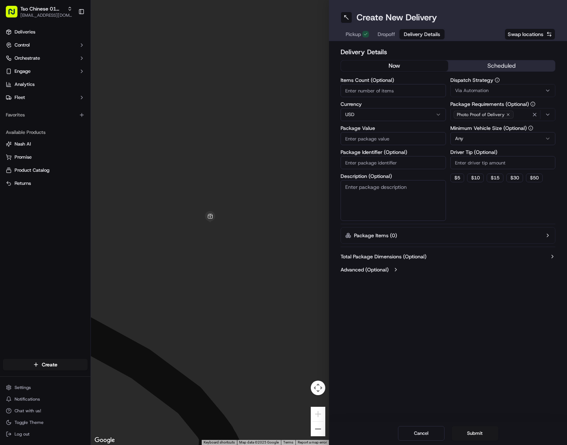
drag, startPoint x: 422, startPoint y: 157, endPoint x: 422, endPoint y: 161, distance: 4.1
click at [422, 157] on input "Package Identifier (Optional)" at bounding box center [393, 162] width 105 height 13
paste input "JGCWKVV"
type input "JGCWKVV"
click at [492, 92] on div "Via Automation" at bounding box center [503, 90] width 102 height 7
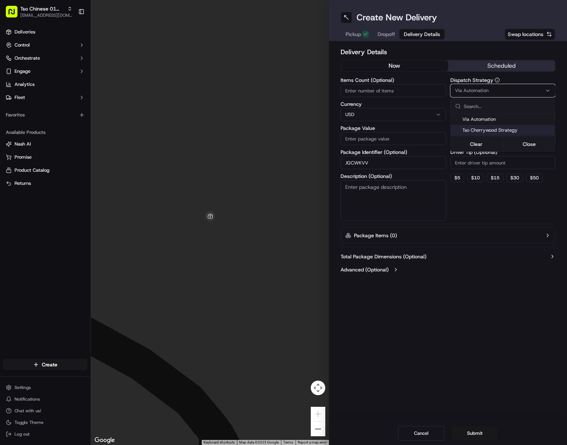
click at [493, 125] on div "Tso Cherrywood Strategy" at bounding box center [503, 130] width 104 height 11
click at [507, 168] on html "Tso Chinese 01 Cherrywood javillain22@gmail.com Toggle Sidebar Deliveries Contr…" at bounding box center [283, 222] width 567 height 445
click at [506, 168] on input "Driver Tip (Optional)" at bounding box center [503, 162] width 105 height 13
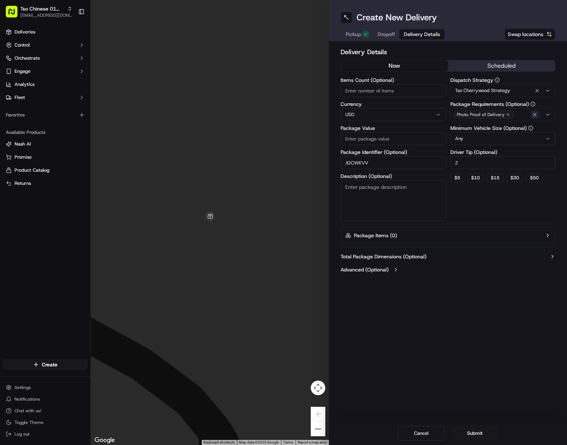
type input "2"
click at [535, 114] on icon "button" at bounding box center [535, 115] width 6 height 6
click at [536, 115] on div "Photo Proof of Delivery" at bounding box center [503, 114] width 102 height 11
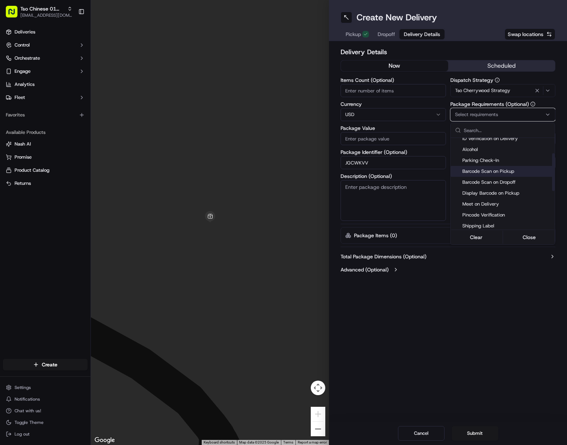
scroll to position [127, 0]
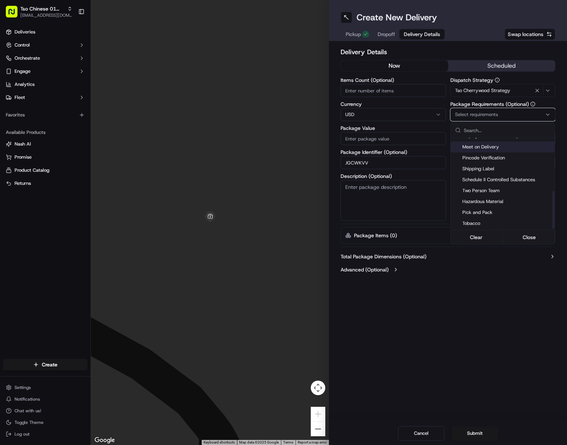
click at [492, 147] on span "Meet on Delivery" at bounding box center [507, 147] width 89 height 7
click at [481, 338] on html "Tso Chinese 01 Cherrywood javillain22@gmail.com Toggle Sidebar Deliveries Contr…" at bounding box center [283, 222] width 567 height 445
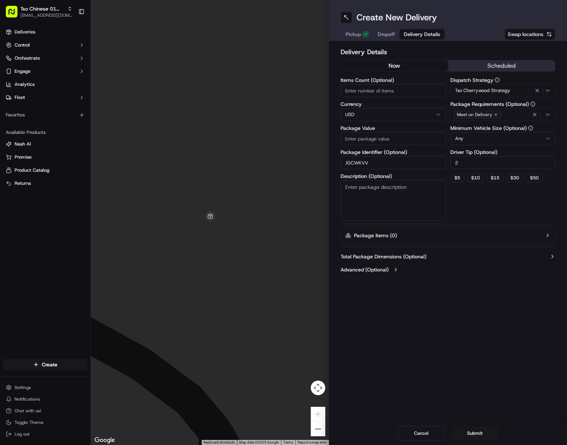
click at [390, 31] on span "Dropoff" at bounding box center [386, 34] width 17 height 7
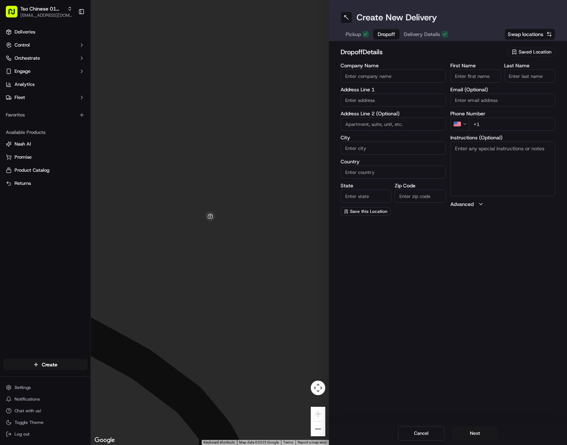
drag, startPoint x: 478, startPoint y: 70, endPoint x: 482, endPoint y: 73, distance: 4.6
click at [478, 69] on div "First Name" at bounding box center [476, 73] width 51 height 20
paste input "Noel Eskew"
drag, startPoint x: 467, startPoint y: 75, endPoint x: 490, endPoint y: 72, distance: 22.3
click at [489, 72] on input "Noel Eskew" at bounding box center [476, 75] width 51 height 13
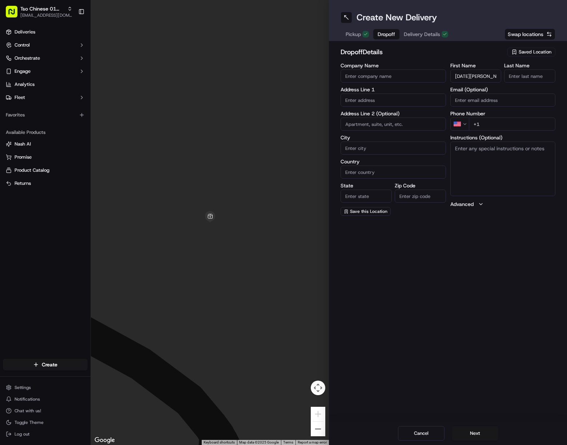
type input "Noel Eskew"
click at [539, 75] on input "Last Name" at bounding box center [529, 75] width 51 height 13
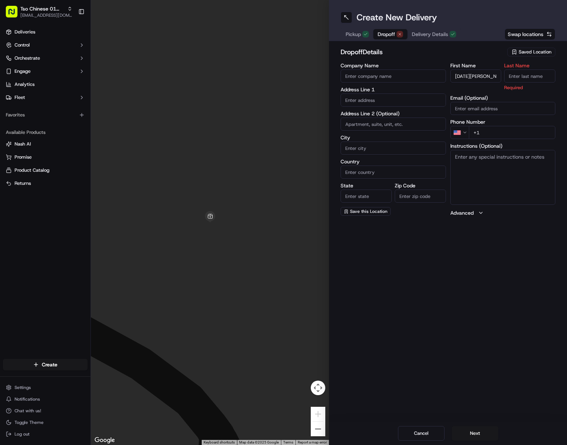
paste input "Eskew"
type input "Eskew"
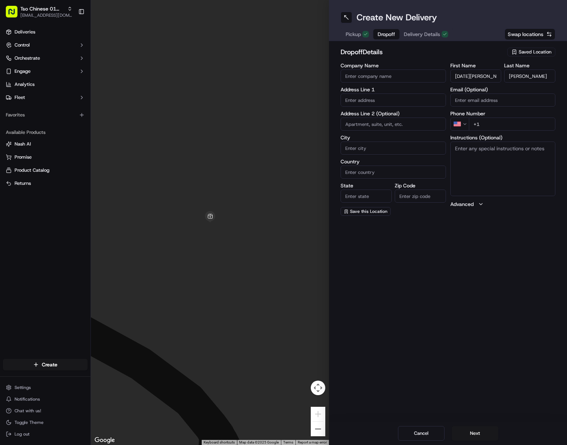
click at [522, 124] on input "+1" at bounding box center [512, 123] width 87 height 13
paste input "512 748 5088"
type input "+1 512 748 5088"
click at [384, 104] on input "text" at bounding box center [393, 99] width 105 height 13
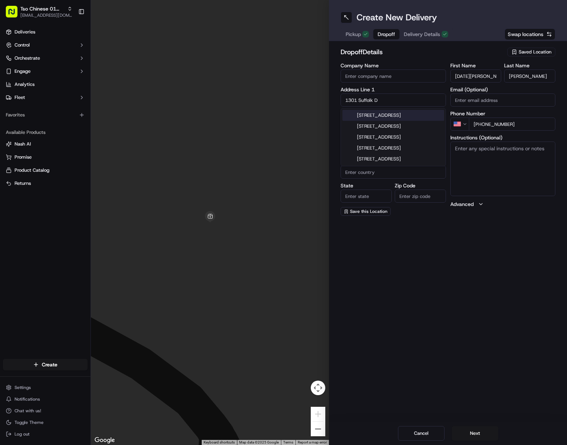
click at [418, 116] on div "1301 Suffolk Drive, Austin, TX" at bounding box center [394, 115] width 102 height 11
type input "1301 Suffolk Dr, Austin, TX 78723, USA"
type input "Austin"
type input "[GEOGRAPHIC_DATA]"
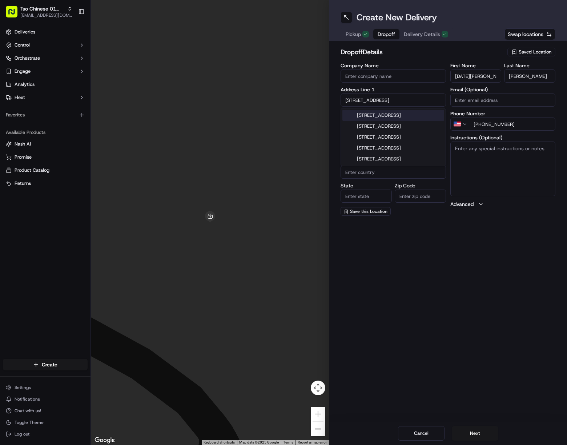
type input "78723"
type input "1301 Suffolk Drive"
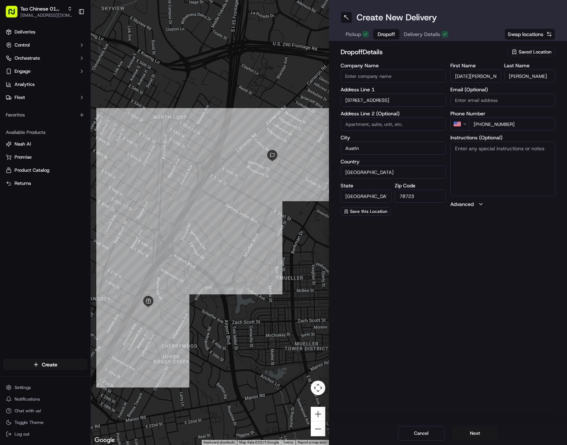
click at [514, 168] on textarea "Instructions (Optional)" at bounding box center [503, 168] width 105 height 55
paste textarea "Ring, Bell and leave bag on doorstep please. Thank you."
click at [518, 160] on textarea "Ring, Bell and leave bag on doorstep please. Thank you." at bounding box center [503, 168] width 105 height 55
paste textarea "If the customer doesn't answer at a knock or doorbell ring, call the customer d…"
type textarea "Ring, Bell and leave bag on doorstep please. Thank you. If the customer doesn't…"
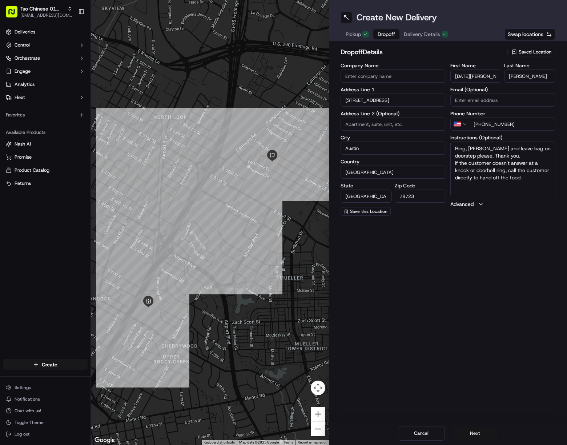
click at [483, 438] on button "Next" at bounding box center [475, 433] width 47 height 15
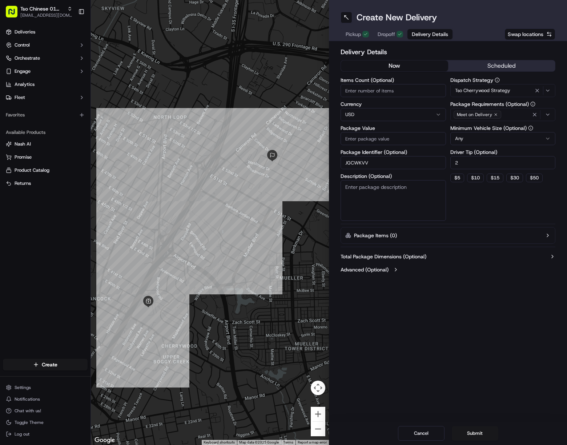
click at [368, 139] on input "Package Value" at bounding box center [393, 138] width 105 height 13
paste input "53.91"
click at [478, 432] on button "Submit" at bounding box center [475, 433] width 47 height 15
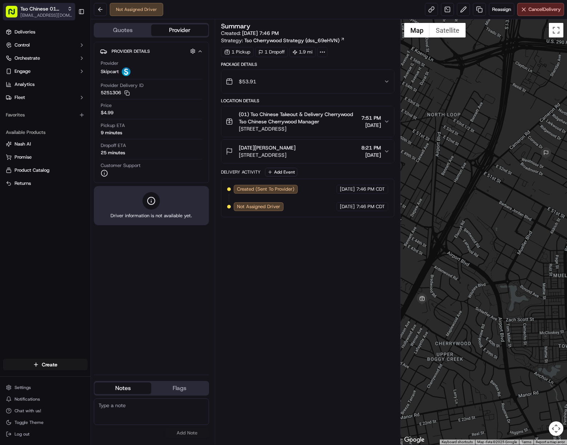
click at [41, 13] on span "[EMAIL_ADDRESS][DOMAIN_NAME]" at bounding box center [46, 15] width 52 height 6
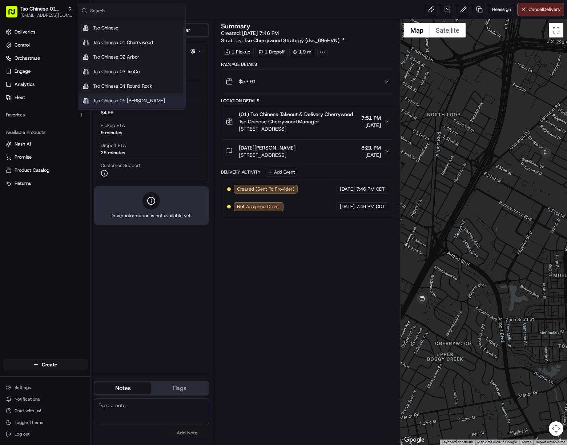
scroll to position [10, 0]
click at [142, 100] on span "Tso Chinese 05 [PERSON_NAME]" at bounding box center [129, 100] width 72 height 7
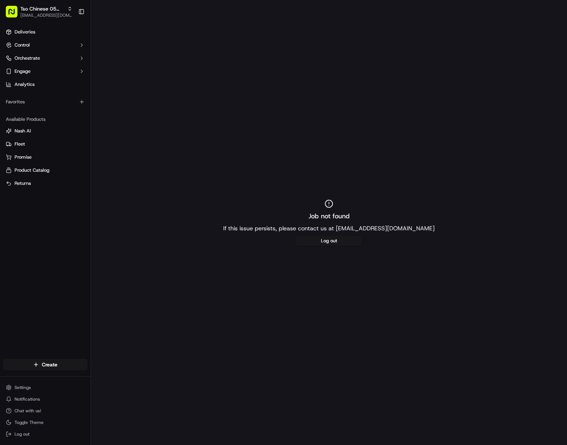
click at [75, 368] on html "Tso Chinese 05 Menchaca javillain22@gmail.com Toggle Sidebar Deliveries Control…" at bounding box center [283, 222] width 567 height 445
click at [126, 379] on link "Delivery" at bounding box center [131, 377] width 81 height 13
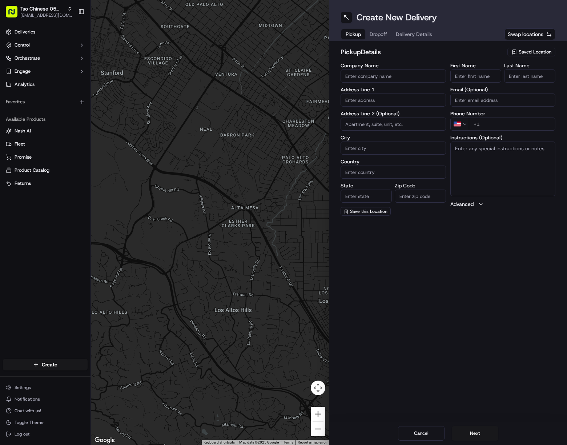
click at [531, 53] on span "Saved Location" at bounding box center [535, 52] width 33 height 7
click at [496, 78] on span "(05) Tso Chinese Takeout & Delivery (05)" at bounding box center [519, 79] width 89 height 7
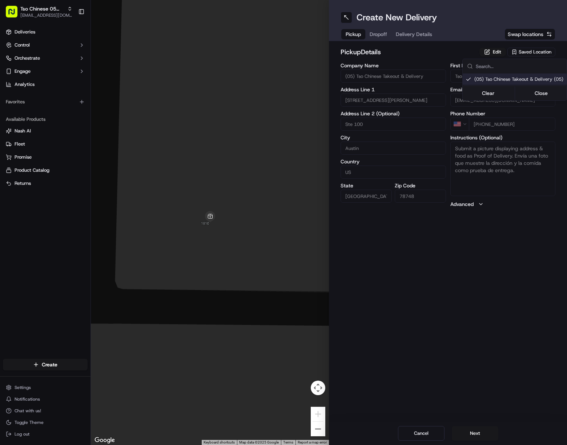
click at [415, 35] on html "[PERSON_NAME] Chinese 05 [PERSON_NAME] [EMAIL_ADDRESS][DOMAIN_NAME] Toggle Side…" at bounding box center [283, 222] width 567 height 445
click at [415, 35] on span "Delivery Details" at bounding box center [414, 34] width 36 height 7
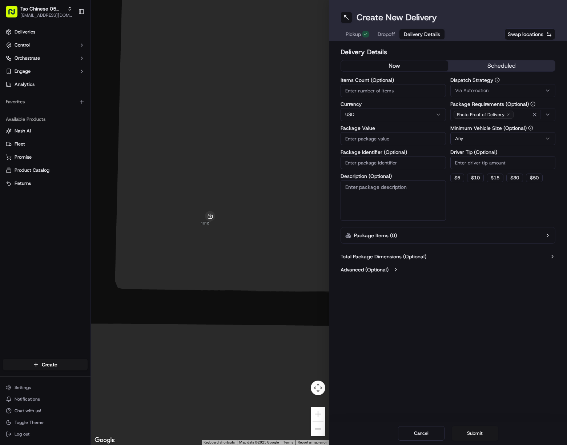
click at [395, 160] on input "Package Identifier (Optional)" at bounding box center [393, 162] width 105 height 13
paste input "1GQJWEC"
click at [483, 87] on button "Via Automation" at bounding box center [503, 90] width 105 height 13
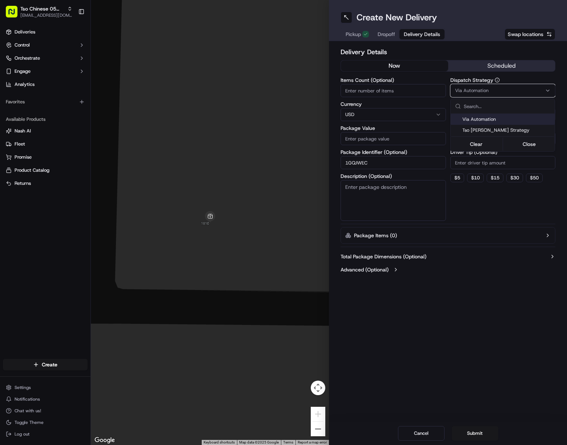
click at [506, 127] on span "Tso [PERSON_NAME] Strategy" at bounding box center [507, 130] width 89 height 7
click at [511, 166] on html "Tso Chinese 05 Menchaca javillain22@gmail.com Toggle Sidebar Deliveries Control…" at bounding box center [283, 222] width 567 height 445
click at [511, 166] on input "Driver Tip (Optional)" at bounding box center [503, 162] width 105 height 13
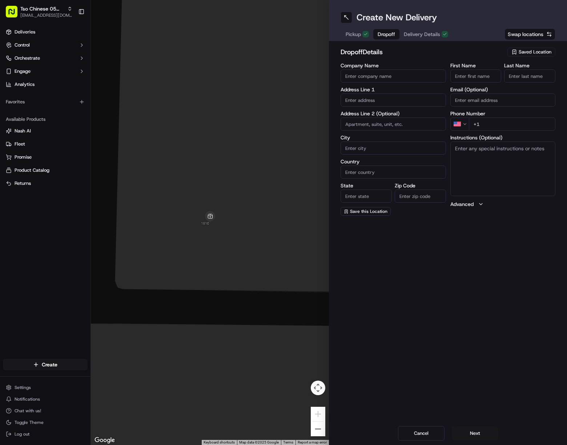
click at [388, 35] on span "Dropoff" at bounding box center [386, 34] width 17 height 7
click at [481, 78] on input "First Name" at bounding box center [476, 75] width 51 height 13
paste input "Laura C"
drag, startPoint x: 470, startPoint y: 76, endPoint x: 483, endPoint y: 75, distance: 13.2
click at [482, 75] on input "Laura C" at bounding box center [476, 75] width 51 height 13
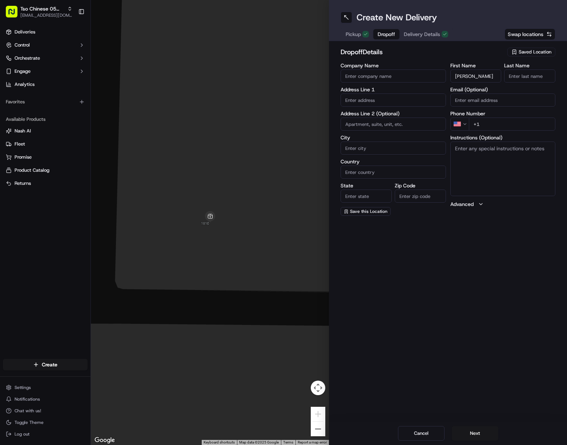
paste input "C"
click at [528, 73] on input "C" at bounding box center [529, 75] width 51 height 13
paste input "210 849 3529"
click at [537, 124] on input "+1" at bounding box center [512, 123] width 87 height 13
click at [391, 101] on input "text" at bounding box center [393, 99] width 105 height 13
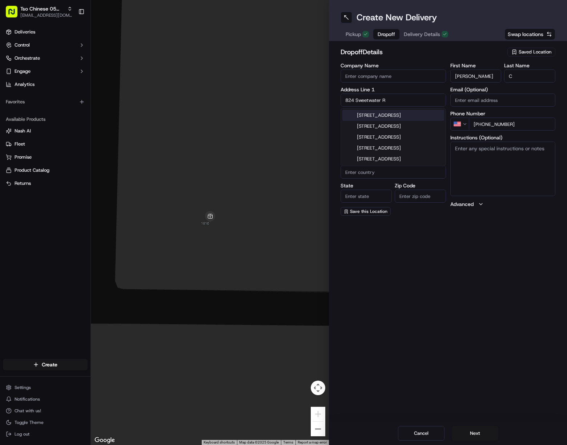
click at [416, 117] on div "824 Sweetwater River Drive, Austin, TX" at bounding box center [394, 115] width 102 height 11
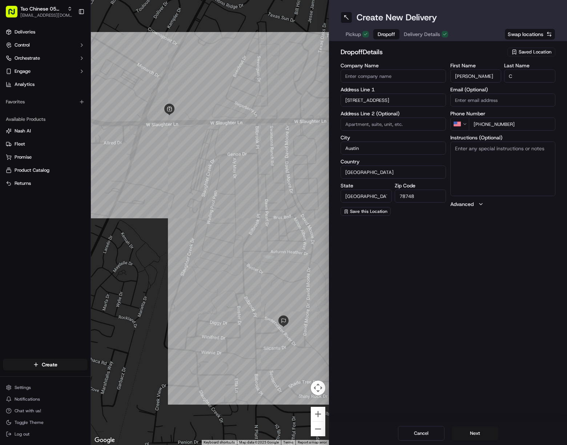
click at [524, 184] on textarea "Instructions (Optional)" at bounding box center [503, 168] width 105 height 55
paste textarea "Drivers must deliver food directly to the customer (unless instructed otherwise…"
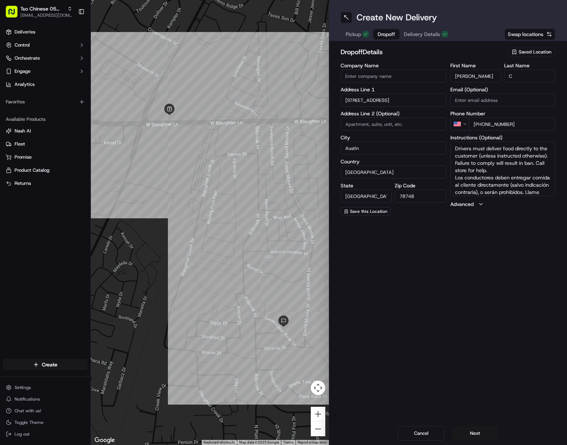
scroll to position [14, 0]
click at [475, 430] on button "Next" at bounding box center [475, 433] width 47 height 15
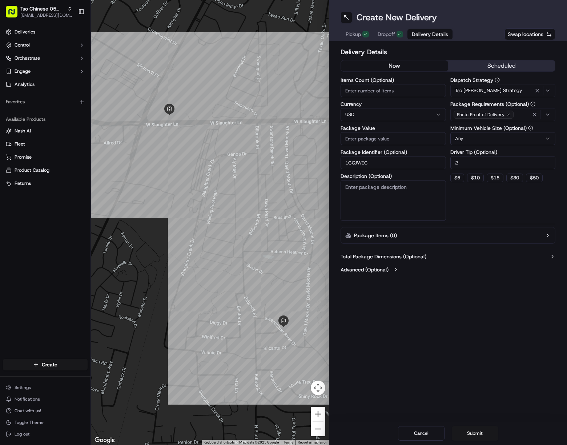
drag, startPoint x: 396, startPoint y: 137, endPoint x: 396, endPoint y: 142, distance: 5.1
click at [396, 138] on input "Package Value" at bounding box center [393, 138] width 105 height 13
paste input "45.36"
drag, startPoint x: 481, startPoint y: 430, endPoint x: 491, endPoint y: 428, distance: 10.3
click at [483, 430] on button "Submit" at bounding box center [475, 433] width 47 height 15
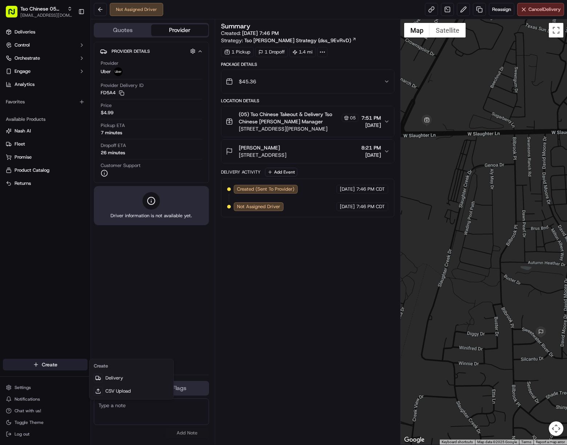
click at [51, 362] on html "Tso Chinese 05 Menchaca javillain22@gmail.com Toggle Sidebar Deliveries Control…" at bounding box center [283, 222] width 567 height 445
click at [112, 375] on link "Delivery" at bounding box center [131, 377] width 81 height 13
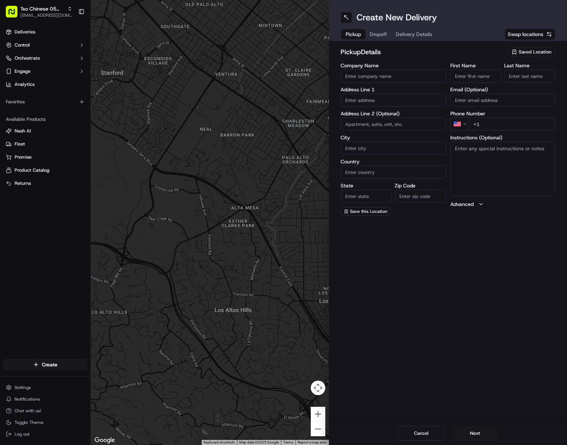
click at [520, 50] on span "Saved Location" at bounding box center [535, 52] width 33 height 7
click at [513, 79] on span "(05) Tso Chinese Takeout & Delivery (05)" at bounding box center [519, 79] width 89 height 7
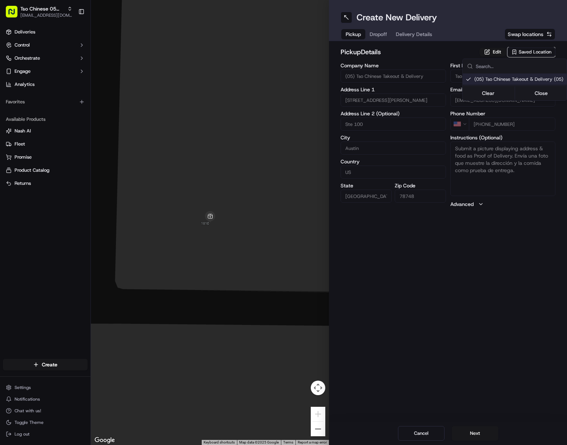
click at [406, 34] on html "[PERSON_NAME] Chinese 05 [PERSON_NAME] [EMAIL_ADDRESS][DOMAIN_NAME] Toggle Side…" at bounding box center [283, 222] width 567 height 445
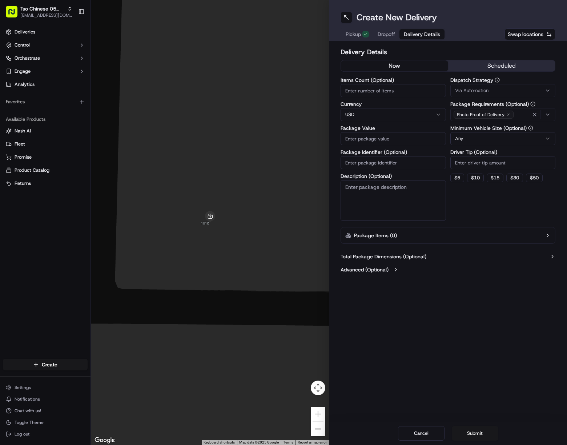
click at [406, 34] on span "Delivery Details" at bounding box center [422, 34] width 36 height 7
click at [367, 160] on input "Package Identifier (Optional)" at bounding box center [393, 162] width 105 height 13
paste input "NAIWCLH"
click at [494, 89] on div "Via Automation" at bounding box center [503, 90] width 102 height 7
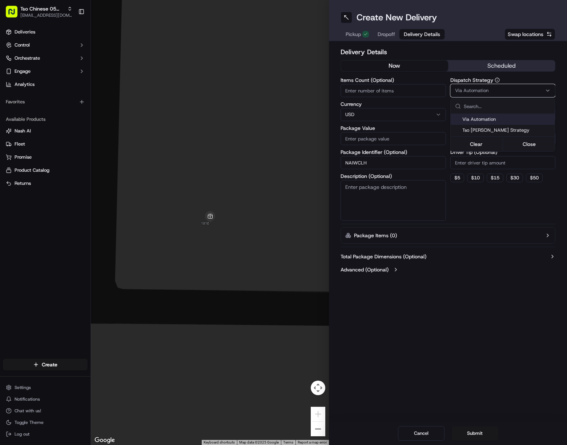
click at [496, 128] on span "Tso [PERSON_NAME] Strategy" at bounding box center [507, 130] width 89 height 7
click at [501, 160] on html "Tso Chinese 05 Menchaca javillain22@gmail.com Toggle Sidebar Deliveries Control…" at bounding box center [283, 222] width 567 height 445
click at [501, 160] on input "Driver Tip (Optional)" at bounding box center [503, 162] width 105 height 13
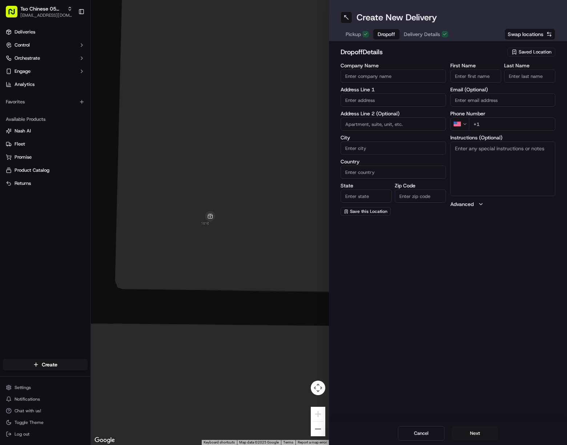
click at [386, 34] on span "Dropoff" at bounding box center [386, 34] width 17 height 7
click at [483, 72] on input "First Name" at bounding box center [476, 75] width 51 height 13
paste input "JOHN HUSSEY"
drag, startPoint x: 500, startPoint y: 76, endPoint x: 518, endPoint y: 76, distance: 17.1
click at [515, 76] on div "First Name JOHN HUSSEY Last Name" at bounding box center [503, 73] width 105 height 20
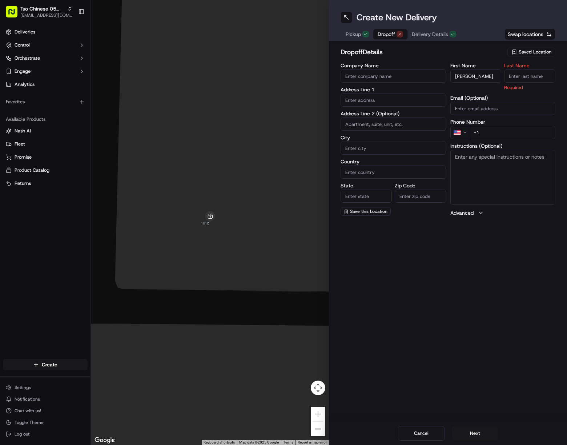
paste input "HUSSEY"
drag, startPoint x: 539, startPoint y: 72, endPoint x: 542, endPoint y: 80, distance: 7.7
click at [539, 73] on input "HUSSEY" at bounding box center [529, 75] width 51 height 13
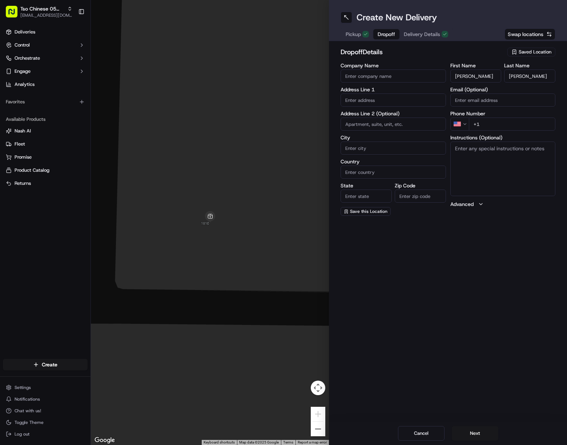
click at [518, 122] on input "+1" at bounding box center [512, 123] width 87 height 13
paste input "512 589 3531"
click at [381, 103] on input "text" at bounding box center [393, 99] width 105 height 13
click at [404, 127] on div "9103 Bill Hickcock Pass, Austin, TX" at bounding box center [394, 126] width 102 height 11
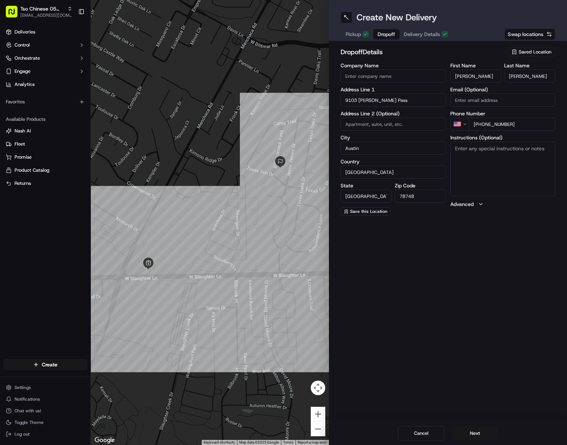
drag, startPoint x: 514, startPoint y: 153, endPoint x: 518, endPoint y: 166, distance: 13.0
click at [514, 154] on textarea "Instructions (Optional)" at bounding box center [503, 168] width 105 height 55
paste textarea "Drivers must deliver food directly to the customer (unless instructed otherwise…"
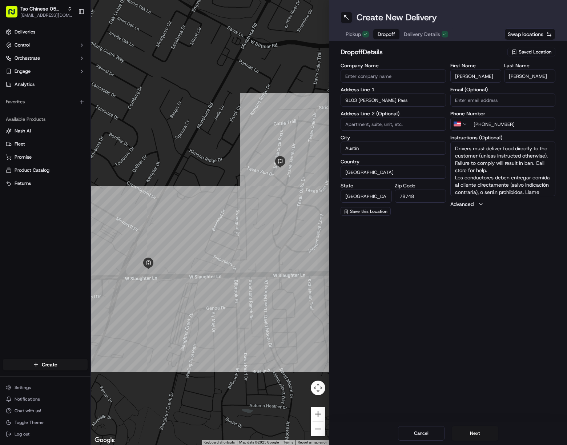
scroll to position [14, 0]
click at [480, 430] on button "Next" at bounding box center [475, 433] width 47 height 15
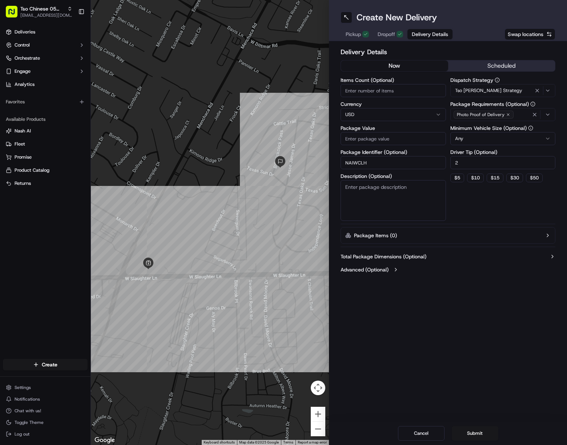
drag, startPoint x: 398, startPoint y: 136, endPoint x: 472, endPoint y: 327, distance: 204.7
click at [398, 135] on input "Package Value" at bounding box center [393, 138] width 105 height 13
paste input "51.26"
click at [480, 431] on button "Submit" at bounding box center [475, 433] width 47 height 15
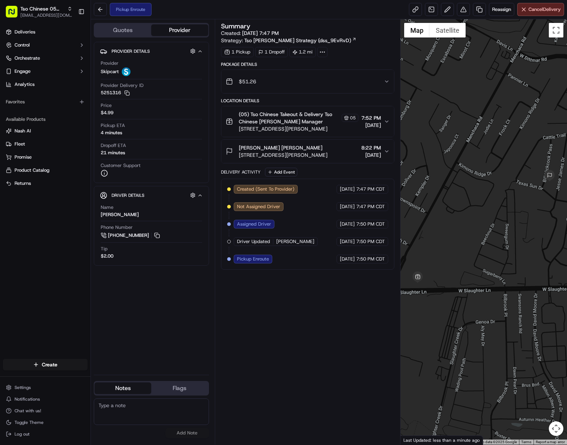
click at [559, 319] on div at bounding box center [484, 231] width 167 height 425
click at [41, 16] on span "[EMAIL_ADDRESS][DOMAIN_NAME]" at bounding box center [46, 15] width 52 height 6
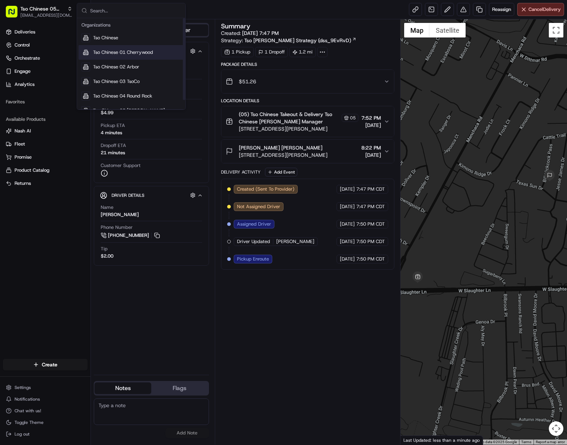
click at [165, 45] on div "Tso Chinese 01 Cherrywood" at bounding box center [131, 52] width 105 height 15
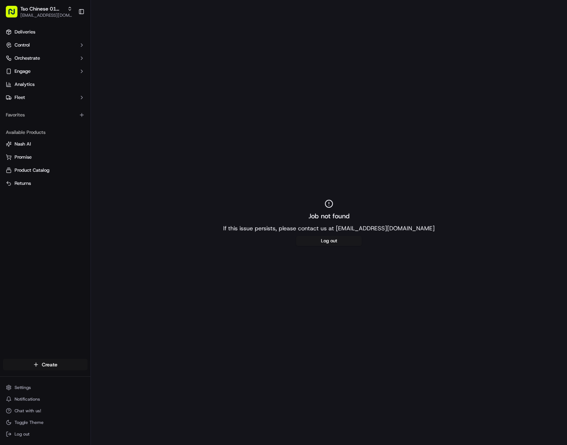
click at [55, 362] on html "Tso Chinese 01 Cherrywood [EMAIL_ADDRESS][DOMAIN_NAME] Toggle Sidebar Deliverie…" at bounding box center [283, 222] width 567 height 445
click at [110, 372] on link "Delivery" at bounding box center [131, 377] width 81 height 13
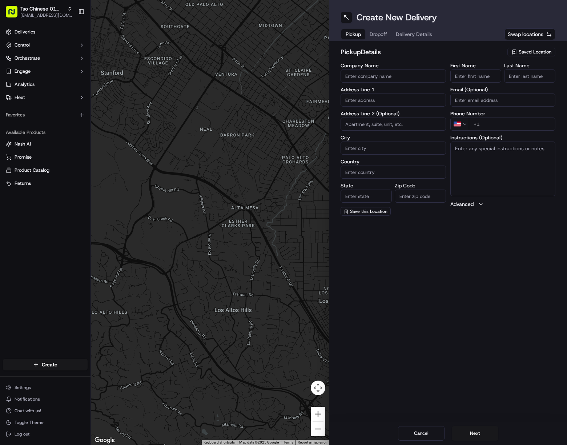
click at [534, 45] on div "pickup Details Saved Location Company Name Address Line 1 Address Line 2 (Optio…" at bounding box center [448, 131] width 238 height 180
click at [531, 53] on span "Saved Location" at bounding box center [535, 52] width 33 height 7
click at [484, 83] on span "(01) Tso Chinese Takeout & Delivery Cherrywood" at bounding box center [519, 82] width 89 height 13
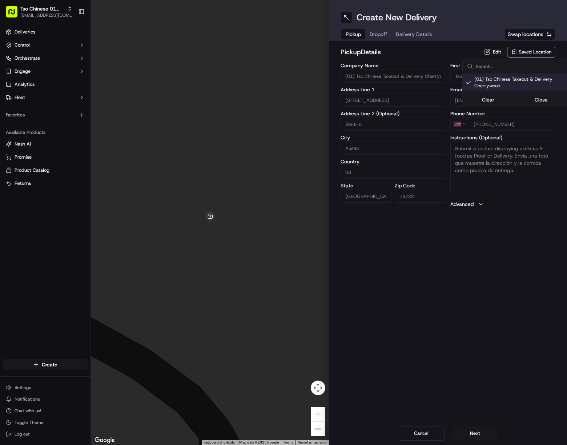
click at [415, 37] on html "Tso Chinese 01 Cherrywood [EMAIL_ADDRESS][DOMAIN_NAME] Toggle Sidebar Deliverie…" at bounding box center [283, 222] width 567 height 445
click at [415, 37] on span "Delivery Details" at bounding box center [414, 34] width 36 height 7
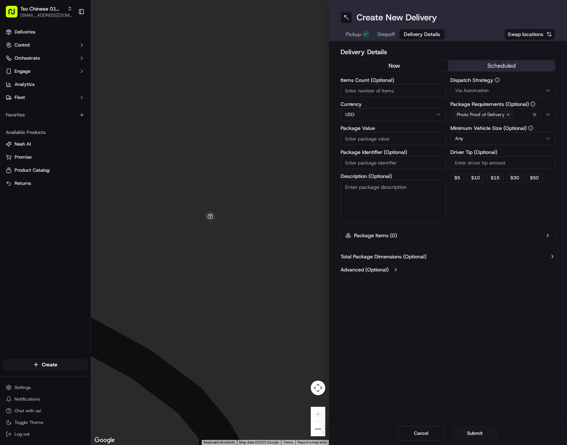
click at [409, 160] on input "Package Identifier (Optional)" at bounding box center [393, 162] width 105 height 13
paste input "27B908A"
click at [520, 94] on button "Via Automation" at bounding box center [503, 90] width 105 height 13
click at [530, 133] on div "Tso Cherrywood Strategy" at bounding box center [503, 130] width 104 height 11
click at [522, 164] on html "Tso Chinese 01 Cherrywood javillain22@gmail.com Toggle Sidebar Deliveries Contr…" at bounding box center [283, 222] width 567 height 445
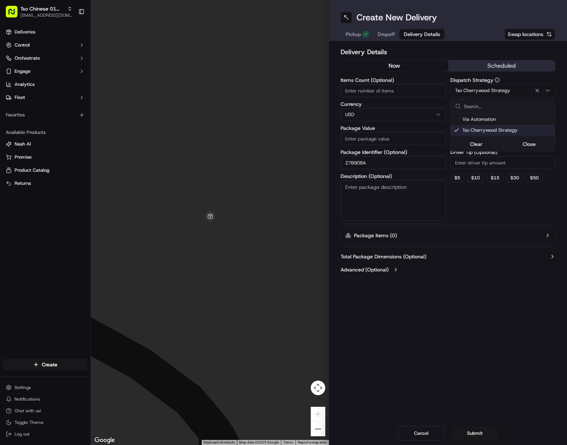
click at [522, 164] on input "Driver Tip (Optional)" at bounding box center [503, 162] width 105 height 13
click at [537, 115] on icon "button" at bounding box center [535, 115] width 6 height 6
click at [537, 115] on div "Select requirements" at bounding box center [503, 114] width 102 height 7
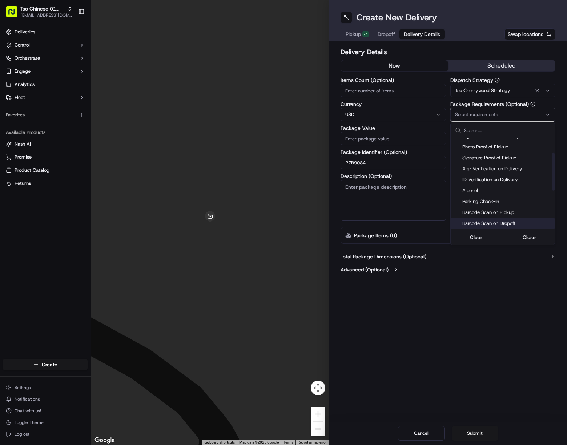
scroll to position [109, 0]
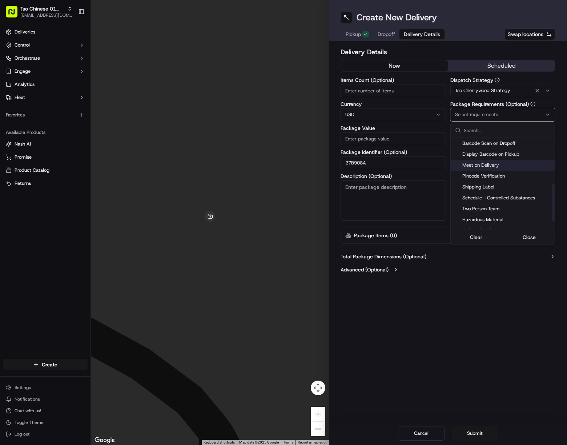
click at [508, 163] on span "Meet on Delivery" at bounding box center [507, 165] width 89 height 7
click at [518, 339] on html "Tso Chinese 01 Cherrywood javillain22@gmail.com Toggle Sidebar Deliveries Contr…" at bounding box center [283, 222] width 567 height 445
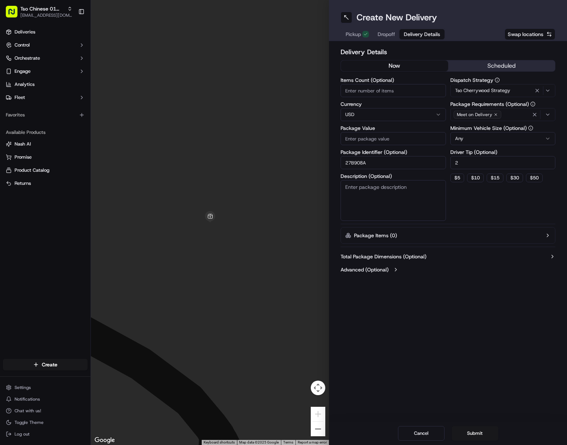
click at [384, 36] on span "Dropoff" at bounding box center [386, 34] width 17 height 7
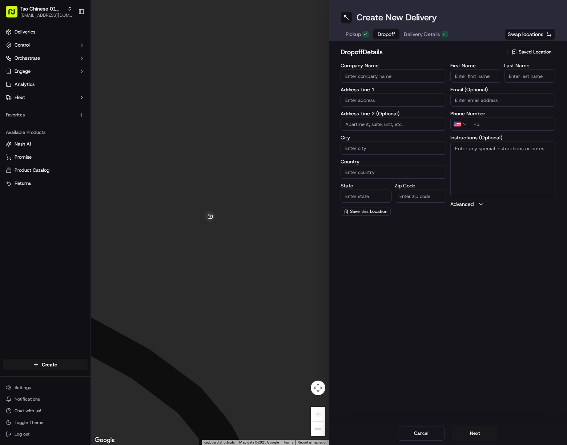
click at [485, 72] on input "First Name" at bounding box center [476, 75] width 51 height 13
paste input "Komal Shah"
click at [472, 76] on input "Komal Shah" at bounding box center [476, 75] width 51 height 13
drag, startPoint x: 472, startPoint y: 76, endPoint x: 515, endPoint y: 75, distance: 42.6
click at [509, 75] on div "First Name Komal Shah Last Name" at bounding box center [503, 73] width 105 height 20
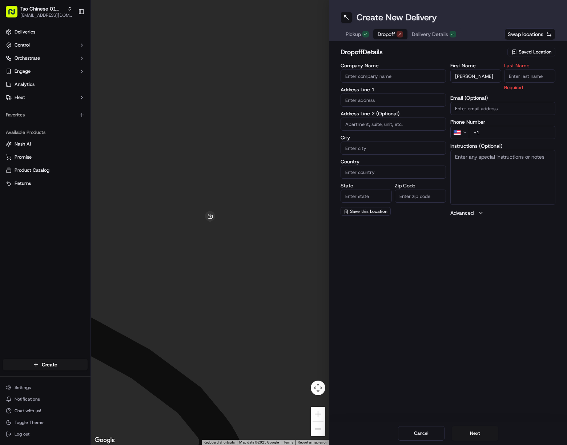
paste input "Shah"
click at [543, 76] on input "Last Name" at bounding box center [529, 75] width 51 height 13
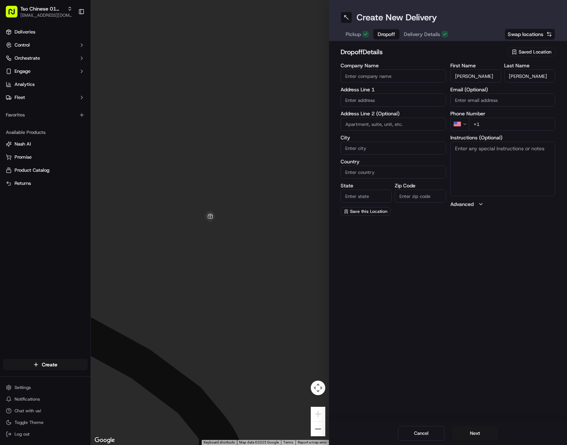
click at [520, 120] on input "+1" at bounding box center [512, 123] width 87 height 13
paste input "914 539 1380"
drag, startPoint x: 407, startPoint y: 100, endPoint x: 449, endPoint y: 164, distance: 76.4
click at [407, 101] on input "text" at bounding box center [393, 99] width 105 height 13
drag, startPoint x: 405, startPoint y: 99, endPoint x: 391, endPoint y: 104, distance: 14.6
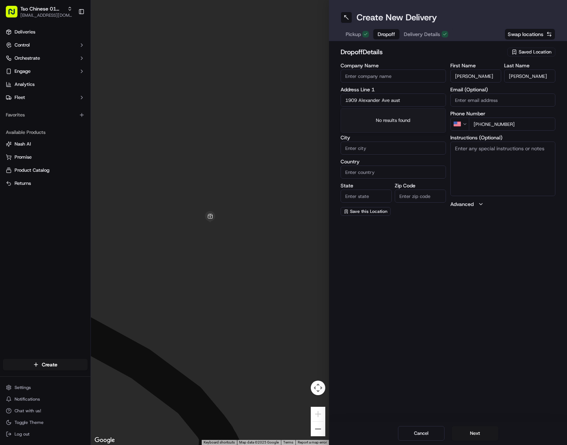
click at [391, 104] on input "1909 Alexander Ave aust" at bounding box center [393, 99] width 105 height 13
click at [391, 111] on div "1909 Alexander Avenue, Austin, TX" at bounding box center [394, 115] width 102 height 11
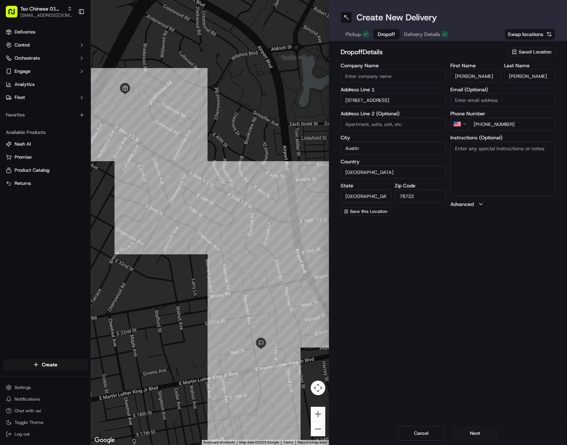
click at [506, 174] on textarea "Instructions (Optional)" at bounding box center [503, 168] width 105 height 55
paste textarea "Blockyard"
click at [485, 158] on textarea "Blockyard. Apt 1405. Park outside Blockyard's garage." at bounding box center [503, 168] width 105 height 55
click at [530, 160] on textarea "Blockyard. Apt 1405. Park outside Blockyard's parking garage." at bounding box center [503, 168] width 105 height 55
click at [535, 175] on textarea "Blockyard. Apt 1405. Park outside Blockyard's parking garage, in bike lane. We …" at bounding box center [503, 168] width 105 height 55
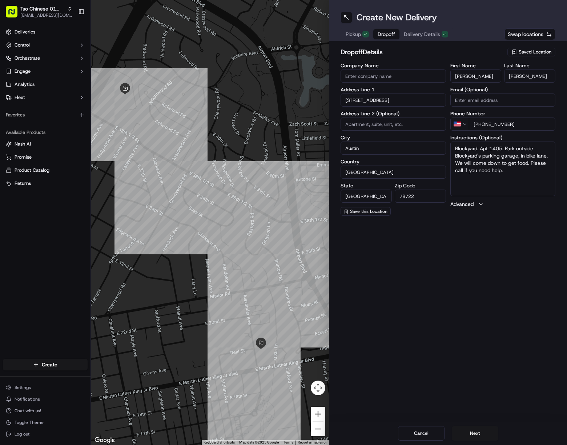
paste textarea "If the customer doesn't answer at a knock or doorbell ring, call the customer d…"
click at [486, 431] on button "Next" at bounding box center [475, 433] width 47 height 15
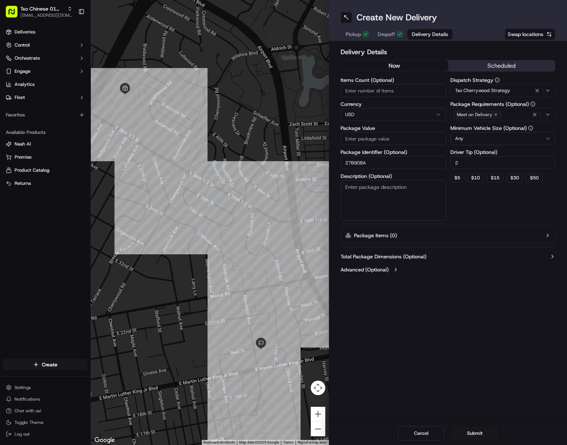
click at [380, 137] on input "Package Value" at bounding box center [393, 138] width 105 height 13
paste input "54.5"
click at [487, 435] on button "Submit" at bounding box center [475, 433] width 47 height 15
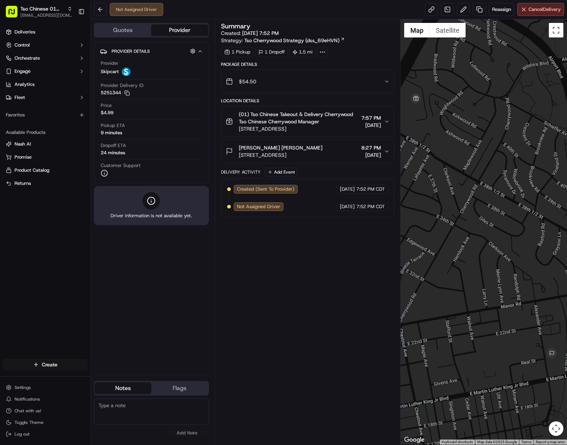
click at [69, 368] on html "Tso Chinese 01 Cherrywood javillain22@gmail.com Toggle Sidebar Deliveries Contr…" at bounding box center [283, 222] width 567 height 445
click at [109, 375] on link "Delivery" at bounding box center [131, 377] width 81 height 13
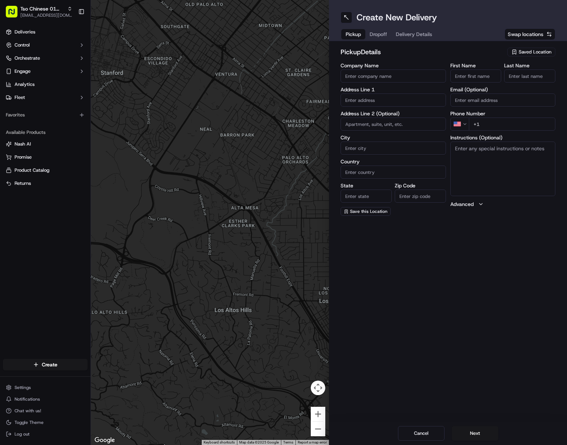
click at [535, 52] on span "Saved Location" at bounding box center [535, 52] width 33 height 7
click at [507, 84] on span "(01) Tso Chinese Takeout & Delivery Cherrywood" at bounding box center [519, 82] width 89 height 13
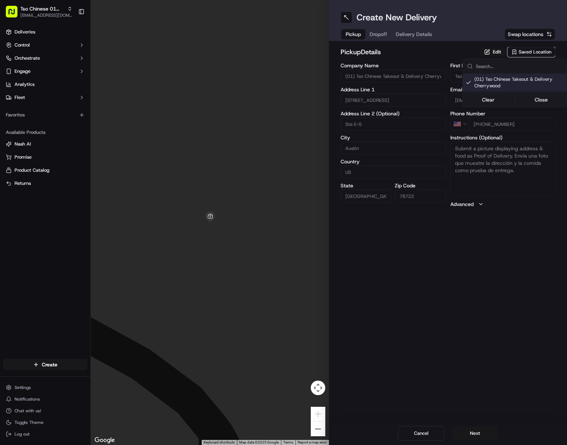
click at [418, 35] on html "Tso Chinese 01 Cherrywood [EMAIL_ADDRESS][DOMAIN_NAME] Toggle Sidebar Deliverie…" at bounding box center [283, 222] width 567 height 445
click at [418, 35] on span "Delivery Details" at bounding box center [414, 34] width 36 height 7
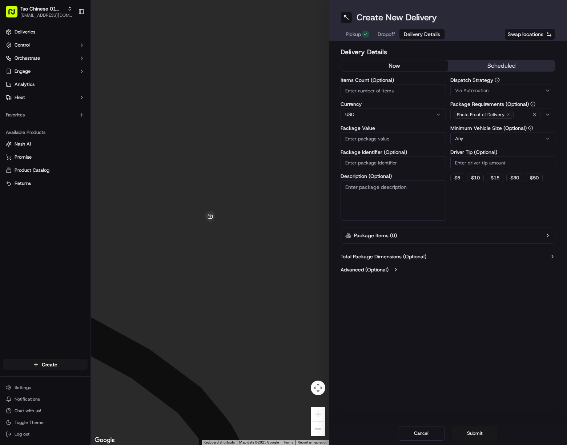
click at [403, 160] on input "Package Identifier (Optional)" at bounding box center [393, 162] width 105 height 13
paste input "LJHRBOP"
click at [516, 89] on div "Via Automation" at bounding box center [503, 90] width 102 height 7
click at [511, 128] on span "Tso Cherrywood Strategy" at bounding box center [507, 130] width 89 height 7
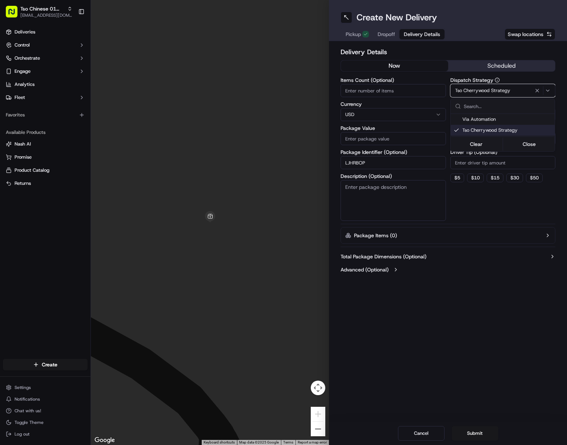
click at [515, 164] on html "Tso Chinese 01 Cherrywood javillain22@gmail.com Toggle Sidebar Deliveries Contr…" at bounding box center [283, 222] width 567 height 445
click at [515, 164] on input "Driver Tip (Optional)" at bounding box center [503, 162] width 105 height 13
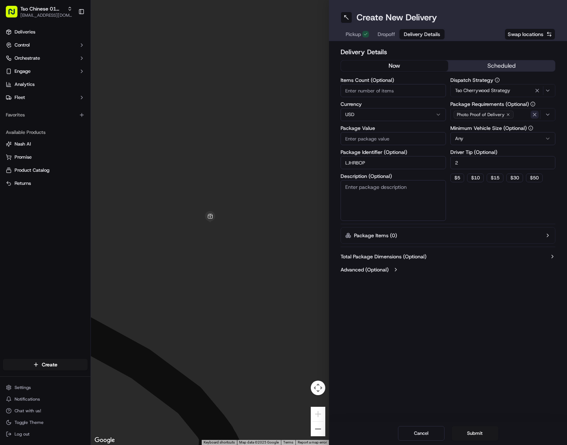
click at [536, 115] on icon "button" at bounding box center [535, 115] width 6 height 6
click at [536, 115] on div "Select requirements" at bounding box center [503, 114] width 102 height 7
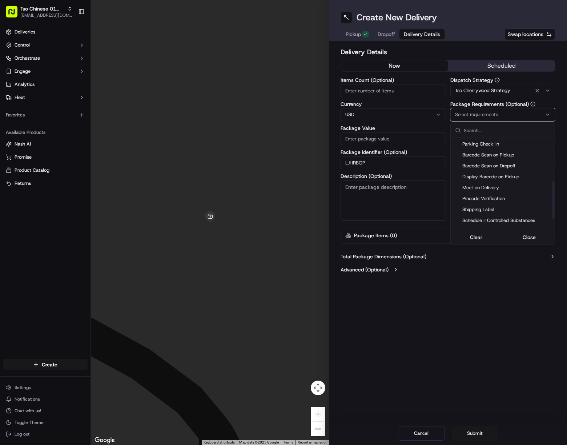
scroll to position [109, 0]
click at [494, 165] on span "Meet on Delivery" at bounding box center [507, 165] width 89 height 7
click at [501, 326] on html "Tso Chinese 01 Cherrywood javillain22@gmail.com Toggle Sidebar Deliveries Contr…" at bounding box center [283, 222] width 567 height 445
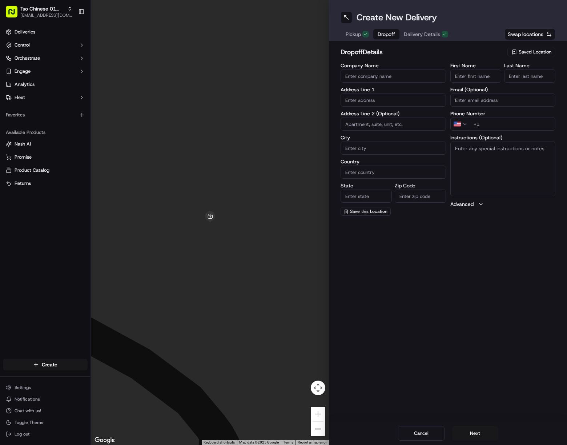
click at [392, 35] on span "Dropoff" at bounding box center [386, 34] width 17 height 7
paste input "Cameron Charette"
click at [491, 78] on input "First Name" at bounding box center [476, 75] width 51 height 13
drag, startPoint x: 478, startPoint y: 77, endPoint x: 509, endPoint y: 73, distance: 31.1
click at [506, 73] on div "First Name Cameron Charette Last Name" at bounding box center [503, 73] width 105 height 20
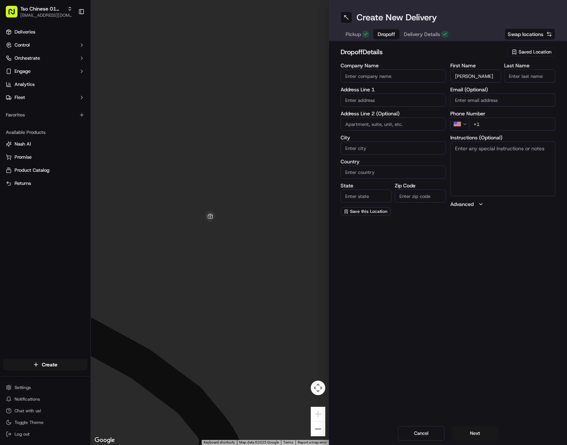
paste input "Charette"
click at [524, 74] on input "Charette" at bounding box center [529, 75] width 51 height 13
click at [513, 126] on input "+1" at bounding box center [512, 123] width 87 height 13
paste input "682 433 1680"
click at [360, 101] on input "text" at bounding box center [393, 99] width 105 height 13
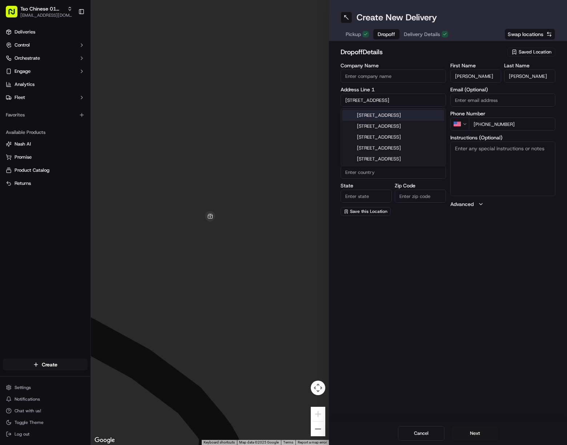
click at [412, 119] on div "604 Fairfield Ln, Austin, TX" at bounding box center [394, 115] width 102 height 11
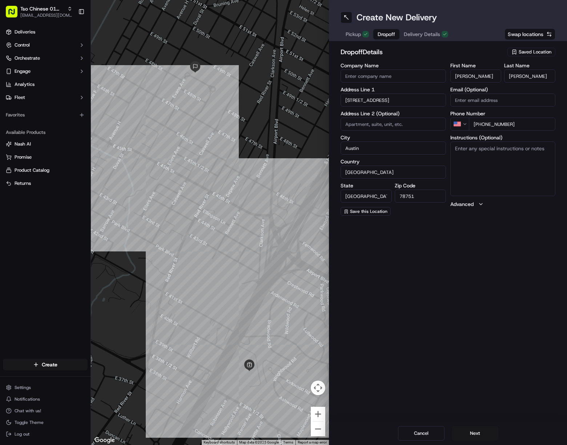
drag, startPoint x: 470, startPoint y: 187, endPoint x: 480, endPoint y: 193, distance: 11.9
click at [473, 187] on textarea "Instructions (Optional)" at bounding box center [503, 168] width 105 height 55
paste textarea "If the customer doesn't answer at a knock or doorbell ring, call the customer d…"
click at [475, 432] on button "Next" at bounding box center [475, 433] width 47 height 15
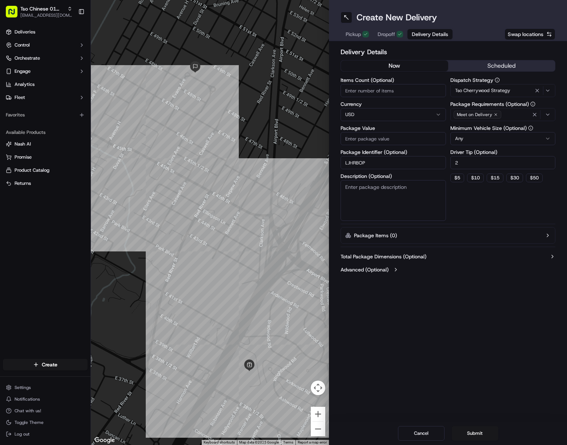
drag, startPoint x: 396, startPoint y: 136, endPoint x: 400, endPoint y: 142, distance: 7.8
click at [396, 136] on input "Package Value" at bounding box center [393, 138] width 105 height 13
paste input "65.76"
drag, startPoint x: 475, startPoint y: 436, endPoint x: 489, endPoint y: 443, distance: 15.0
click at [475, 436] on button "Submit" at bounding box center [475, 433] width 47 height 15
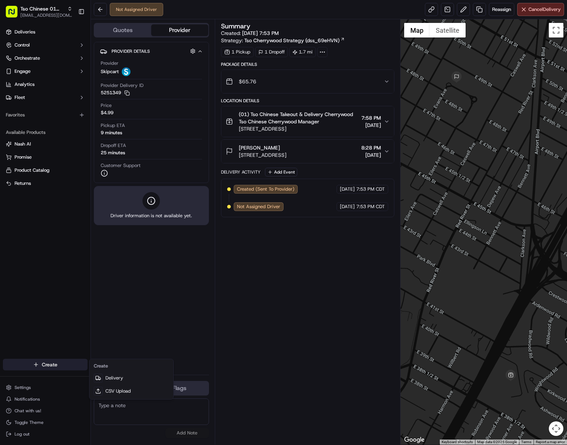
click at [77, 364] on html "Tso Chinese 01 Cherrywood javillain22@gmail.com Toggle Sidebar Deliveries Contr…" at bounding box center [283, 222] width 567 height 445
click at [121, 373] on link "Delivery" at bounding box center [131, 377] width 81 height 13
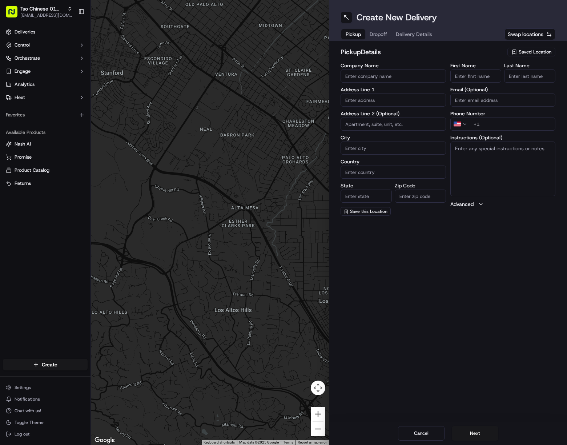
click at [531, 49] on span "Saved Location" at bounding box center [535, 52] width 33 height 7
click at [494, 82] on span "(01) Tso Chinese Takeout & Delivery Cherrywood" at bounding box center [519, 82] width 89 height 13
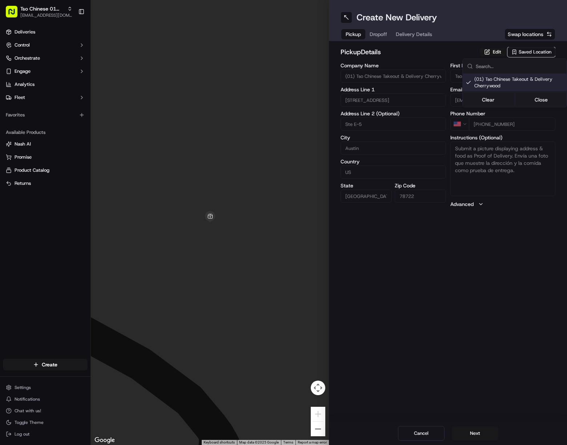
click at [424, 37] on html "Tso Chinese 01 Cherrywood [EMAIL_ADDRESS][DOMAIN_NAME] Toggle Sidebar Deliverie…" at bounding box center [283, 222] width 567 height 445
click at [424, 37] on span "Delivery Details" at bounding box center [414, 34] width 36 height 7
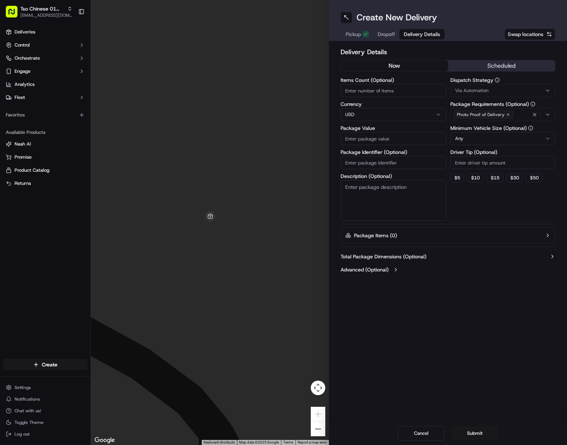
click at [419, 166] on input "Package Identifier (Optional)" at bounding box center [393, 162] width 105 height 13
paste input "XVRYVH6"
click at [521, 92] on div "Via Automation" at bounding box center [503, 90] width 102 height 7
drag, startPoint x: 529, startPoint y: 133, endPoint x: 532, endPoint y: 155, distance: 22.1
click at [528, 133] on span "Tso Cherrywood Strategy" at bounding box center [507, 130] width 89 height 7
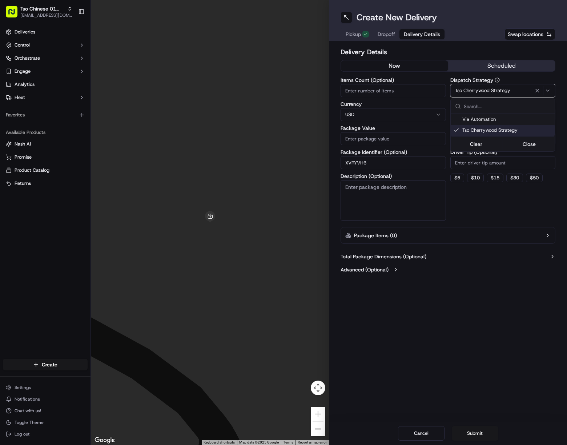
click at [530, 165] on html "Tso Chinese 01 Cherrywood javillain22@gmail.com Toggle Sidebar Deliveries Contr…" at bounding box center [283, 222] width 567 height 445
click at [530, 165] on input "Driver Tip (Optional)" at bounding box center [503, 162] width 105 height 13
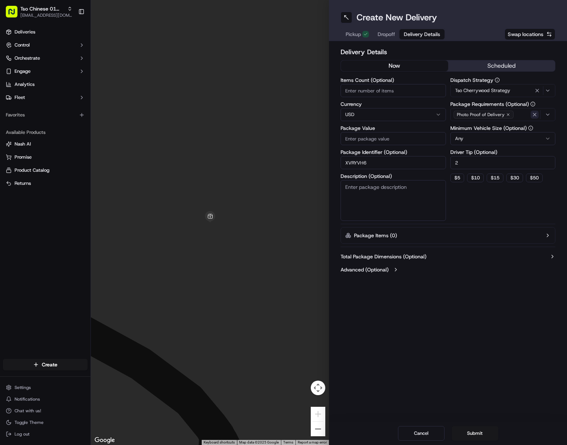
click at [537, 114] on icon "button" at bounding box center [535, 115] width 6 height 6
click at [537, 114] on div "Select requirements" at bounding box center [503, 114] width 102 height 7
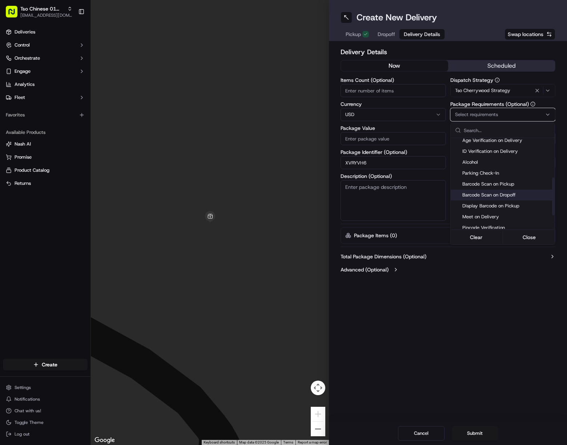
scroll to position [109, 0]
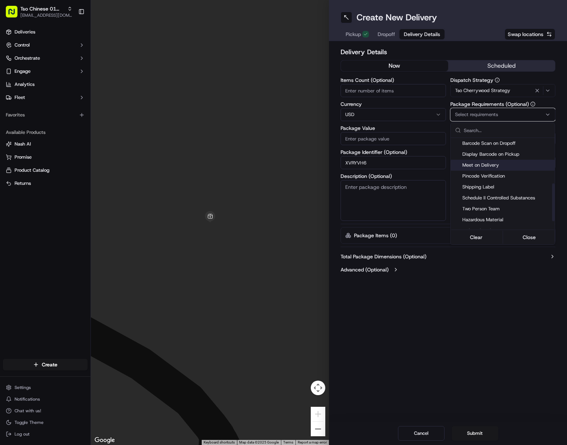
click at [503, 161] on div "Meet on Delivery" at bounding box center [503, 165] width 104 height 11
drag, startPoint x: 494, startPoint y: 292, endPoint x: 493, endPoint y: 288, distance: 3.7
click at [493, 292] on html "Tso Chinese 01 Cherrywood javillain22@gmail.com Toggle Sidebar Deliveries Contr…" at bounding box center [283, 222] width 567 height 445
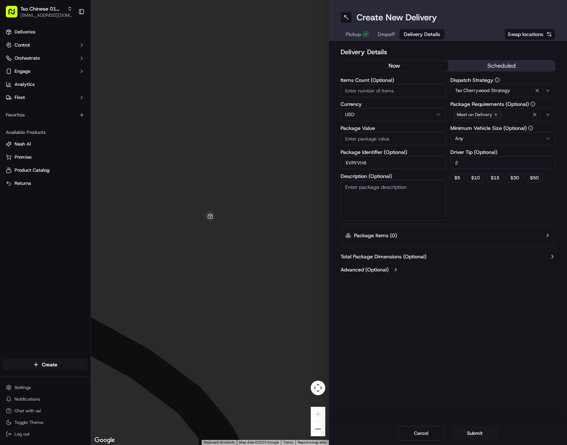
click at [388, 31] on span "Dropoff" at bounding box center [386, 34] width 17 height 7
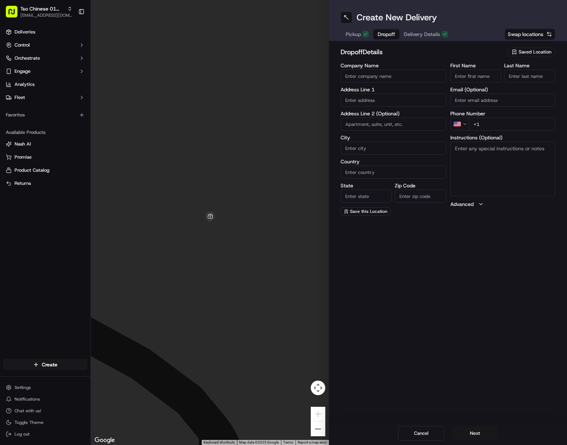
click at [492, 70] on input "First Name" at bounding box center [476, 75] width 51 height 13
paste input "Emily Bodden"
drag, startPoint x: 471, startPoint y: 75, endPoint x: 501, endPoint y: 76, distance: 30.6
click at [500, 76] on input "Emily Bodden" at bounding box center [476, 75] width 51 height 13
paste input "Bodden"
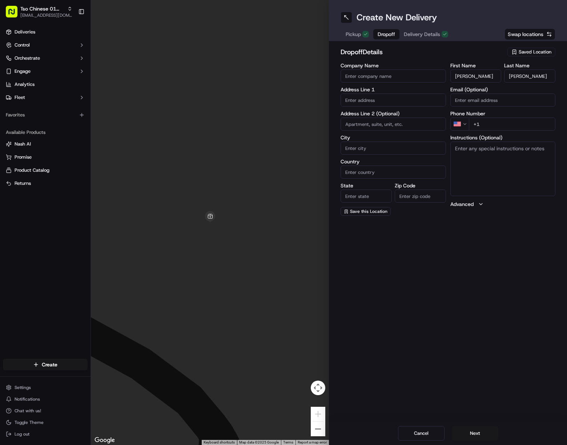
click at [524, 75] on input "Bodden" at bounding box center [529, 75] width 51 height 13
click at [526, 123] on input "+1" at bounding box center [512, 123] width 87 height 13
paste input "956 545 3929"
click at [386, 100] on input "text" at bounding box center [393, 99] width 105 height 13
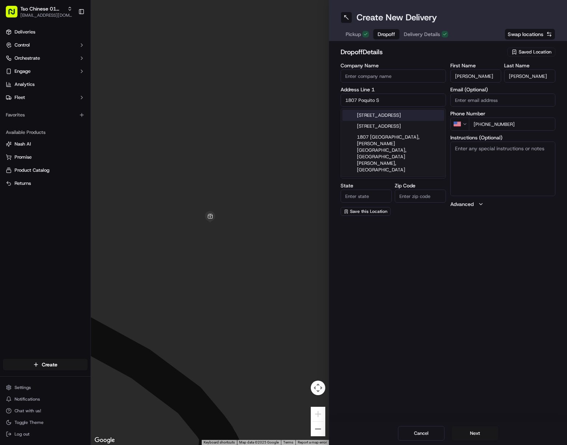
click at [404, 112] on div "1807 Poquito Street, Austin, TX" at bounding box center [394, 115] width 102 height 11
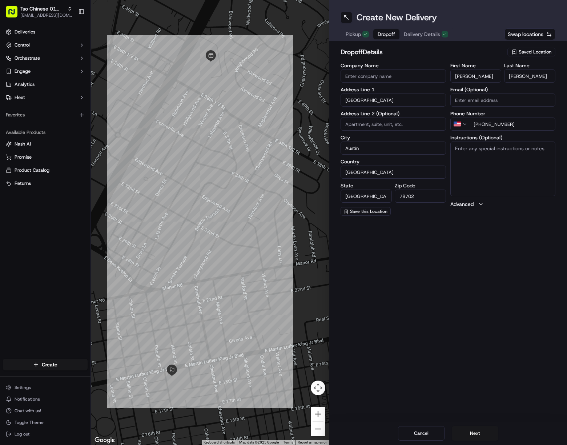
paste textarea "Apt 42, 3rd floor (gate code 1-3-2-4)"
click at [528, 173] on textarea "Apt 42, 3rd floor (gate code 1-3-2-4)" at bounding box center [503, 168] width 105 height 55
click at [547, 149] on textarea "Apt 42, 3rd floor (gate code 1-3-2-4)" at bounding box center [503, 168] width 105 height 55
paste textarea "If the customer doesn't answer at a knock or doorbell ring, call the customer d…"
click at [484, 431] on button "Next" at bounding box center [475, 433] width 47 height 15
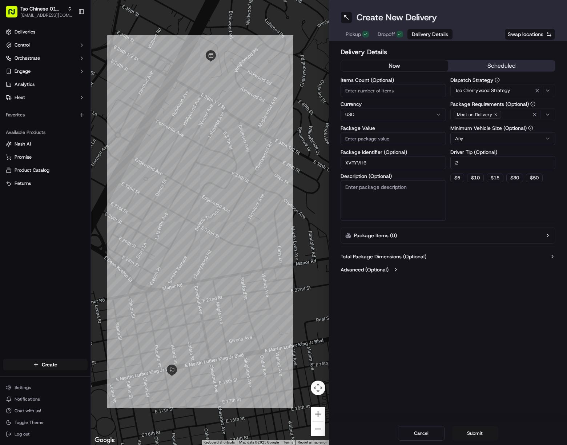
click at [396, 146] on div "Items Count (Optional) Currency USD Package Value Package Identifier (Optional)…" at bounding box center [393, 148] width 105 height 143
paste input "27.5"
click at [480, 434] on button "Submit" at bounding box center [475, 433] width 47 height 15
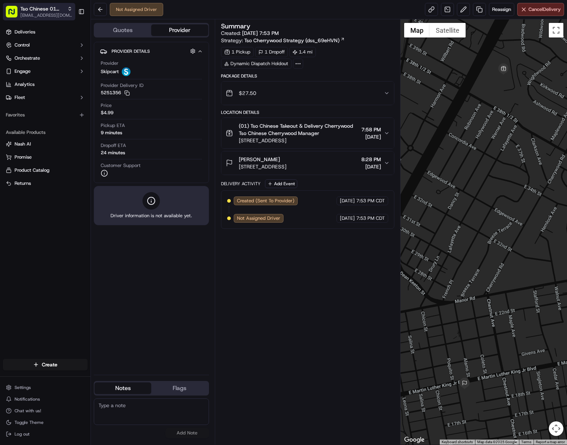
click at [31, 9] on span "Tso Chinese 01 Cherrywood" at bounding box center [42, 8] width 44 height 7
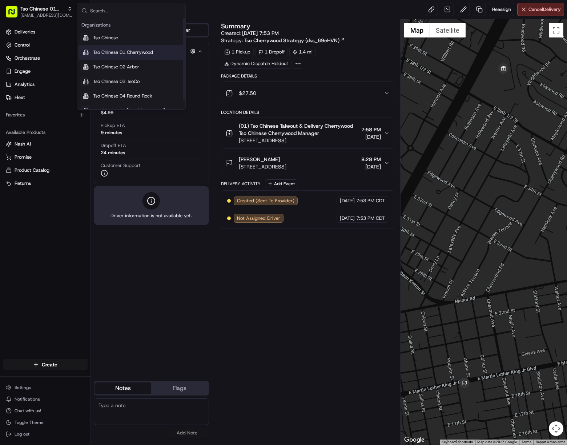
click at [141, 53] on span "Tso Chinese 01 Cherrywood" at bounding box center [123, 52] width 60 height 7
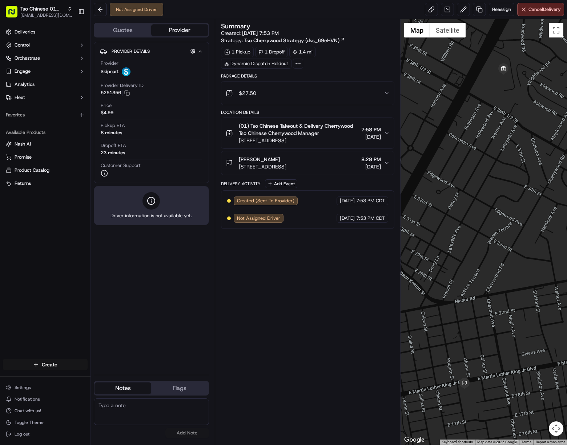
click at [51, 366] on html "Tso Chinese 01 Cherrywood javillain22@gmail.com Toggle Sidebar Deliveries Contr…" at bounding box center [283, 222] width 567 height 445
click at [136, 381] on link "Delivery" at bounding box center [131, 377] width 81 height 13
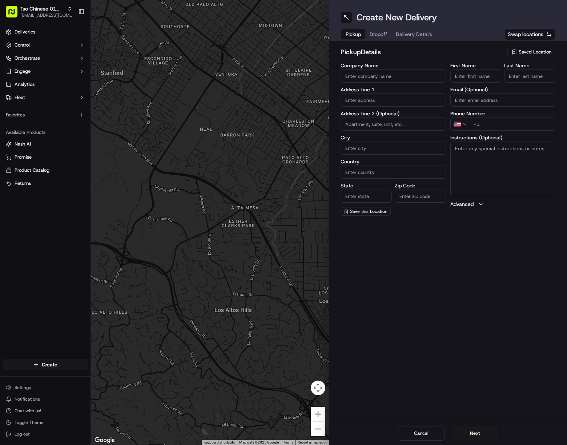
click at [522, 52] on span "Saved Location" at bounding box center [535, 52] width 33 height 7
click at [495, 81] on span "(01) Tso Chinese Takeout & Delivery Cherrywood" at bounding box center [519, 82] width 89 height 13
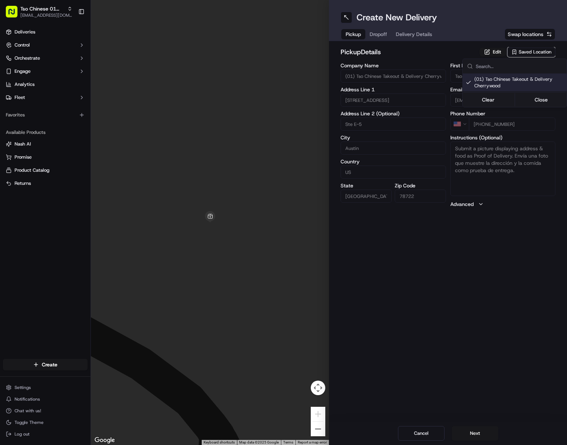
click at [410, 30] on html "Tso Chinese 01 Cherrywood [EMAIL_ADDRESS][DOMAIN_NAME] Toggle Sidebar Deliverie…" at bounding box center [283, 222] width 567 height 445
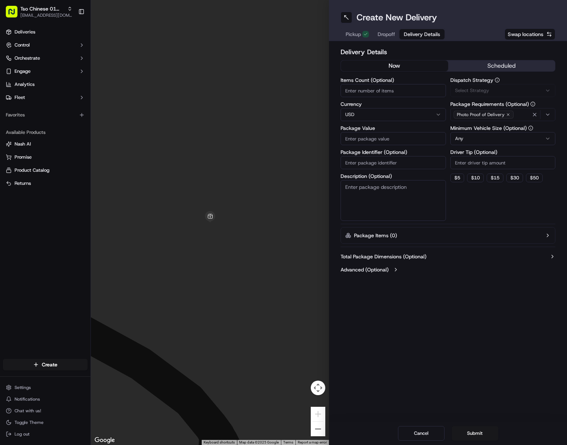
click at [410, 30] on button "Delivery Details" at bounding box center [422, 34] width 45 height 10
click at [406, 168] on input "Package Identifier (Optional)" at bounding box center [393, 162] width 105 height 13
paste input "JUGNMKS"
click at [505, 89] on div "Via Automation" at bounding box center [503, 90] width 102 height 7
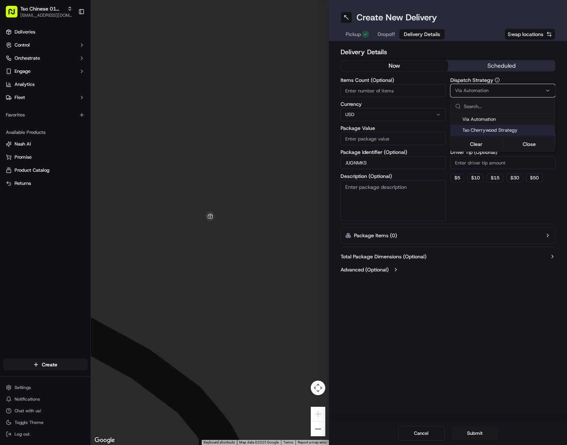
click at [506, 130] on span "Tso Cherrywood Strategy" at bounding box center [507, 130] width 89 height 7
click at [515, 159] on html "Tso Chinese 01 Cherrywood javillain22@gmail.com Toggle Sidebar Deliveries Contr…" at bounding box center [283, 222] width 567 height 445
click at [514, 160] on input "Driver Tip (Optional)" at bounding box center [503, 162] width 105 height 13
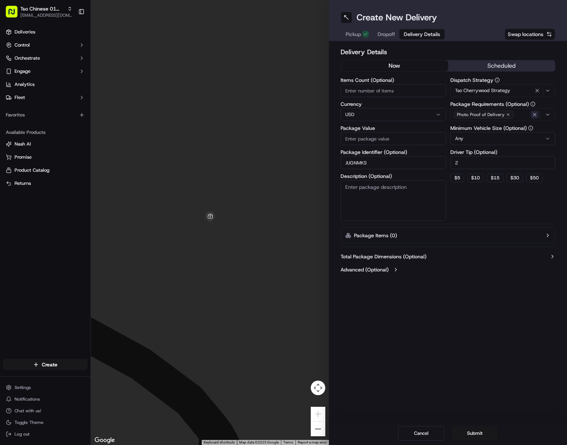
click at [536, 112] on icon "button" at bounding box center [535, 115] width 6 height 6
drag, startPoint x: 536, startPoint y: 112, endPoint x: 538, endPoint y: 117, distance: 5.4
click at [536, 112] on div "Select requirements" at bounding box center [503, 114] width 102 height 7
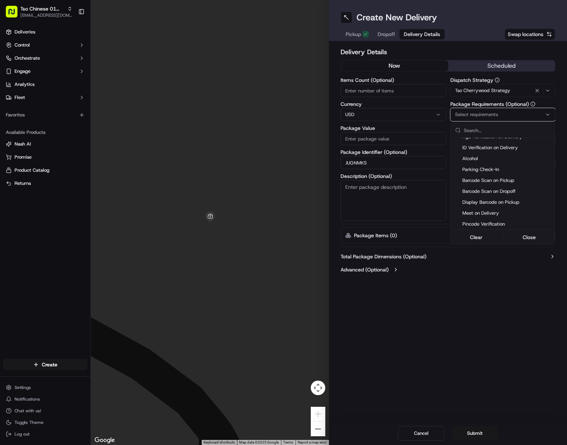
scroll to position [109, 0]
click at [499, 165] on span "Meet on Delivery" at bounding box center [507, 165] width 89 height 7
click at [482, 300] on html "Tso Chinese 01 Cherrywood javillain22@gmail.com Toggle Sidebar Deliveries Contr…" at bounding box center [283, 222] width 567 height 445
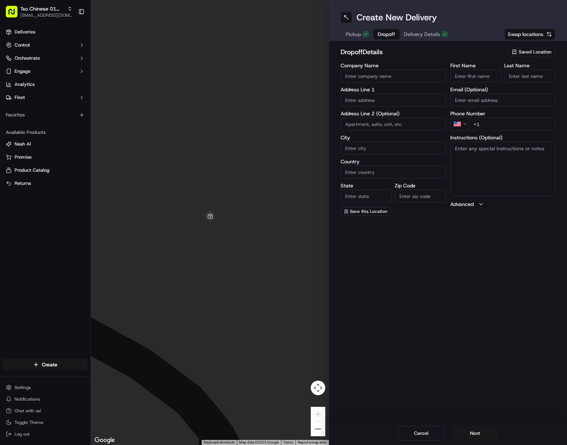
click at [387, 32] on span "Dropoff" at bounding box center [386, 34] width 17 height 7
drag, startPoint x: 473, startPoint y: 73, endPoint x: 483, endPoint y: 79, distance: 11.7
click at [473, 73] on input "First Name" at bounding box center [476, 75] width 51 height 13
paste input "Adam Callaway"
click at [472, 75] on input "Adam Callaway" at bounding box center [476, 75] width 51 height 13
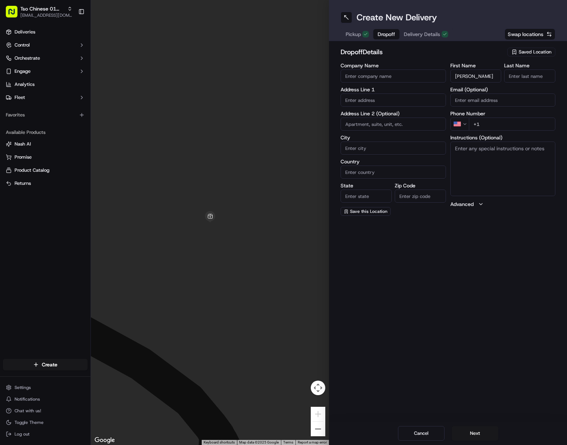
drag, startPoint x: 472, startPoint y: 75, endPoint x: 491, endPoint y: 75, distance: 18.5
click at [490, 75] on input "Adam Callaway" at bounding box center [476, 75] width 51 height 13
click at [536, 75] on input "Last Name" at bounding box center [529, 75] width 51 height 13
paste input "Callaway"
drag, startPoint x: 515, startPoint y: 124, endPoint x: 521, endPoint y: 128, distance: 7.3
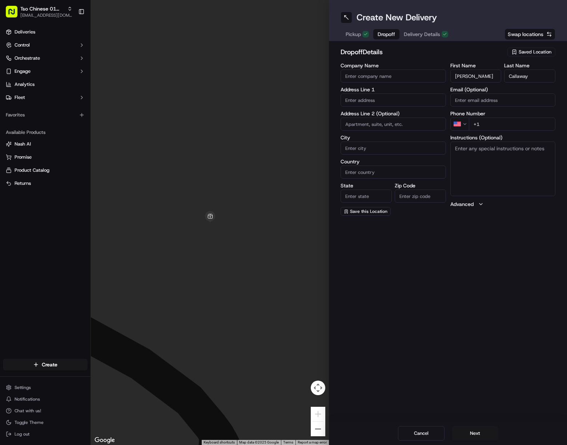
click at [515, 124] on input "+1" at bounding box center [512, 123] width 87 height 13
paste input "512 663 2326"
click at [412, 97] on input "text" at bounding box center [393, 99] width 105 height 13
click at [406, 113] on div "2106 Maldon Pl, Austin, TX" at bounding box center [394, 115] width 102 height 11
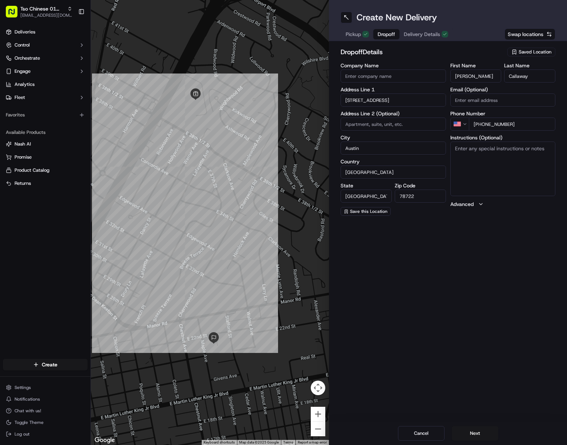
drag, startPoint x: 508, startPoint y: 181, endPoint x: 522, endPoint y: 193, distance: 18.5
click at [511, 180] on textarea "Instructions (Optional)" at bounding box center [503, 168] width 105 height 55
paste textarea "If the customer doesn't answer at a knock or doorbell ring, call the customer d…"
click at [483, 431] on button "Next" at bounding box center [475, 433] width 47 height 15
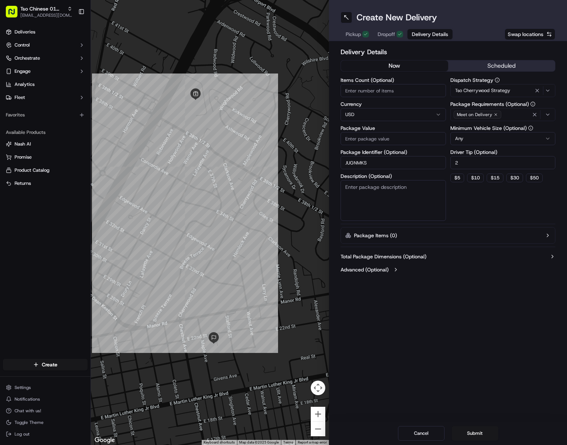
click at [388, 140] on input "Package Value" at bounding box center [393, 138] width 105 height 13
paste input "27.55"
click at [486, 431] on button "Submit" at bounding box center [475, 433] width 47 height 15
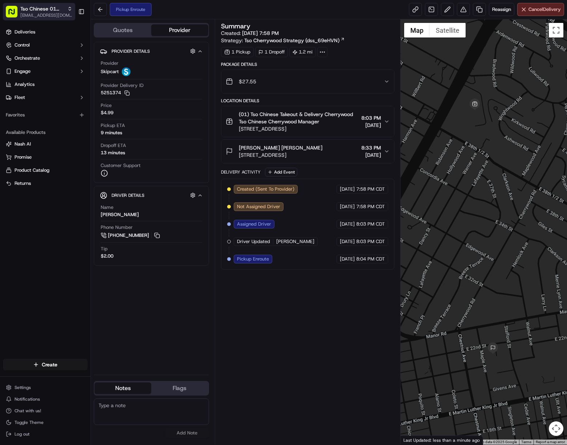
click at [35, 12] on span "Tso Chinese 01 Cherrywood" at bounding box center [42, 8] width 44 height 7
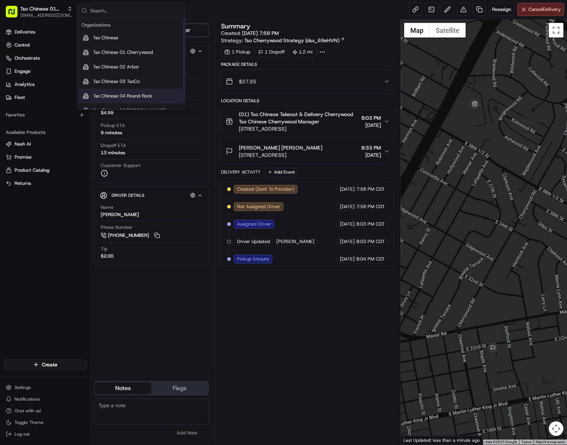
click at [135, 95] on span "Tso Chinese 04 Round Rock" at bounding box center [122, 96] width 59 height 7
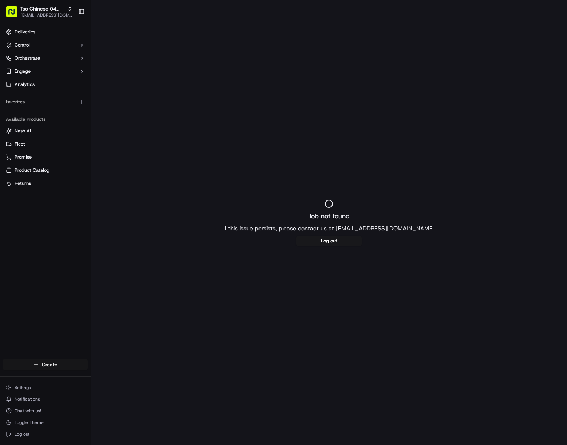
click at [41, 366] on html "Tso Chinese 04 Round Rock javillain22@gmail.com Toggle Sidebar Deliveries Contr…" at bounding box center [283, 222] width 567 height 445
click at [113, 375] on link "Delivery" at bounding box center [131, 377] width 81 height 13
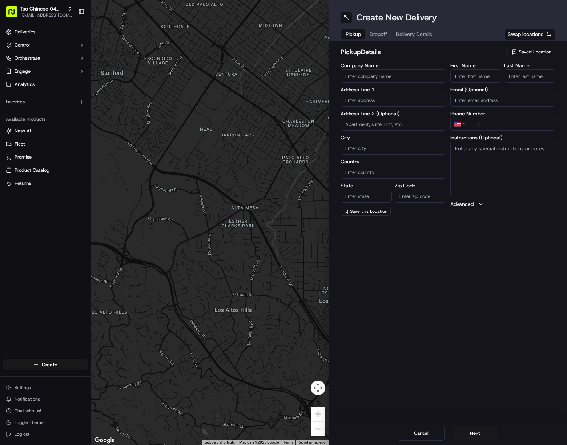
click at [531, 52] on span "Saved Location" at bounding box center [535, 52] width 33 height 7
click at [507, 81] on span "(04) Tso Chinese Takeout & Delivery Round Rock (04)" at bounding box center [519, 82] width 89 height 13
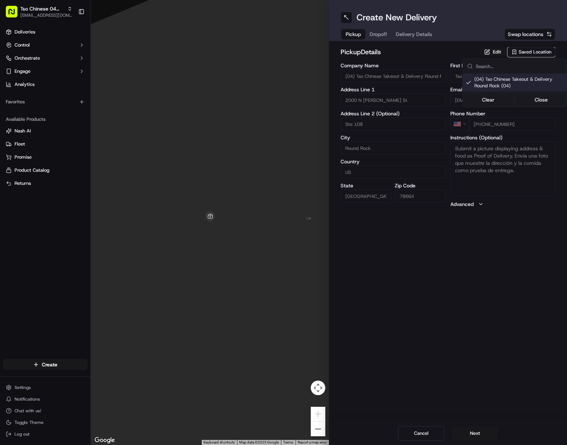
click at [421, 36] on html "Tso Chinese 04 Round Rock [EMAIL_ADDRESS][DOMAIN_NAME] Toggle Sidebar Deliverie…" at bounding box center [283, 222] width 567 height 445
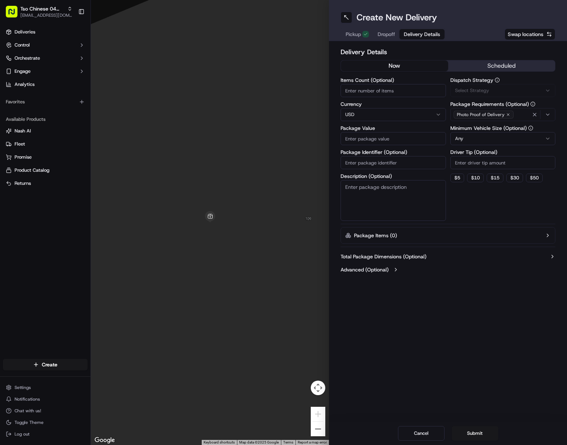
click at [421, 36] on span "Delivery Details" at bounding box center [422, 34] width 36 height 7
click at [411, 163] on input "Package Identifier (Optional)" at bounding box center [393, 162] width 105 height 13
paste input "BOAYIZQ"
click at [504, 88] on div "Via Automation" at bounding box center [503, 90] width 102 height 7
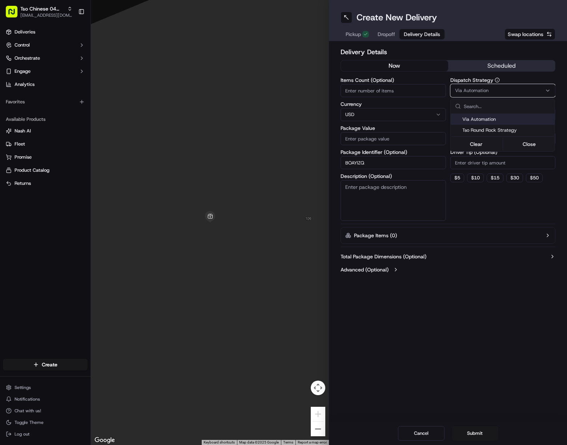
click at [517, 132] on span "Tso Round Rock Strategy" at bounding box center [507, 130] width 89 height 7
click at [519, 165] on html "Tso Chinese 04 Round Rock javillain22@gmail.com Toggle Sidebar Deliveries Contr…" at bounding box center [283, 222] width 567 height 445
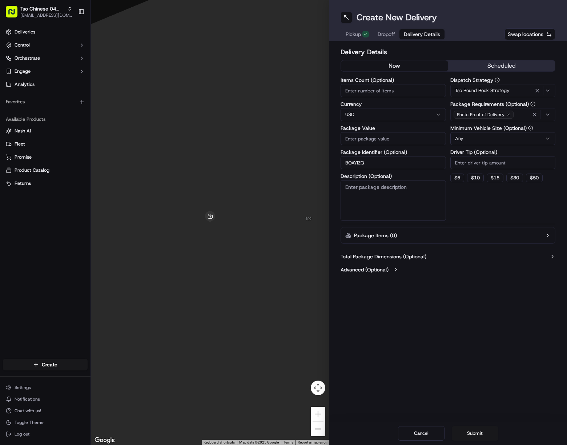
click at [518, 164] on input "Driver Tip (Optional)" at bounding box center [503, 162] width 105 height 13
drag, startPoint x: 390, startPoint y: 35, endPoint x: 387, endPoint y: 37, distance: 4.4
click at [390, 35] on span "Dropoff" at bounding box center [386, 34] width 17 height 7
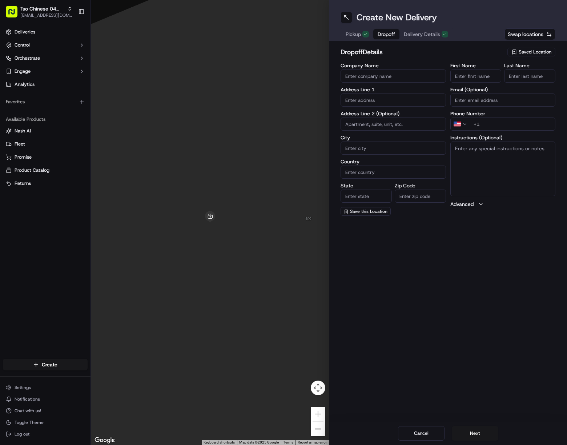
click at [478, 70] on input "First Name" at bounding box center [476, 75] width 51 height 13
paste input "Misty Spakes"
drag, startPoint x: 470, startPoint y: 76, endPoint x: 522, endPoint y: 76, distance: 52.0
click at [491, 76] on input "Misty Spakes" at bounding box center [476, 75] width 51 height 13
paste input "Spakes"
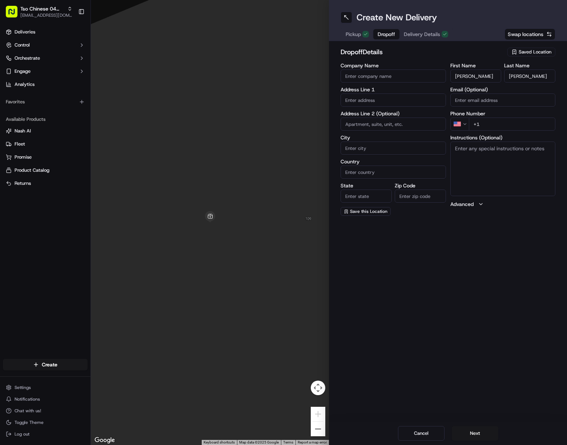
click at [524, 72] on input "Spakes" at bounding box center [529, 75] width 51 height 13
drag, startPoint x: 515, startPoint y: 123, endPoint x: 516, endPoint y: 128, distance: 5.2
click at [515, 123] on input "+1" at bounding box center [512, 123] width 87 height 13
paste input "512 568 9627"
click at [392, 97] on input "text" at bounding box center [393, 99] width 105 height 13
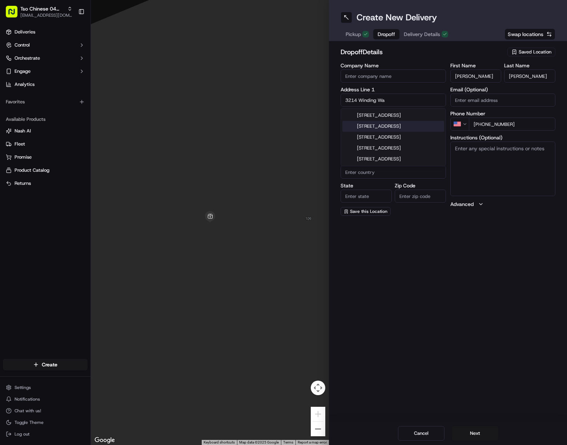
click at [412, 129] on div "3214 Winding Way, Round Rock, TX" at bounding box center [394, 126] width 102 height 11
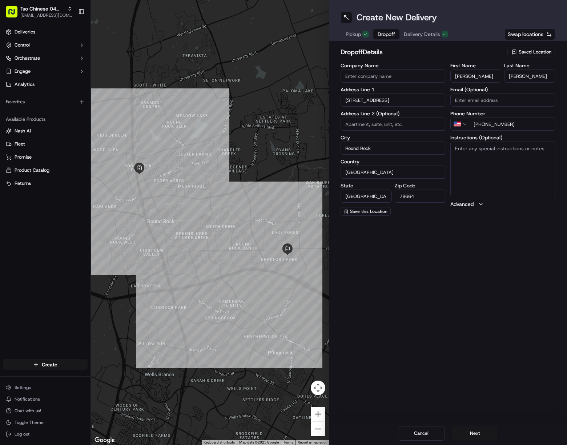
drag, startPoint x: 527, startPoint y: 154, endPoint x: 529, endPoint y: 174, distance: 20.1
click at [527, 155] on textarea "Instructions (Optional)" at bounding box center [503, 168] width 105 height 55
paste textarea "Drivers must deliver food directly to the customer (unless instructed otherwise…"
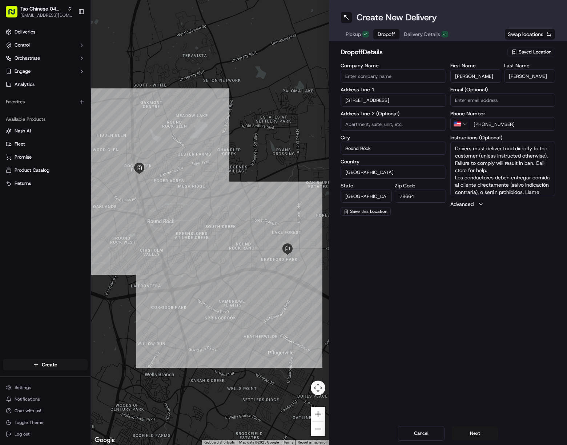
scroll to position [21, 0]
click at [475, 437] on button "Next" at bounding box center [475, 433] width 47 height 15
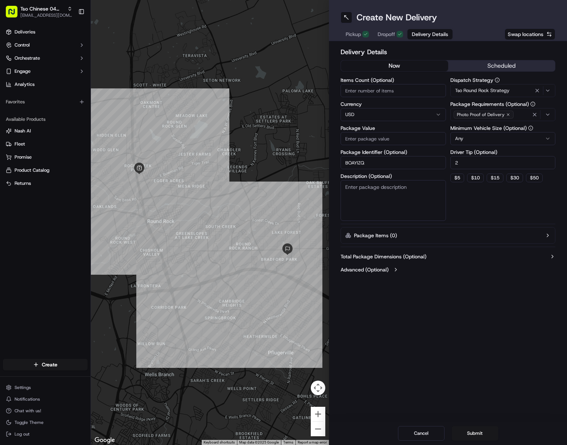
drag, startPoint x: 406, startPoint y: 138, endPoint x: 464, endPoint y: 238, distance: 115.9
click at [406, 138] on input "Package Value" at bounding box center [393, 138] width 105 height 13
paste input "61.16"
click at [483, 436] on button "Submit" at bounding box center [475, 433] width 47 height 15
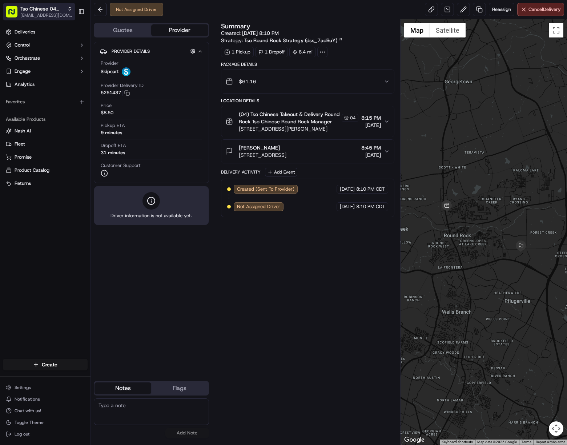
click at [41, 16] on span "[EMAIL_ADDRESS][DOMAIN_NAME]" at bounding box center [46, 15] width 52 height 6
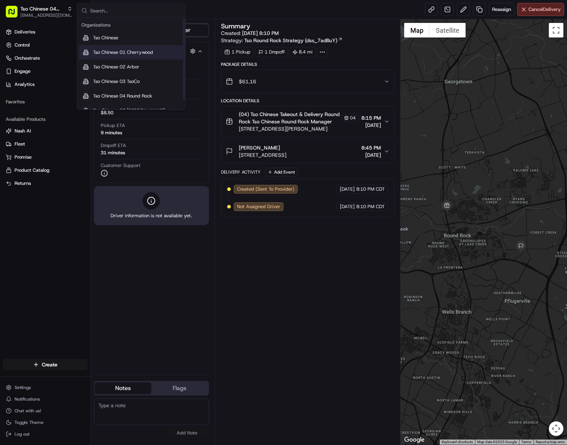
click at [153, 53] on span "Tso Chinese 01 Cherrywood" at bounding box center [123, 52] width 60 height 7
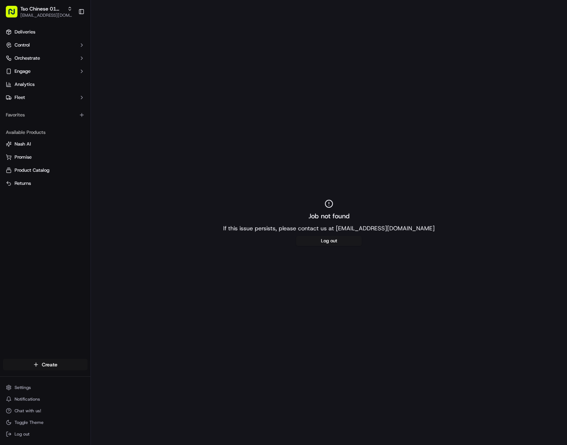
click at [65, 365] on html "Tso Chinese 01 Cherrywood [EMAIL_ADDRESS][DOMAIN_NAME] Toggle Sidebar Deliverie…" at bounding box center [283, 222] width 567 height 445
click at [136, 374] on link "Delivery" at bounding box center [131, 377] width 81 height 13
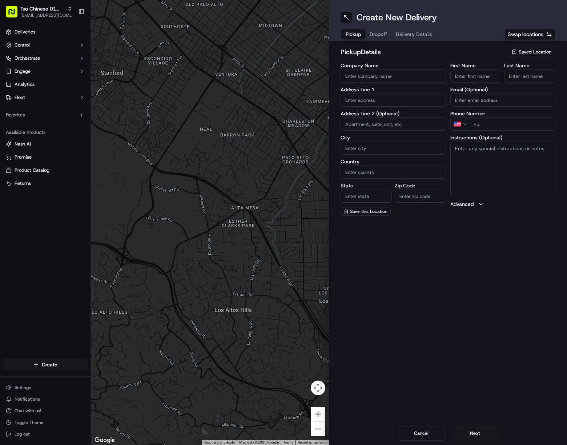
click at [530, 52] on span "Saved Location" at bounding box center [535, 52] width 33 height 7
click at [510, 79] on span "(01) Tso Chinese Takeout & Delivery Cherrywood" at bounding box center [519, 82] width 89 height 13
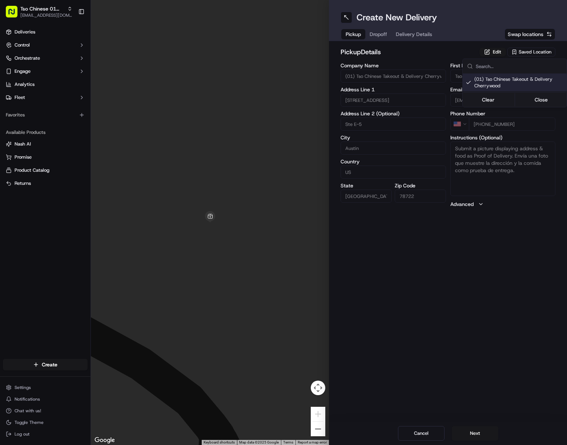
click at [408, 31] on html "Tso Chinese 01 Cherrywood [EMAIL_ADDRESS][DOMAIN_NAME] Toggle Sidebar Deliverie…" at bounding box center [283, 222] width 567 height 445
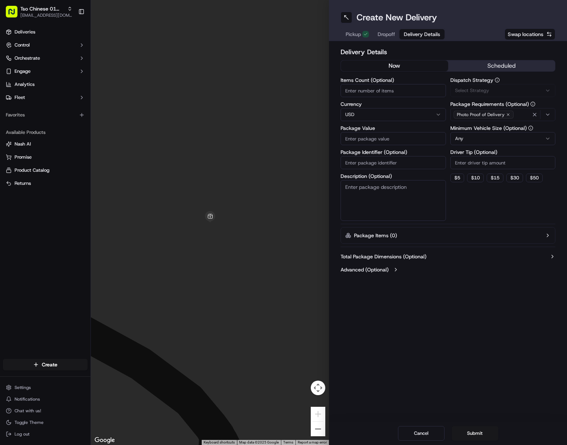
click at [411, 30] on button "Delivery Details" at bounding box center [422, 34] width 45 height 10
click at [402, 158] on input "Package Identifier (Optional)" at bounding box center [393, 162] width 105 height 13
paste input "LB8NIJB5"
click at [496, 93] on div "Via Automation" at bounding box center [503, 90] width 102 height 7
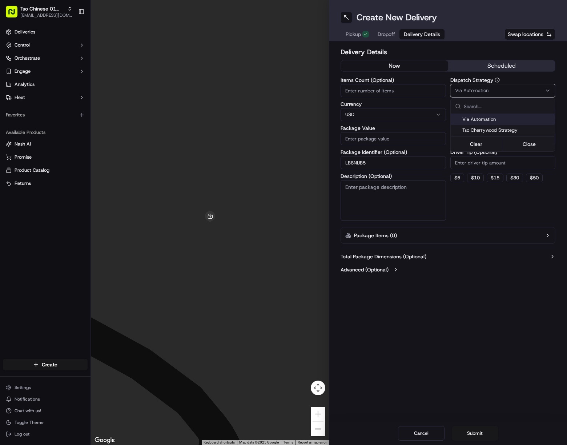
click at [510, 131] on span "Tso Cherrywood Strategy" at bounding box center [507, 130] width 89 height 7
click at [512, 161] on html "Tso Chinese 01 Cherrywood javillain22@gmail.com Toggle Sidebar Deliveries Contr…" at bounding box center [283, 222] width 567 height 445
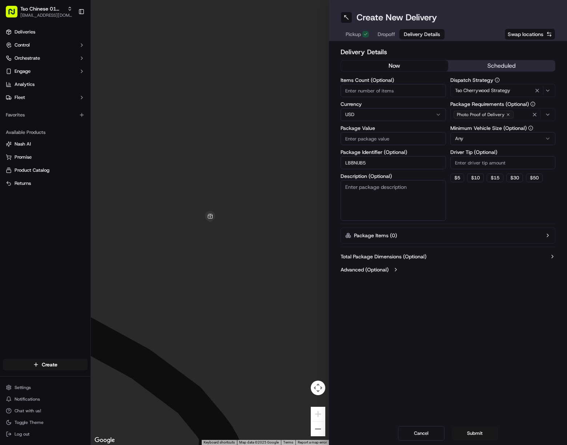
click at [511, 163] on input "Driver Tip (Optional)" at bounding box center [503, 162] width 105 height 13
click at [536, 108] on div "Package Requirements (Optional) Photo Proof of Delivery" at bounding box center [503, 111] width 105 height 20
click at [536, 112] on icon "button" at bounding box center [535, 115] width 6 height 6
click at [537, 116] on div "Select requirements" at bounding box center [503, 114] width 102 height 7
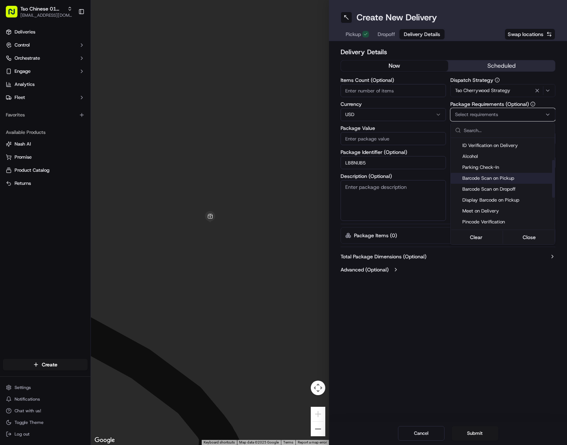
scroll to position [73, 0]
click at [496, 197] on div "Meet on Delivery" at bounding box center [503, 201] width 104 height 11
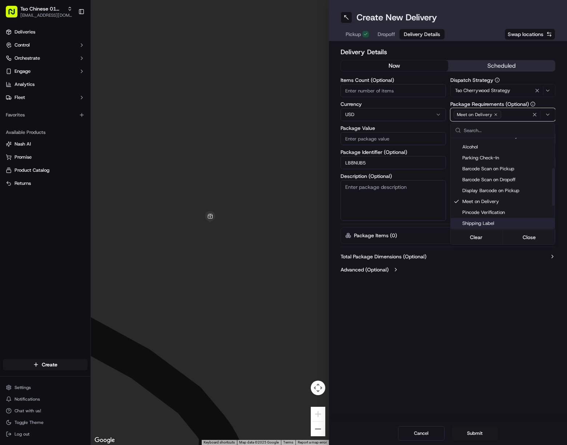
drag, startPoint x: 486, startPoint y: 261, endPoint x: 482, endPoint y: 267, distance: 7.5
click at [485, 262] on html "Tso Chinese 01 Cherrywood javillain22@gmail.com Toggle Sidebar Deliveries Contr…" at bounding box center [283, 222] width 567 height 445
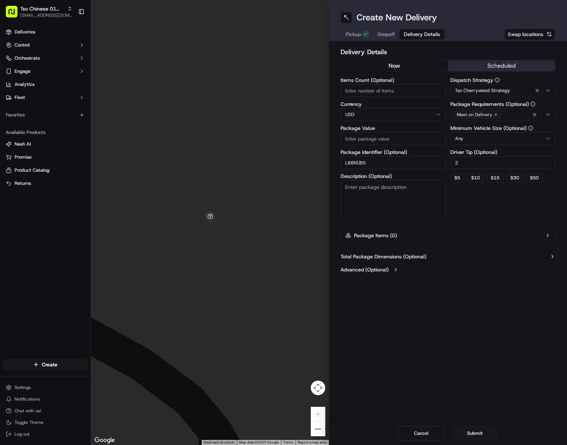
click at [388, 34] on span "Dropoff" at bounding box center [386, 34] width 17 height 7
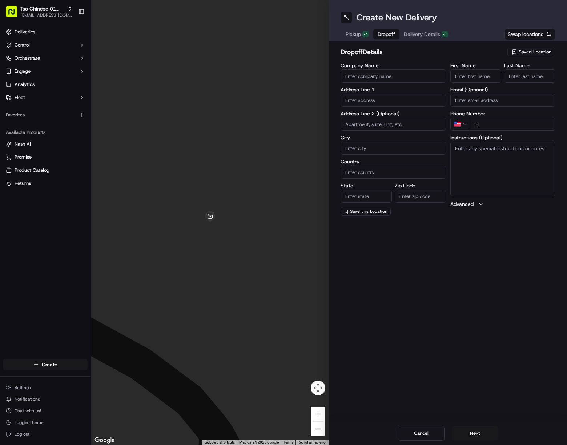
click at [414, 30] on button "Delivery Details" at bounding box center [426, 34] width 53 height 10
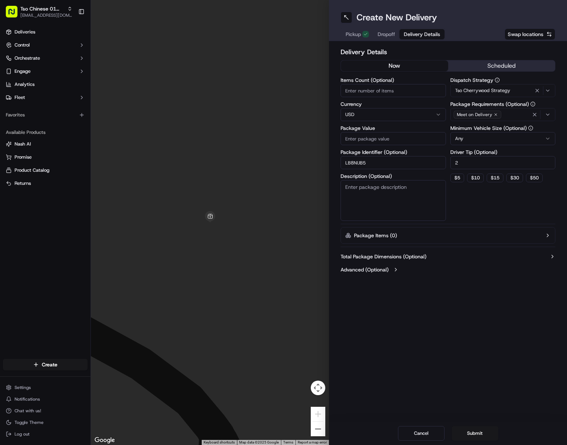
click at [360, 164] on input "LB8NIJB5" at bounding box center [393, 162] width 105 height 13
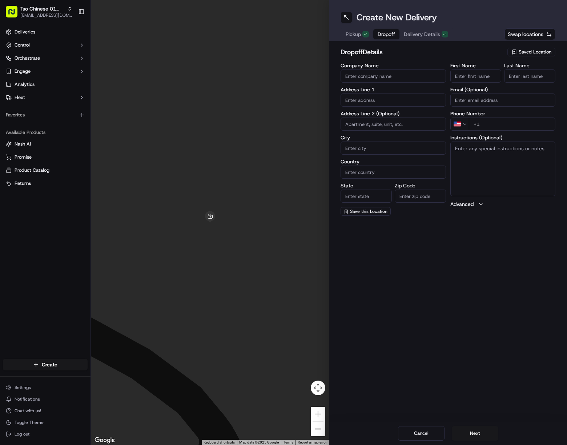
click at [384, 33] on span "Dropoff" at bounding box center [386, 34] width 17 height 7
paste input "Josh Gonzalez"
click at [478, 77] on input "First Name" at bounding box center [476, 75] width 51 height 13
drag, startPoint x: 468, startPoint y: 76, endPoint x: 500, endPoint y: 78, distance: 31.7
click at [499, 78] on input "Josh Gonzalez" at bounding box center [476, 75] width 51 height 13
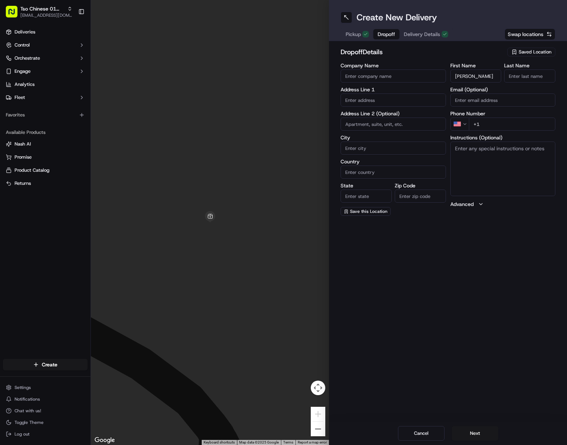
paste
click at [525, 77] on input "Gonzalez" at bounding box center [529, 75] width 51 height 13
click at [535, 121] on input "+1" at bounding box center [512, 123] width 87 height 13
drag, startPoint x: 386, startPoint y: 104, endPoint x: 419, endPoint y: 143, distance: 51.0
click at [384, 103] on input "text" at bounding box center [393, 99] width 105 height 13
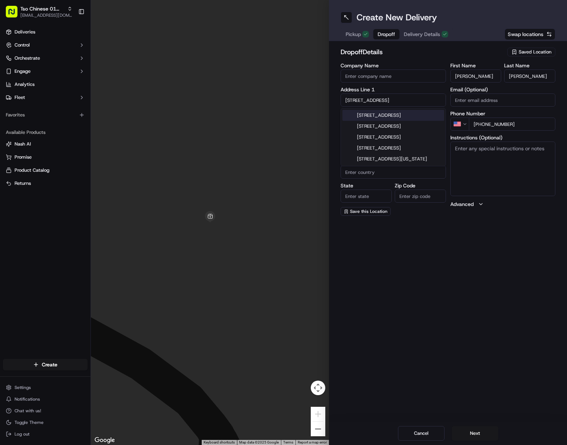
click at [418, 114] on div "603 E 42nd St, Austin, TX" at bounding box center [394, 115] width 102 height 11
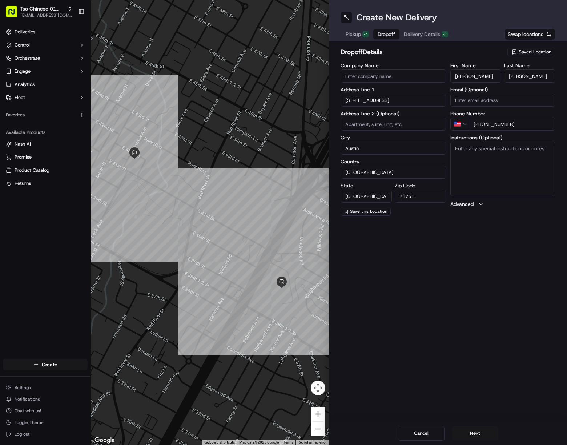
drag, startPoint x: 507, startPoint y: 175, endPoint x: 509, endPoint y: 193, distance: 18.0
click at [507, 175] on textarea "Instructions (Optional)" at bounding box center [503, 168] width 105 height 55
click at [481, 435] on button "Next" at bounding box center [475, 433] width 47 height 15
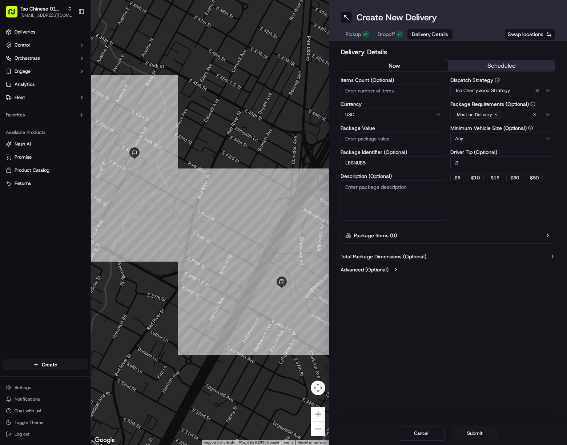
click at [394, 139] on input "Package Value" at bounding box center [393, 138] width 105 height 13
click at [485, 434] on button "Submit" at bounding box center [475, 433] width 47 height 15
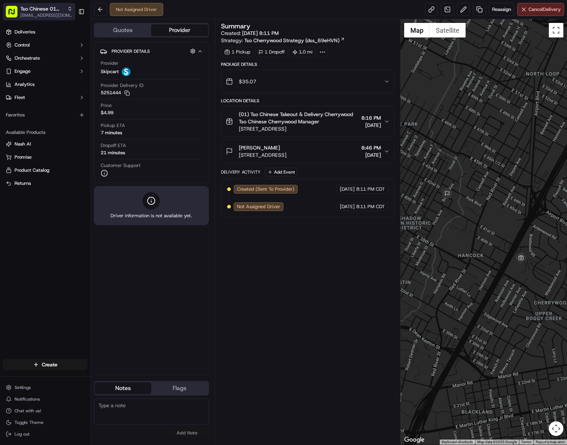
click at [48, 8] on span "Tso Chinese 01 Cherrywood" at bounding box center [42, 8] width 44 height 7
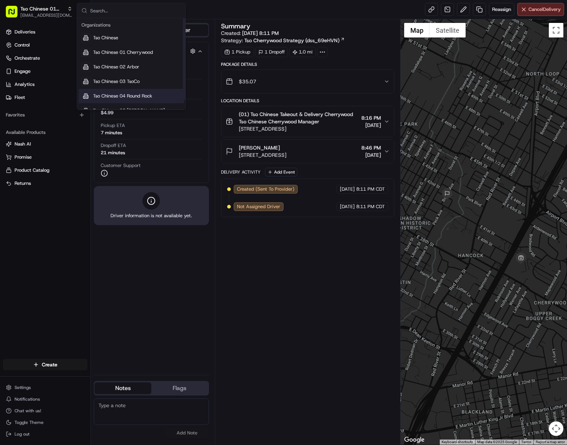
click at [141, 102] on div "Tso Chinese 04 Round Rock" at bounding box center [131, 96] width 105 height 15
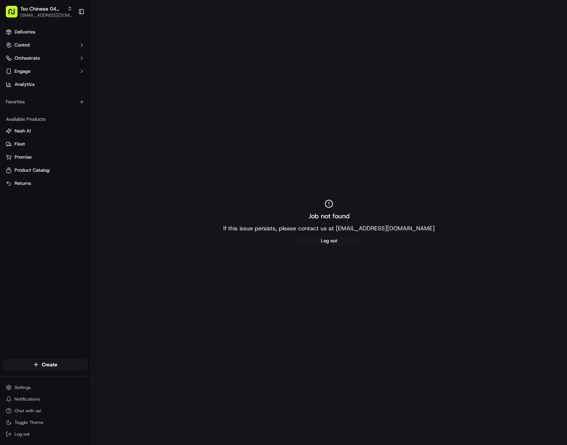
click at [55, 366] on html "Tso Chinese 04 Round Rock [EMAIL_ADDRESS][DOMAIN_NAME] Toggle Sidebar Deliverie…" at bounding box center [283, 222] width 567 height 445
click at [129, 380] on link "Delivery" at bounding box center [131, 377] width 81 height 13
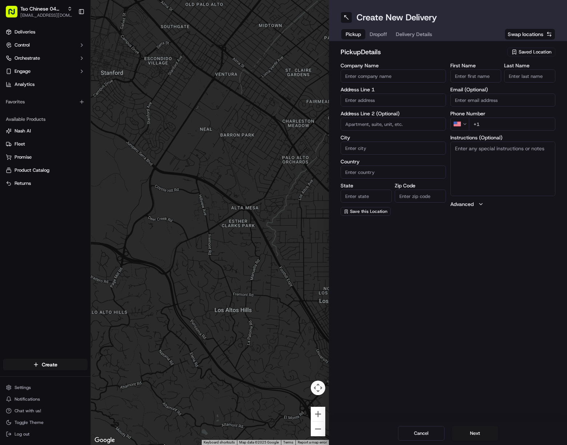
click at [530, 51] on span "Saved Location" at bounding box center [535, 52] width 33 height 7
click at [499, 80] on span "(04) Tso Chinese Takeout & Delivery Round Rock (04)" at bounding box center [519, 82] width 89 height 13
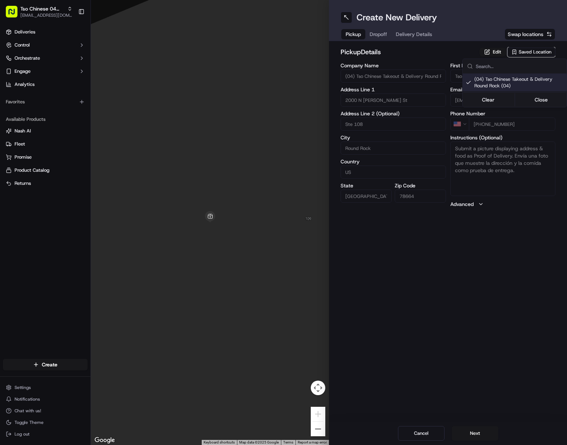
click at [412, 35] on html "Tso Chinese 04 Round Rock [EMAIL_ADDRESS][DOMAIN_NAME] Toggle Sidebar Deliverie…" at bounding box center [283, 222] width 567 height 445
click at [412, 35] on span "Delivery Details" at bounding box center [414, 34] width 36 height 7
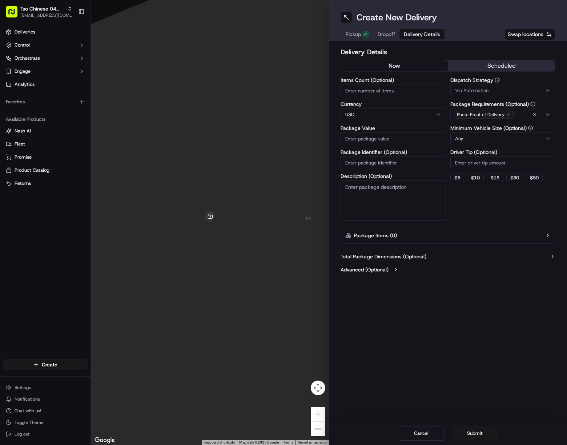
click at [388, 169] on input "Package Identifier (Optional)" at bounding box center [393, 162] width 105 height 13
click at [483, 91] on span "Via Automation" at bounding box center [471, 90] width 33 height 7
click at [503, 131] on span "Tso Round Rock Strategy" at bounding box center [507, 130] width 89 height 7
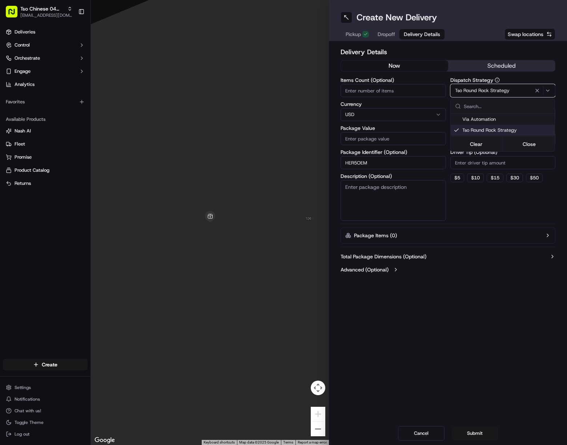
click at [510, 161] on html "Tso Chinese 04 Round Rock javillain22@gmail.com Toggle Sidebar Deliveries Contr…" at bounding box center [283, 222] width 567 height 445
click at [510, 161] on input "Driver Tip (Optional)" at bounding box center [503, 162] width 105 height 13
click at [384, 33] on span "Dropoff" at bounding box center [386, 34] width 17 height 7
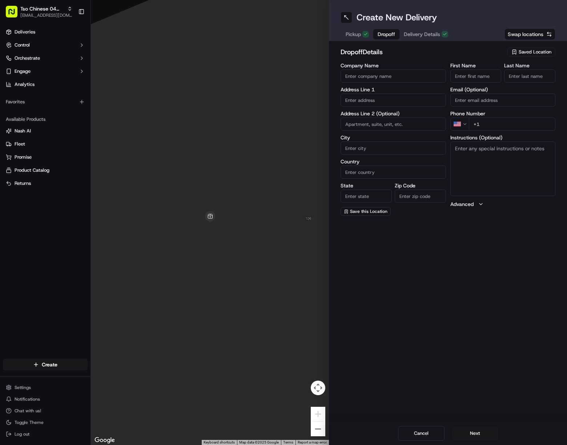
drag, startPoint x: 483, startPoint y: 76, endPoint x: 488, endPoint y: 79, distance: 5.8
click at [483, 77] on input "First Name" at bounding box center [476, 75] width 51 height 13
drag, startPoint x: 478, startPoint y: 76, endPoint x: 517, endPoint y: 76, distance: 39.3
click at [490, 76] on input "Darren Huff" at bounding box center [476, 75] width 51 height 13
drag, startPoint x: 528, startPoint y: 73, endPoint x: 542, endPoint y: 79, distance: 14.8
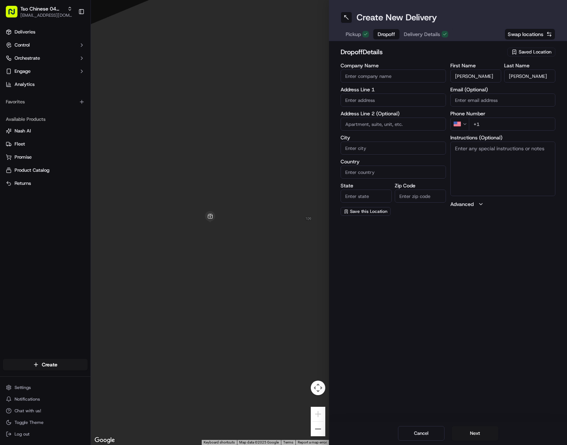
click at [528, 73] on input "Huff" at bounding box center [529, 75] width 51 height 13
click at [543, 122] on input "+1" at bounding box center [512, 123] width 87 height 13
click at [399, 96] on input "text" at bounding box center [393, 99] width 105 height 13
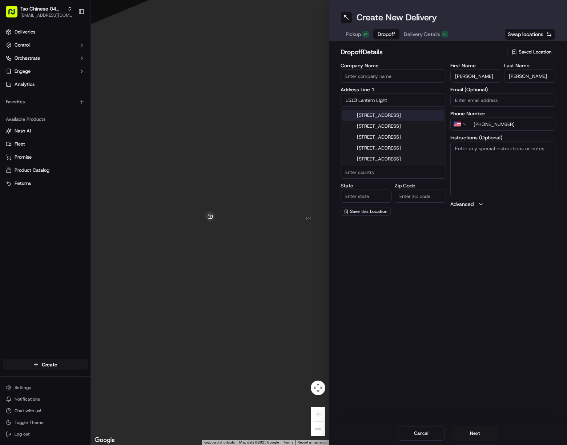
click at [420, 119] on div "1513 Lantern Light Dr, Round Rock, TX" at bounding box center [394, 115] width 102 height 11
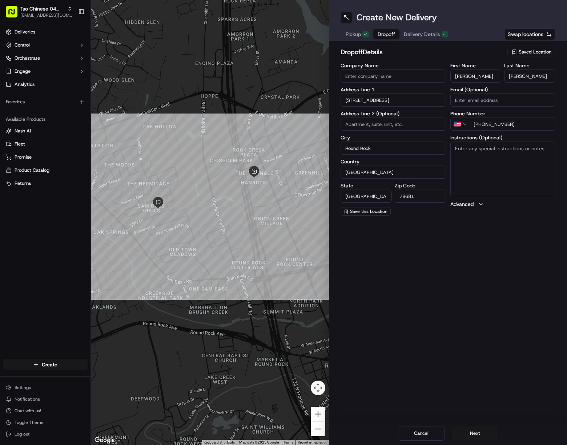
click at [504, 172] on textarea "Instructions (Optional)" at bounding box center [503, 168] width 105 height 55
click at [510, 187] on textarea "House: red brick, black door, cream garage door, porch light on to help ID; ple…" at bounding box center [503, 168] width 105 height 55
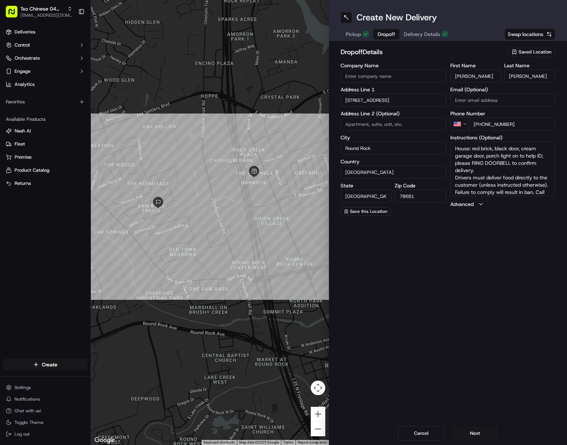
scroll to position [14, 0]
click at [479, 431] on button "Next" at bounding box center [475, 433] width 47 height 15
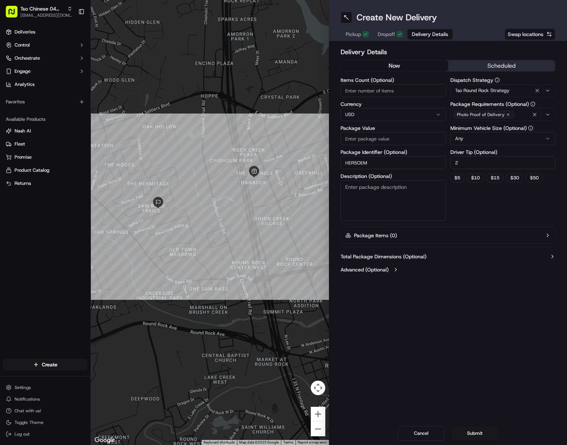
drag, startPoint x: 368, startPoint y: 134, endPoint x: 494, endPoint y: 304, distance: 211.4
click at [368, 134] on input "Package Value" at bounding box center [393, 138] width 105 height 13
click at [477, 435] on button "Submit" at bounding box center [475, 433] width 47 height 15
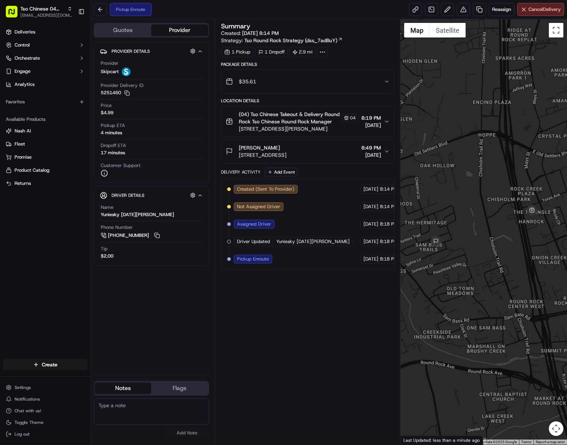
drag, startPoint x: 563, startPoint y: 298, endPoint x: 566, endPoint y: 296, distance: 3.9
click at [563, 298] on div at bounding box center [484, 231] width 167 height 425
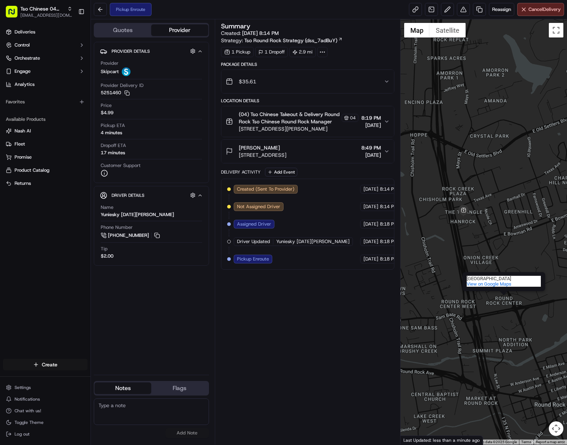
click at [78, 369] on div "Create" at bounding box center [45, 364] width 91 height 17
click at [76, 366] on html "Tso Chinese 04 Round Rock javillain22@gmail.com Toggle Sidebar Deliveries Contr…" at bounding box center [283, 222] width 567 height 445
click at [114, 373] on link "Delivery" at bounding box center [131, 377] width 81 height 13
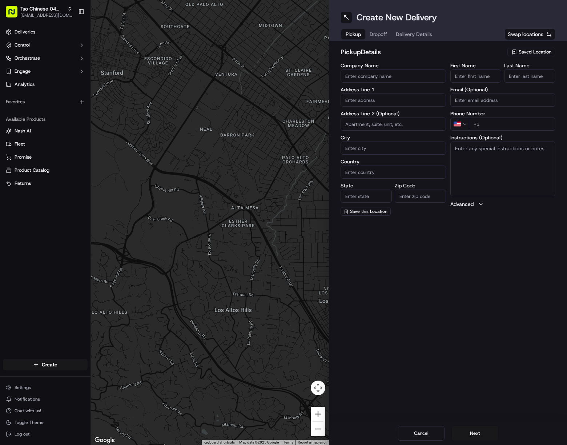
click at [522, 53] on span "Saved Location" at bounding box center [535, 52] width 33 height 7
click at [495, 80] on span "(04) Tso Chinese Takeout & Delivery Round Rock (04)" at bounding box center [519, 82] width 89 height 13
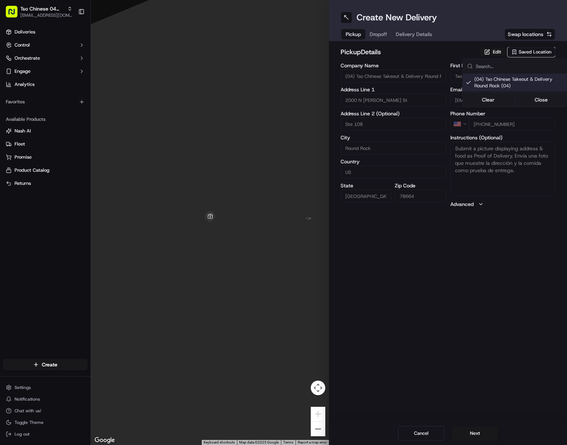
click at [407, 31] on html "Tso Chinese 04 Round Rock [EMAIL_ADDRESS][DOMAIN_NAME] Toggle Sidebar Deliverie…" at bounding box center [283, 222] width 567 height 445
click at [407, 34] on span "Delivery Details" at bounding box center [414, 34] width 36 height 7
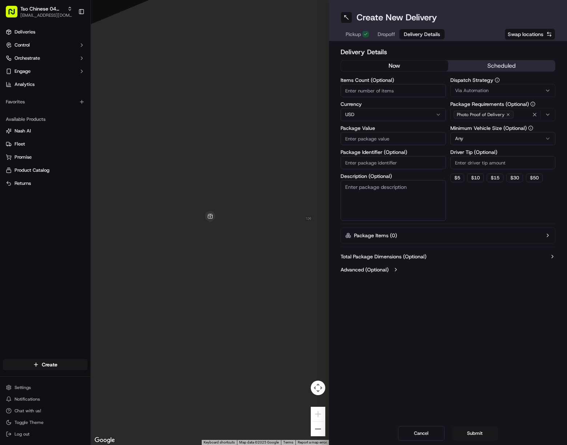
click at [406, 157] on input "Package Identifier (Optional)" at bounding box center [393, 162] width 105 height 13
click at [503, 91] on div "Via Automation" at bounding box center [503, 90] width 102 height 7
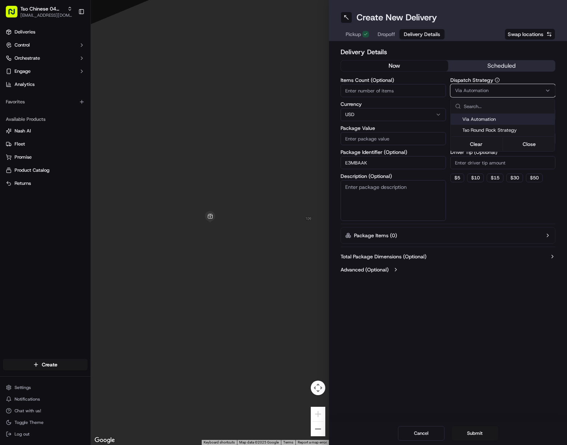
click at [511, 131] on span "Tso Round Rock Strategy" at bounding box center [507, 130] width 89 height 7
click at [510, 164] on html "Tso Chinese 04 Round Rock javillain22@gmail.com Toggle Sidebar Deliveries Contr…" at bounding box center [283, 222] width 567 height 445
click at [510, 164] on input "Driver Tip (Optional)" at bounding box center [503, 162] width 105 height 13
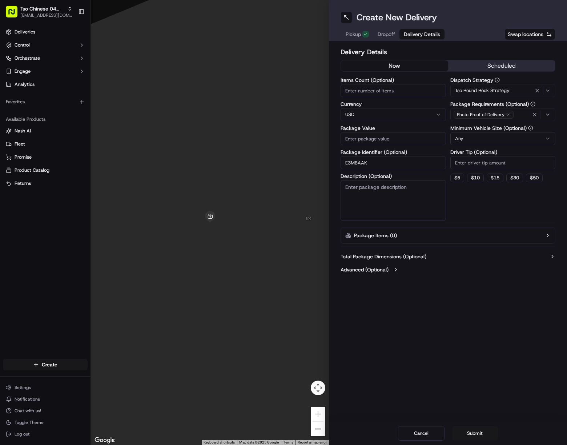
click at [510, 164] on input "Driver Tip (Optional)" at bounding box center [503, 162] width 105 height 13
click at [386, 33] on span "Dropoff" at bounding box center [386, 34] width 17 height 7
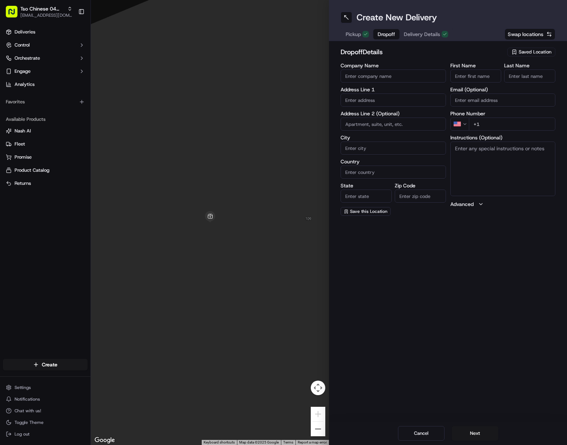
click at [480, 77] on input "First Name" at bounding box center [476, 75] width 51 height 13
drag, startPoint x: 469, startPoint y: 75, endPoint x: 514, endPoint y: 75, distance: 44.7
click at [506, 75] on div "First Name Keith Bernstein Last Name" at bounding box center [503, 73] width 105 height 20
drag, startPoint x: 537, startPoint y: 73, endPoint x: 528, endPoint y: 77, distance: 9.8
click at [538, 73] on input "Last Name" at bounding box center [529, 75] width 51 height 13
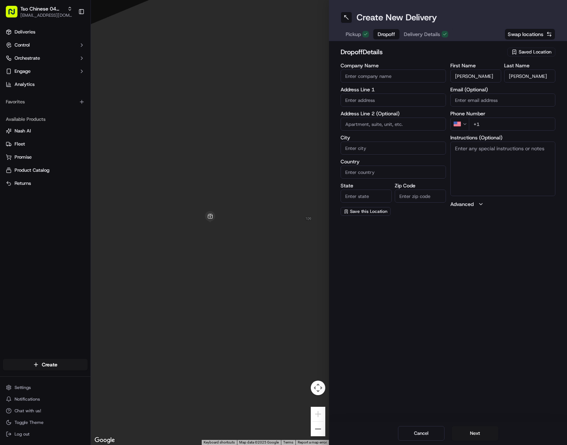
click at [528, 125] on input "+1" at bounding box center [512, 123] width 87 height 13
drag, startPoint x: 386, startPoint y: 98, endPoint x: 474, endPoint y: 187, distance: 124.7
click at [389, 103] on input "text" at bounding box center [393, 99] width 105 height 13
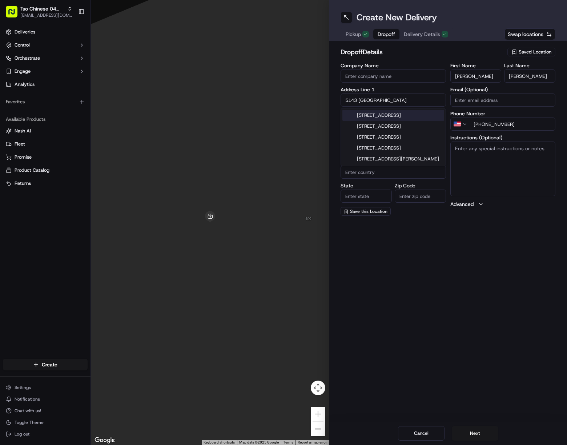
click at [430, 118] on div "5143 Scenic Lake Drive, Georgetown, TX" at bounding box center [394, 115] width 102 height 11
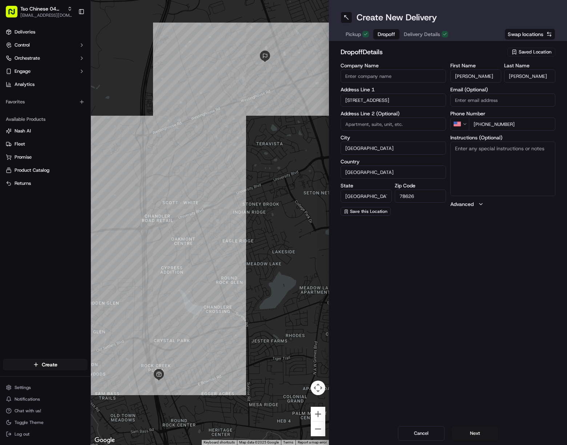
click at [519, 165] on textarea "Instructions (Optional)" at bounding box center [503, 168] width 105 height 55
click at [524, 159] on textarea "DOGS: Please don’t ring the doorbell or knock on the door." at bounding box center [503, 168] width 105 height 55
click at [474, 427] on button "Next" at bounding box center [475, 433] width 47 height 15
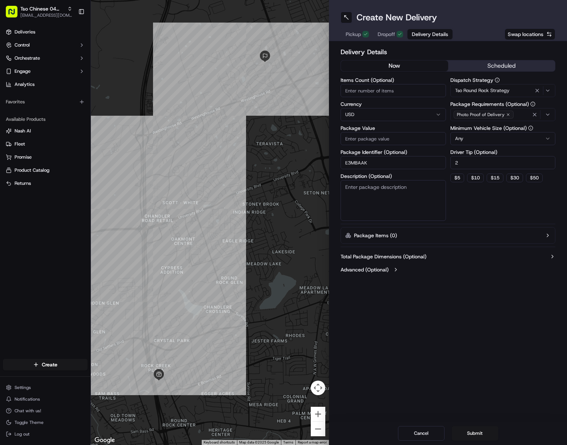
click at [367, 138] on input "Package Value" at bounding box center [393, 138] width 105 height 13
click at [483, 435] on button "Submit" at bounding box center [475, 433] width 47 height 15
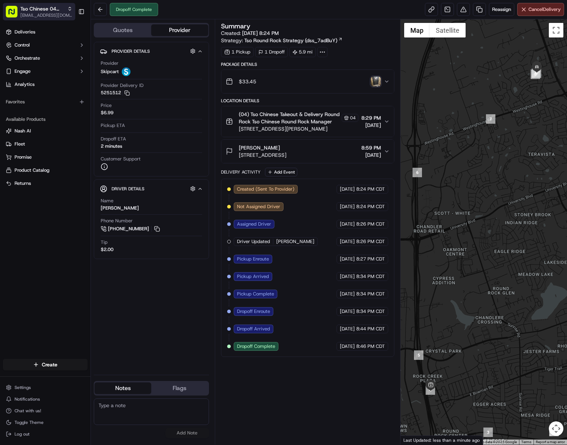
click at [41, 8] on span "Tso Chinese 04 Round Rock" at bounding box center [42, 8] width 44 height 7
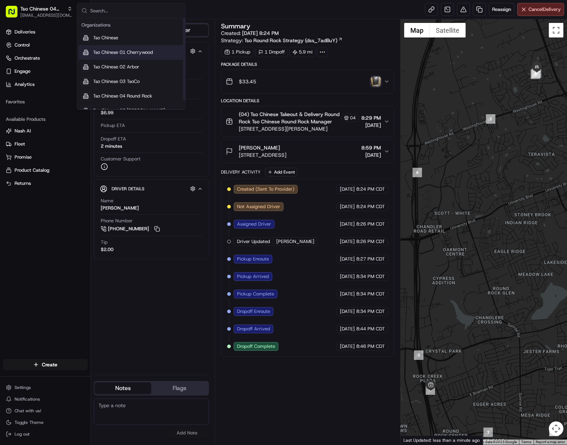
click at [108, 49] on span "Tso Chinese 01 Cherrywood" at bounding box center [123, 52] width 60 height 7
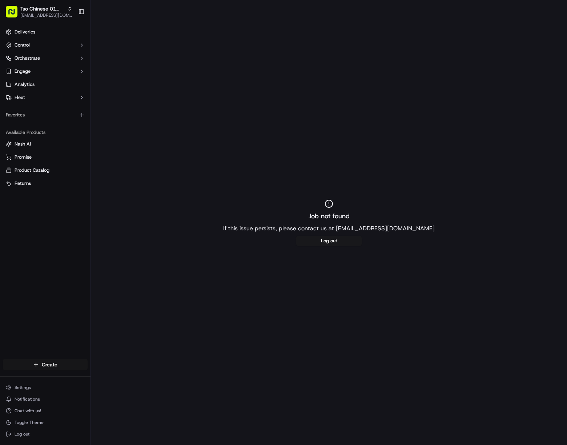
click at [63, 361] on html "Tso Chinese 01 Cherrywood [EMAIL_ADDRESS][DOMAIN_NAME] Toggle Sidebar Deliverie…" at bounding box center [283, 222] width 567 height 445
click at [115, 379] on link "Delivery" at bounding box center [131, 377] width 81 height 13
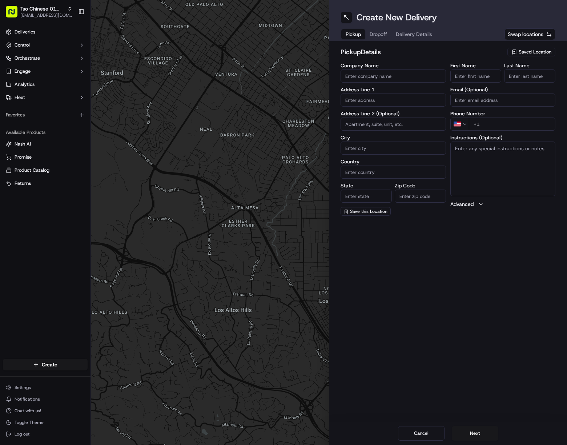
click at [524, 49] on span "Saved Location" at bounding box center [535, 52] width 33 height 7
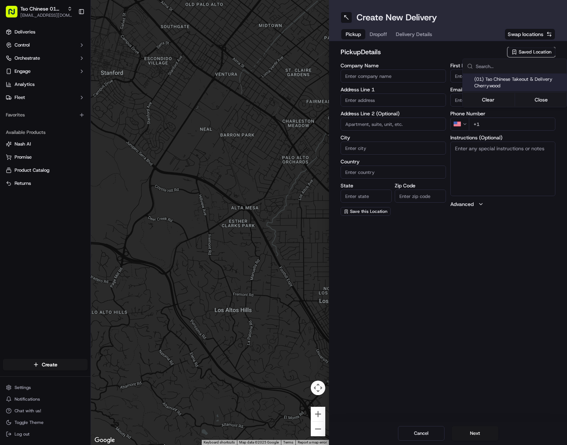
click at [503, 80] on span "(01) Tso Chinese Takeout & Delivery Cherrywood" at bounding box center [519, 82] width 89 height 13
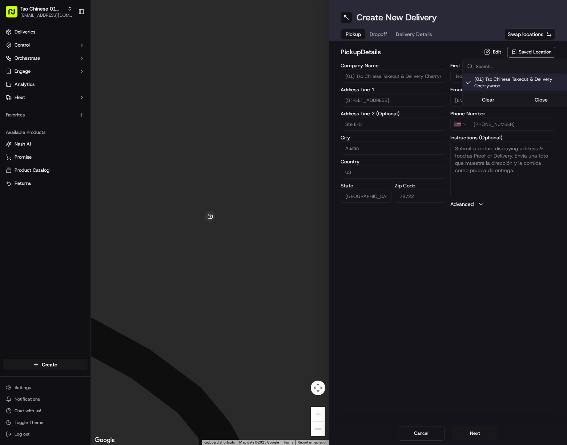
click at [402, 36] on html "Tso Chinese 01 Cherrywood [EMAIL_ADDRESS][DOMAIN_NAME] Toggle Sidebar Deliverie…" at bounding box center [283, 222] width 567 height 445
click at [402, 36] on button "Delivery Details" at bounding box center [414, 34] width 45 height 10
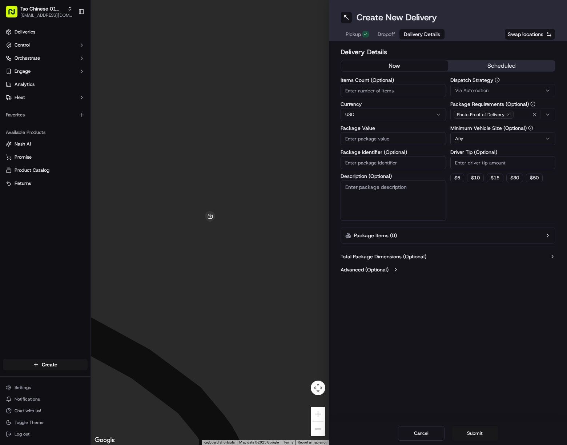
click at [377, 162] on input "Package Identifier (Optional)" at bounding box center [393, 162] width 105 height 13
click at [377, 166] on input "Package Identifier (Optional)" at bounding box center [393, 162] width 105 height 13
click at [486, 91] on span "Via Automation" at bounding box center [471, 90] width 33 height 7
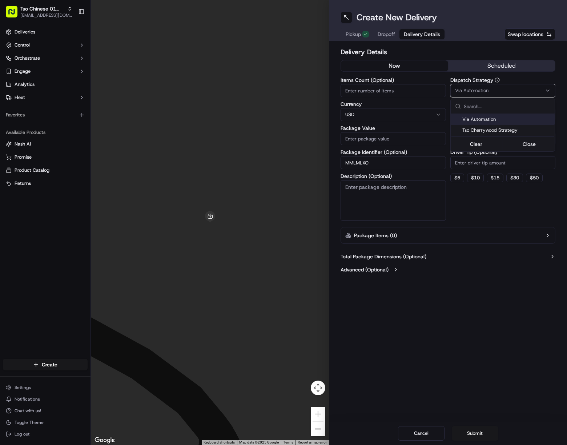
click at [506, 128] on span "Tso Cherrywood Strategy" at bounding box center [507, 130] width 89 height 7
click at [516, 163] on html "Tso Chinese 01 Cherrywood javillain22@gmail.com Toggle Sidebar Deliveries Contr…" at bounding box center [283, 222] width 567 height 445
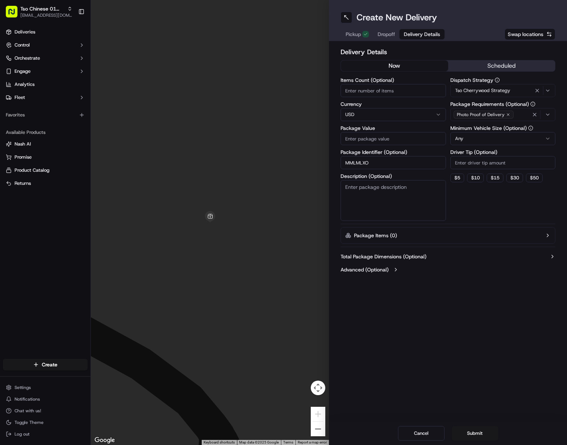
click at [516, 163] on html "Tso Chinese 01 Cherrywood javillain22@gmail.com Toggle Sidebar Deliveries Contr…" at bounding box center [283, 222] width 567 height 445
click at [516, 163] on input "Driver Tip (Optional)" at bounding box center [503, 162] width 105 height 13
click at [537, 116] on icon "button" at bounding box center [535, 115] width 6 height 6
click at [537, 116] on div "Photo Proof of Delivery" at bounding box center [503, 114] width 102 height 11
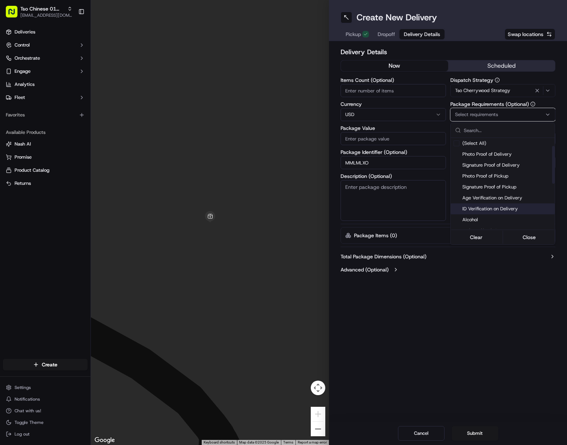
scroll to position [109, 0]
click at [501, 167] on span "Meet on Delivery" at bounding box center [507, 165] width 89 height 7
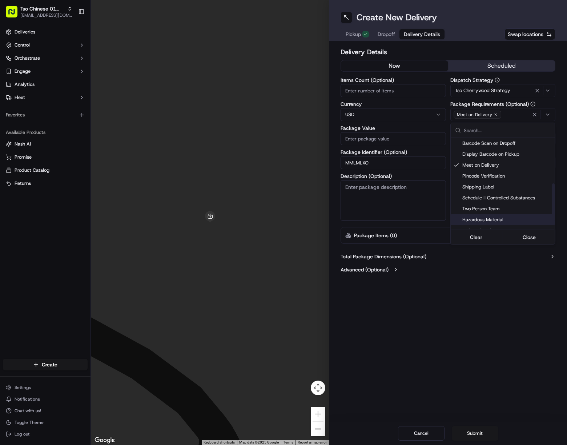
drag, startPoint x: 478, startPoint y: 316, endPoint x: 483, endPoint y: 301, distance: 16.2
click at [482, 317] on html "Tso Chinese 01 Cherrywood javillain22@gmail.com Toggle Sidebar Deliveries Contr…" at bounding box center [283, 222] width 567 height 445
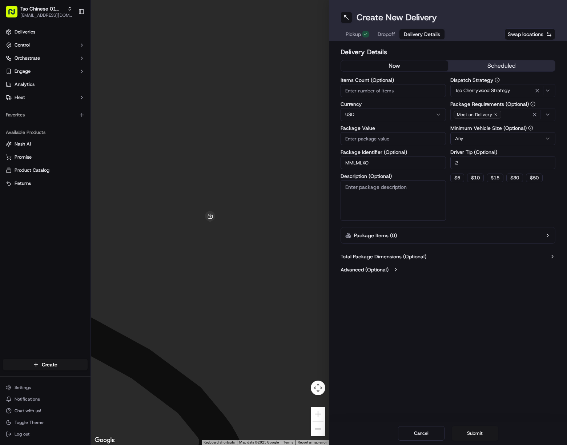
click at [380, 32] on span "Dropoff" at bounding box center [386, 34] width 17 height 7
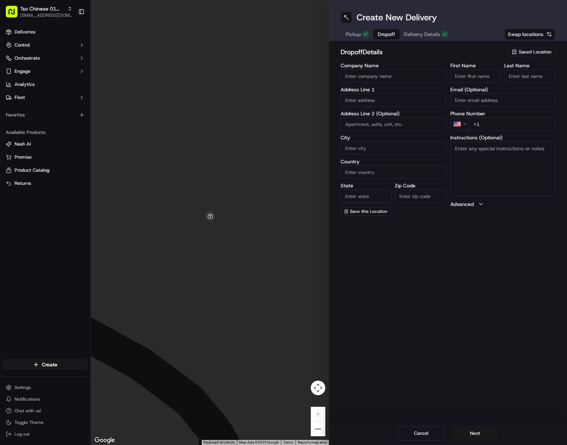
drag, startPoint x: 472, startPoint y: 77, endPoint x: 476, endPoint y: 80, distance: 4.4
click at [473, 77] on input "First Name" at bounding box center [476, 75] width 51 height 13
drag, startPoint x: 482, startPoint y: 79, endPoint x: 507, endPoint y: 80, distance: 25.1
click at [507, 80] on div "First Name Susan Osborne Last Name" at bounding box center [503, 73] width 105 height 20
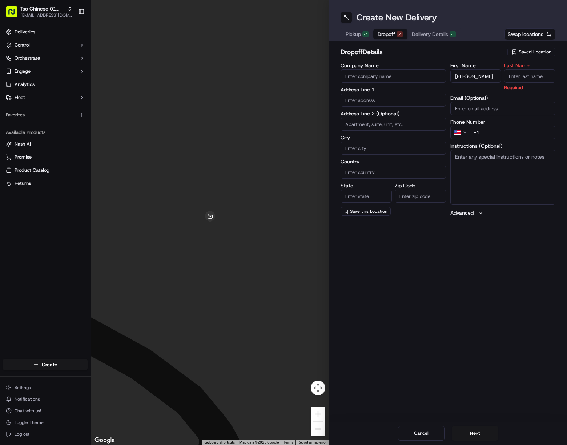
drag, startPoint x: 524, startPoint y: 74, endPoint x: 531, endPoint y: 80, distance: 9.0
click at [524, 74] on input "Last Name" at bounding box center [529, 75] width 51 height 13
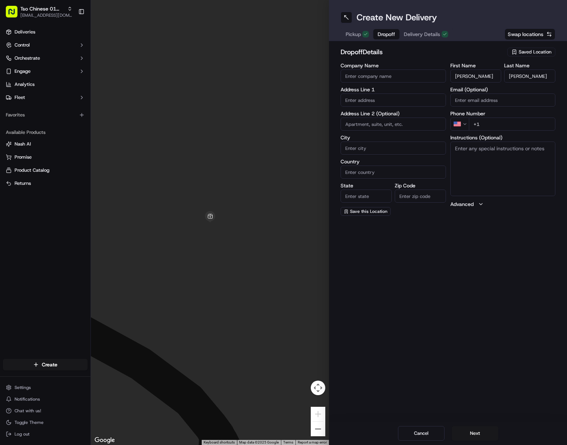
drag, startPoint x: 539, startPoint y: 124, endPoint x: 541, endPoint y: 128, distance: 3.9
click at [539, 124] on input "+1" at bounding box center [512, 123] width 87 height 13
click at [387, 104] on input "text" at bounding box center [393, 99] width 105 height 13
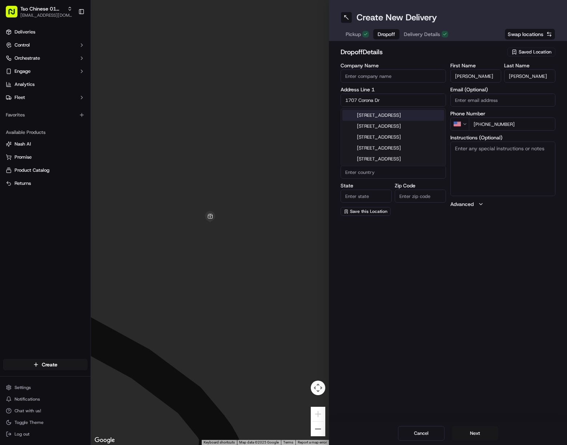
click at [412, 112] on div "1707 Corona Drive, Austin, TX" at bounding box center [394, 115] width 102 height 11
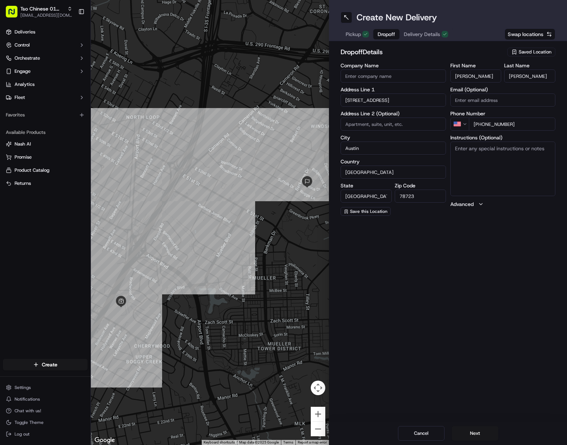
click at [489, 167] on textarea "Instructions (Optional)" at bounding box center [503, 168] width 105 height 55
click at [519, 171] on textarea "Leave on porch, please don’t ring doorbell. Sleeping baby. Please don’t forget …" at bounding box center [503, 168] width 105 height 55
click at [479, 431] on button "Next" at bounding box center [475, 433] width 47 height 15
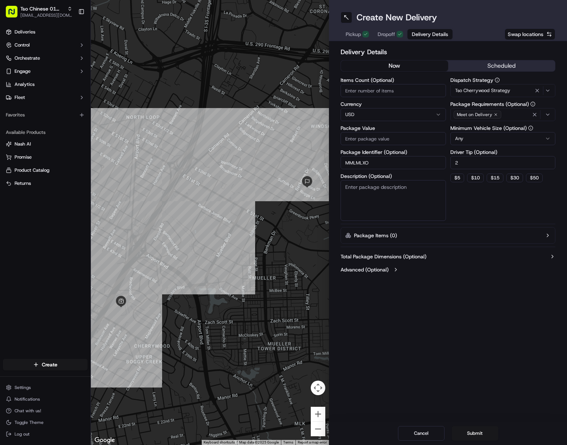
drag, startPoint x: 408, startPoint y: 134, endPoint x: 440, endPoint y: 192, distance: 66.4
click at [408, 134] on input "Package Value" at bounding box center [393, 138] width 105 height 13
click at [488, 432] on button "Submit" at bounding box center [475, 433] width 47 height 15
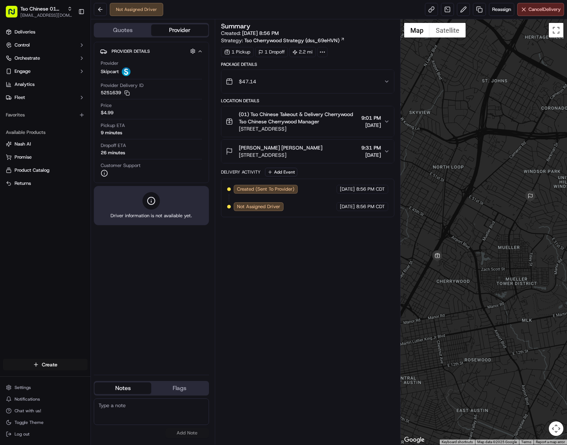
click at [68, 362] on html "Tso Chinese 01 Cherrywood javillain22@gmail.com Toggle Sidebar Deliveries Contr…" at bounding box center [283, 222] width 567 height 445
click at [135, 377] on link "Delivery" at bounding box center [131, 377] width 81 height 13
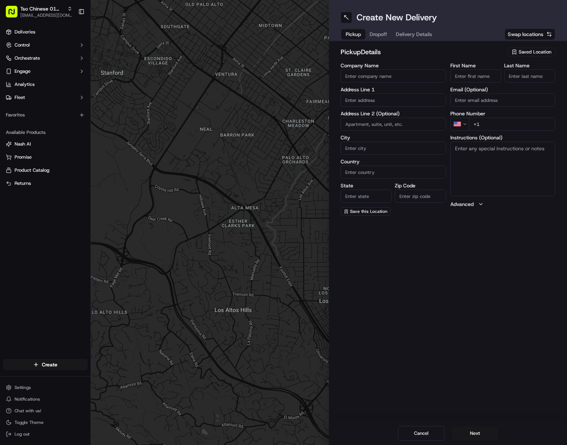
click at [540, 50] on span "Saved Location" at bounding box center [535, 52] width 33 height 7
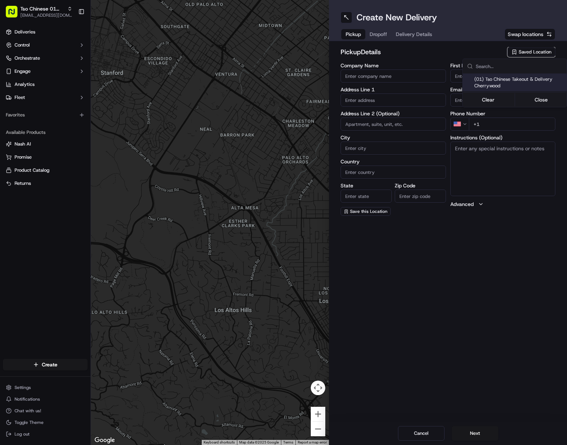
click at [504, 82] on span "(01) Tso Chinese Takeout & Delivery Cherrywood" at bounding box center [519, 82] width 89 height 13
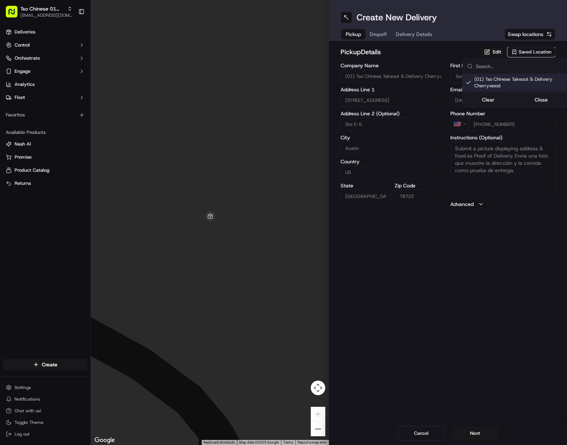
click at [413, 37] on html "Tso Chinese 01 Cherrywood [EMAIL_ADDRESS][DOMAIN_NAME] Toggle Sidebar Deliverie…" at bounding box center [283, 222] width 567 height 445
click at [413, 37] on span "Delivery Details" at bounding box center [414, 34] width 36 height 7
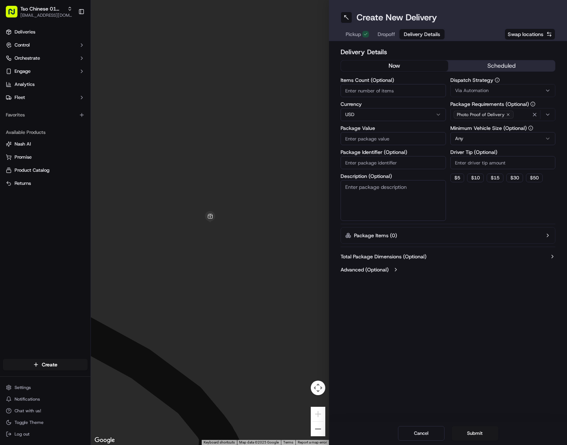
drag, startPoint x: 413, startPoint y: 158, endPoint x: 427, endPoint y: 158, distance: 13.8
click at [413, 159] on input "Package Identifier (Optional)" at bounding box center [393, 162] width 105 height 13
click at [494, 92] on div "Via Automation" at bounding box center [503, 90] width 102 height 7
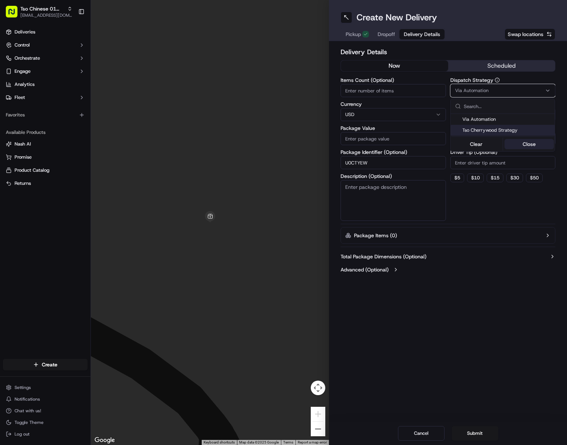
drag, startPoint x: 515, startPoint y: 129, endPoint x: 519, endPoint y: 147, distance: 17.6
click at [514, 129] on span "Tso Cherrywood Strategy" at bounding box center [507, 130] width 89 height 7
click at [515, 164] on html "Tso Chinese 01 Cherrywood javillain22@gmail.com Toggle Sidebar Deliveries Contr…" at bounding box center [283, 222] width 567 height 445
click at [515, 164] on input "Driver Tip (Optional)" at bounding box center [503, 162] width 105 height 13
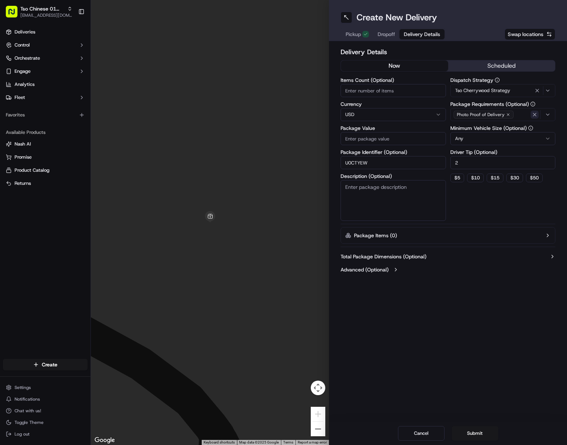
click at [535, 113] on icon "button" at bounding box center [535, 115] width 6 height 6
drag, startPoint x: 535, startPoint y: 113, endPoint x: 534, endPoint y: 121, distance: 7.4
click at [535, 113] on div "Select requirements" at bounding box center [503, 114] width 102 height 7
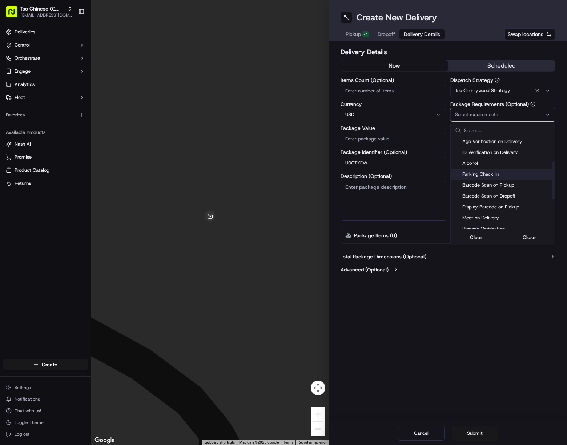
scroll to position [127, 0]
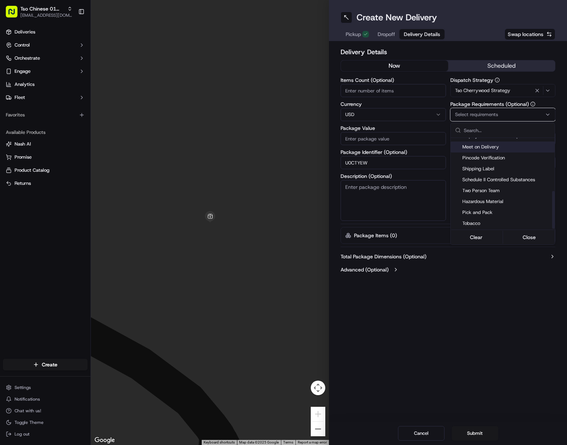
click at [494, 146] on span "Meet on Delivery" at bounding box center [507, 147] width 89 height 7
click at [507, 320] on html "Tso Chinese 01 Cherrywood javillain22@gmail.com Toggle Sidebar Deliveries Contr…" at bounding box center [283, 222] width 567 height 445
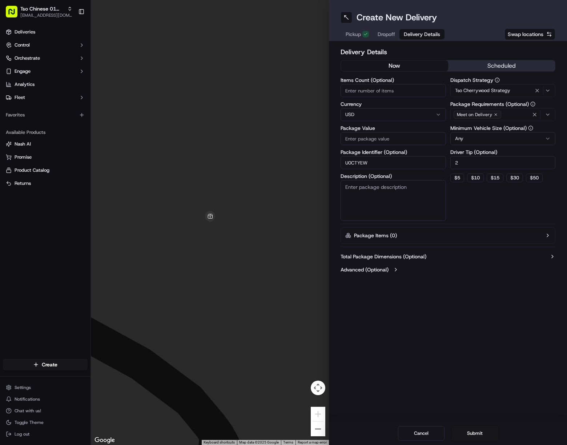
click at [388, 29] on div "Pickup Dropoff Delivery Details" at bounding box center [393, 34] width 105 height 13
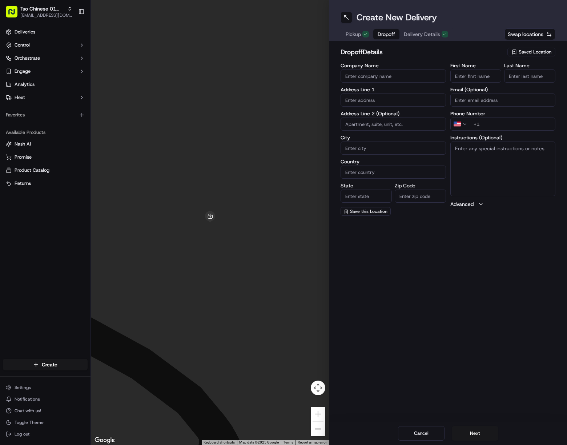
click at [385, 36] on span "Dropoff" at bounding box center [386, 34] width 17 height 7
click at [478, 79] on input "First Name" at bounding box center [476, 75] width 51 height 13
drag, startPoint x: 469, startPoint y: 75, endPoint x: 490, endPoint y: 75, distance: 20.7
click at [488, 75] on input "Elias Vogt" at bounding box center [476, 75] width 51 height 13
click at [539, 73] on input "Vogt" at bounding box center [529, 75] width 51 height 13
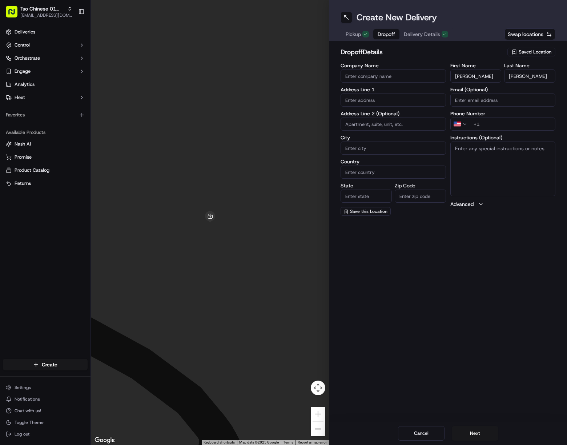
drag, startPoint x: 538, startPoint y: 125, endPoint x: 541, endPoint y: 128, distance: 4.1
click at [538, 125] on input "+1" at bounding box center [512, 123] width 87 height 13
click at [359, 99] on input "text" at bounding box center [393, 99] width 105 height 13
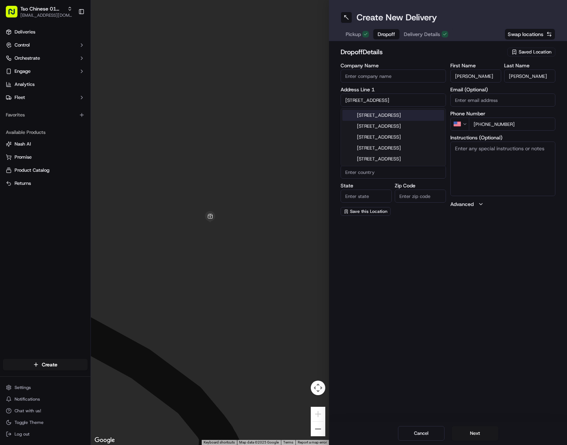
click at [398, 116] on div "217 East 24th Street, Austin, TX" at bounding box center [394, 115] width 102 height 11
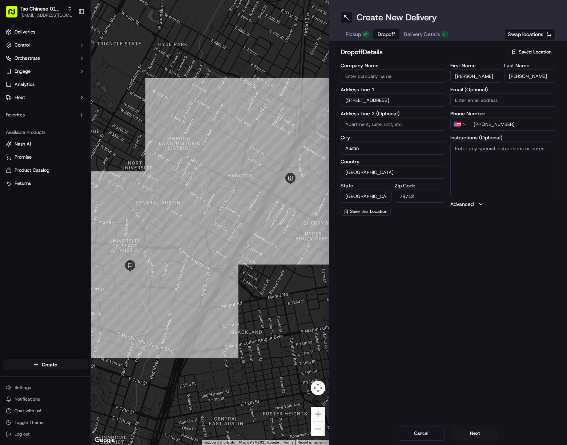
click at [499, 165] on textarea "Instructions (Optional)" at bounding box center [503, 168] width 105 height 55
drag, startPoint x: 542, startPoint y: 164, endPoint x: 553, endPoint y: 204, distance: 40.9
click at [542, 164] on textarea "Chilling station by power plant building Call when you're in front of the build…" at bounding box center [503, 168] width 105 height 55
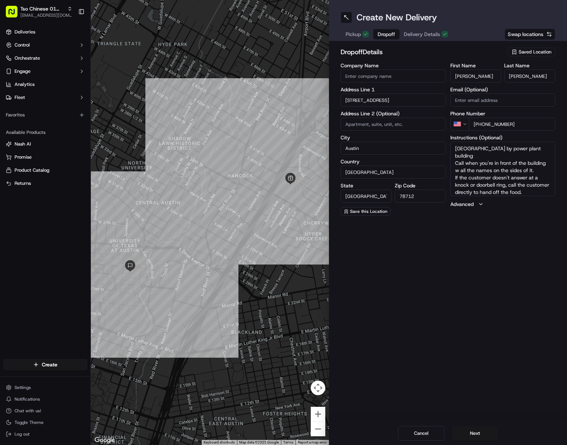
scroll to position [21, 0]
click at [474, 436] on button "Next" at bounding box center [475, 433] width 47 height 15
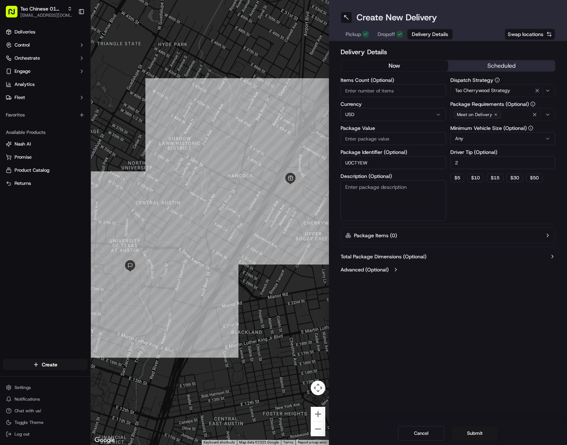
click at [386, 136] on input "Package Value" at bounding box center [393, 138] width 105 height 13
click at [480, 432] on button "Submit" at bounding box center [475, 433] width 47 height 15
